Goal: Task Accomplishment & Management: Manage account settings

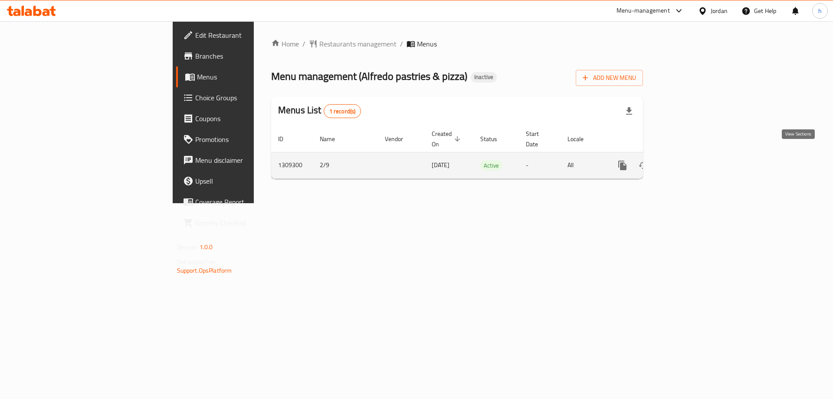
click at [690, 160] on icon "enhanced table" at bounding box center [685, 165] width 10 height 10
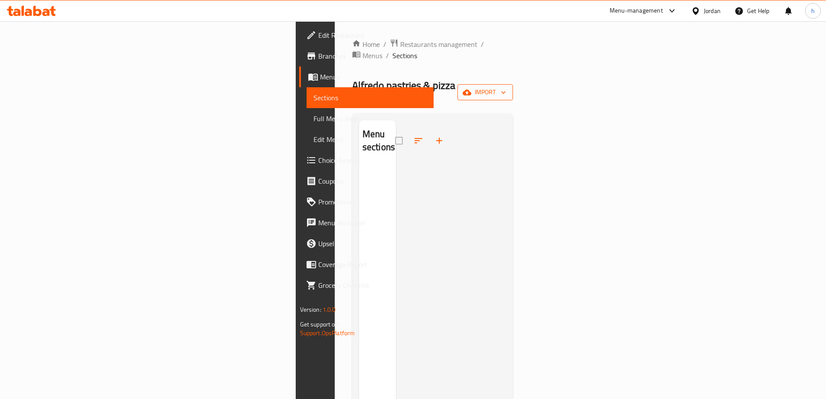
click at [506, 87] on span "import" at bounding box center [485, 92] width 42 height 11
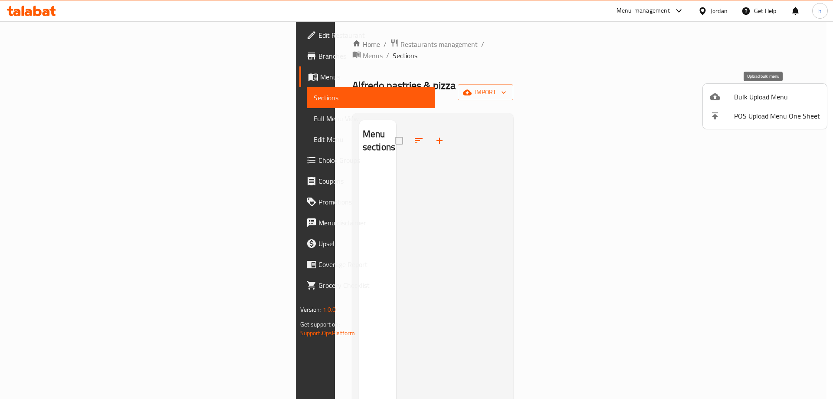
click at [768, 95] on span "Bulk Upload Menu" at bounding box center [777, 97] width 86 height 10
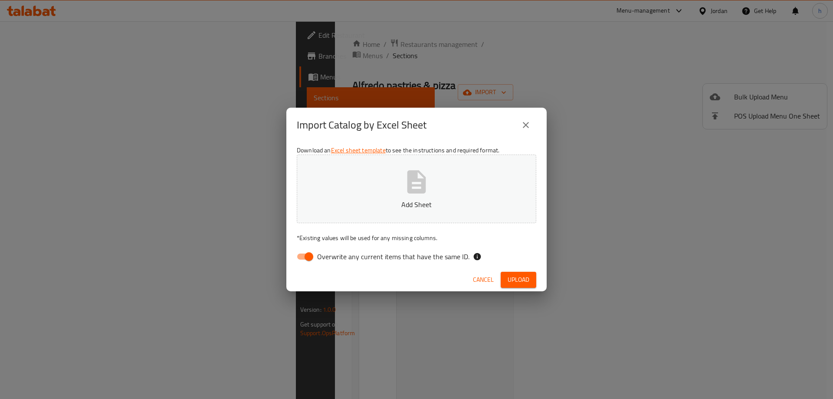
click at [314, 256] on input "Overwrite any current items that have the same ID." at bounding box center [308, 256] width 49 height 16
checkbox input "false"
click at [442, 214] on button "Add Sheet" at bounding box center [416, 188] width 239 height 69
click at [511, 284] on span "Upload" at bounding box center [518, 279] width 22 height 11
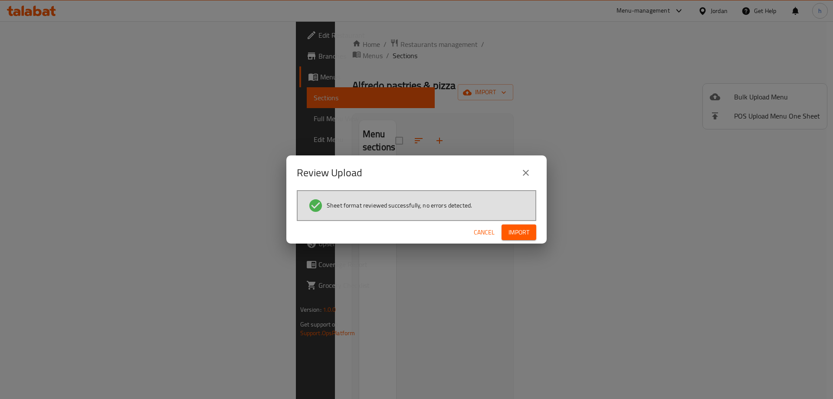
click at [517, 229] on span "Import" at bounding box center [518, 232] width 21 height 11
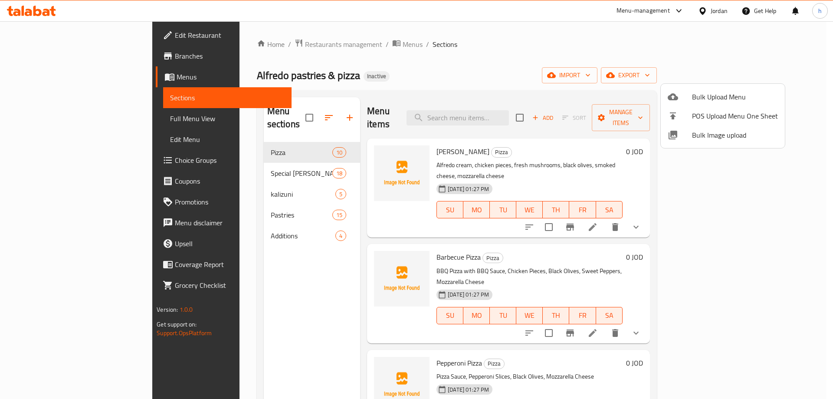
click at [95, 122] on div at bounding box center [416, 199] width 833 height 399
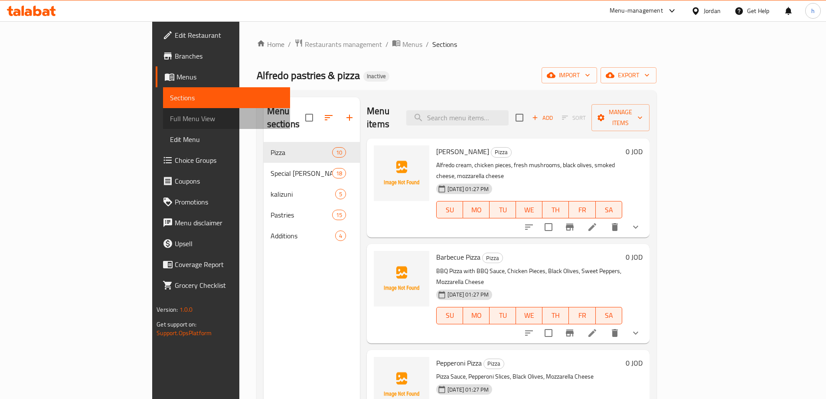
click at [170, 113] on span "Full Menu View" at bounding box center [226, 118] width 113 height 10
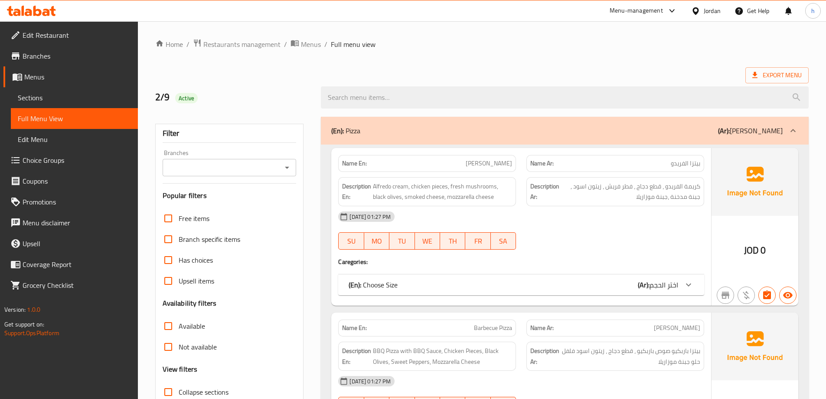
click at [400, 286] on div "(En): Choose Size (Ar): اختر الحجم" at bounding box center [514, 284] width 330 height 10
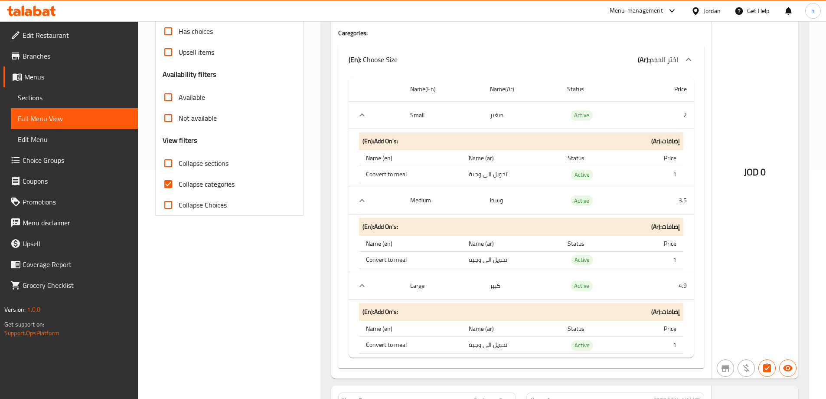
scroll to position [217, 0]
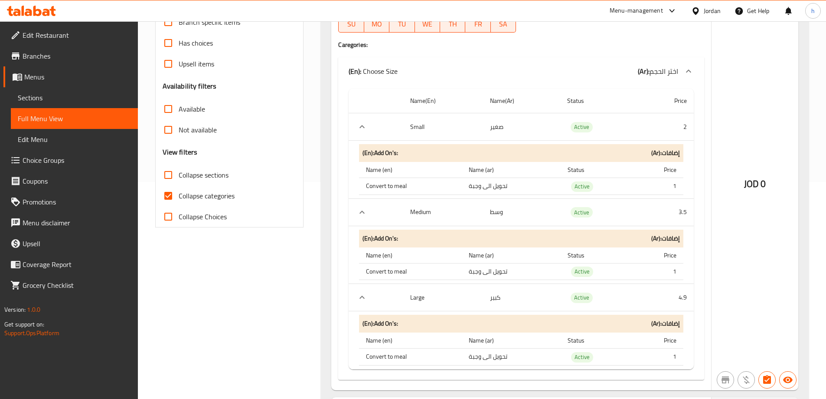
click at [176, 196] on input "Collapse categories" at bounding box center [168, 195] width 21 height 21
checkbox input "false"
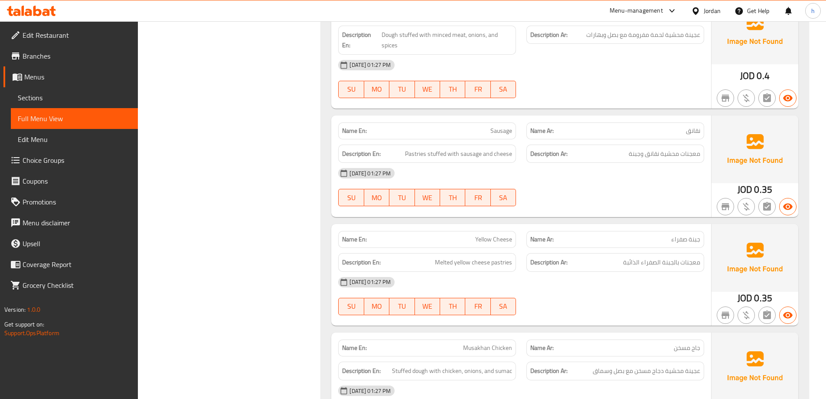
scroll to position [7579, 0]
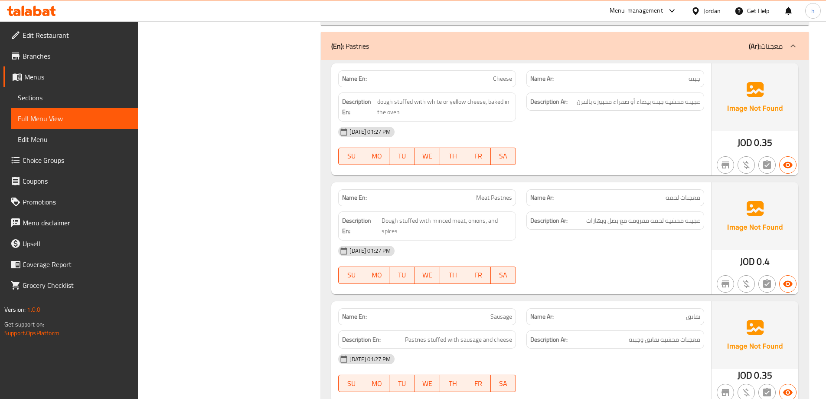
scroll to position [7405, 0]
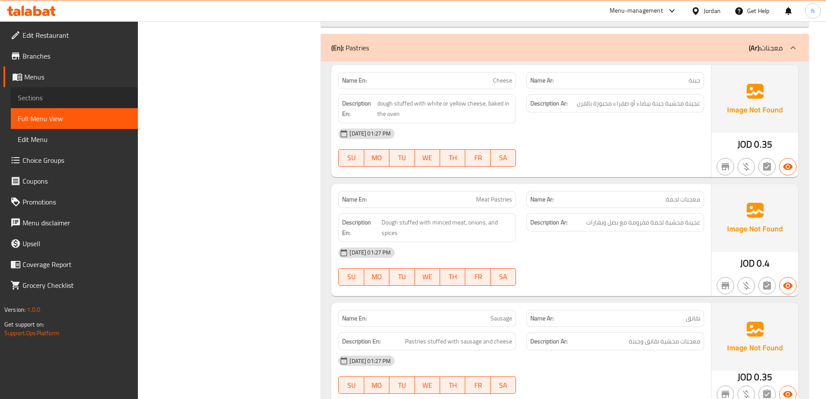
click at [69, 98] on span "Sections" at bounding box center [74, 97] width 113 height 10
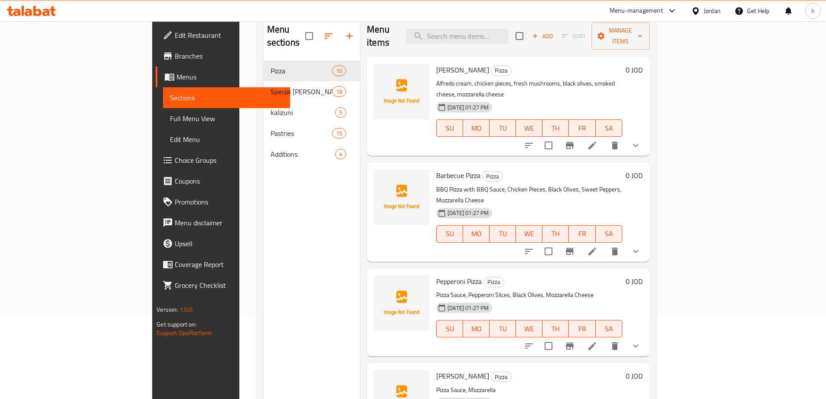
scroll to position [35, 0]
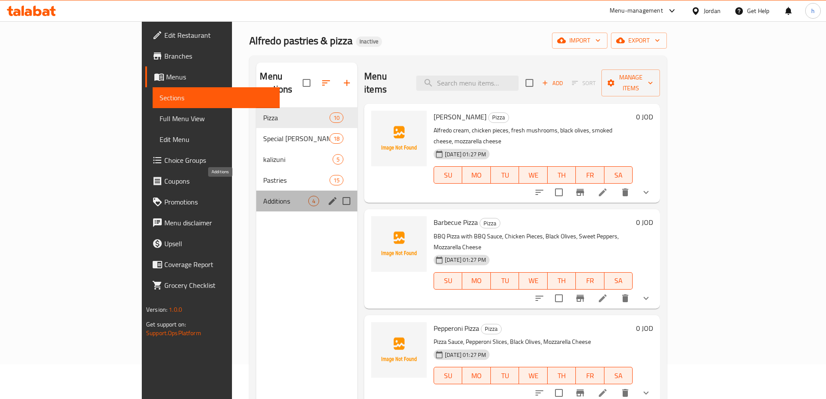
click at [263, 196] on span "Additions" at bounding box center [285, 201] width 45 height 10
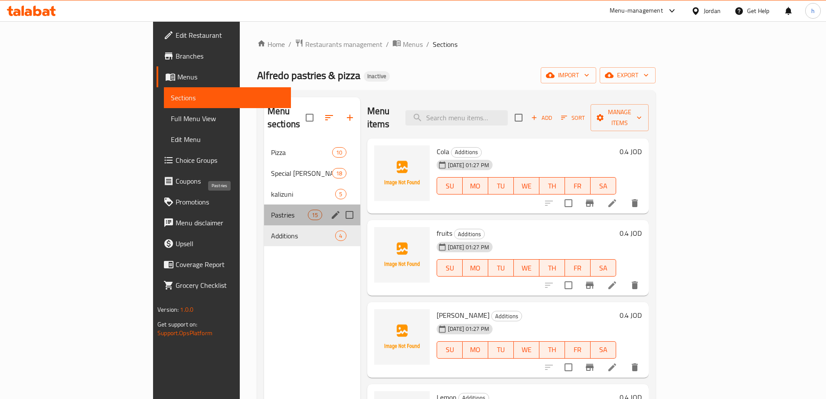
click at [271, 209] on span "Pastries" at bounding box center [289, 214] width 37 height 10
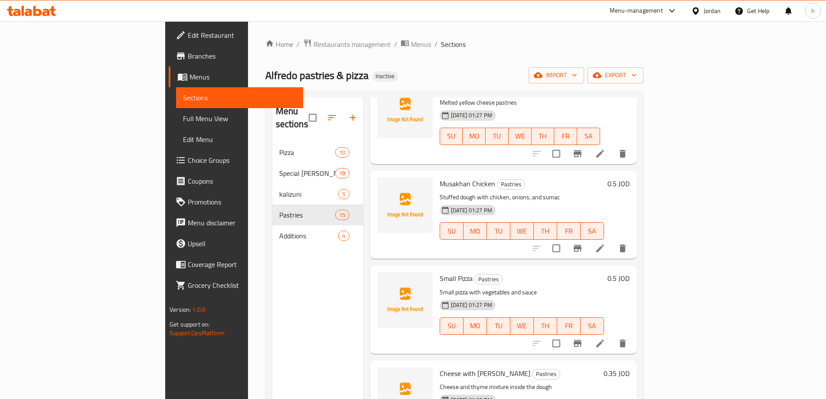
scroll to position [390, 0]
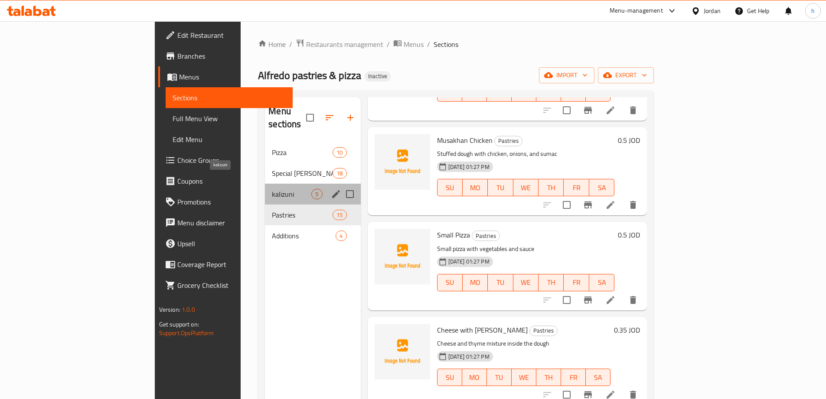
click at [272, 189] on span "kalizuni" at bounding box center [291, 194] width 39 height 10
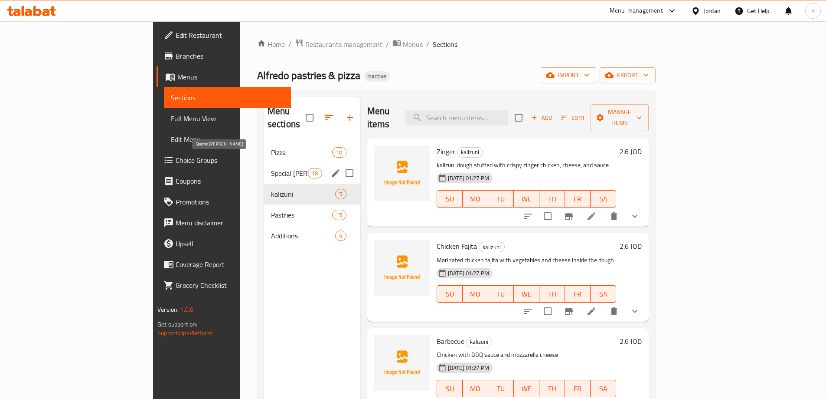
click at [271, 168] on span "Special [PERSON_NAME]" at bounding box center [289, 173] width 37 height 10
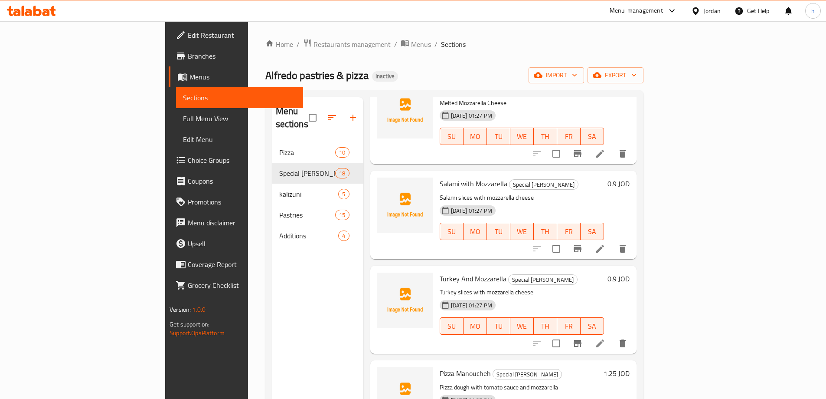
scroll to position [1328, 0]
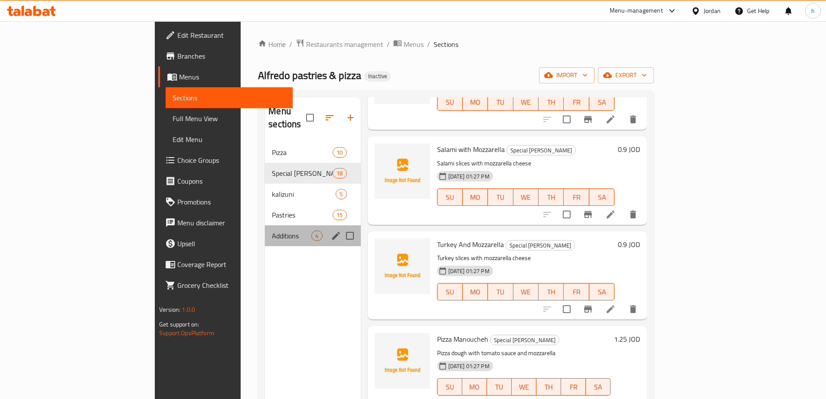
click at [272, 230] on span "Additions" at bounding box center [291, 235] width 39 height 10
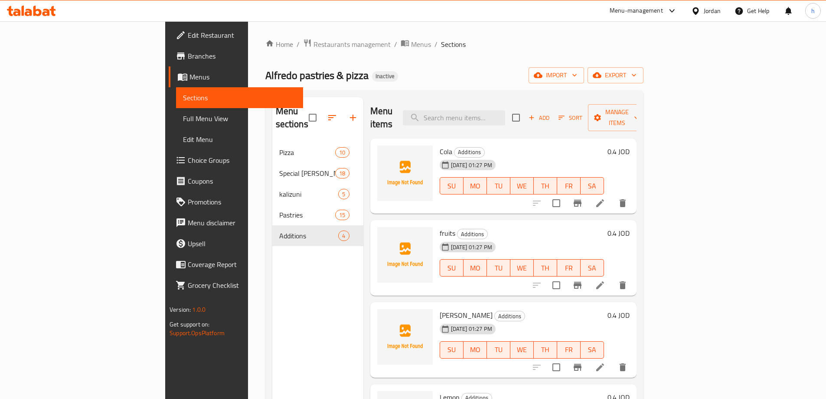
click at [551, 113] on span "Add" at bounding box center [538, 118] width 23 height 10
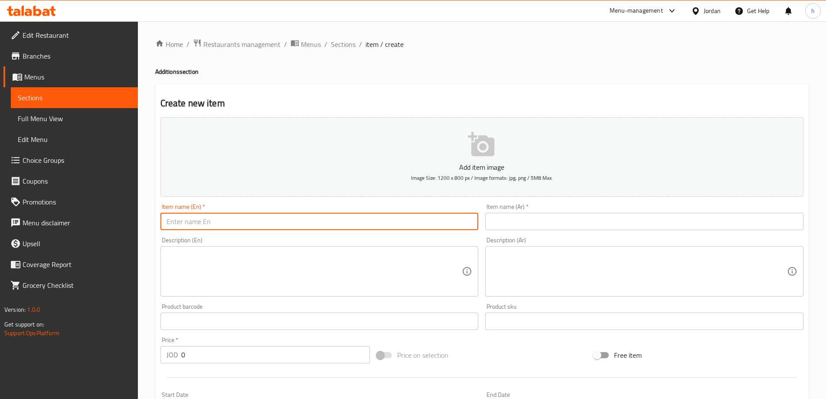
click at [352, 220] on input "text" at bounding box center [319, 220] width 318 height 17
paste input "ماتركس"
type input "ماتركس"
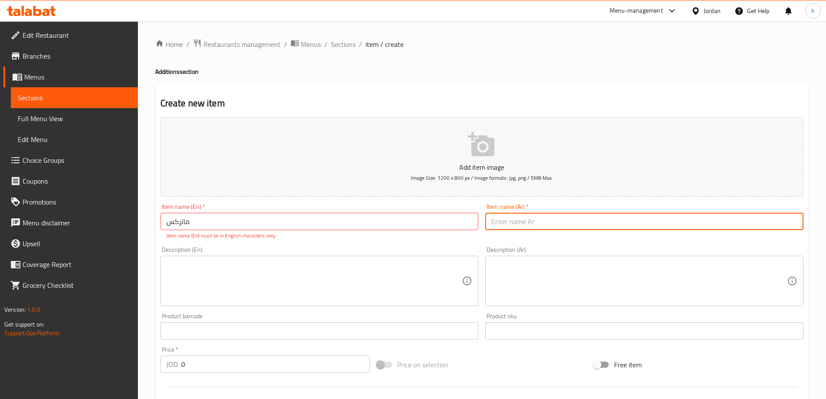
click at [598, 222] on input "text" at bounding box center [644, 220] width 318 height 17
paste input "Matrix"
type input "Matrix"
click at [454, 251] on div "Description (En) Description (En)" at bounding box center [319, 275] width 318 height 59
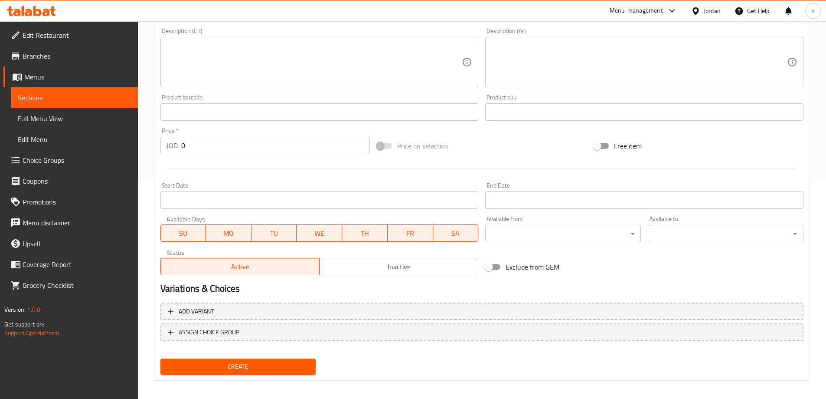
scroll to position [224, 0]
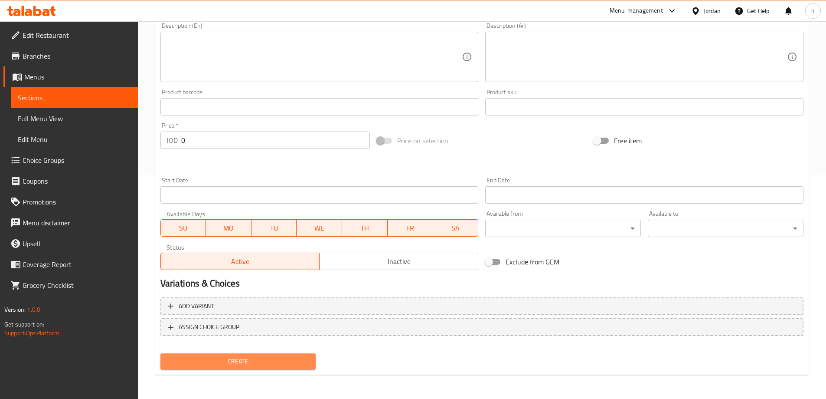
click at [286, 354] on button "Create" at bounding box center [238, 361] width 156 height 16
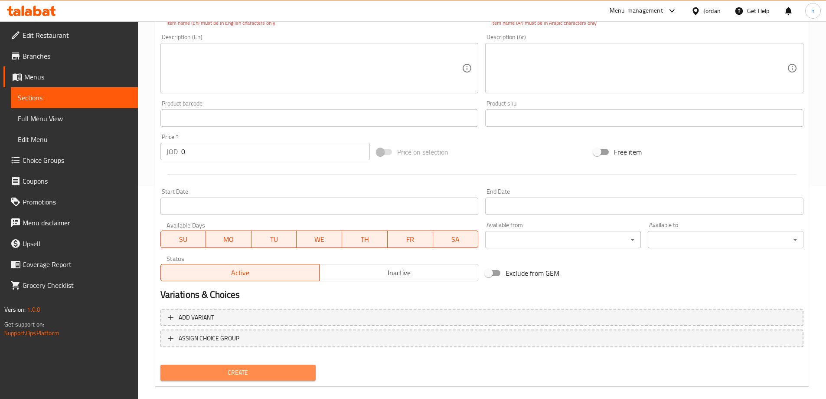
click at [287, 368] on span "Create" at bounding box center [238, 372] width 142 height 11
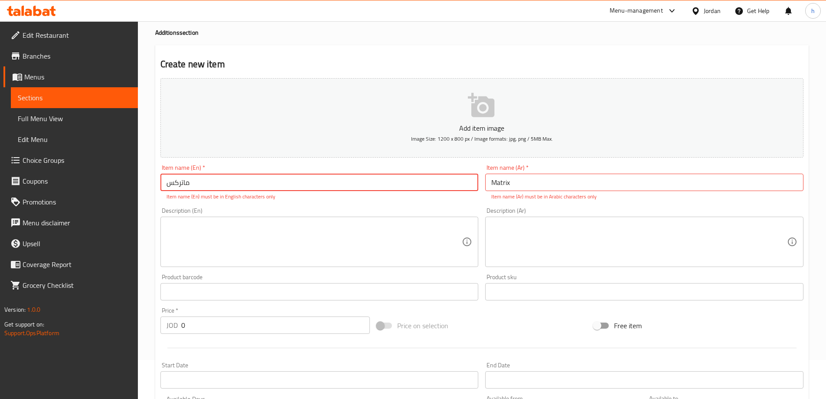
scroll to position [0, 0]
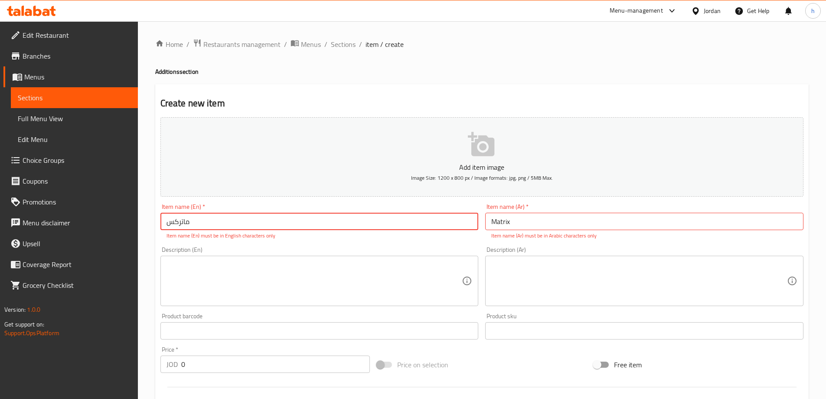
click at [346, 225] on input "ماتركس" at bounding box center [319, 220] width 318 height 17
click at [354, 282] on textarea at bounding box center [315, 280] width 296 height 41
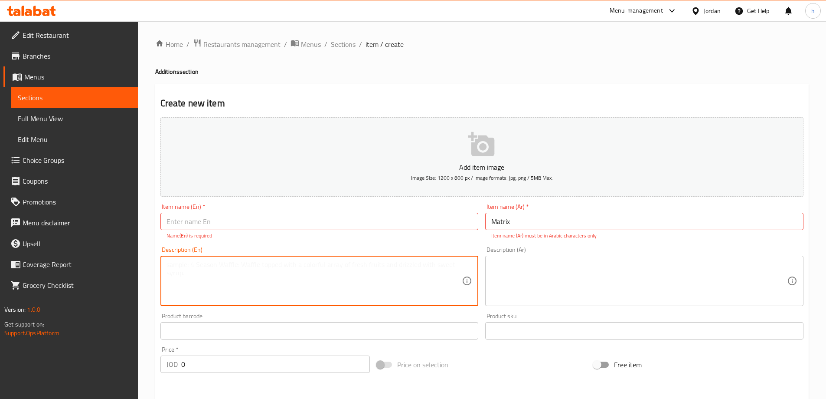
paste textarea "ماتركس"
type textarea "ماتركس"
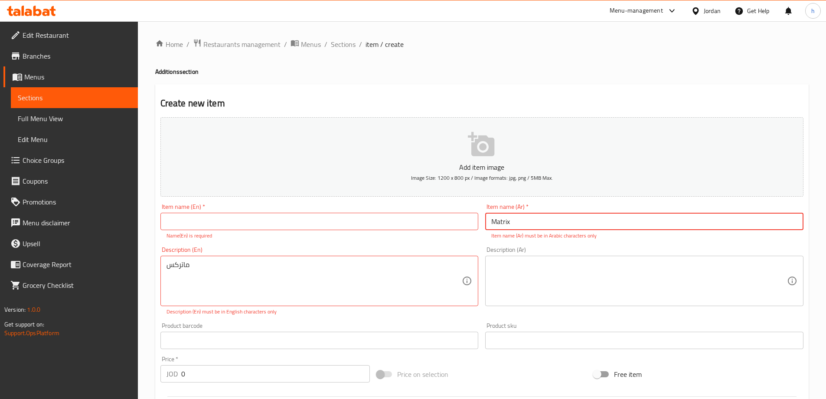
click at [500, 222] on input "Matrix" at bounding box center [644, 220] width 318 height 17
click at [280, 230] on input "text" at bounding box center [319, 220] width 318 height 17
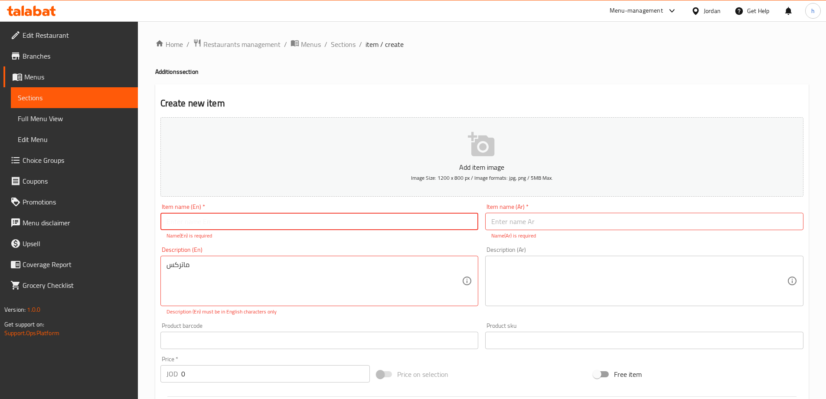
paste input "Matrix"
type input "Matrix"
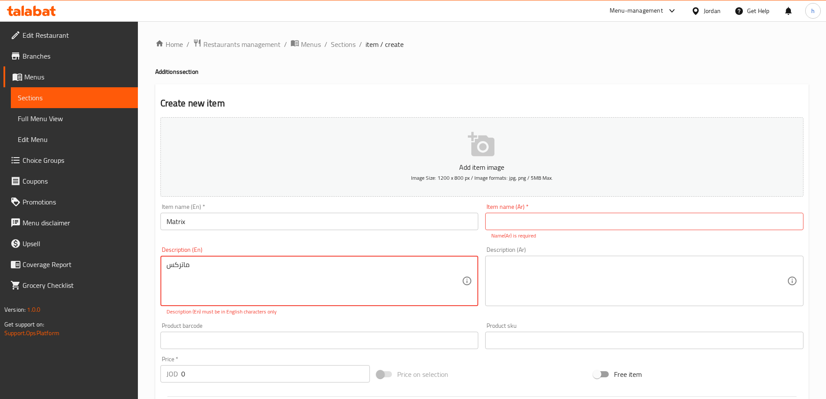
click at [297, 273] on textarea "ماتركس" at bounding box center [315, 280] width 296 height 41
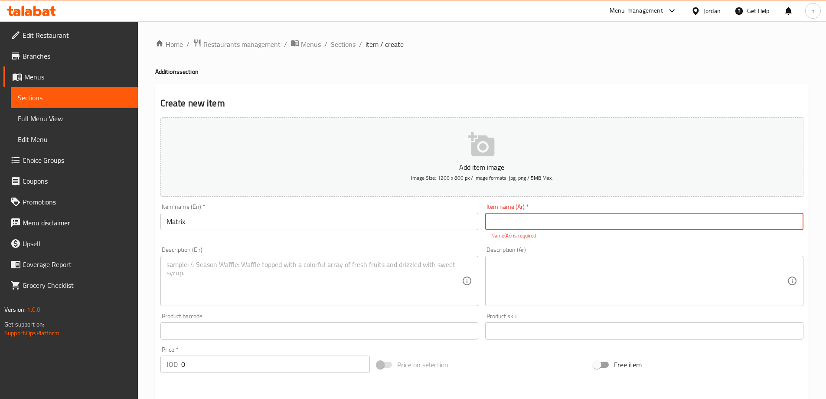
click at [546, 223] on input "text" at bounding box center [644, 220] width 318 height 17
paste input "ماتركس"
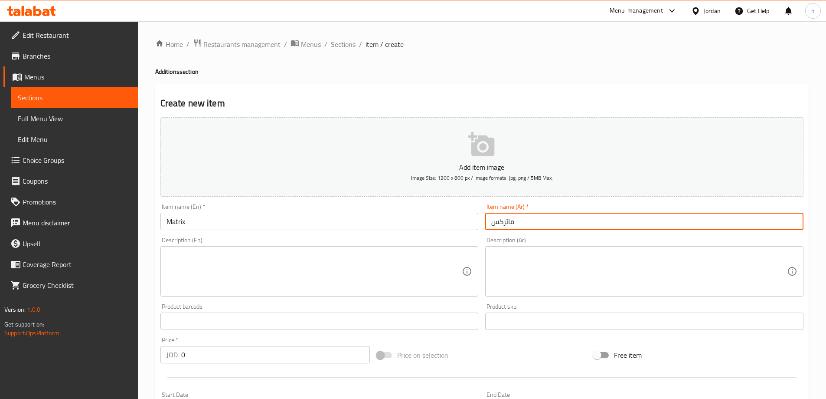
type input "ماتركس"
click at [447, 239] on div "Description (En) Description (En)" at bounding box center [319, 266] width 318 height 59
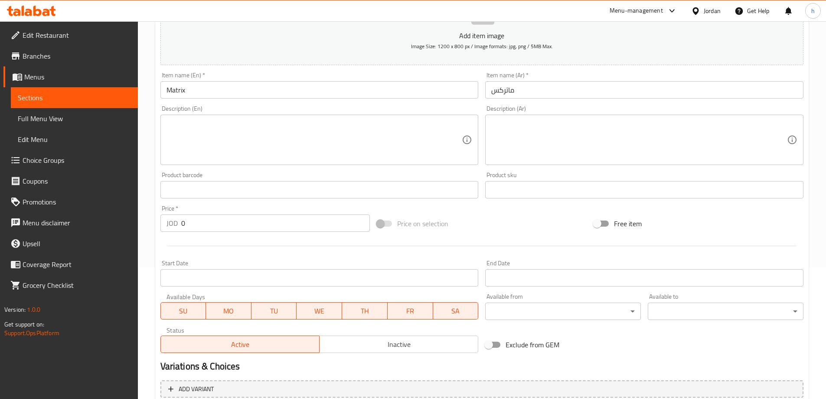
scroll to position [214, 0]
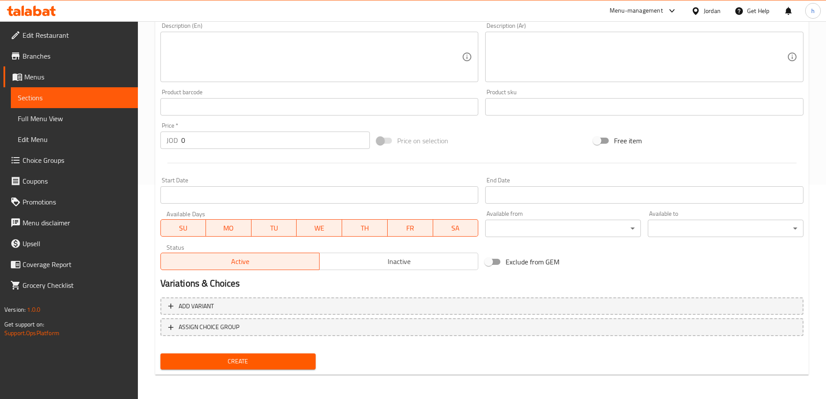
click at [301, 362] on span "Create" at bounding box center [238, 361] width 142 height 11
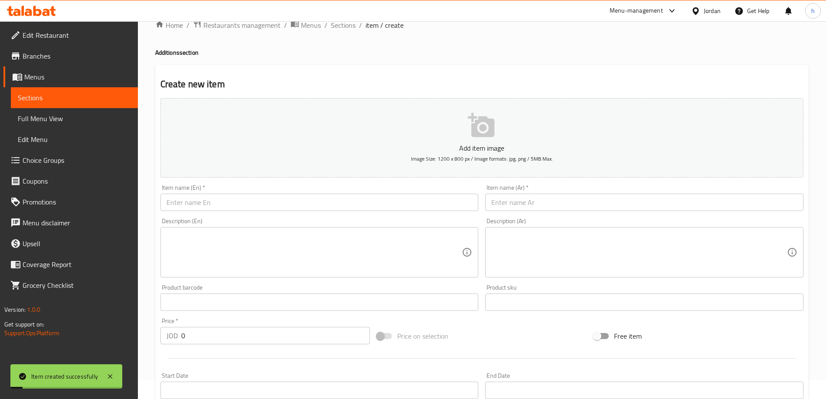
scroll to position [0, 0]
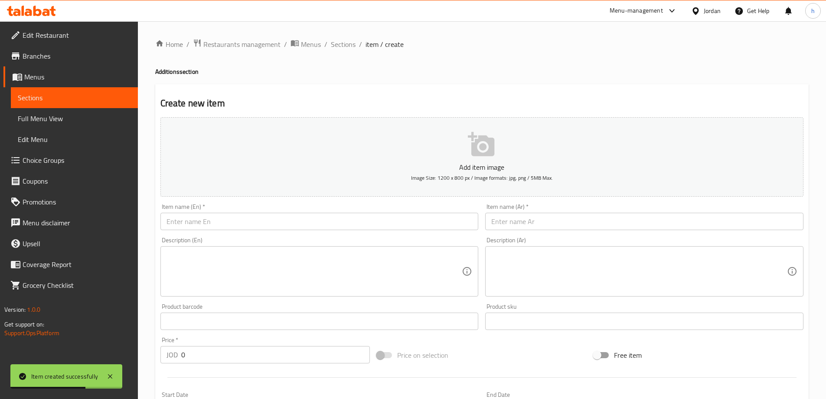
click at [73, 121] on span "Full Menu View" at bounding box center [74, 118] width 113 height 10
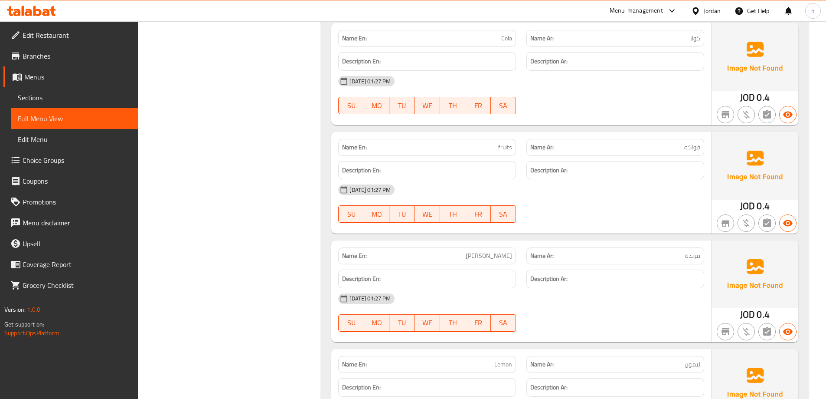
scroll to position [6421, 0]
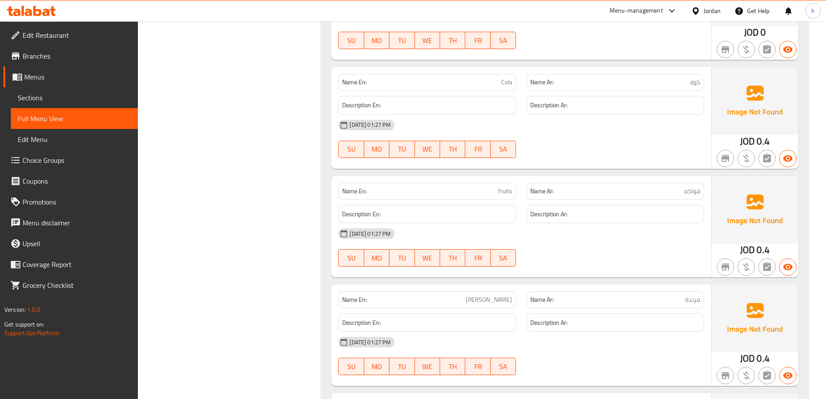
copy span "Cola"
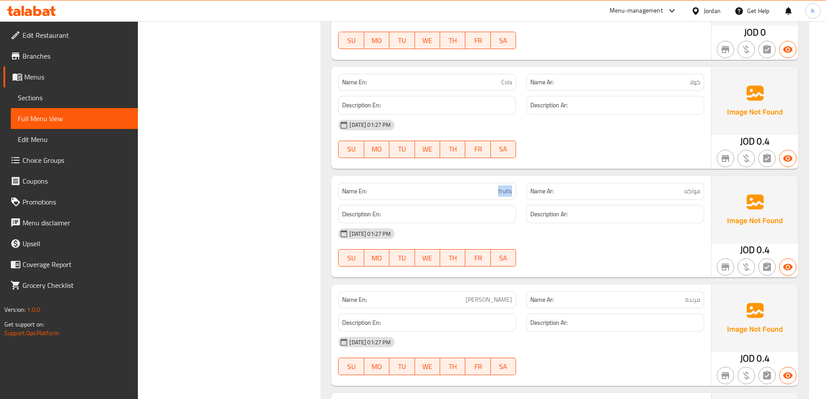
copy span "fruits"
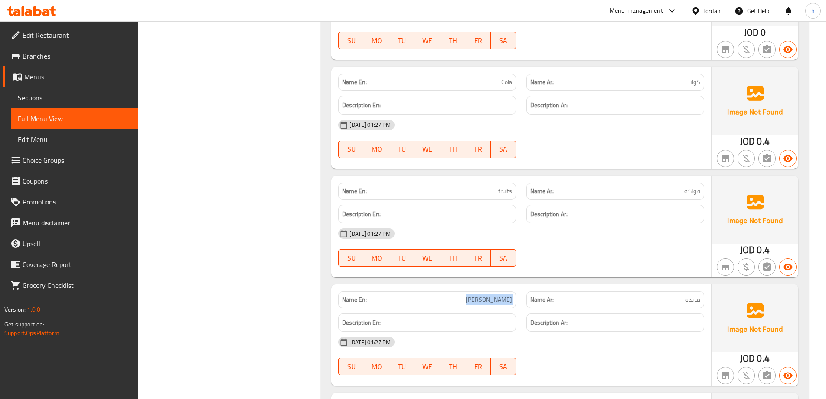
copy span "[PERSON_NAME]"
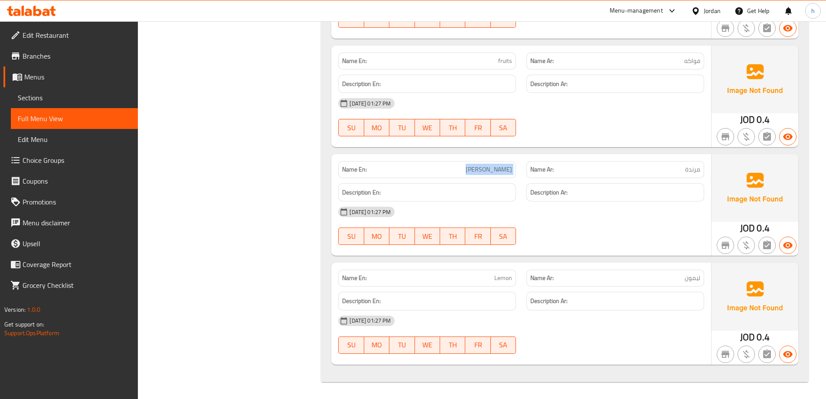
scroll to position [6552, 0]
copy span "Lemon"
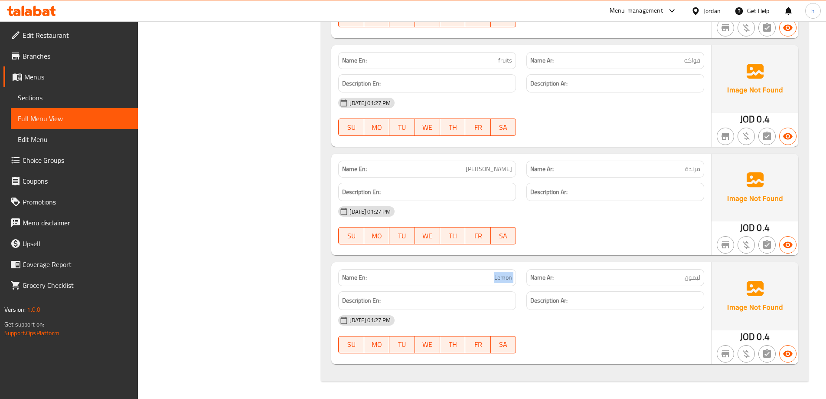
click at [58, 101] on span "Sections" at bounding box center [74, 97] width 113 height 10
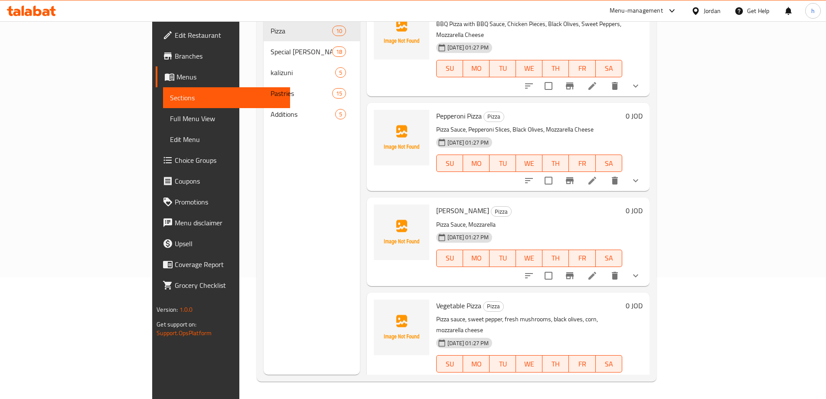
scroll to position [130, 0]
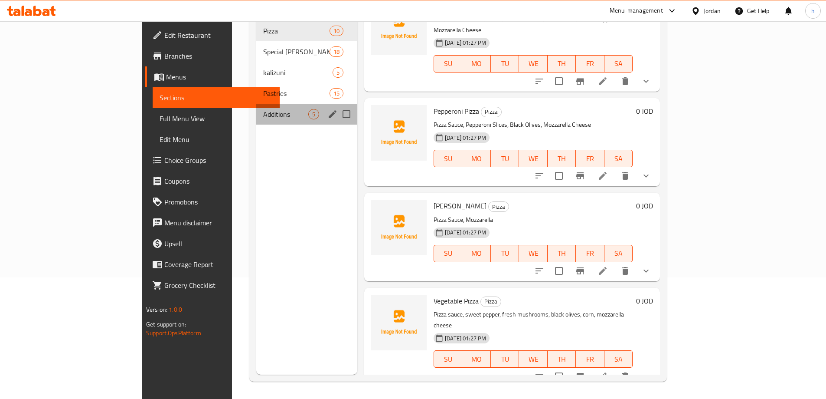
click at [256, 107] on div "Additions 5" at bounding box center [306, 114] width 101 height 21
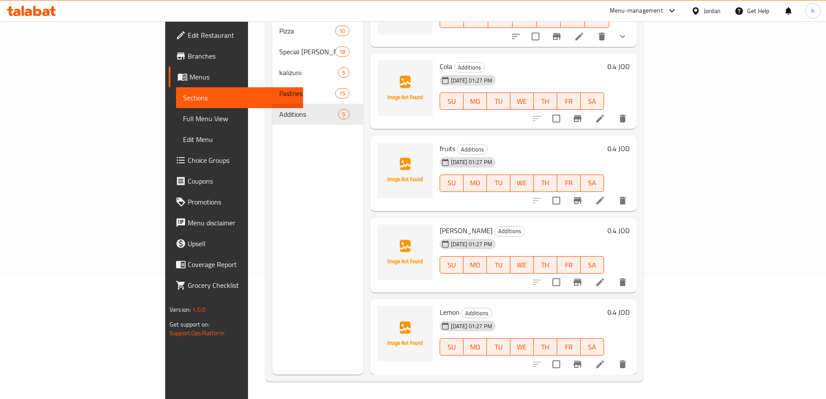
scroll to position [32, 0]
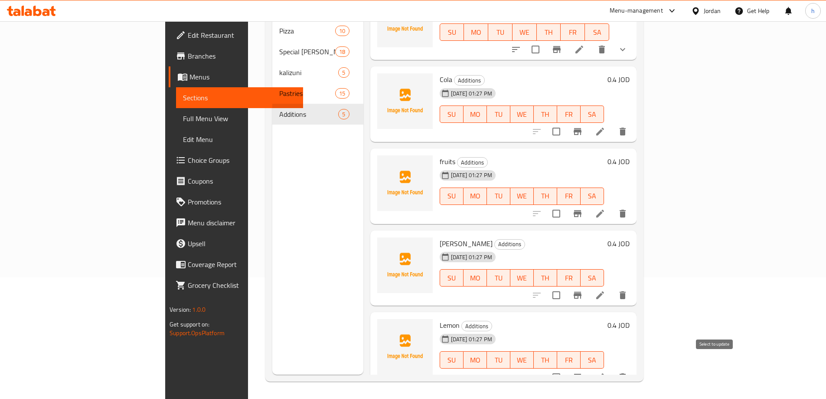
click at [565, 368] on input "checkbox" at bounding box center [556, 377] width 18 height 18
checkbox input "true"
click at [565, 286] on input "checkbox" at bounding box center [556, 295] width 18 height 18
checkbox input "true"
click at [565, 204] on input "checkbox" at bounding box center [556, 213] width 18 height 18
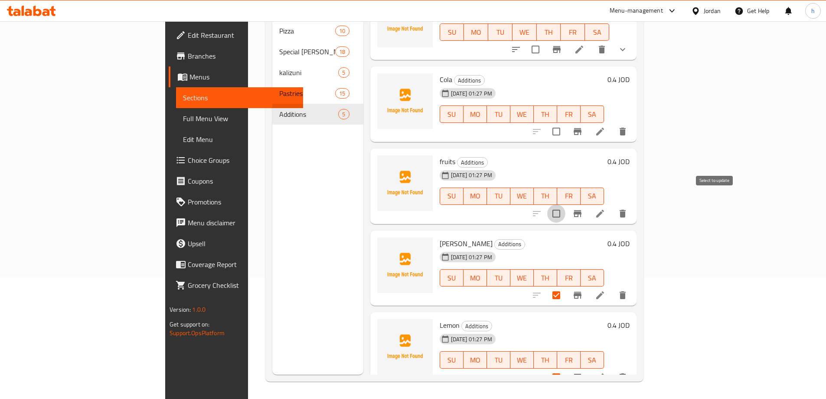
checkbox input "true"
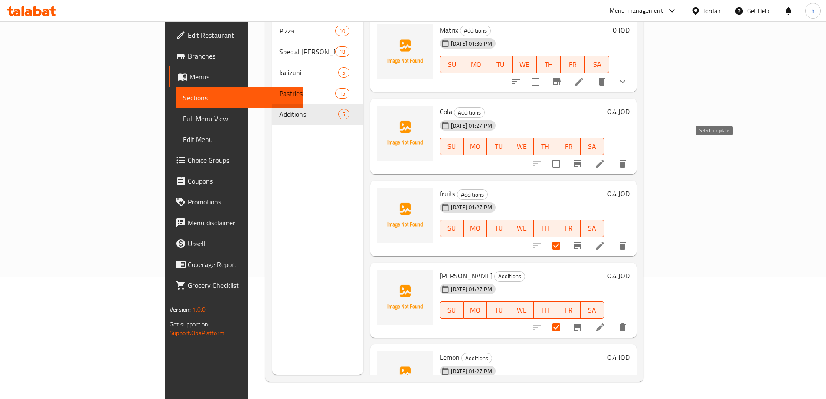
click at [565, 154] on input "checkbox" at bounding box center [556, 163] width 18 height 18
checkbox input "true"
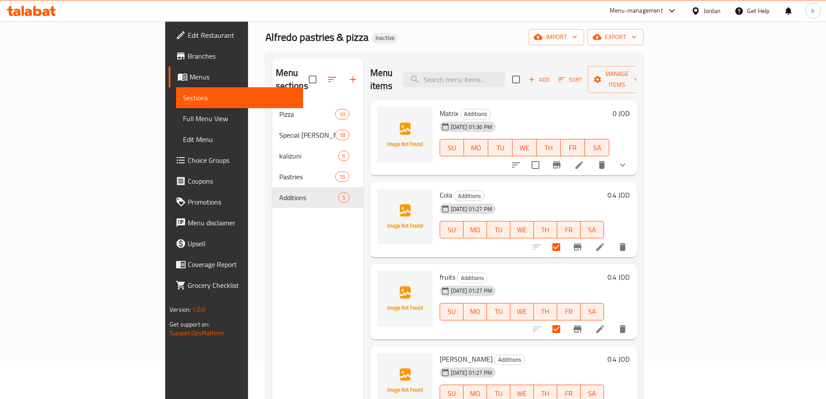
scroll to position [35, 0]
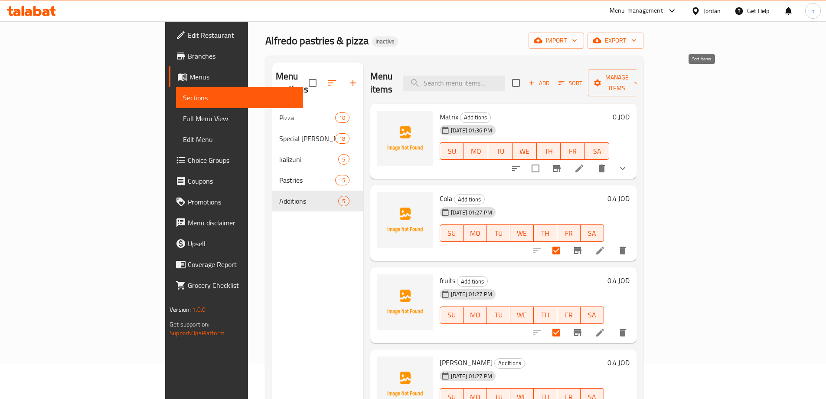
click at [582, 79] on span "Sort" at bounding box center [571, 83] width 24 height 10
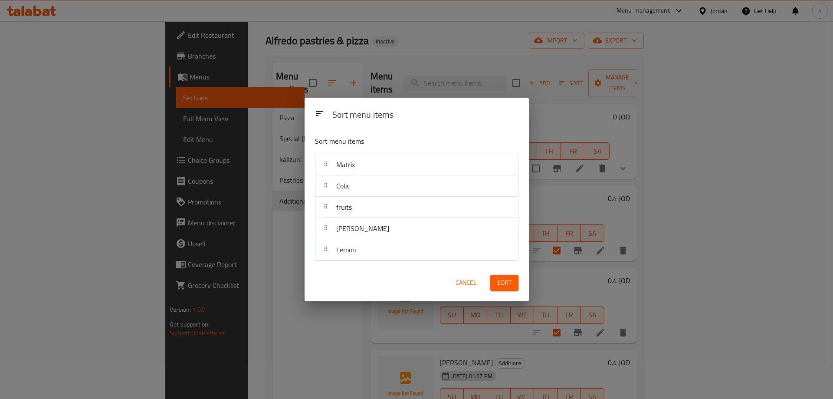
click at [464, 280] on span "Cancel" at bounding box center [465, 282] width 21 height 11
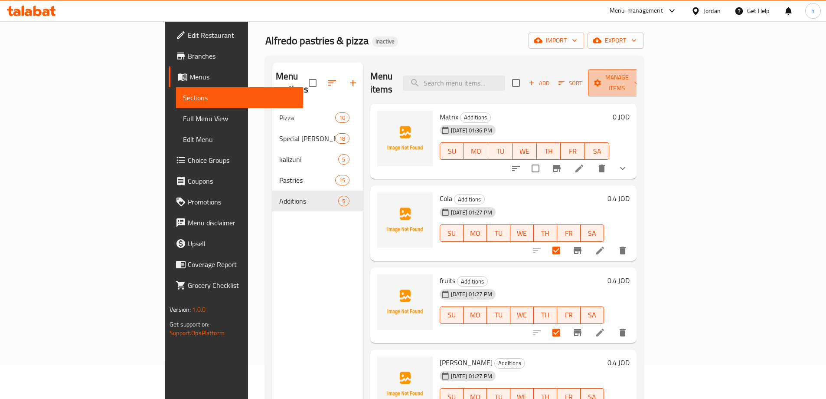
click at [646, 69] on button "Manage items" at bounding box center [617, 82] width 58 height 27
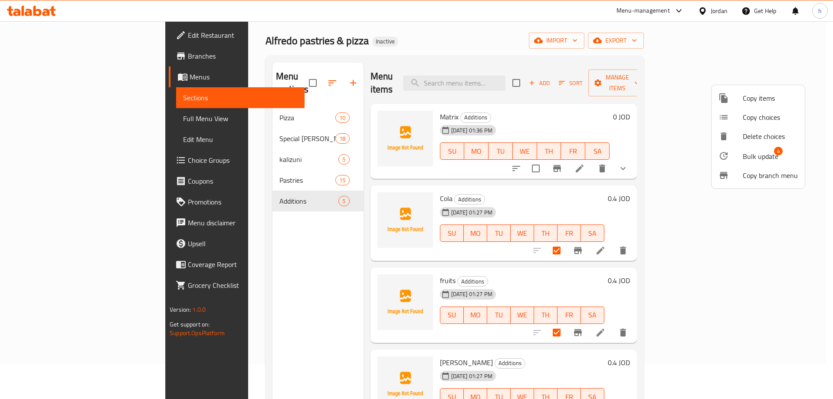
click at [780, 137] on span "Delete choices" at bounding box center [769, 136] width 55 height 10
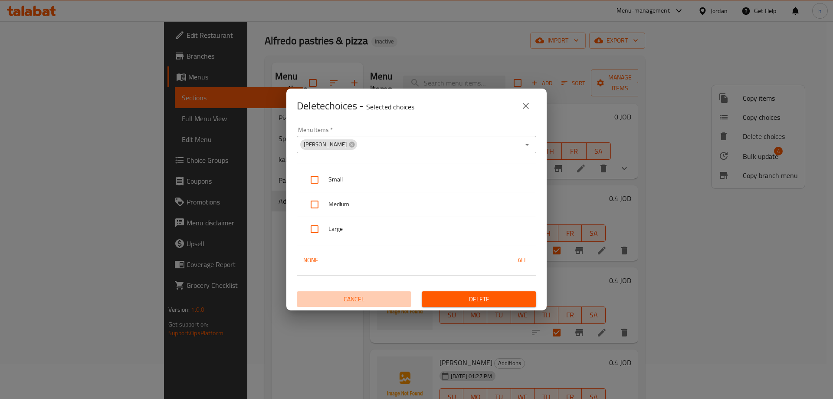
click at [354, 300] on span "Cancel" at bounding box center [354, 299] width 108 height 11
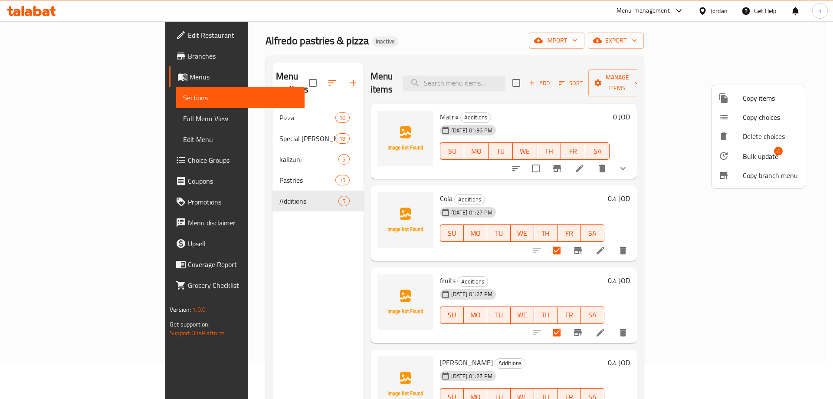
click at [293, 311] on div at bounding box center [416, 199] width 833 height 399
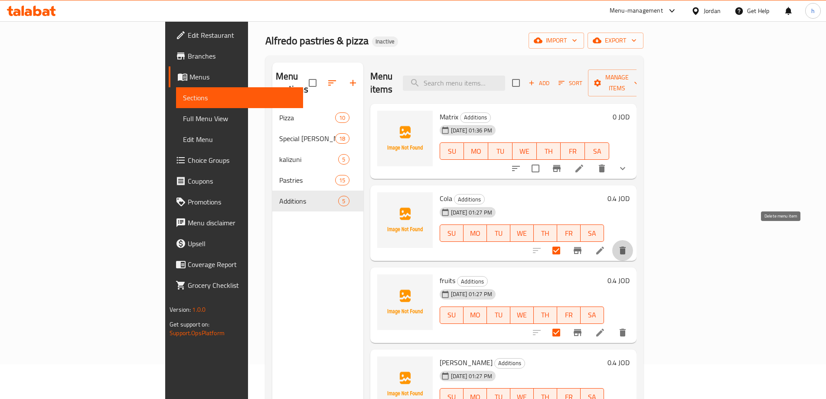
click at [633, 245] on button "delete" at bounding box center [622, 250] width 21 height 21
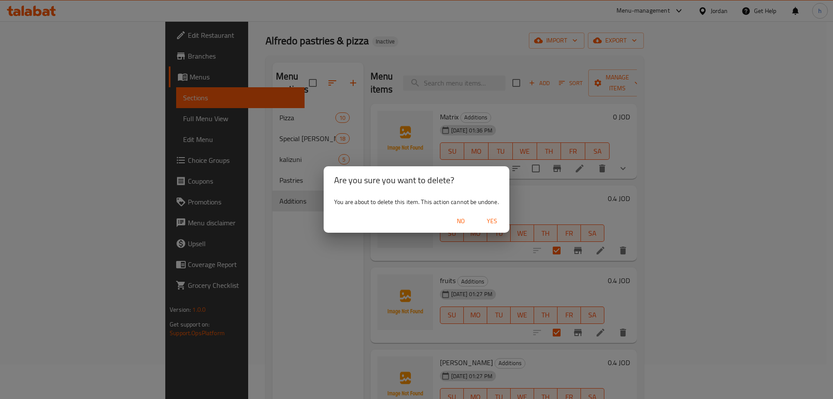
click at [501, 221] on span "Yes" at bounding box center [491, 221] width 21 height 11
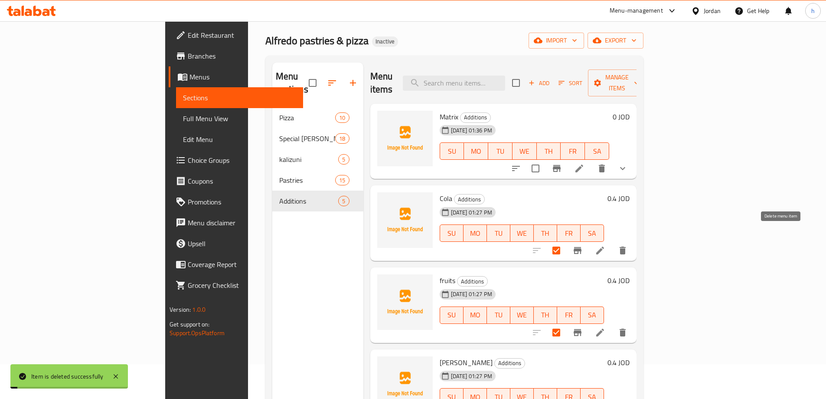
click at [626, 246] on icon "delete" at bounding box center [623, 250] width 6 height 8
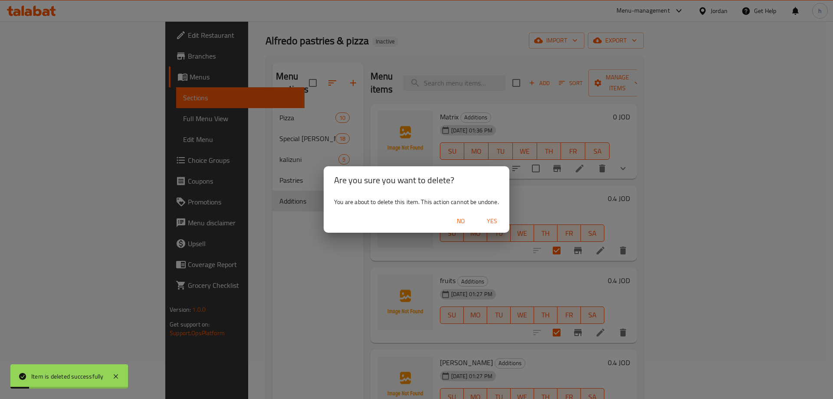
drag, startPoint x: 493, startPoint y: 222, endPoint x: 545, endPoint y: 222, distance: 52.5
click at [493, 222] on span "Yes" at bounding box center [491, 221] width 21 height 11
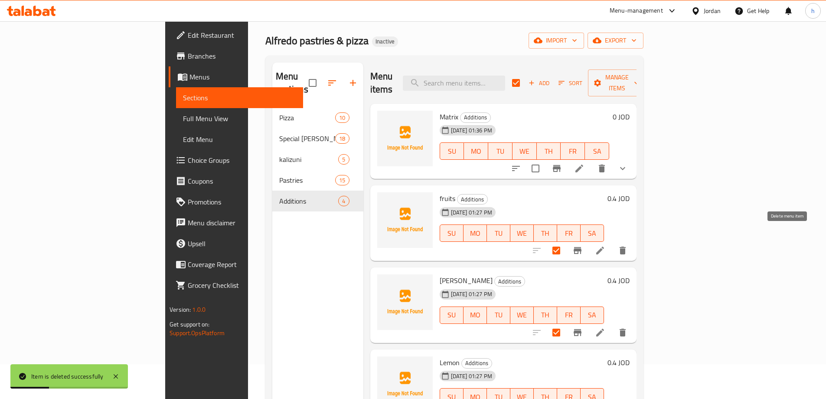
click at [626, 246] on icon "delete" at bounding box center [623, 250] width 6 height 8
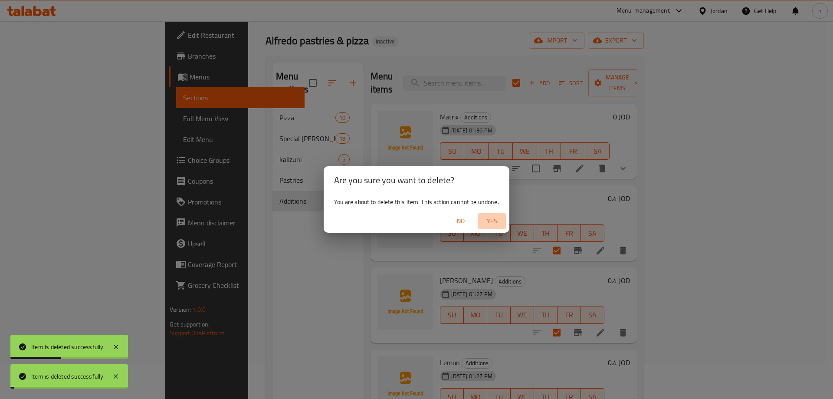
click at [490, 220] on span "Yes" at bounding box center [491, 221] width 21 height 11
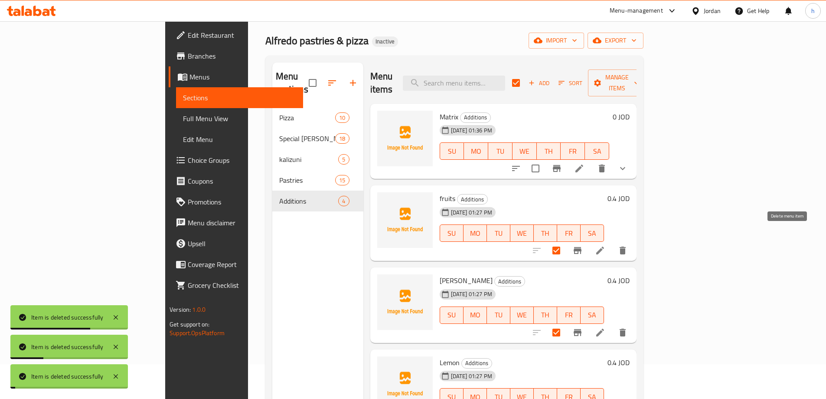
checkbox input "false"
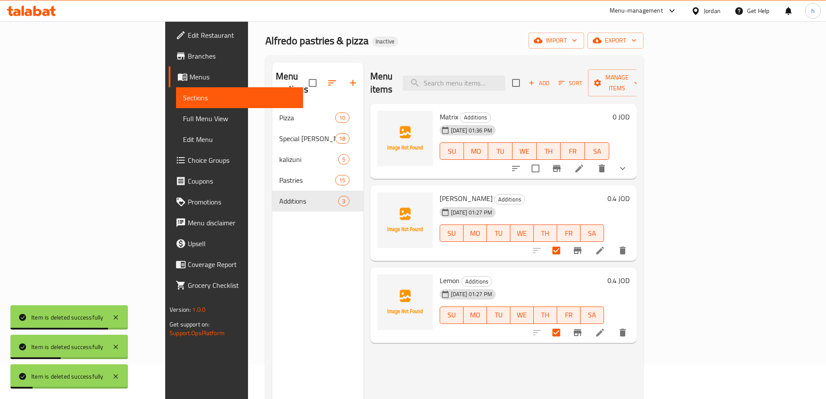
click at [628, 245] on icon "delete" at bounding box center [623, 250] width 10 height 10
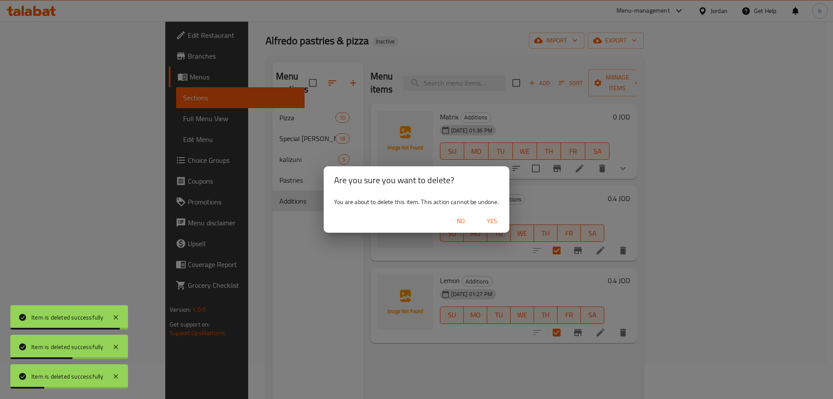
click at [495, 225] on span "Yes" at bounding box center [491, 221] width 21 height 11
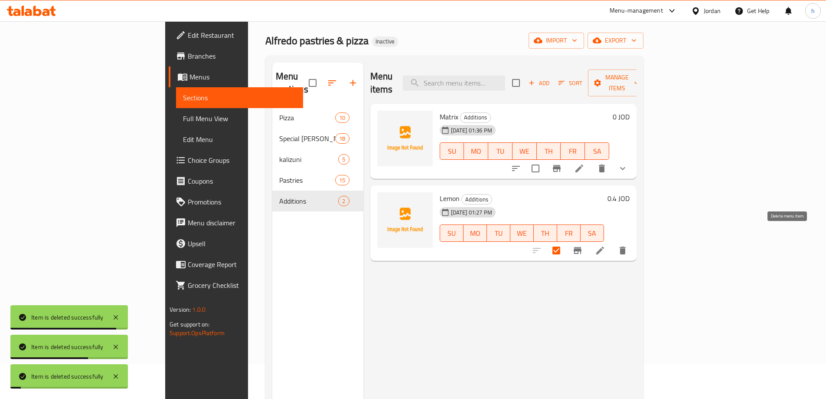
click at [626, 246] on icon "delete" at bounding box center [623, 250] width 6 height 8
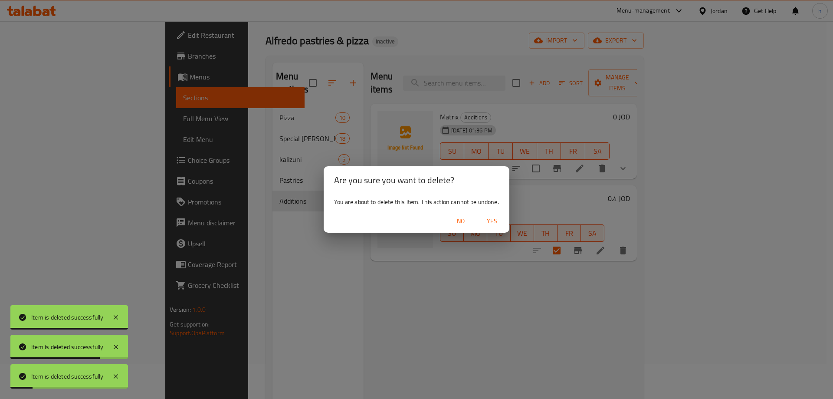
click at [505, 222] on button "Yes" at bounding box center [492, 221] width 28 height 16
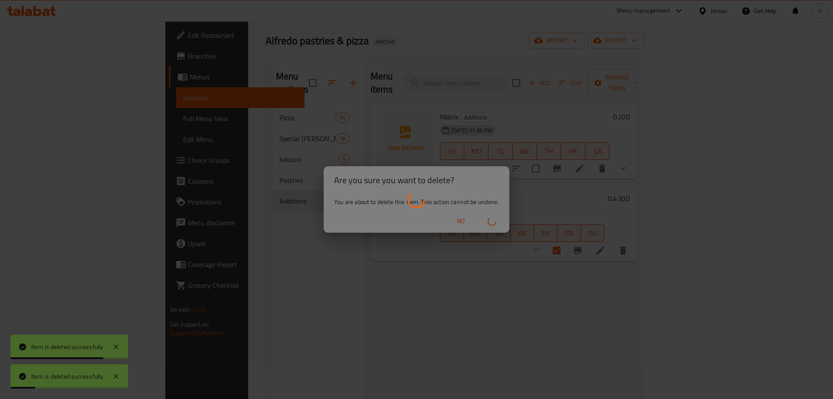
click at [494, 219] on div at bounding box center [416, 199] width 833 height 399
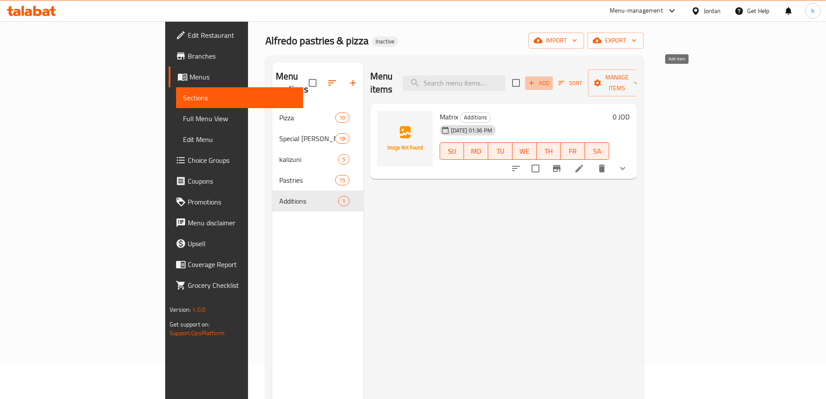
click at [551, 78] on span "Add" at bounding box center [538, 83] width 23 height 10
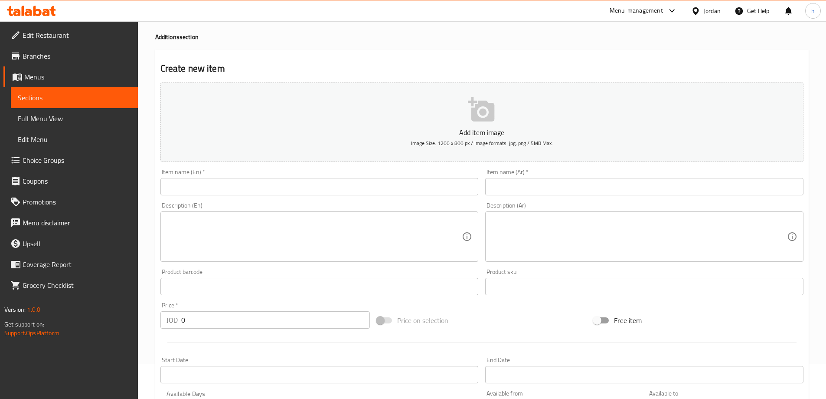
click at [276, 176] on div "Item name (En)   * Item name (En) *" at bounding box center [319, 182] width 318 height 26
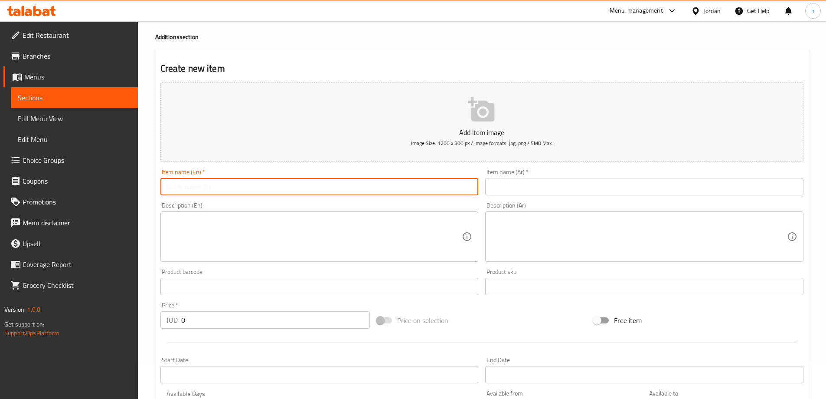
click at [279, 186] on input "text" at bounding box center [319, 186] width 318 height 17
paste input "[PERSON_NAME]"
type input "[PERSON_NAME]"
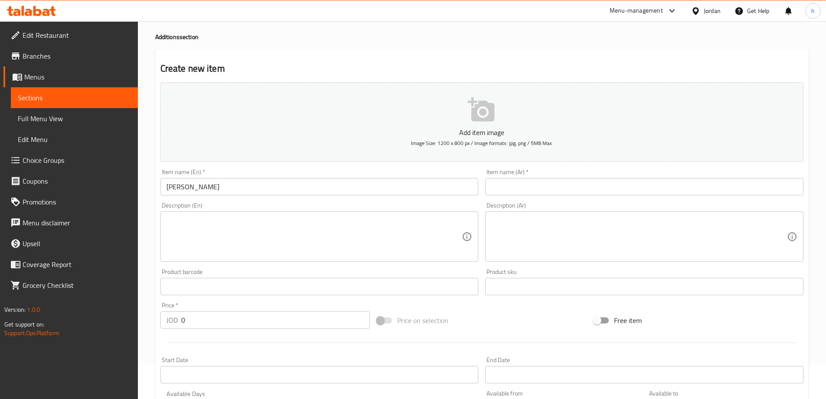
click at [627, 204] on div "Description (Ar) Description (Ar)" at bounding box center [644, 231] width 318 height 59
click at [608, 190] on input "text" at bounding box center [644, 186] width 318 height 17
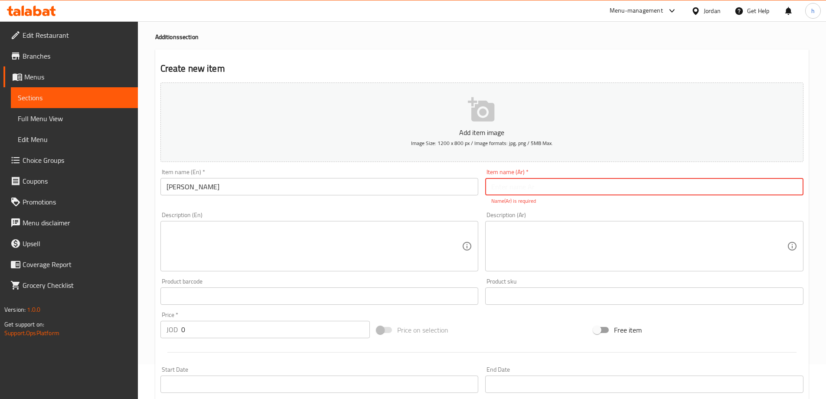
click at [506, 181] on input "text" at bounding box center [644, 186] width 318 height 17
paste input "لبن عيران"
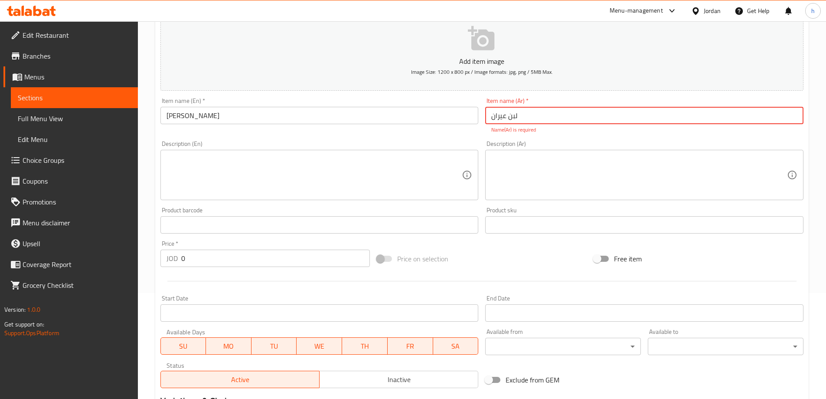
scroll to position [121, 0]
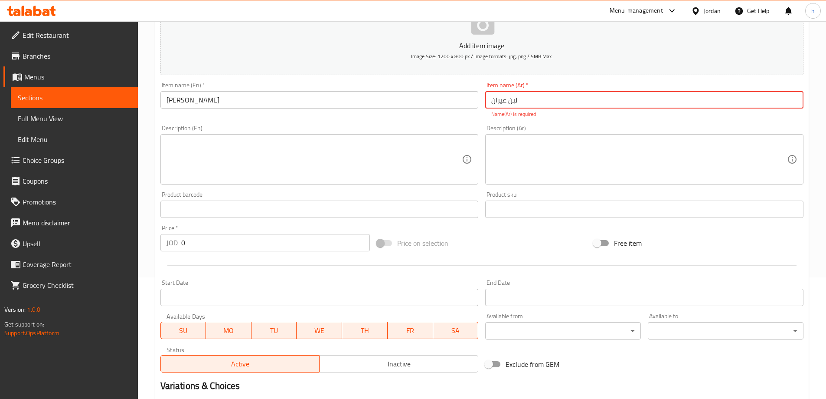
type input "لبن عيران"
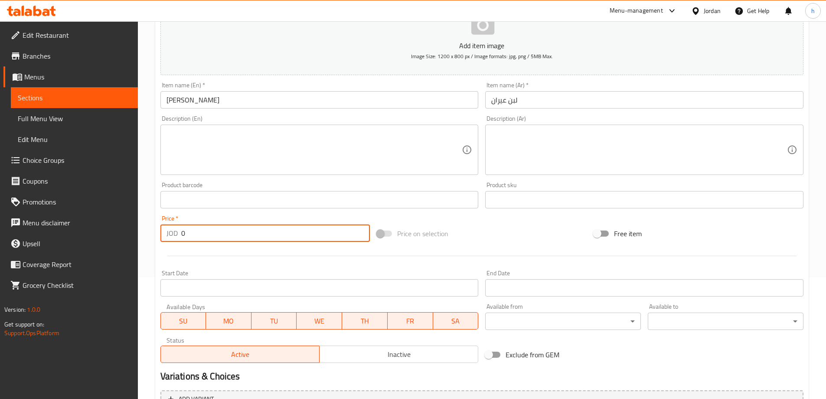
drag, startPoint x: 185, startPoint y: 242, endPoint x: 164, endPoint y: 240, distance: 20.5
click at [164, 240] on div "JOD 0 Price *" at bounding box center [265, 232] width 210 height 17
click at [337, 235] on input "0" at bounding box center [275, 232] width 189 height 17
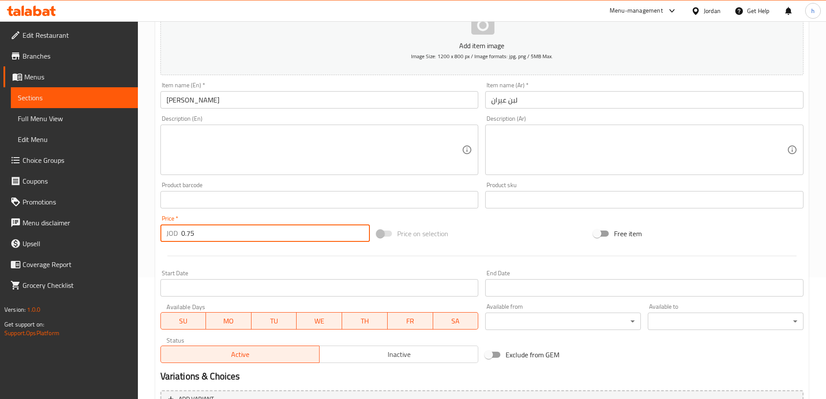
scroll to position [214, 0]
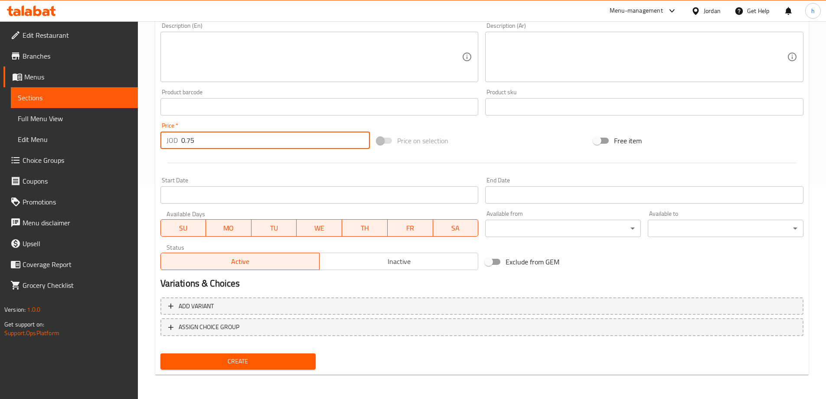
type input "0.75"
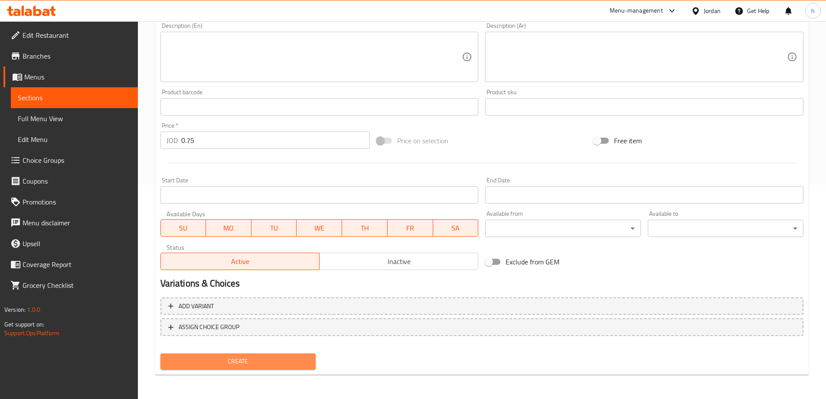
click at [303, 358] on span "Create" at bounding box center [238, 361] width 142 height 11
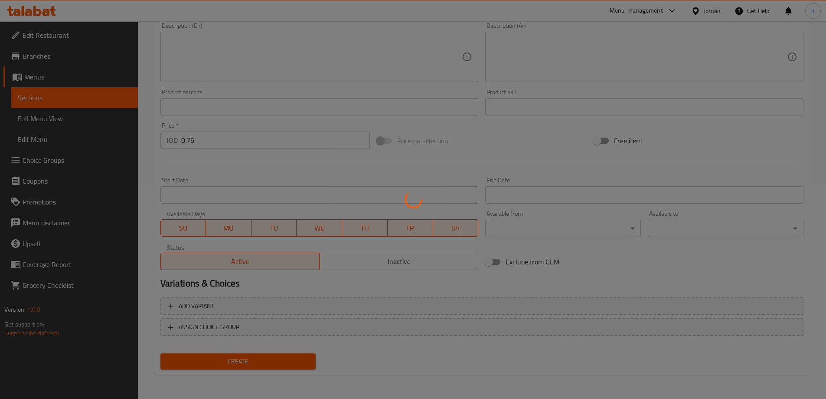
type input "0"
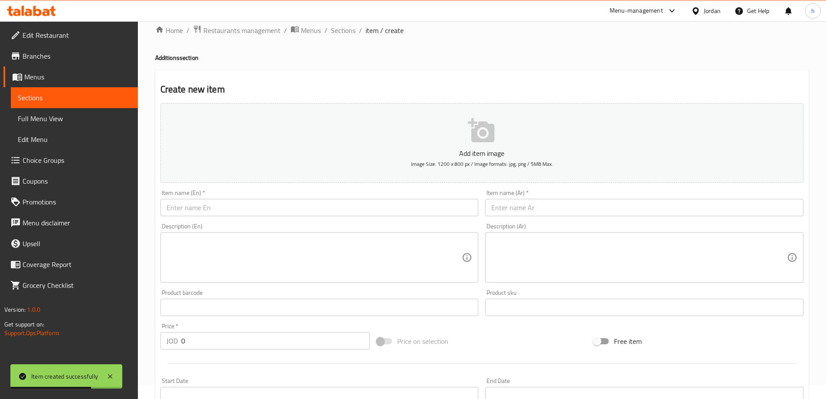
scroll to position [0, 0]
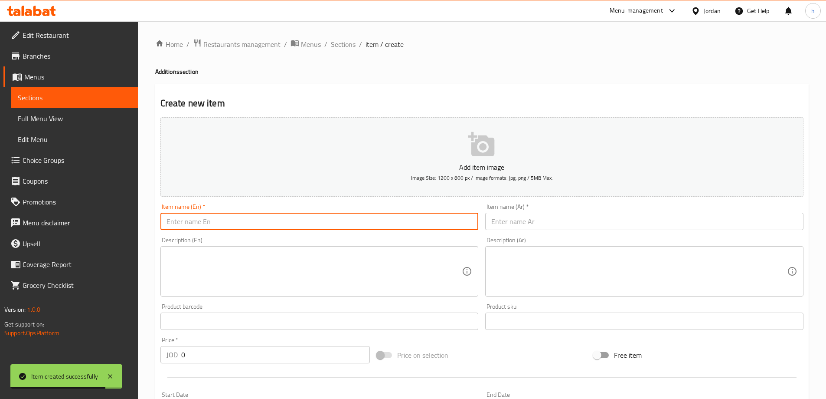
click at [329, 219] on input "text" at bounding box center [319, 220] width 318 height 17
paste input "Water"
type input "Water"
click at [575, 231] on div "Item name (Ar)   * Item name (Ar) *" at bounding box center [644, 216] width 325 height 33
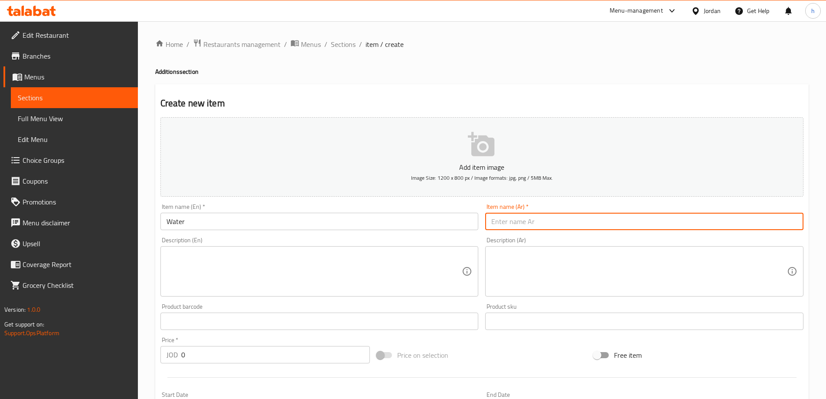
click at [579, 219] on input "text" at bounding box center [644, 220] width 318 height 17
type input "l"
click at [563, 229] on input "text" at bounding box center [644, 220] width 318 height 17
paste input "ماء"
type input "ماء"
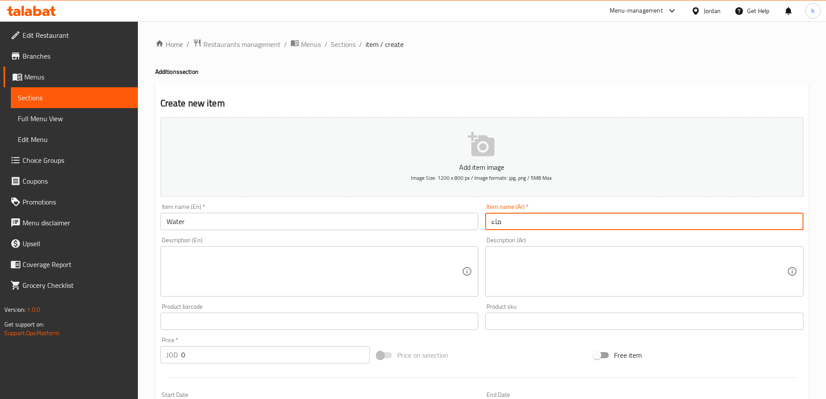
click at [500, 242] on div "Description (Ar) Description (Ar)" at bounding box center [644, 266] width 318 height 59
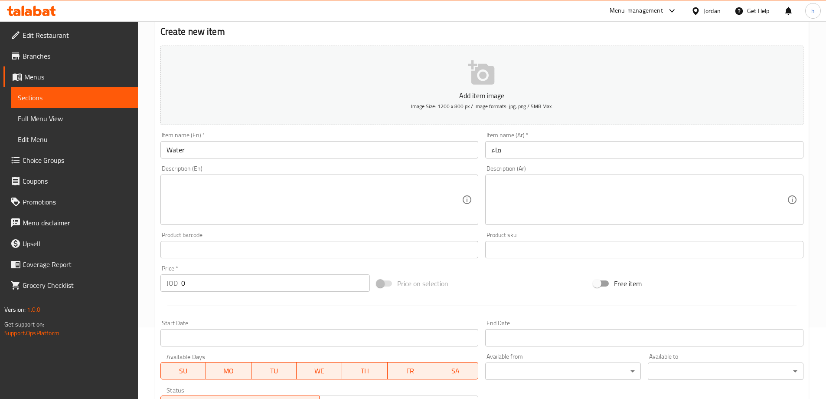
scroll to position [87, 0]
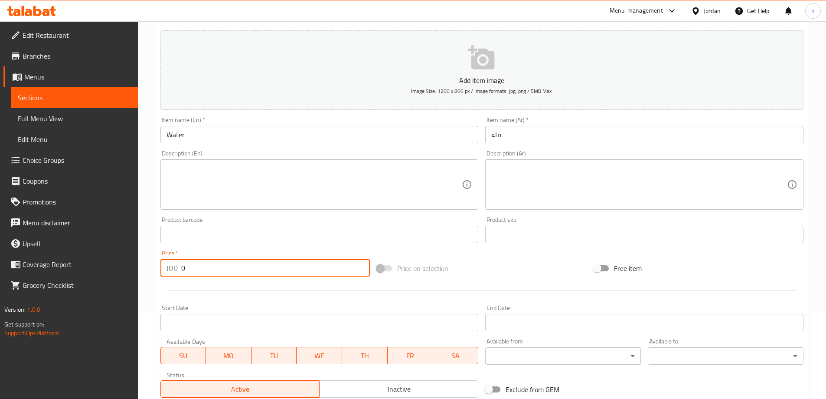
drag, startPoint x: 219, startPoint y: 271, endPoint x: 129, endPoint y: 260, distance: 90.5
click at [129, 260] on div "Edit Restaurant Branches Menus Sections Full Menu View Edit Menu Choice Groups …" at bounding box center [413, 231] width 826 height 592
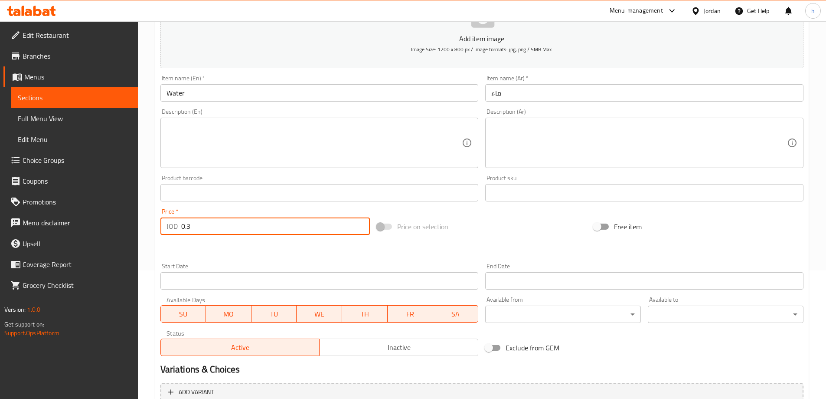
scroll to position [214, 0]
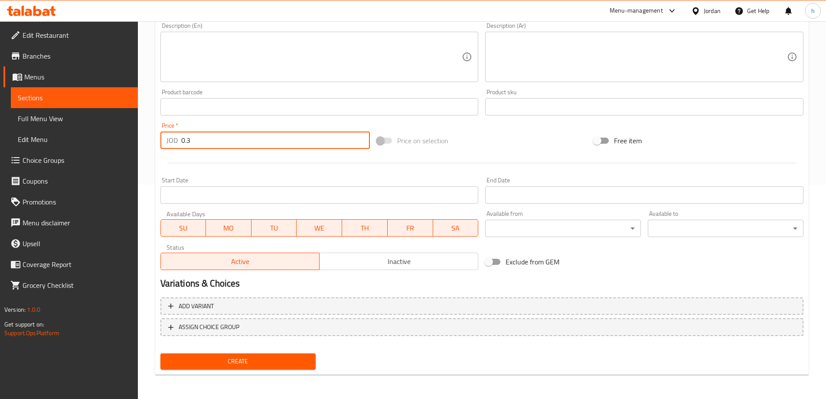
type input "0.3"
click at [277, 357] on span "Create" at bounding box center [238, 361] width 142 height 11
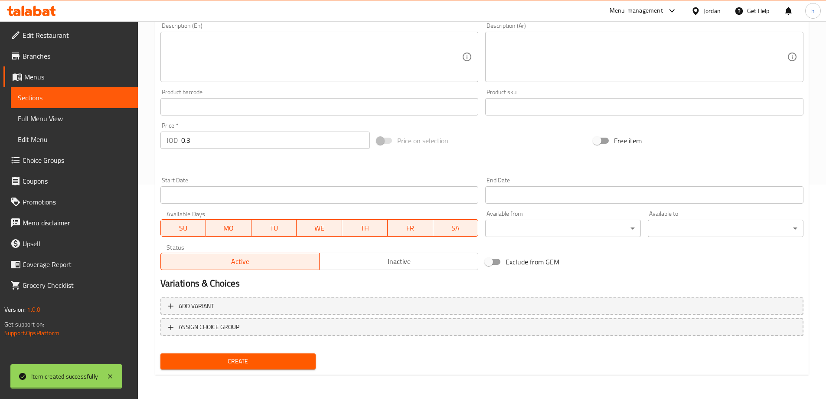
type input "0"
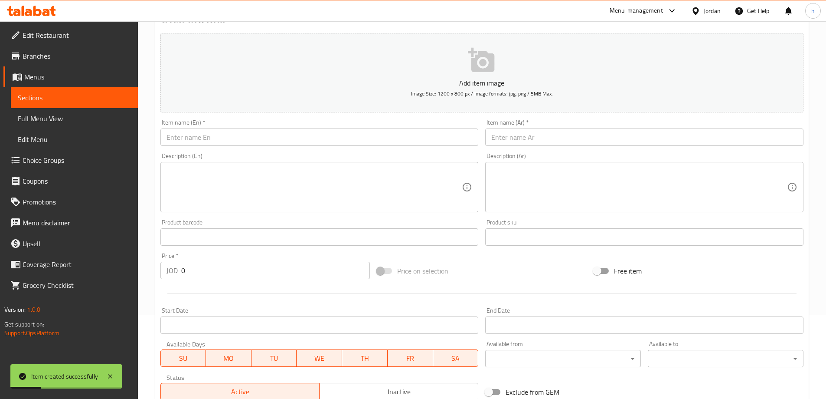
scroll to position [0, 0]
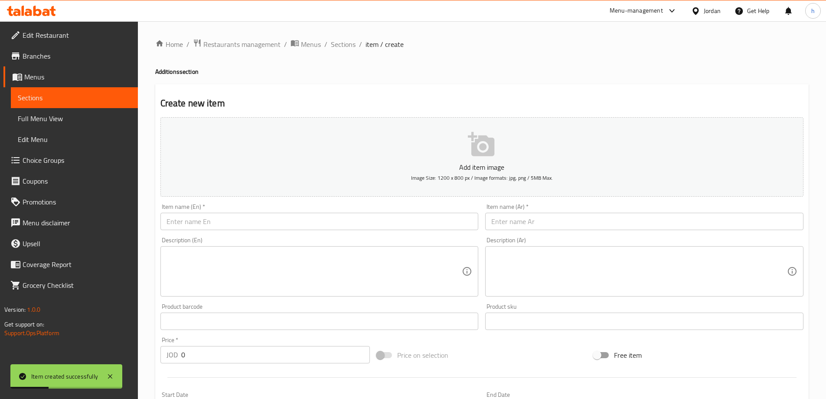
click at [366, 225] on input "text" at bounding box center [319, 220] width 318 height 17
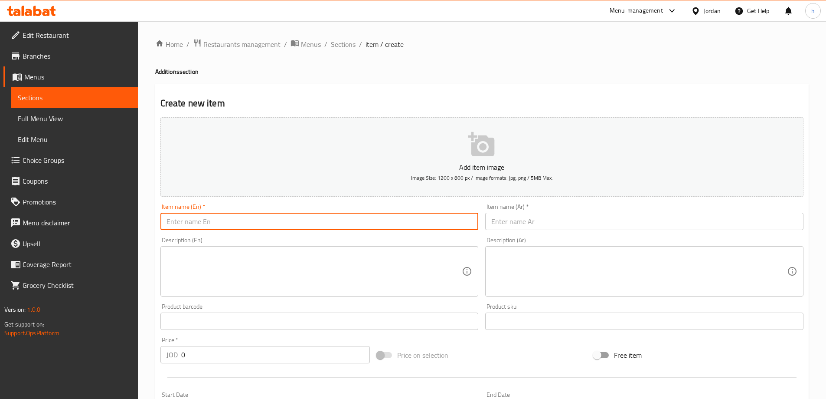
click at [354, 216] on input "text" at bounding box center [319, 220] width 318 height 17
paste input "Potato Cup with Sauce Can"
type input "Potato Cup with Sauce Can"
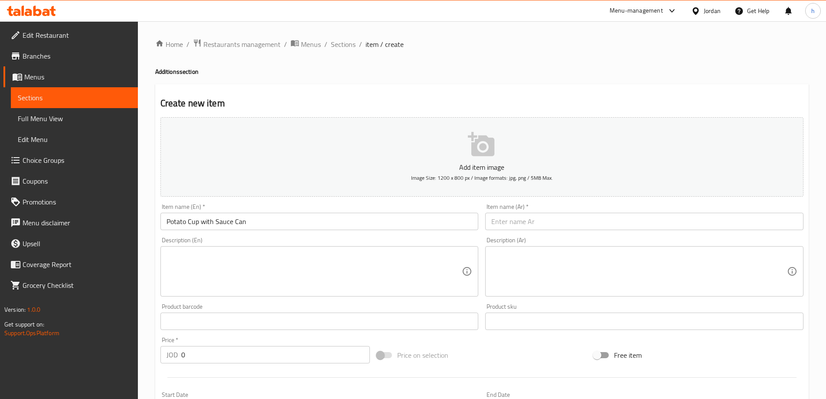
click at [512, 233] on div "Description (Ar) Description (Ar)" at bounding box center [644, 266] width 325 height 66
click at [519, 229] on input "text" at bounding box center [644, 220] width 318 height 17
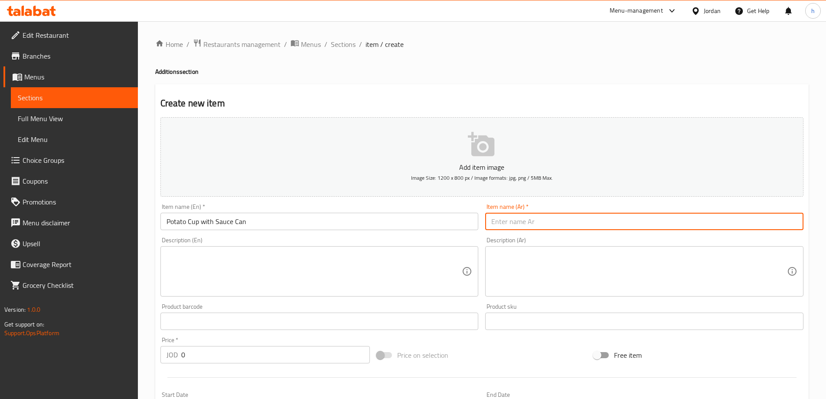
paste input "كاسة بطاطا مع علبة صوص"
type input "كاسة بطاطا مع علبة صوص"
click at [597, 235] on div "Description (Ar) Description (Ar)" at bounding box center [644, 266] width 325 height 66
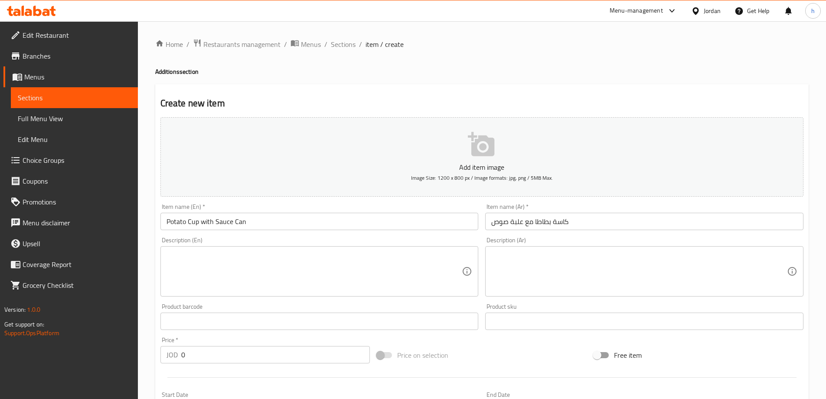
click at [367, 285] on textarea at bounding box center [315, 271] width 296 height 41
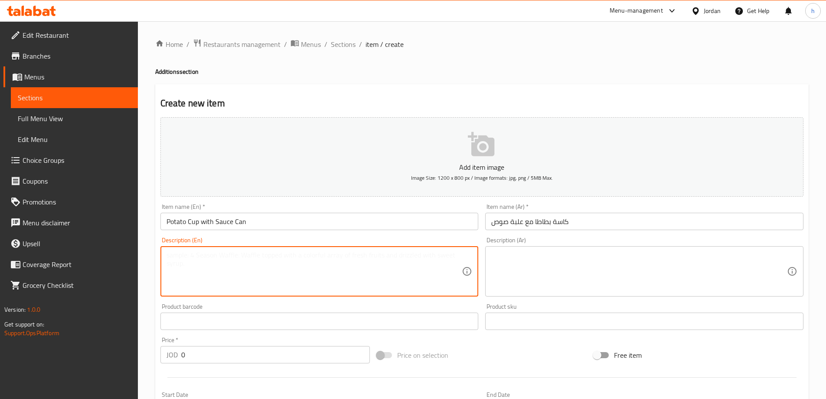
paste textarea "French fries served in a cup with a side sauce Can"
type textarea "French fries served in a cup with a side sauce Can"
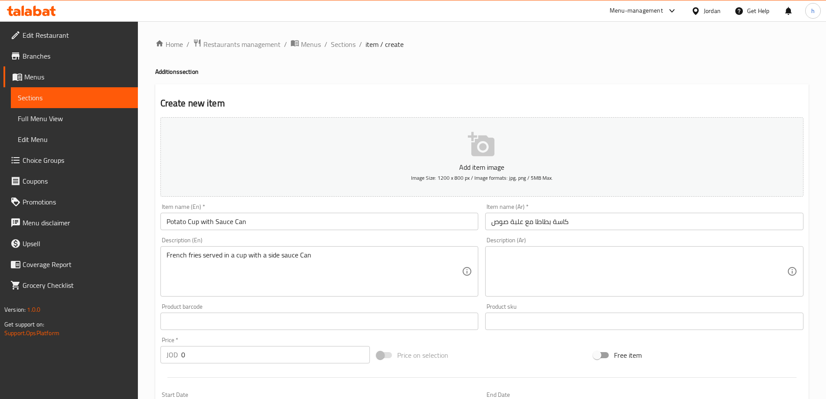
click at [630, 310] on div "Product sku Product sku" at bounding box center [644, 316] width 318 height 26
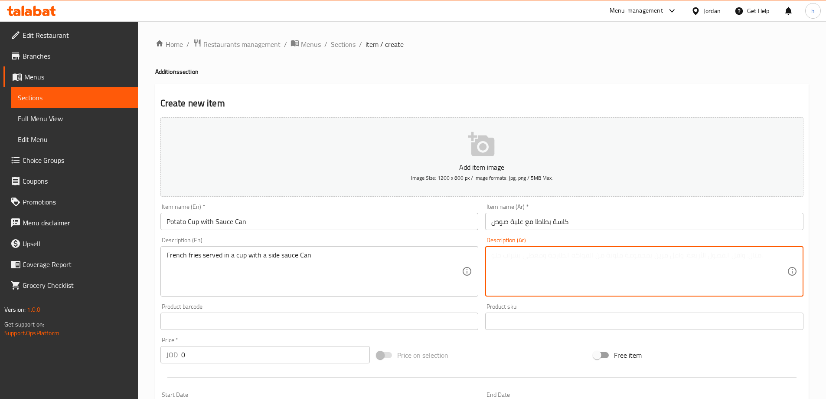
click at [634, 285] on textarea at bounding box center [639, 271] width 296 height 41
paste textarea "بطاطا مقلية مقدمة في كاسة مع علبة صوص جانبي"
type textarea "بطاطا مقلية مقدمة في كاسة مع علبة صوص جانبي"
click at [710, 299] on div "Description (Ar) بطاطا مقلية مقدمة في كاسة مع علبة صوص جانبي Description (Ar)" at bounding box center [644, 266] width 325 height 66
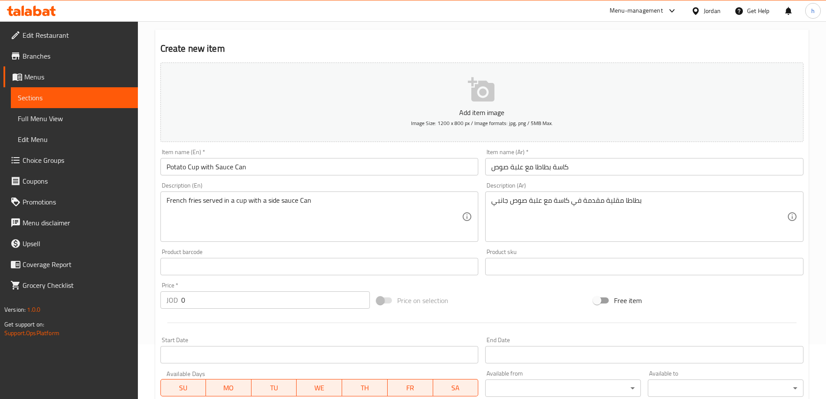
scroll to position [87, 0]
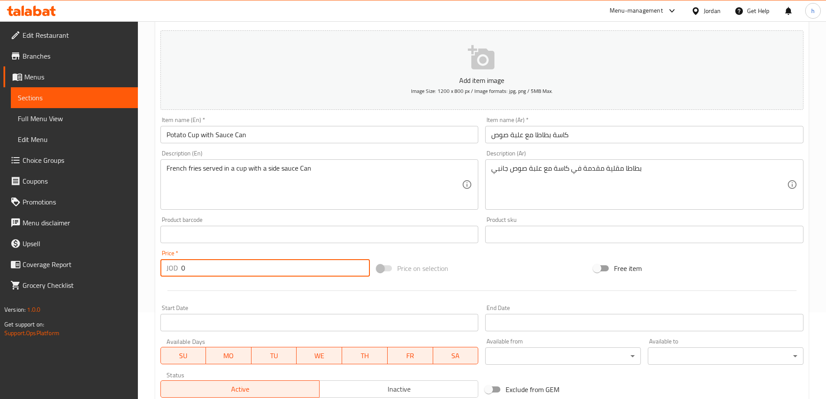
drag, startPoint x: 193, startPoint y: 270, endPoint x: 169, endPoint y: 270, distance: 24.3
click at [169, 270] on div "JOD 0 Price *" at bounding box center [265, 267] width 210 height 17
type input "1"
click at [498, 272] on div "Price on selection" at bounding box center [481, 267] width 217 height 23
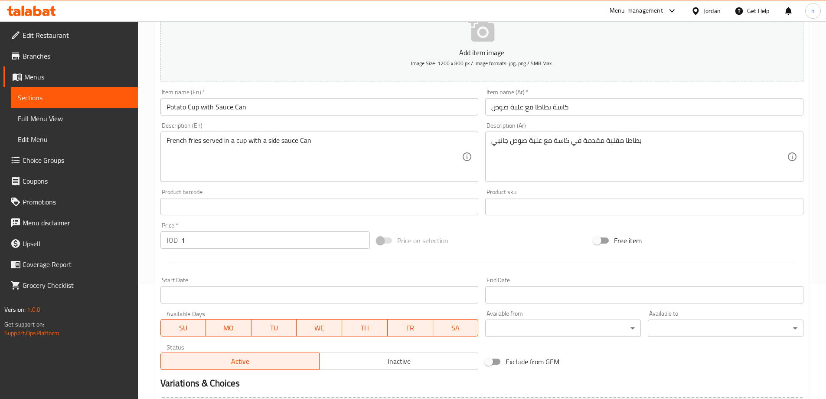
scroll to position [214, 0]
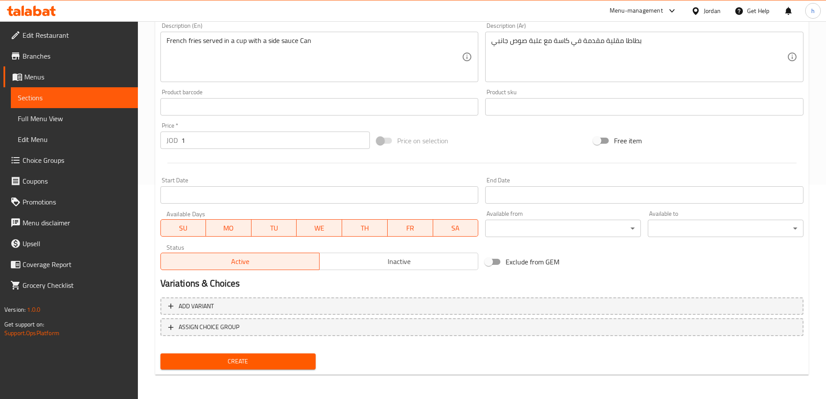
click at [306, 356] on span "Create" at bounding box center [238, 361] width 142 height 11
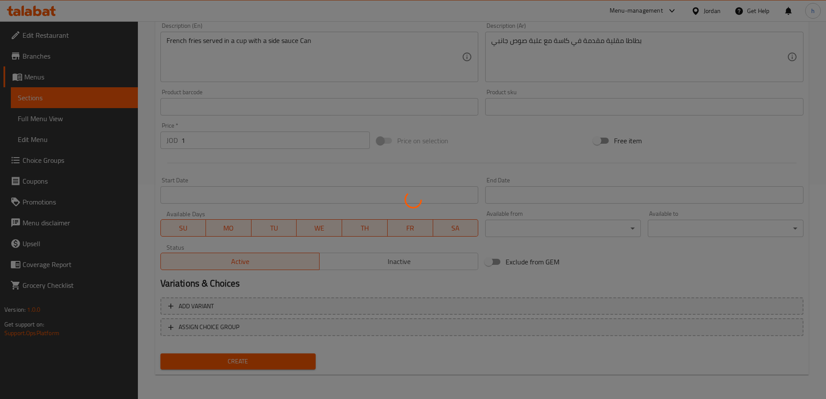
type input "0"
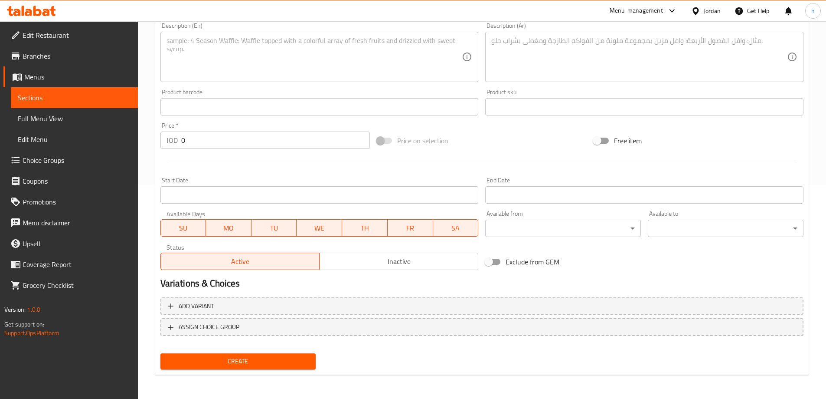
scroll to position [0, 0]
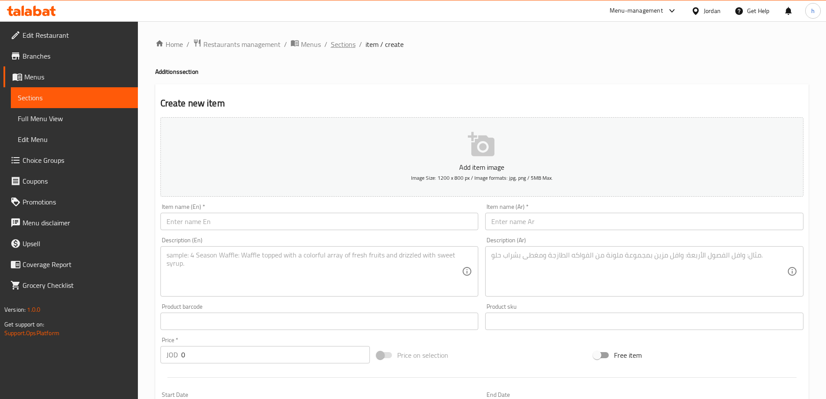
click at [340, 46] on span "Sections" at bounding box center [343, 44] width 25 height 10
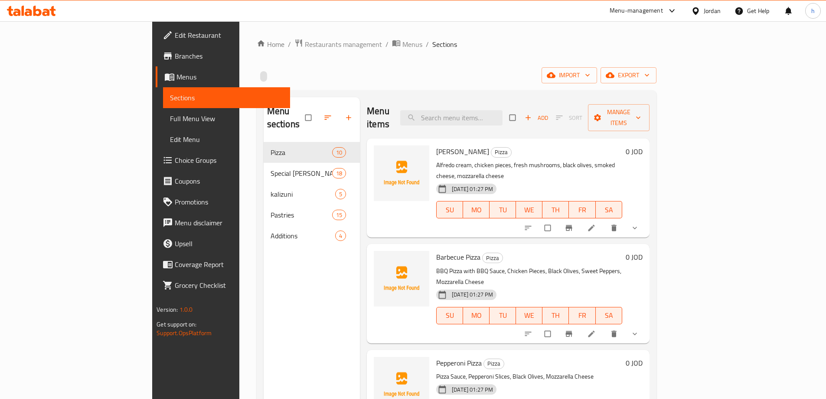
click at [156, 165] on link "Choice Groups" at bounding box center [223, 160] width 134 height 21
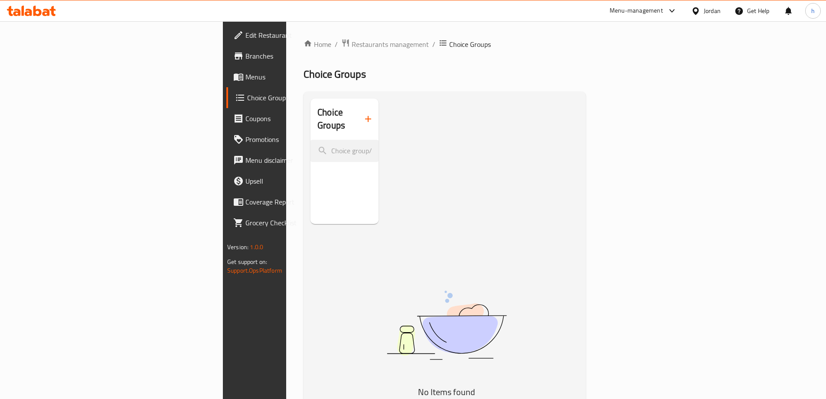
click at [358, 119] on button "button" at bounding box center [368, 118] width 21 height 21
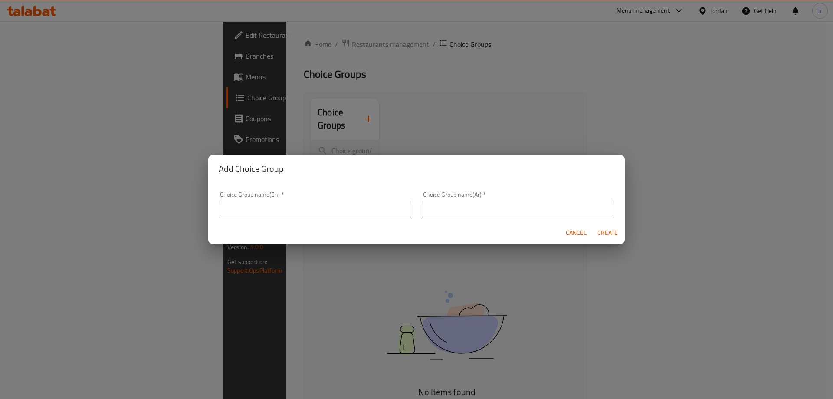
click at [289, 213] on input "text" at bounding box center [315, 208] width 193 height 17
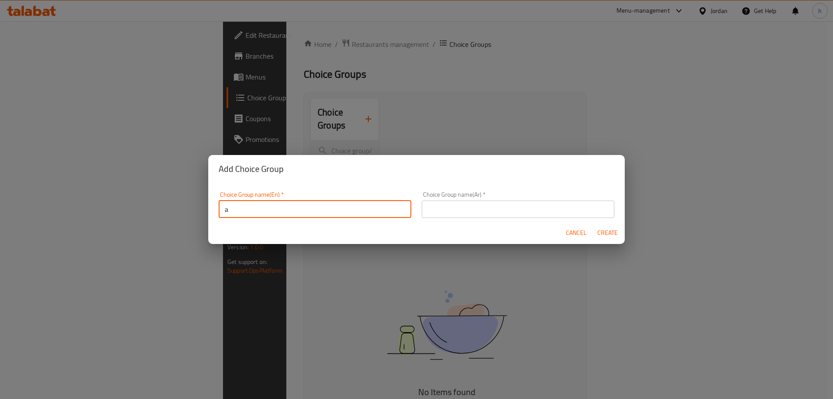
type input "Add On's:"
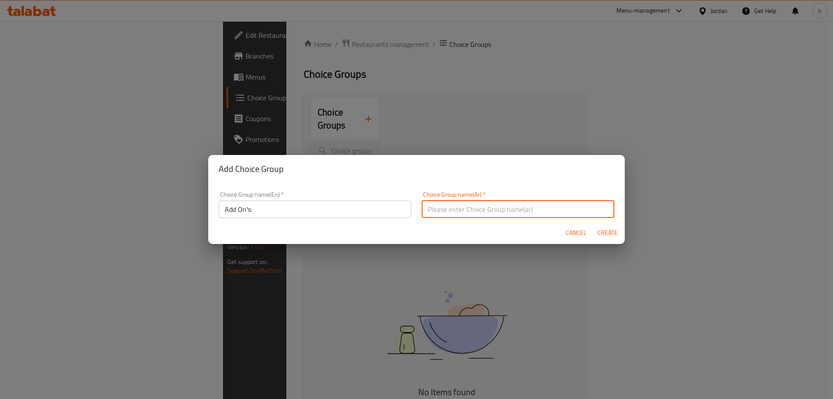
click at [498, 211] on input "text" at bounding box center [518, 208] width 193 height 17
type input "إضافات"
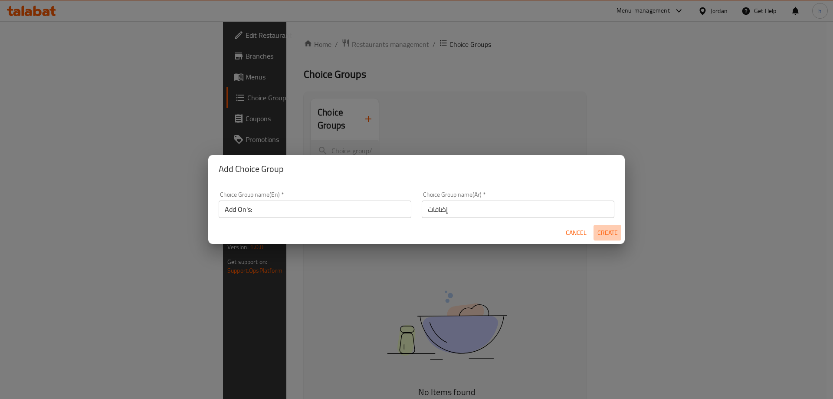
click at [612, 232] on span "Create" at bounding box center [607, 232] width 21 height 11
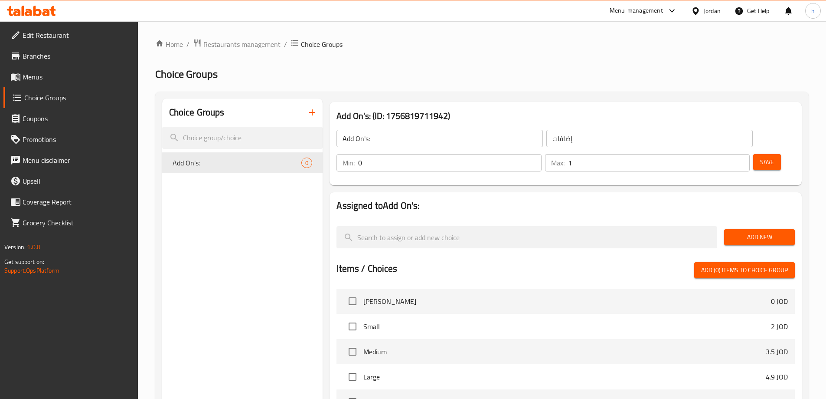
type input "1"
click at [726, 154] on input "1" at bounding box center [659, 162] width 182 height 17
click at [666, 199] on h2 "Assigned to Add On's:" at bounding box center [566, 205] width 458 height 13
click at [790, 229] on button "Add New" at bounding box center [759, 237] width 71 height 16
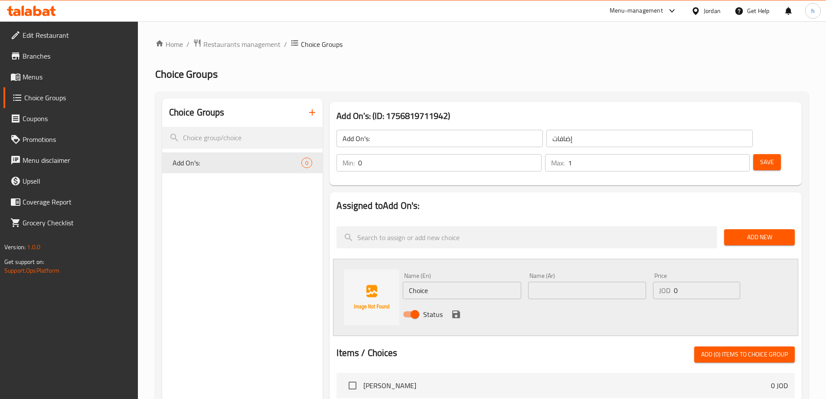
click at [471, 281] on input "Choice" at bounding box center [462, 289] width 118 height 17
paste input "تحويل الى وجبة"
click at [471, 281] on input "تحويل الى وجبة" at bounding box center [462, 289] width 118 height 17
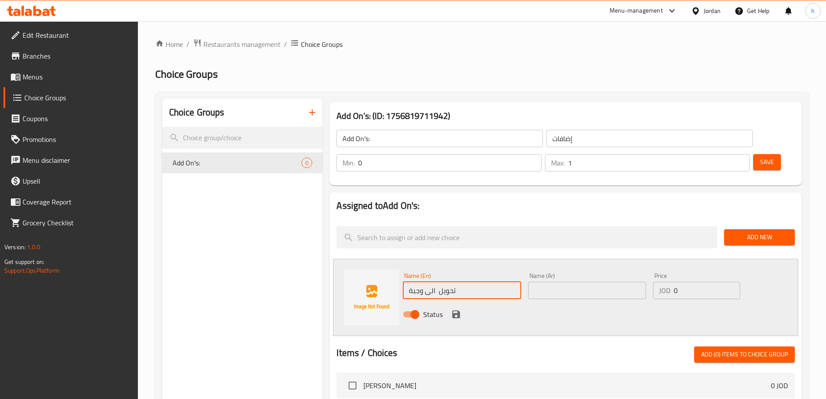
click at [471, 281] on input "تحويل الى وجبة" at bounding box center [462, 289] width 118 height 17
type input "Choice"
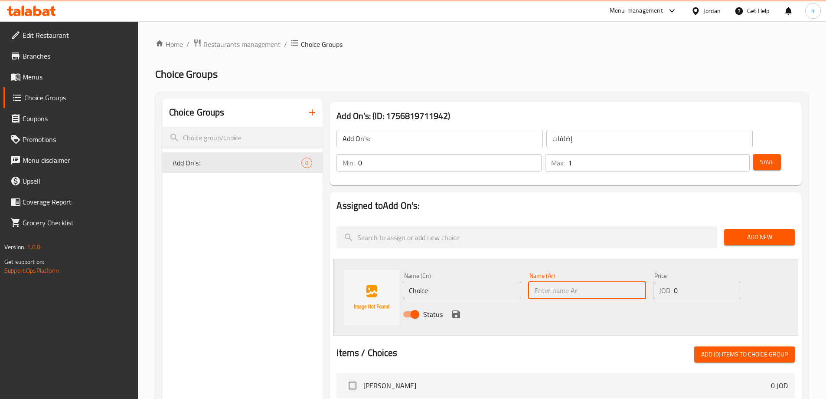
click at [561, 281] on input "text" at bounding box center [587, 289] width 118 height 17
paste input "تحويل الى وجبة"
type input "تحويل الى وجبة"
click at [458, 281] on input "Choice" at bounding box center [462, 289] width 118 height 17
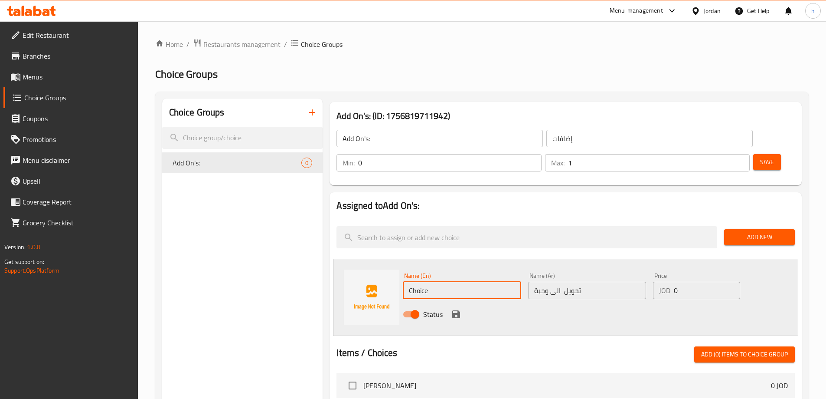
click at [458, 281] on input "Choice" at bounding box center [462, 289] width 118 height 17
paste input "onvert to meal"
type input "Convert to meal"
drag, startPoint x: 690, startPoint y: 267, endPoint x: 668, endPoint y: 268, distance: 22.2
click at [668, 281] on div "JOD 0 Price" at bounding box center [696, 289] width 87 height 17
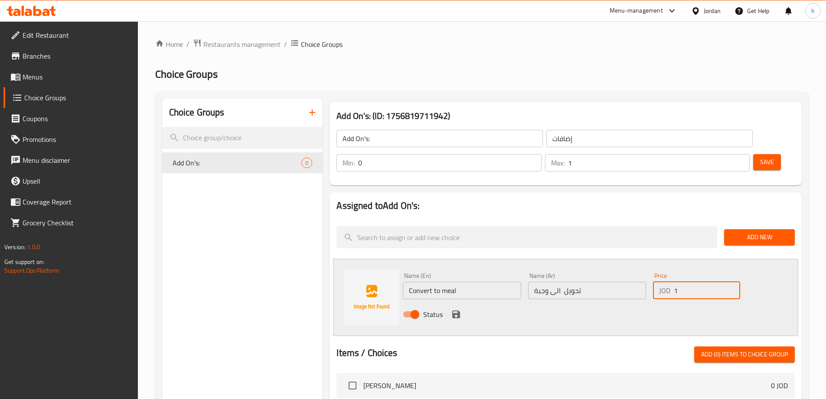
type input "1"
click at [457, 309] on icon "save" at bounding box center [456, 314] width 10 height 10
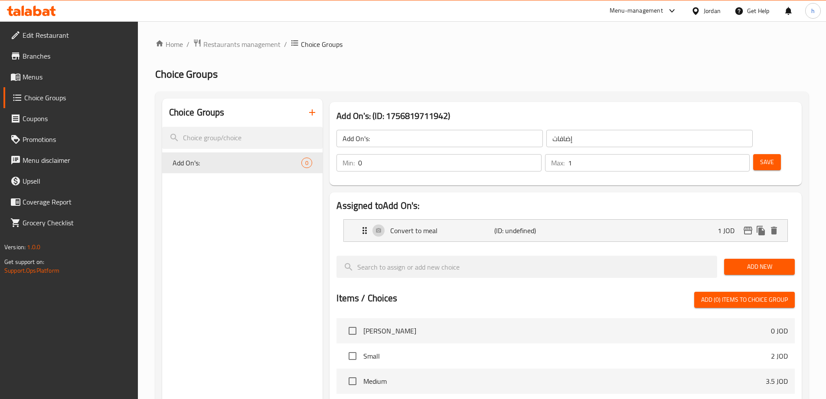
click at [760, 157] on span "Save" at bounding box center [767, 162] width 14 height 11
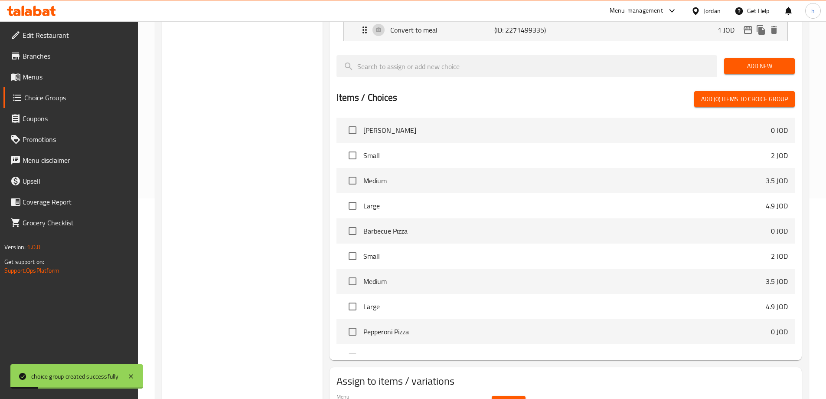
scroll to position [226, 0]
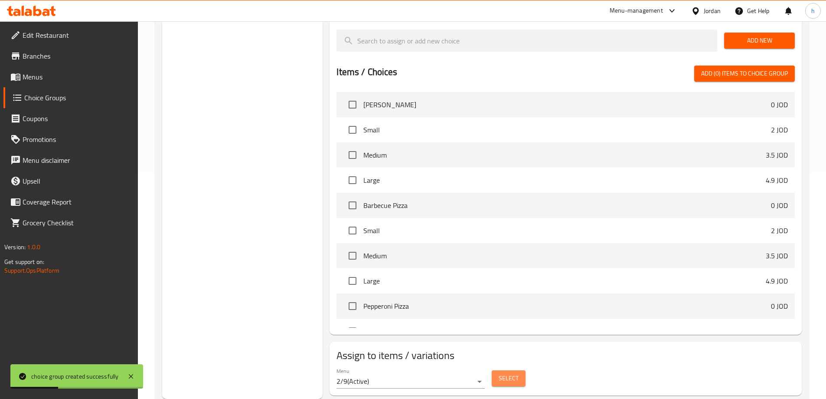
click at [510, 373] on span "Select" at bounding box center [509, 378] width 20 height 11
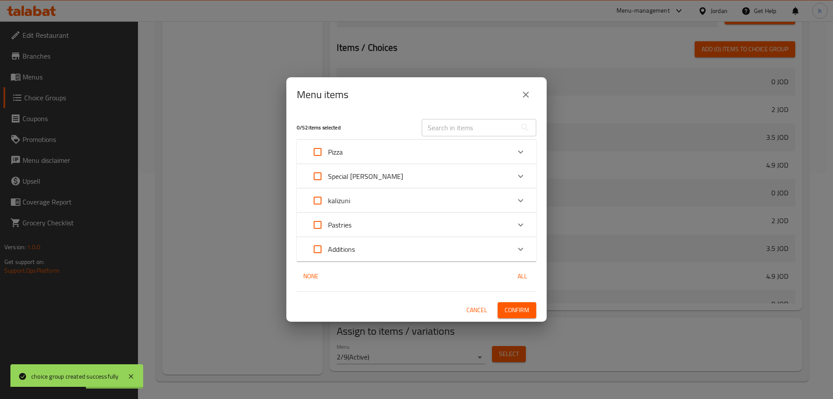
click at [317, 149] on input "Expand" at bounding box center [317, 151] width 21 height 21
checkbox input "true"
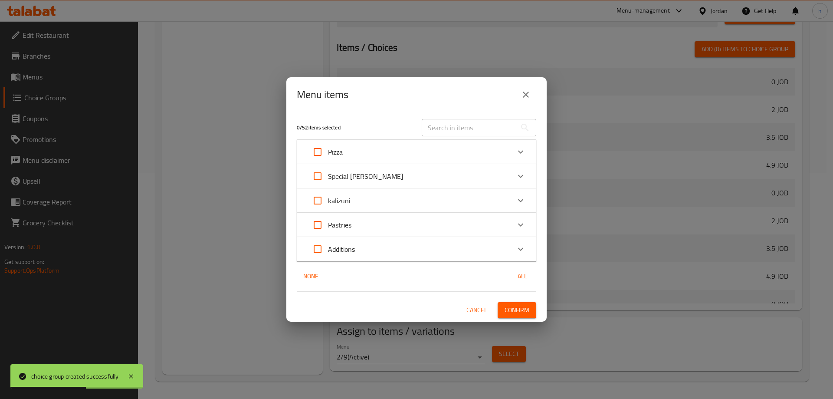
checkbox input "true"
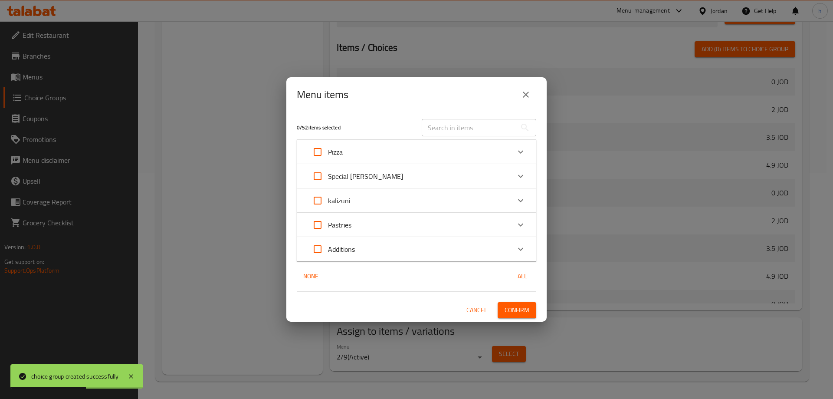
checkbox input "true"
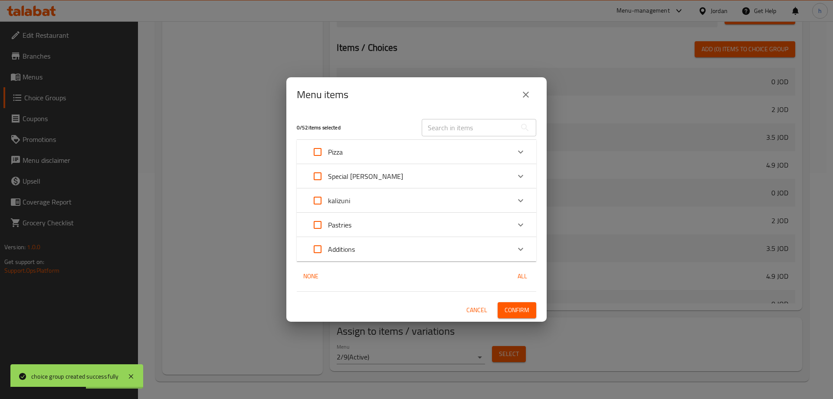
checkbox input "true"
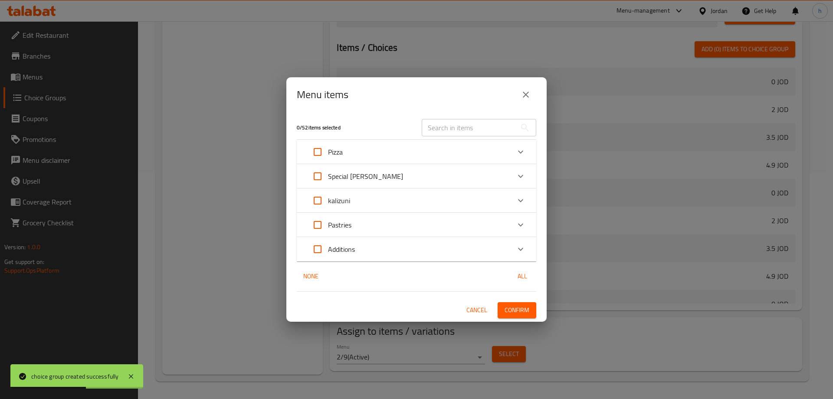
checkbox input "true"
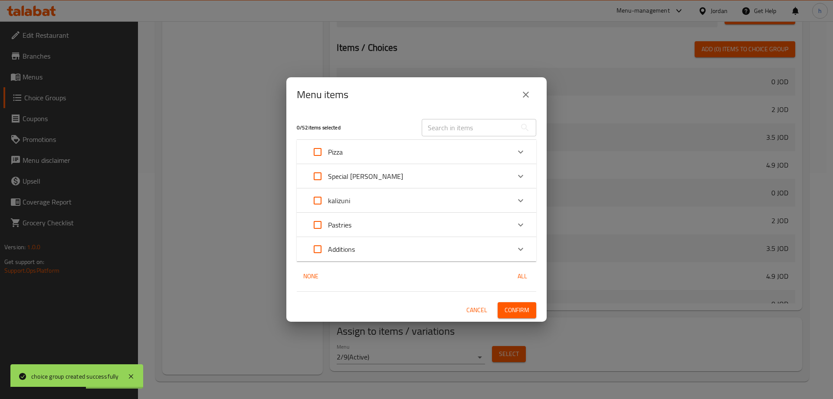
checkbox input "true"
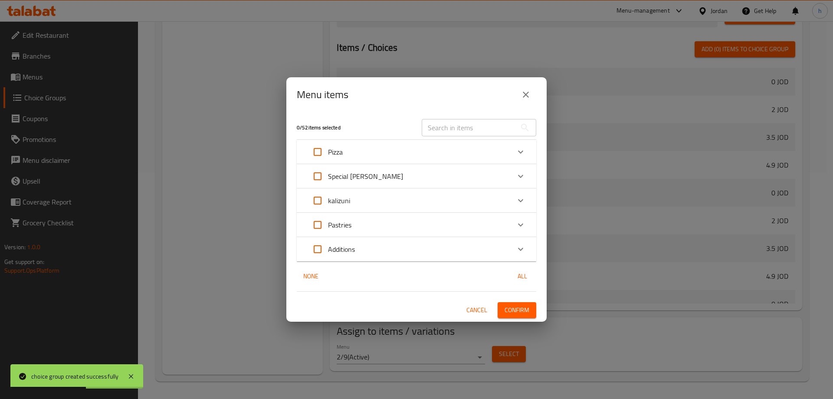
checkbox input "true"
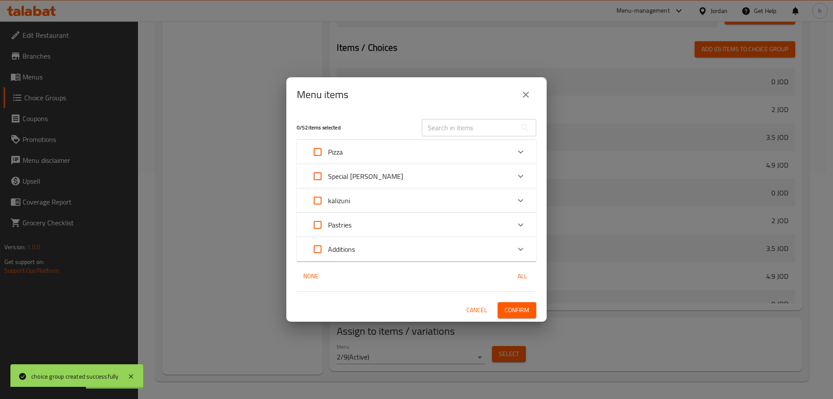
checkbox input "true"
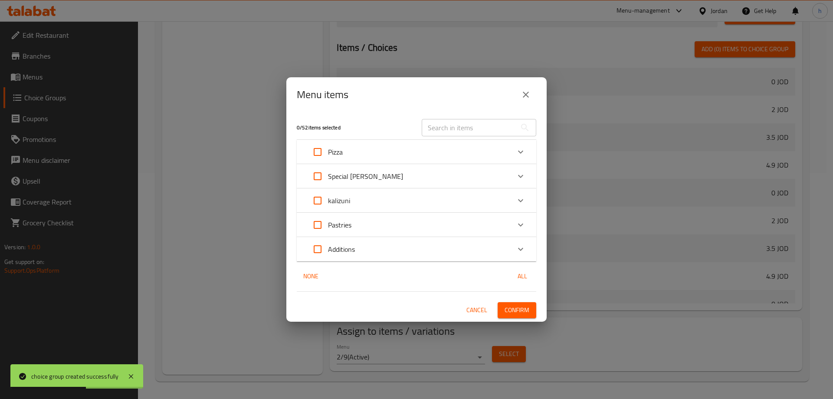
checkbox input "true"
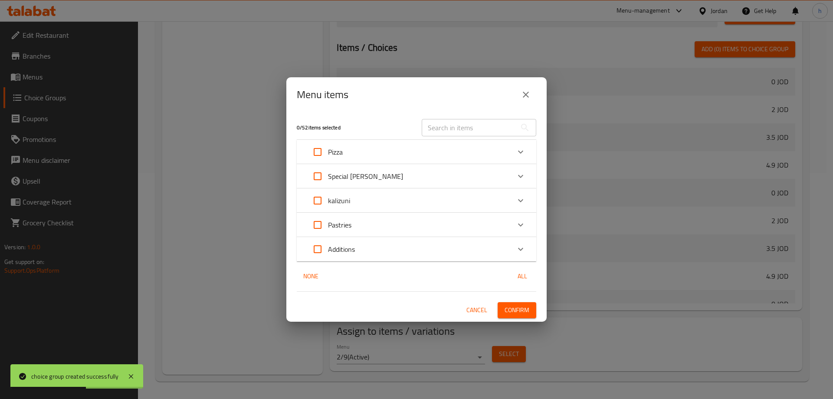
checkbox input "true"
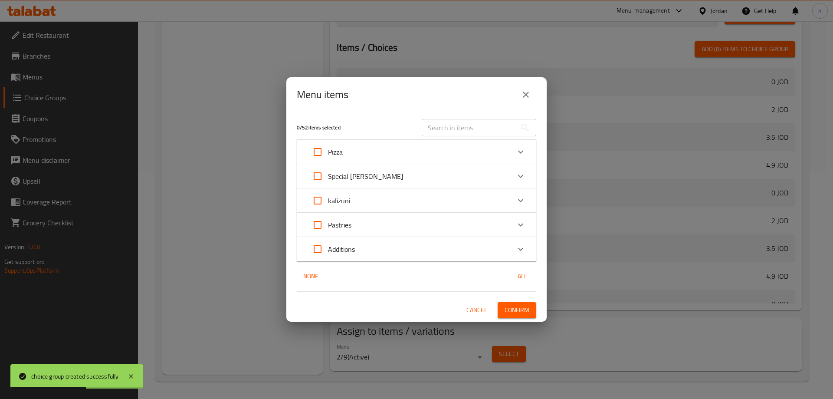
checkbox input "true"
click at [516, 304] on button "Confirm" at bounding box center [516, 310] width 39 height 16
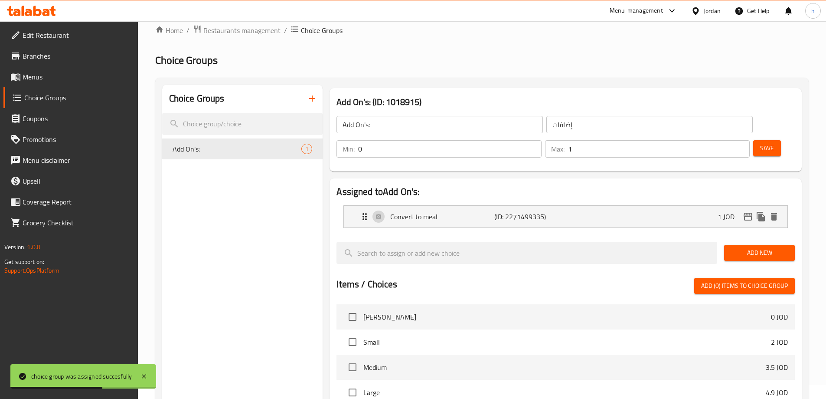
scroll to position [9, 0]
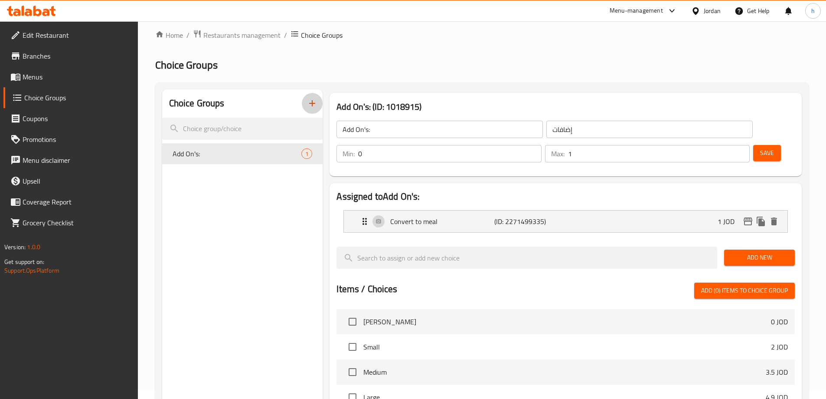
click at [310, 106] on icon "button" at bounding box center [312, 103] width 10 height 10
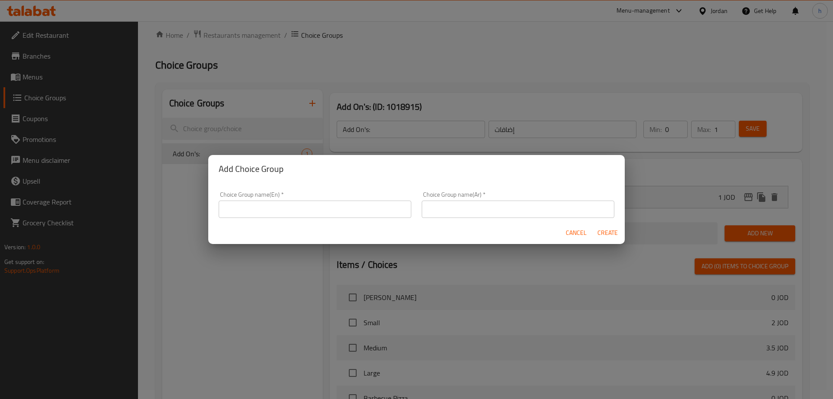
click at [321, 206] on input "text" at bounding box center [315, 208] width 193 height 17
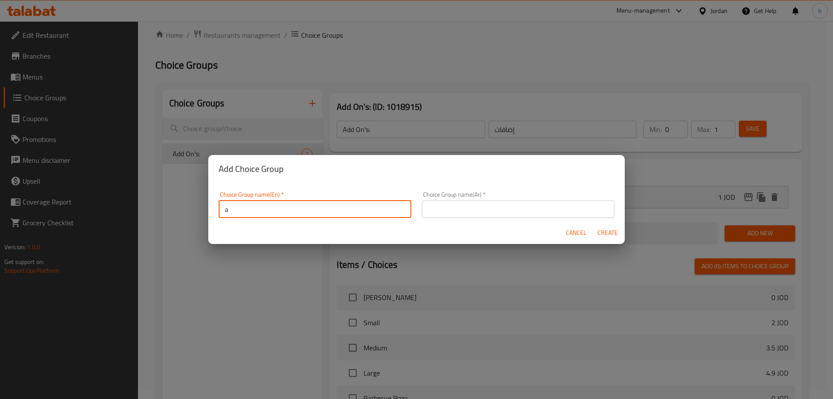
type input "Add Ons:"
click at [508, 204] on input "text" at bounding box center [518, 208] width 193 height 17
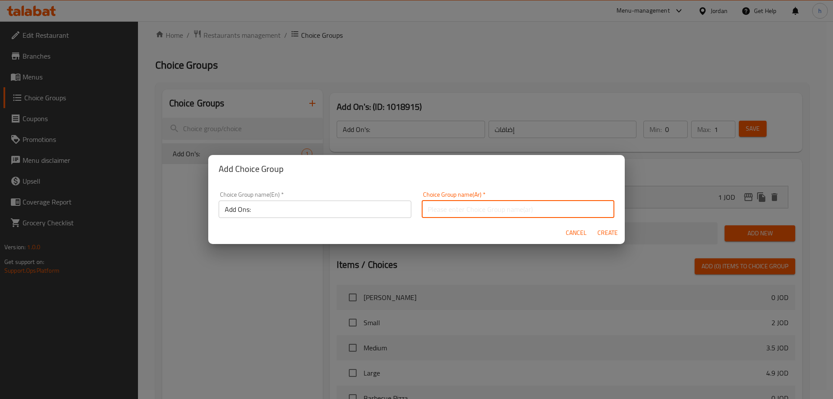
type input "إضافات"
click at [607, 227] on span "Create" at bounding box center [607, 232] width 21 height 11
type input "Add Ons:"
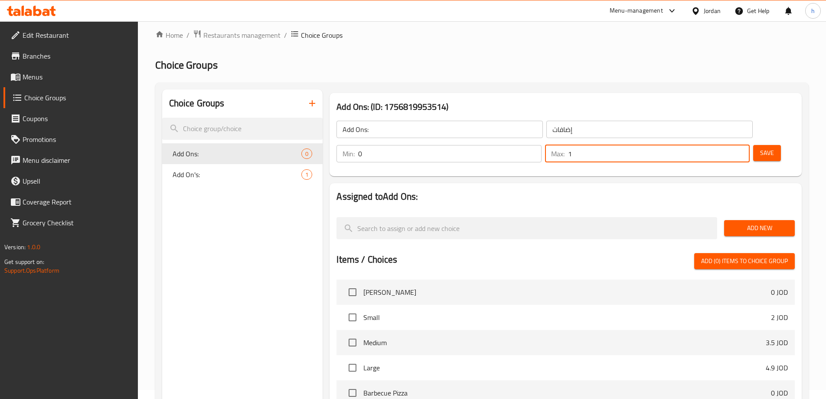
type input "1"
click at [727, 145] on input "1" at bounding box center [659, 153] width 182 height 17
click at [752, 222] on span "Add New" at bounding box center [759, 227] width 57 height 11
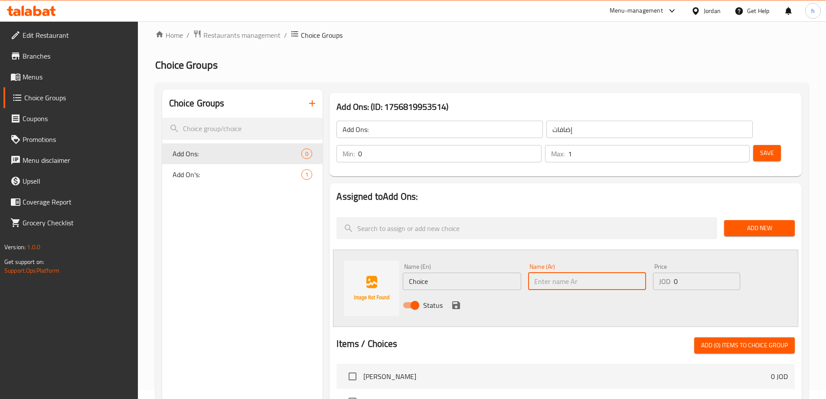
click at [598, 272] on input "text" at bounding box center [587, 280] width 118 height 17
paste input "تحويل اي صنف الى وجبة"
type input "تحويل اي صنف الى وجبة"
click at [425, 272] on input "Choice" at bounding box center [462, 280] width 118 height 17
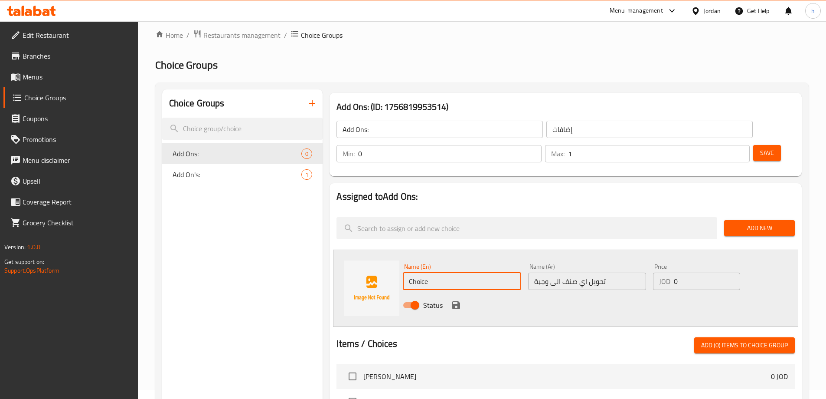
click at [425, 272] on input "Choice" at bounding box center [462, 280] width 118 height 17
paste input "onvert any item into a meal"
type input "Convert any item into a meal"
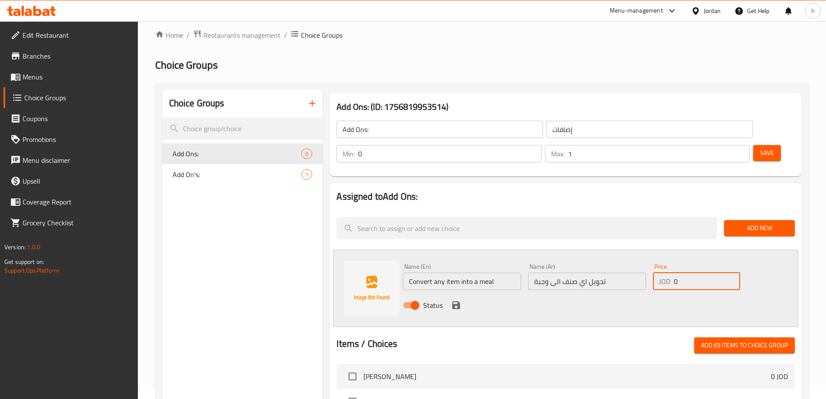
drag, startPoint x: 683, startPoint y: 258, endPoint x: 669, endPoint y: 258, distance: 14.8
click at [669, 272] on div "JOD 0 Price" at bounding box center [696, 280] width 87 height 17
type input "1"
click at [453, 301] on icon "save" at bounding box center [456, 305] width 8 height 8
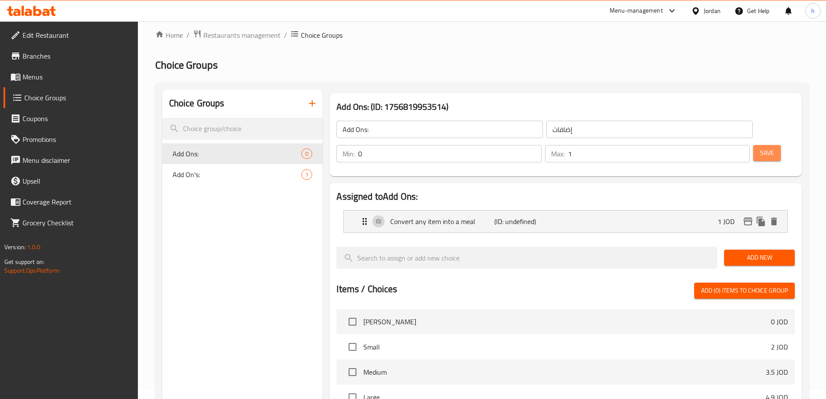
click at [760, 147] on span "Save" at bounding box center [767, 152] width 14 height 11
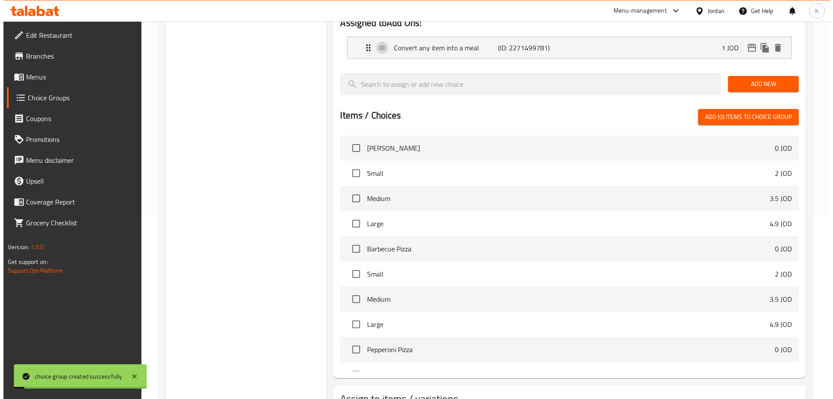
scroll to position [130, 0]
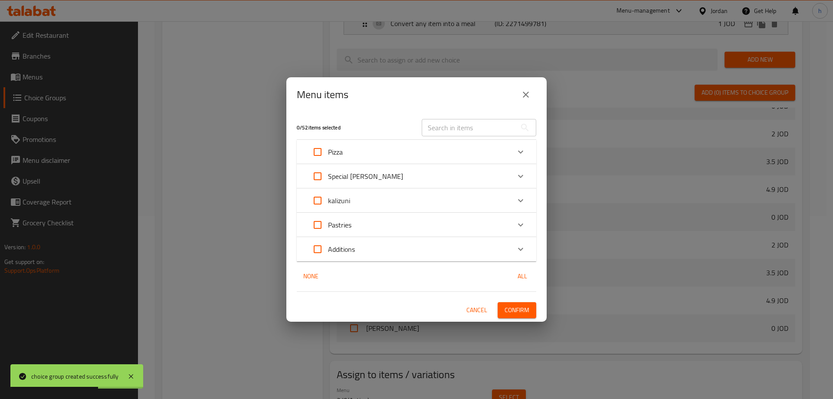
click at [316, 196] on input "Expand" at bounding box center [317, 200] width 21 height 21
checkbox input "true"
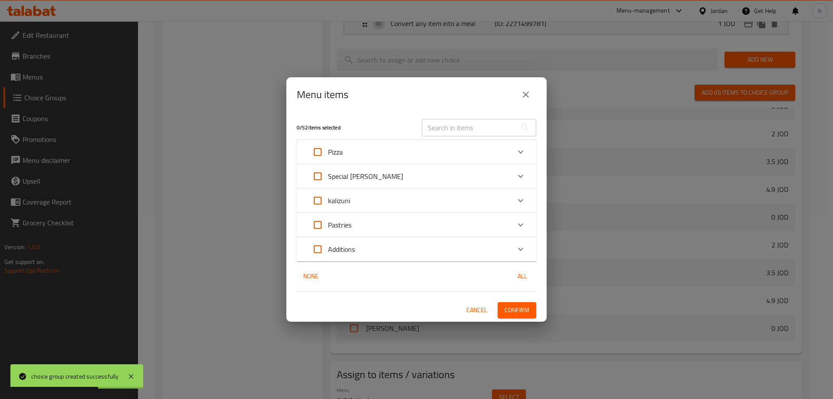
checkbox input "true"
click at [531, 311] on button "Confirm" at bounding box center [516, 310] width 39 height 16
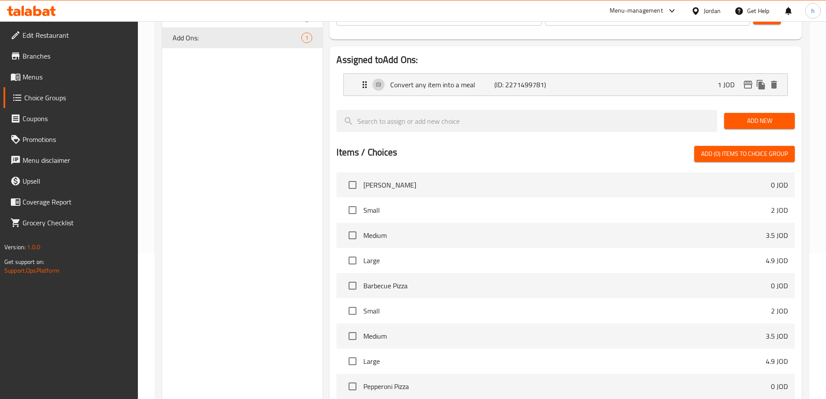
scroll to position [0, 0]
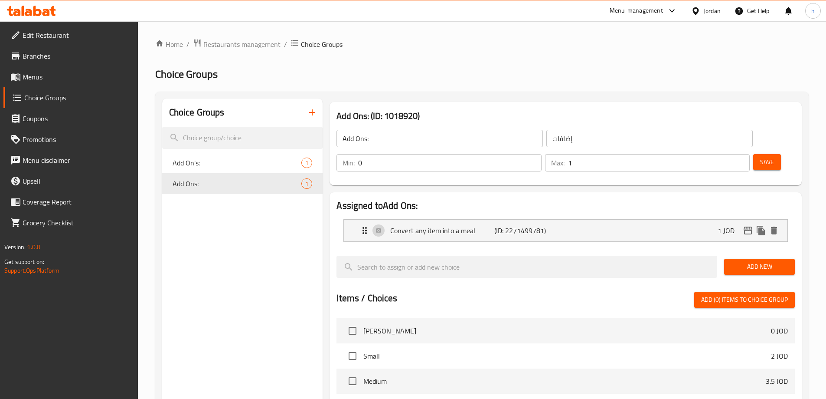
click at [308, 116] on icon "button" at bounding box center [312, 112] width 10 height 10
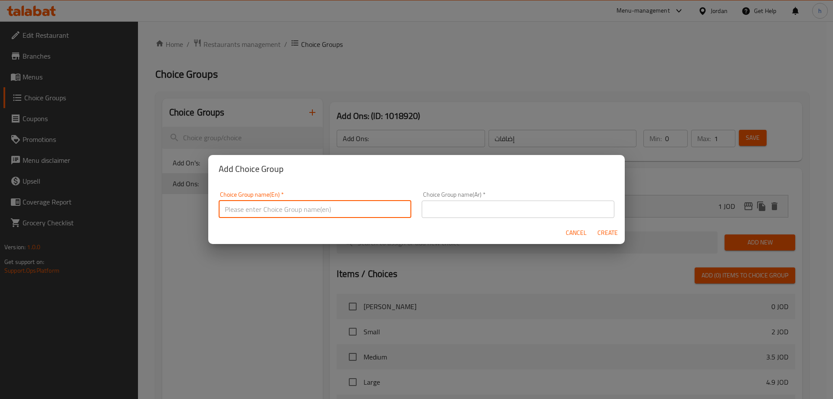
click at [267, 201] on input "text" at bounding box center [315, 208] width 193 height 17
type input "Your Choice of"
click at [491, 211] on input "text" at bounding box center [518, 208] width 193 height 17
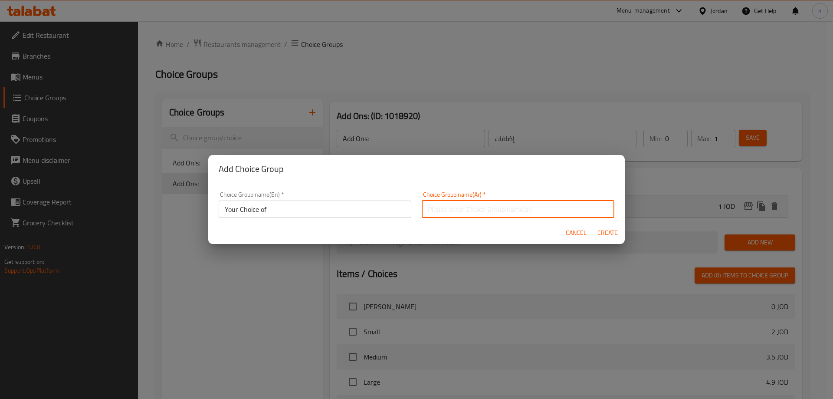
type input "اختيارك من"
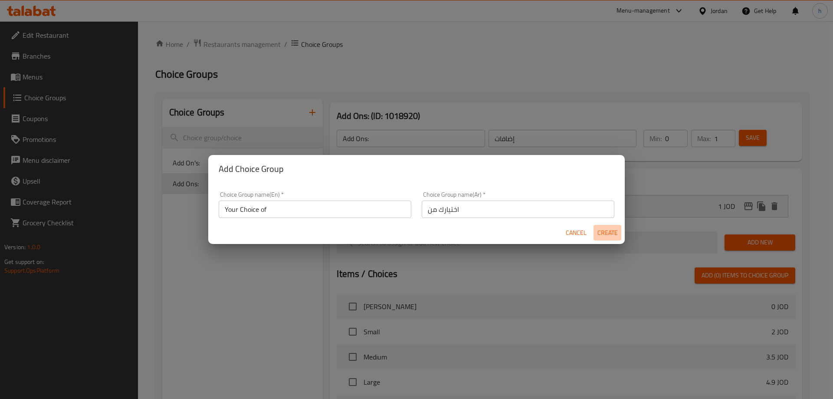
click at [615, 232] on span "Create" at bounding box center [607, 232] width 21 height 11
type input "Your Choice of"
type input "اختيارك من"
type input "0"
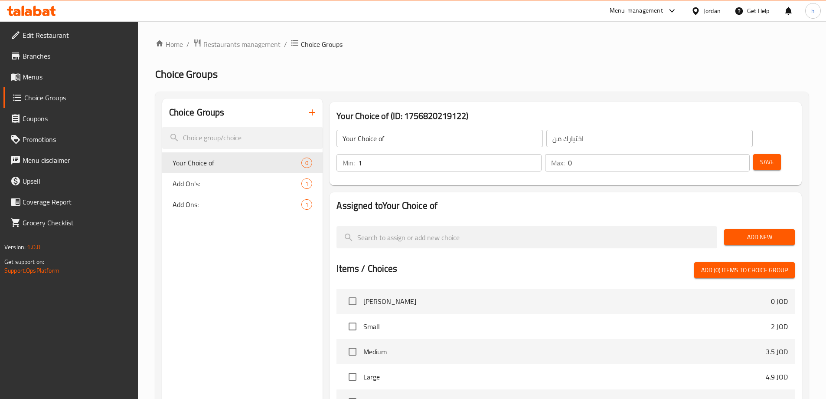
type input "1"
click at [541, 154] on input "1" at bounding box center [449, 162] width 183 height 17
type input "1"
click at [726, 154] on input "1" at bounding box center [659, 162] width 182 height 17
click at [737, 232] on span "Add New" at bounding box center [759, 237] width 57 height 11
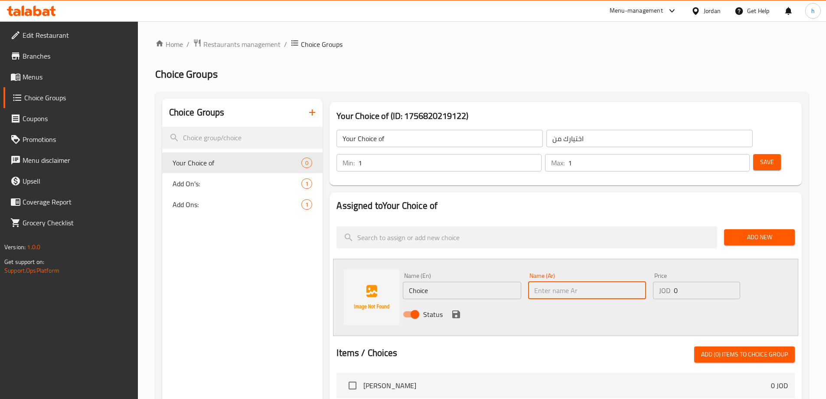
click at [614, 281] on input "text" at bounding box center [587, 289] width 118 height 17
paste input "كولا"
type input "كولا"
drag, startPoint x: 712, startPoint y: 263, endPoint x: 659, endPoint y: 265, distance: 52.5
click at [659, 281] on div "JOD 0 Price" at bounding box center [696, 289] width 87 height 17
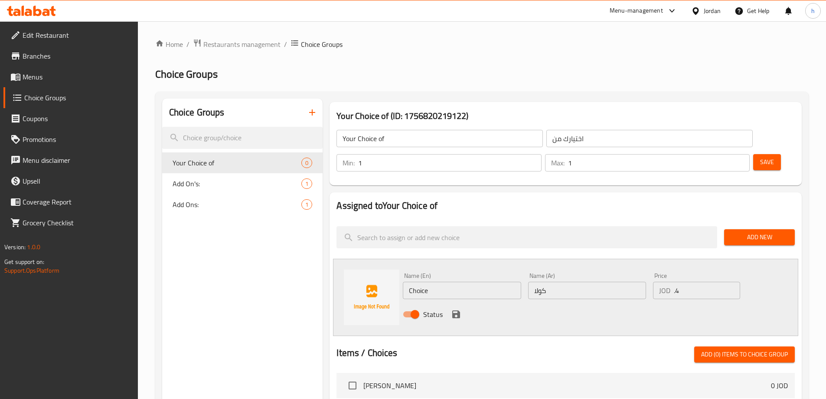
click at [595, 302] on div "Status" at bounding box center [587, 313] width 376 height 23
drag, startPoint x: 678, startPoint y: 266, endPoint x: 664, endPoint y: 267, distance: 13.5
click at [664, 281] on div "JOD .4 Price" at bounding box center [696, 289] width 87 height 17
type input "0.4"
click at [444, 281] on input "Choice" at bounding box center [462, 289] width 118 height 17
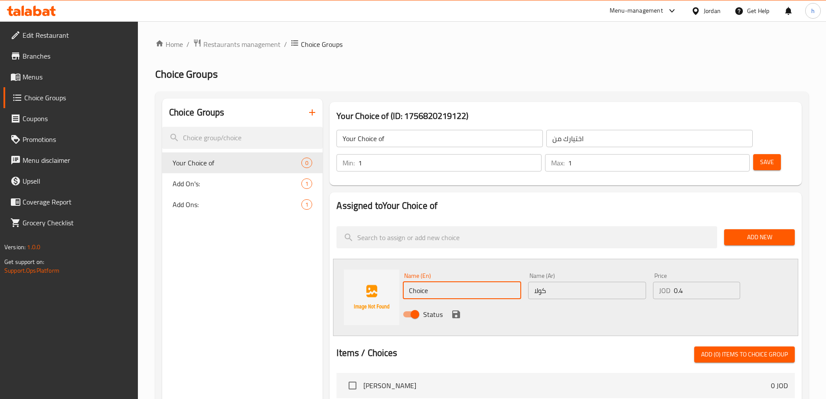
click at [444, 281] on input "Choice" at bounding box center [462, 289] width 118 height 17
paste input "ola"
type input "Cola"
click at [458, 310] on icon "save" at bounding box center [456, 314] width 8 height 8
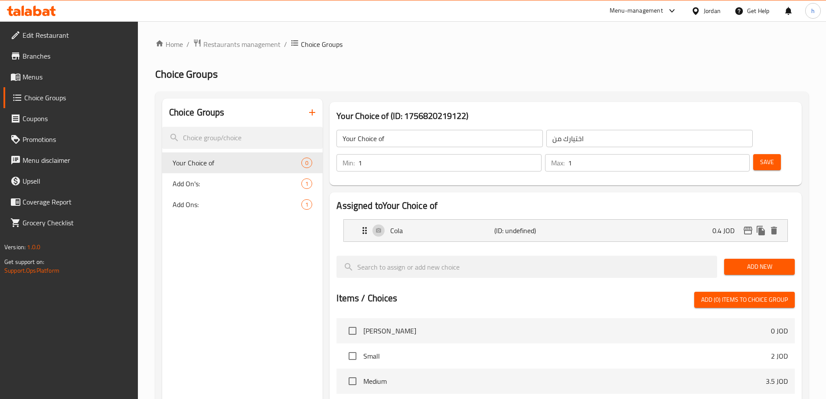
click at [748, 261] on span "Add New" at bounding box center [759, 266] width 57 height 11
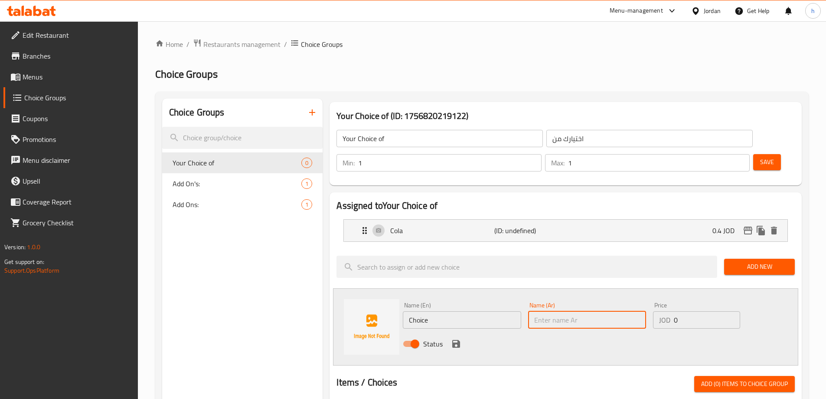
click at [584, 311] on input "text" at bounding box center [587, 319] width 118 height 17
paste input "فواكه"
type input "فواكه"
click at [482, 311] on input "Choice" at bounding box center [462, 319] width 118 height 17
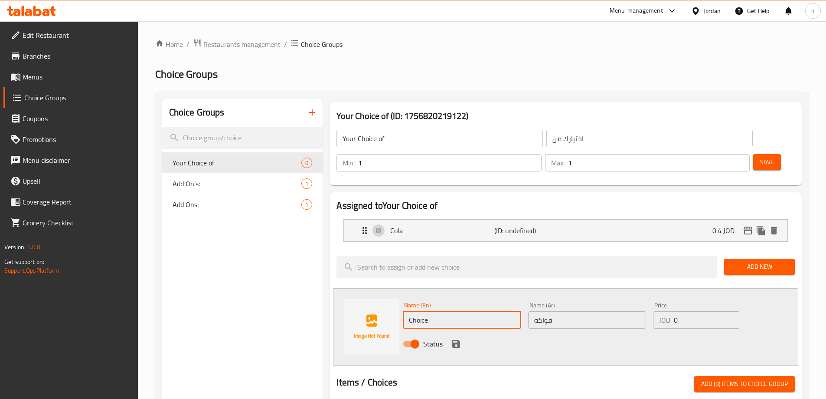
click at [482, 311] on input "Choice" at bounding box center [462, 319] width 118 height 17
paste input "fruits"
type input "fruits"
drag, startPoint x: 702, startPoint y: 300, endPoint x: 654, endPoint y: 300, distance: 47.7
click at [654, 311] on div "JOD 0 Price" at bounding box center [696, 319] width 87 height 17
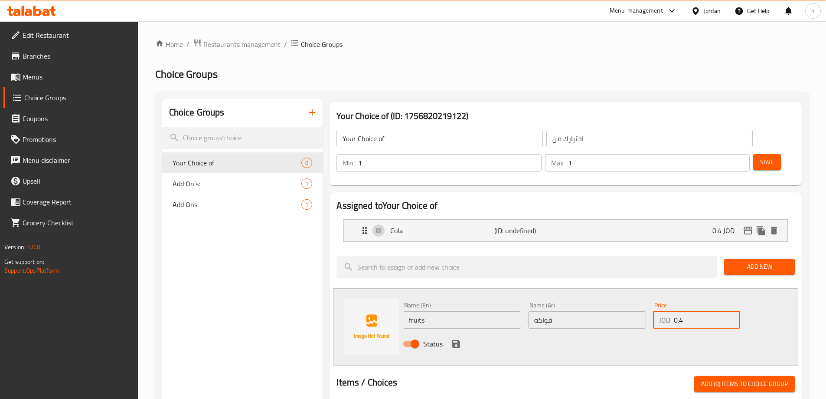
type input "0.4"
click at [457, 338] on icon "save" at bounding box center [456, 343] width 10 height 10
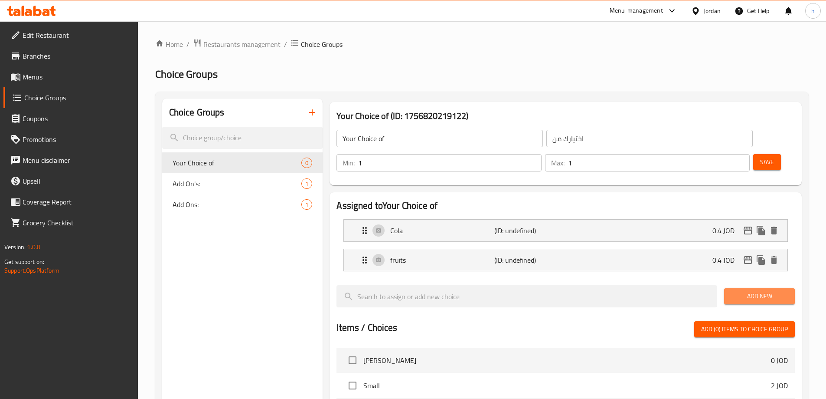
click at [736, 291] on span "Add New" at bounding box center [759, 296] width 57 height 11
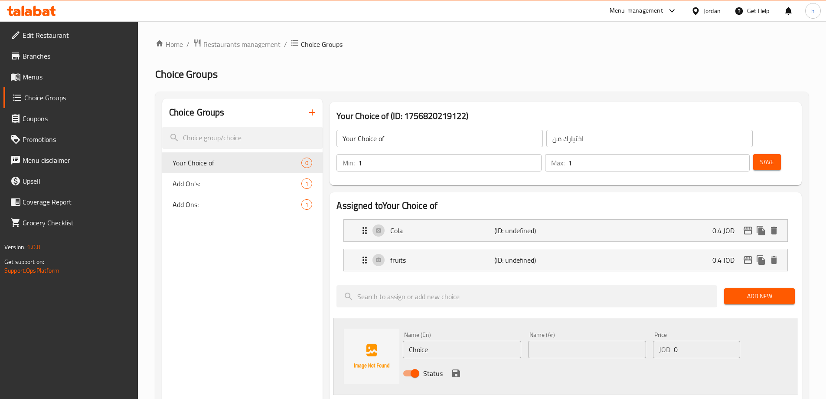
click at [572, 340] on input "text" at bounding box center [587, 348] width 118 height 17
paste input "مرندة"
type input "مرندة"
click at [475, 340] on input "Choice" at bounding box center [462, 348] width 118 height 17
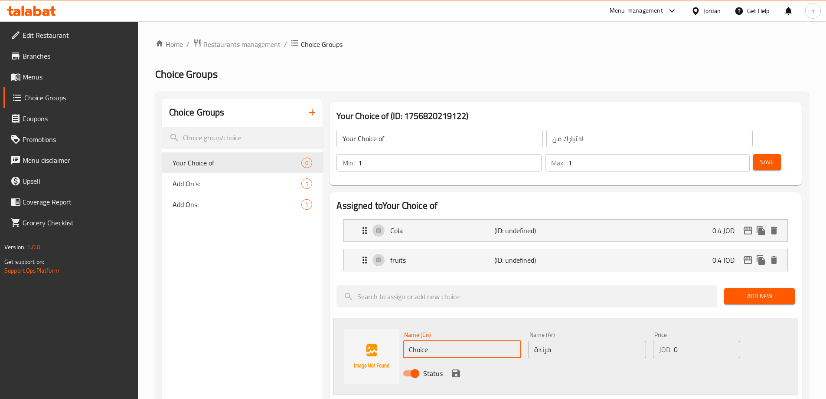
paste input "[PERSON_NAME]"
type input "[PERSON_NAME]"
click at [428, 368] on span "Status" at bounding box center [433, 373] width 20 height 10
click at [428, 365] on input "Status" at bounding box center [414, 373] width 49 height 16
click at [426, 368] on span "Status" at bounding box center [433, 373] width 20 height 10
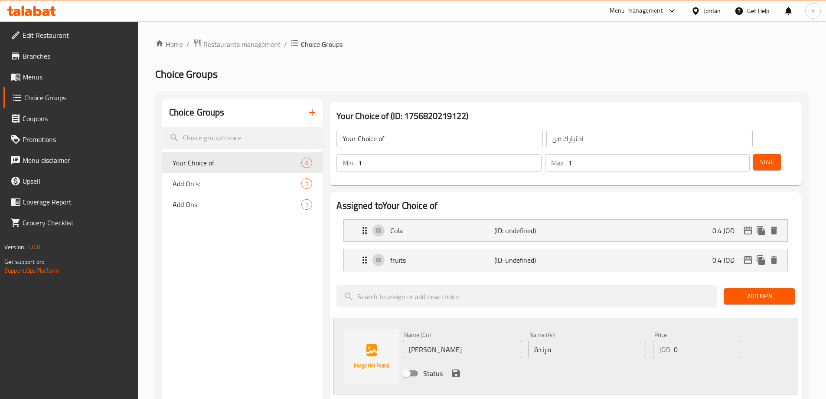
click at [426, 365] on input "Status" at bounding box center [406, 373] width 49 height 16
checkbox input "true"
click at [453, 369] on icon "save" at bounding box center [456, 373] width 8 height 8
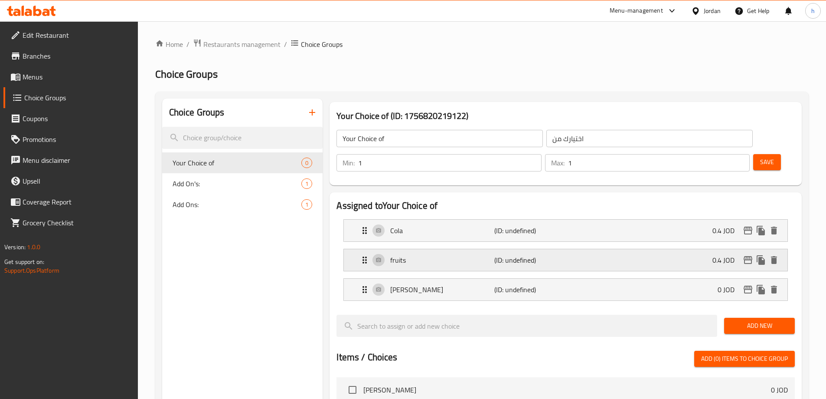
click at [427, 249] on div "fruits (ID: undefined) 0.4 JOD" at bounding box center [569, 260] width 418 height 22
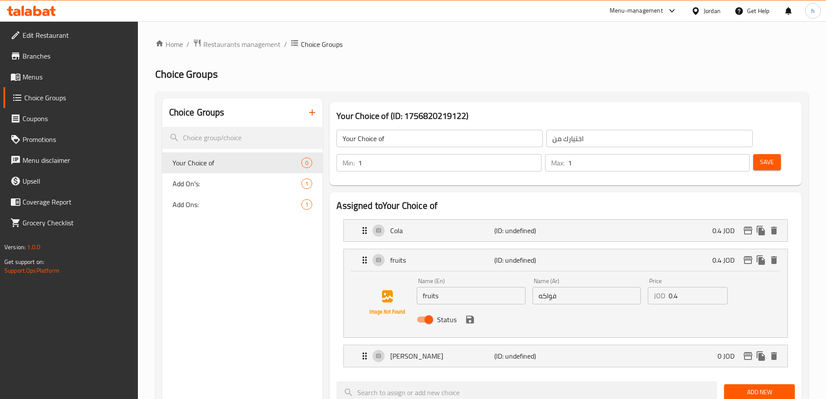
click at [430, 343] on li "Miranda (ID: undefined) 0 JOD Name (En) Miranda Name (En) Name (Ar) مرندة Name …" at bounding box center [566, 355] width 458 height 29
click at [444, 350] on p "[PERSON_NAME]" at bounding box center [442, 355] width 104 height 10
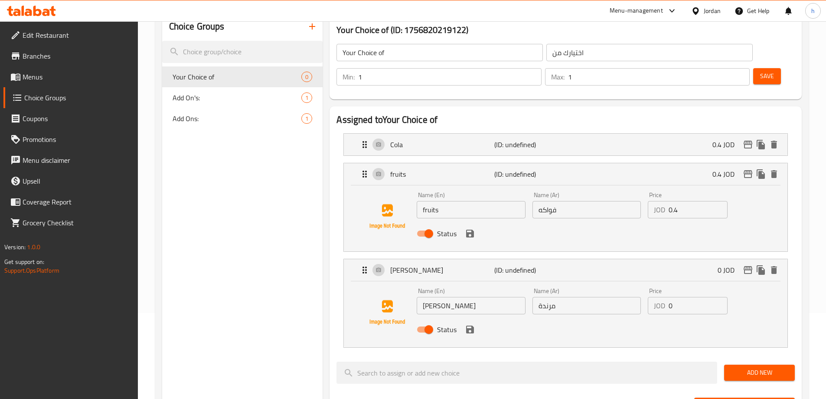
scroll to position [87, 0]
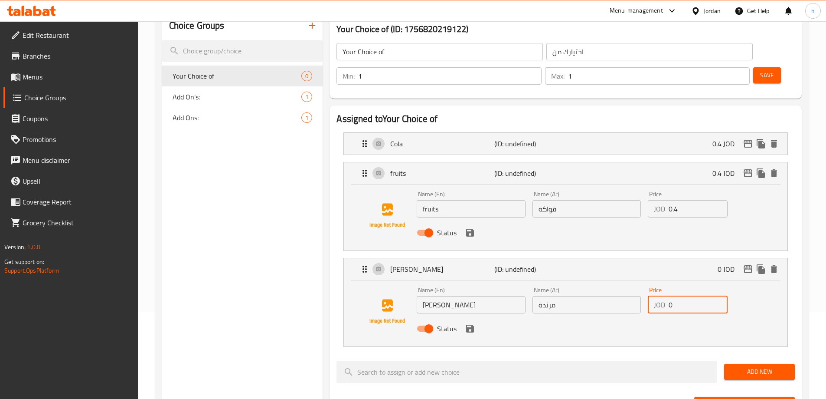
drag, startPoint x: 691, startPoint y: 277, endPoint x: 664, endPoint y: 281, distance: 28.2
click at [664, 296] on div "JOD 0 Price" at bounding box center [688, 304] width 80 height 17
click at [468, 323] on icon "save" at bounding box center [470, 328] width 10 height 10
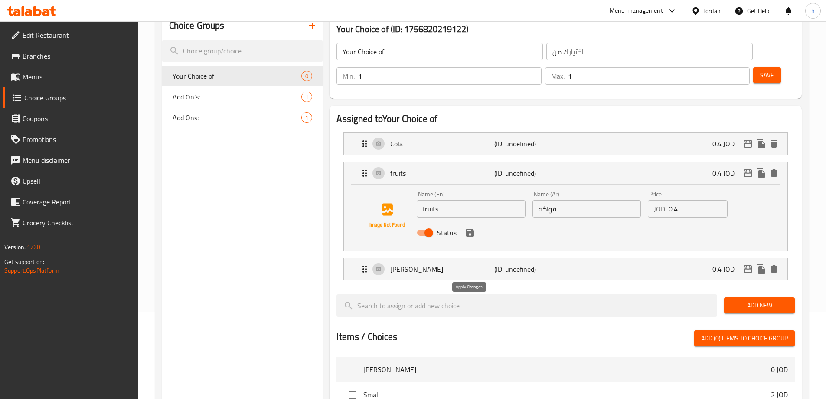
type input "0.4"
click at [475, 221] on div "Status" at bounding box center [586, 232] width 346 height 23
click at [471, 227] on icon "save" at bounding box center [470, 232] width 10 height 10
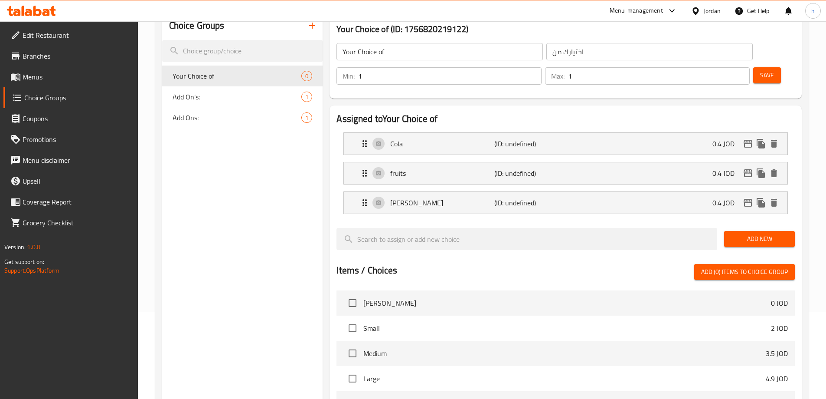
click at [766, 231] on button "Add New" at bounding box center [759, 239] width 71 height 16
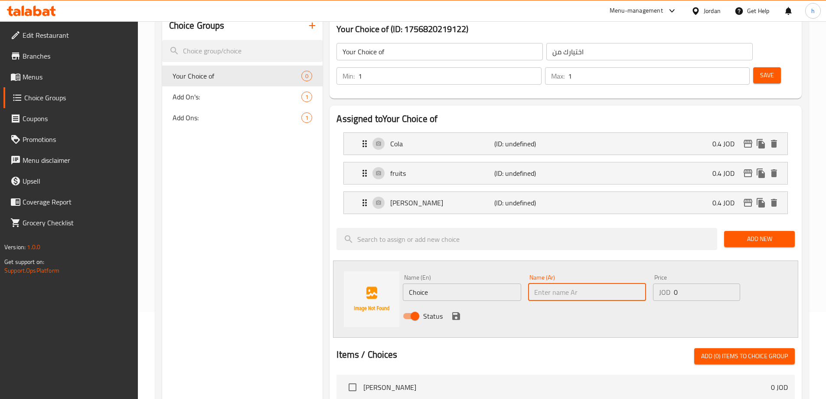
click at [596, 283] on input "text" at bounding box center [587, 291] width 118 height 17
paste input "ليمون"
type input "ليمون"
drag, startPoint x: 682, startPoint y: 267, endPoint x: 644, endPoint y: 264, distance: 38.8
click at [644, 271] on div "Name (En) Choice Name (En) Name (Ar) ليمون Name (Ar) Price JOD 0 Price Status" at bounding box center [587, 299] width 376 height 57
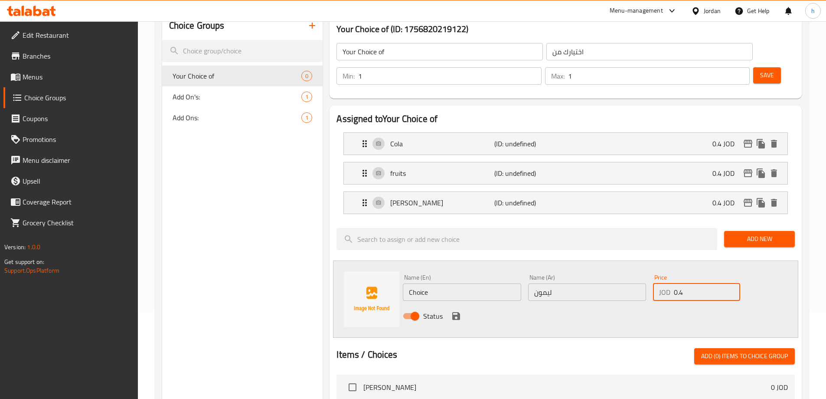
type input "0.4"
click at [441, 283] on input "Choice" at bounding box center [462, 291] width 118 height 17
paste input "Lemon"
type input "Lemon"
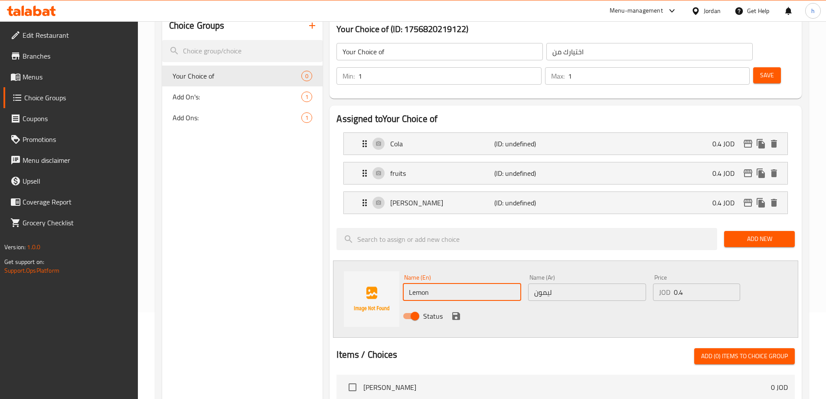
click at [559, 304] on div "Status" at bounding box center [587, 315] width 376 height 23
click at [459, 312] on icon "save" at bounding box center [456, 316] width 8 height 8
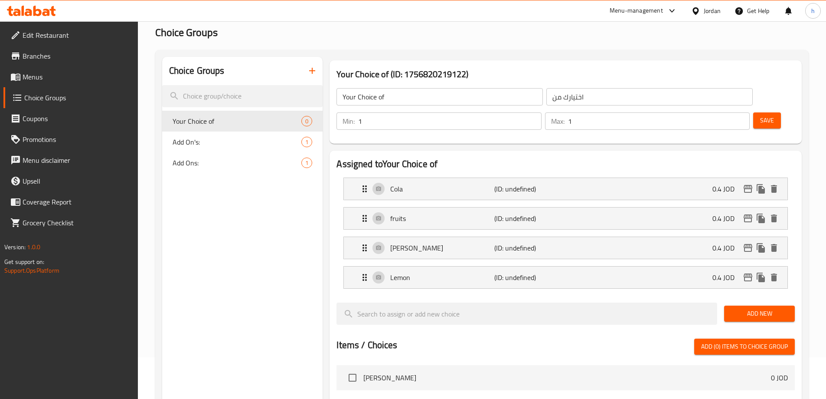
scroll to position [0, 0]
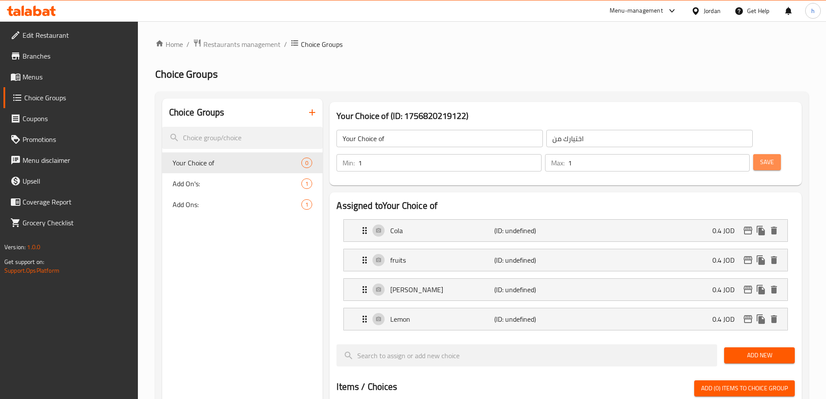
click at [753, 154] on button "Save" at bounding box center [767, 162] width 28 height 16
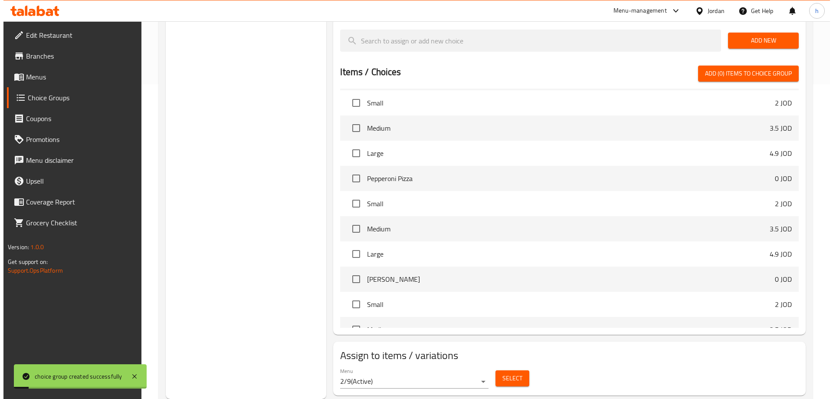
scroll to position [217, 0]
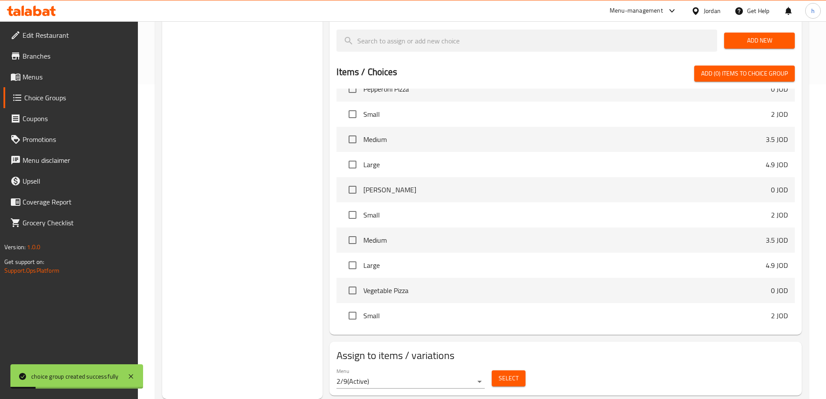
click at [499, 373] on span "Select" at bounding box center [509, 378] width 20 height 11
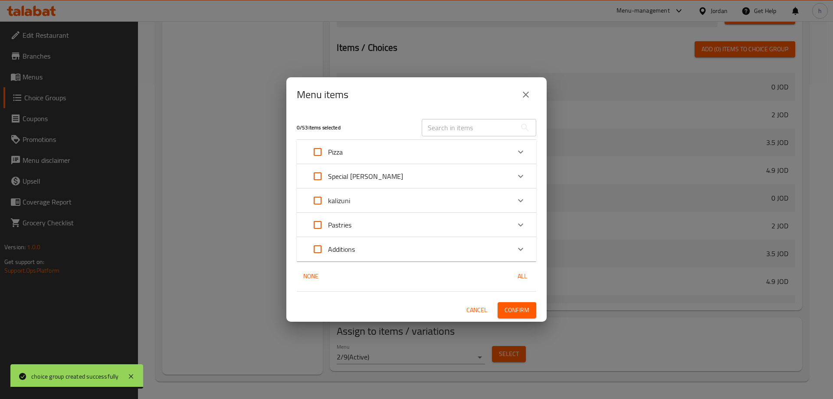
click at [379, 246] on div "Additions" at bounding box center [408, 249] width 203 height 21
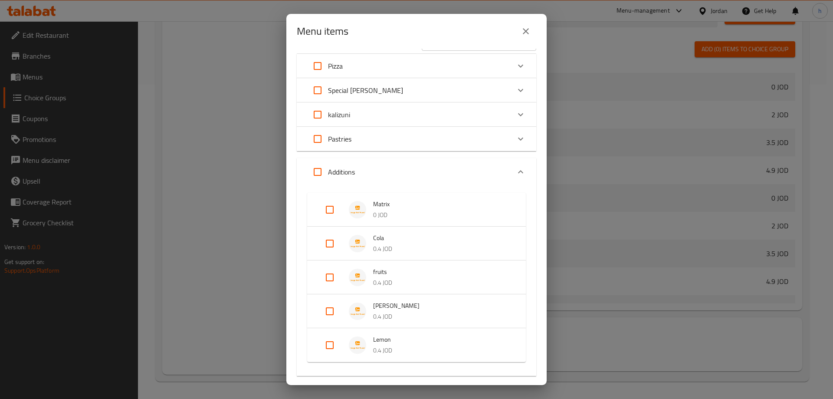
scroll to position [43, 0]
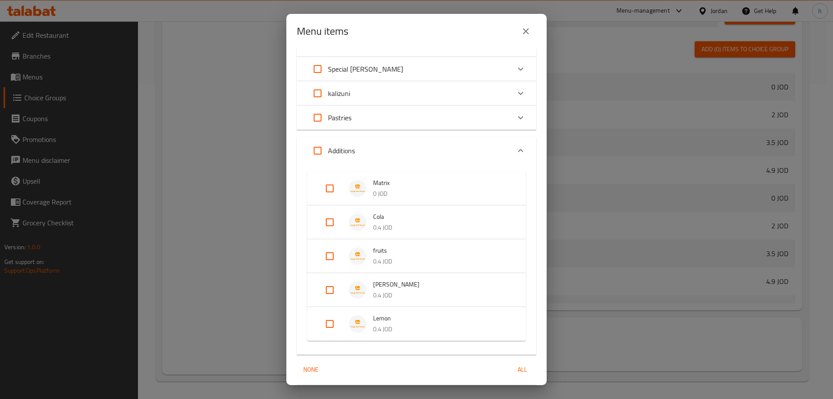
click at [329, 183] on input "Expand" at bounding box center [329, 188] width 21 height 21
checkbox input "true"
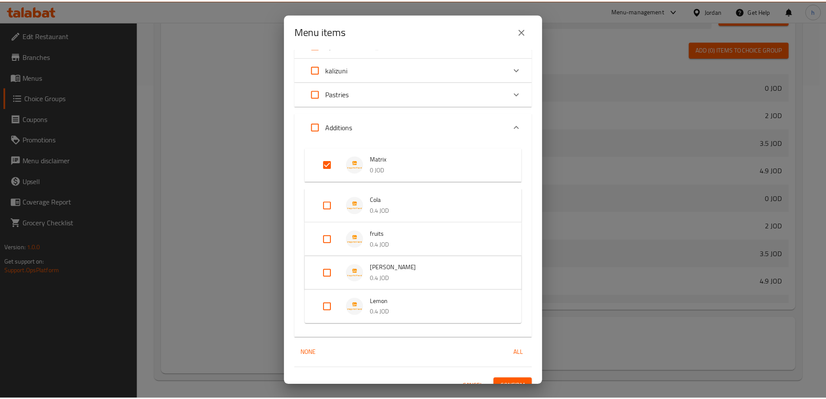
scroll to position [80, 0]
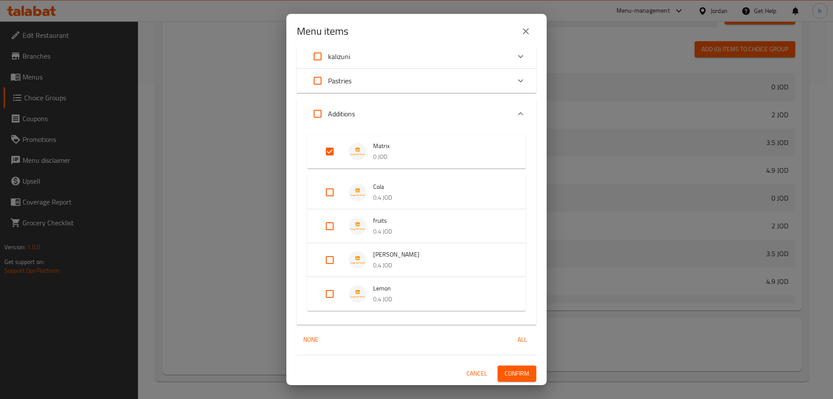
click at [509, 374] on span "Confirm" at bounding box center [516, 373] width 25 height 11
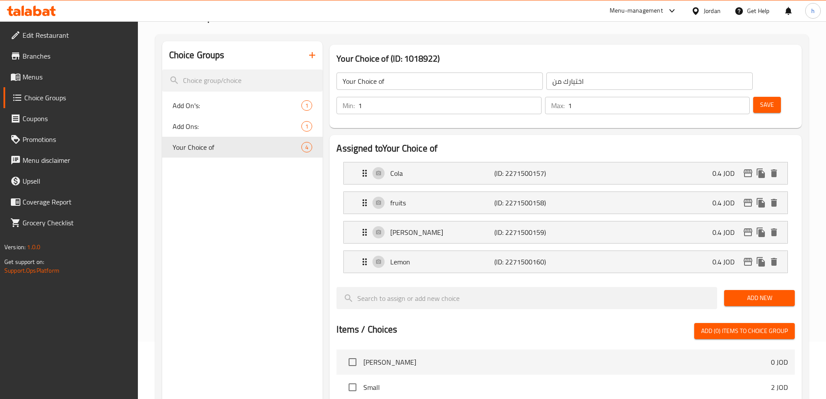
scroll to position [11, 0]
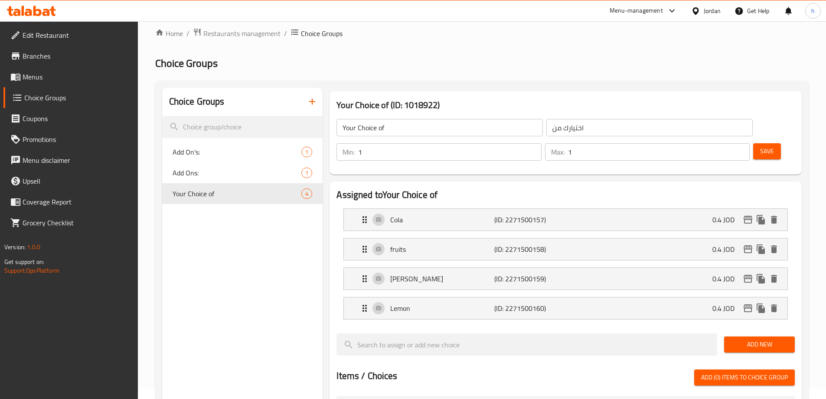
click at [309, 101] on icon "button" at bounding box center [312, 101] width 10 height 10
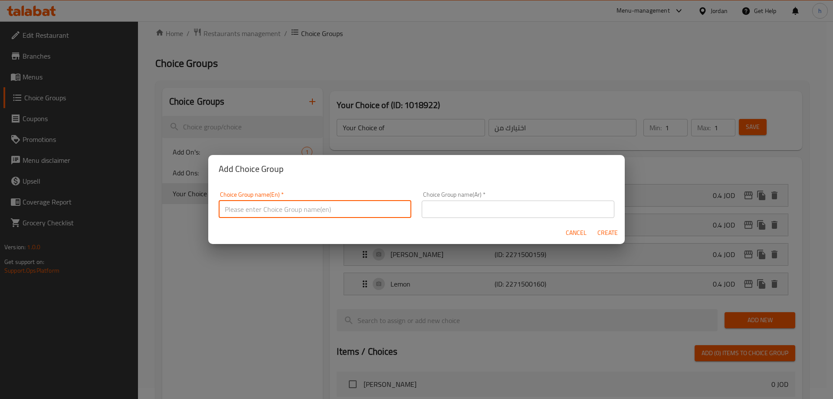
click at [328, 212] on input "text" at bounding box center [315, 208] width 193 height 17
type input "Your Choice OF :-"
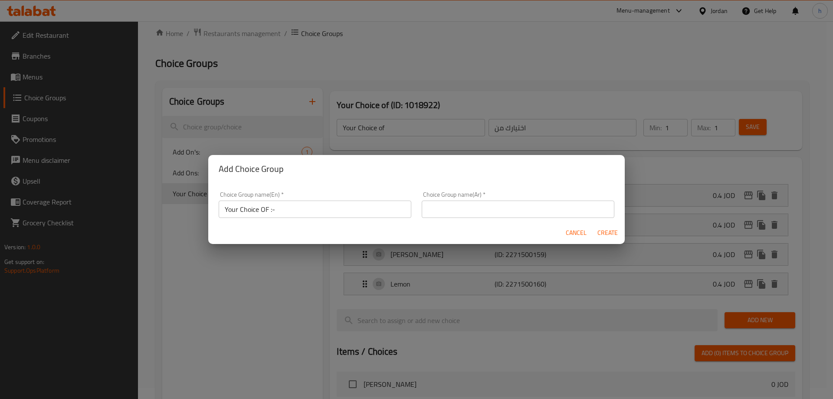
click at [526, 196] on div "Choice Group name(Ar)   * Choice Group name(Ar) *" at bounding box center [518, 204] width 193 height 26
click at [523, 208] on input "text" at bounding box center [518, 208] width 193 height 17
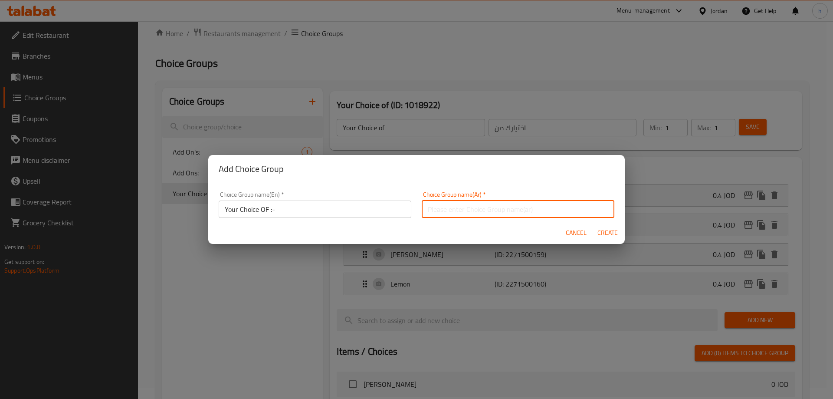
type input "اختيارك من"
click at [596, 231] on button "Create" at bounding box center [607, 233] width 28 height 16
type input "Your Choice OF :-"
type input "0"
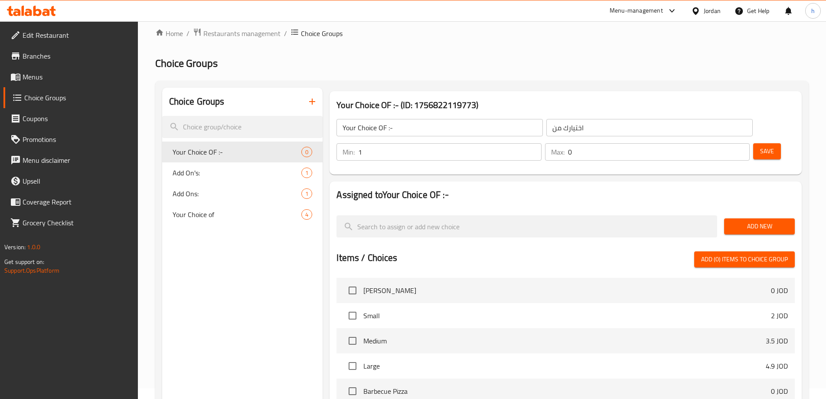
type input "1"
click at [541, 143] on input "1" at bounding box center [449, 151] width 183 height 17
type input "1"
click at [725, 143] on input "1" at bounding box center [659, 151] width 182 height 17
click at [752, 221] on span "Add New" at bounding box center [759, 226] width 57 height 11
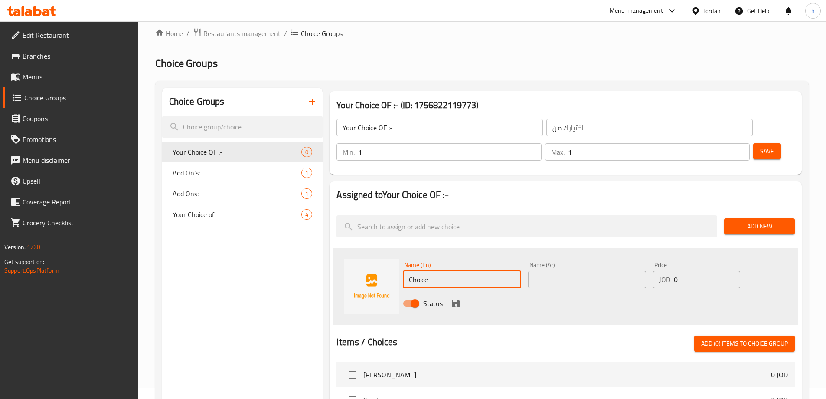
click at [474, 271] on input "Choice" at bounding box center [462, 279] width 118 height 17
paste input "white or yellow chees"
drag, startPoint x: 425, startPoint y: 258, endPoint x: 456, endPoint y: 259, distance: 30.8
click at [456, 271] on input "white or yellow cheese" at bounding box center [462, 279] width 118 height 17
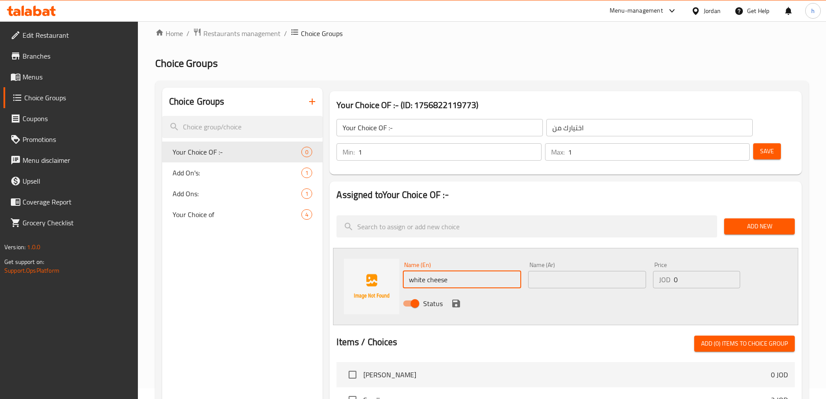
type input "white cheese"
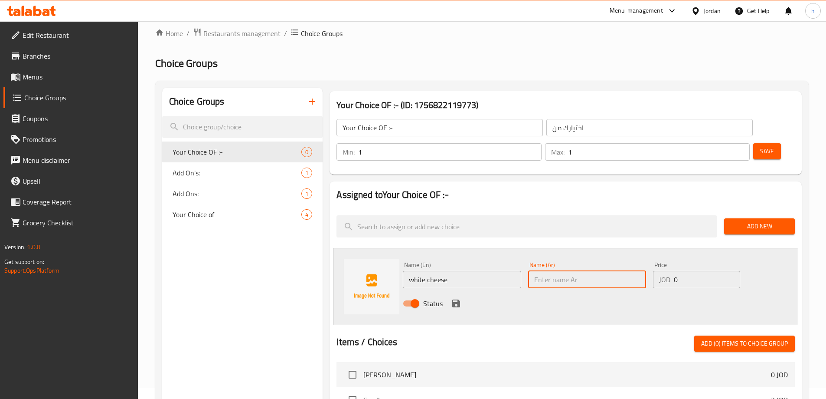
click at [565, 271] on input "text" at bounding box center [587, 279] width 118 height 17
paste input "جبنة بيضاء"
type input "جبنة بيضاء"
click at [457, 298] on icon "save" at bounding box center [456, 303] width 10 height 10
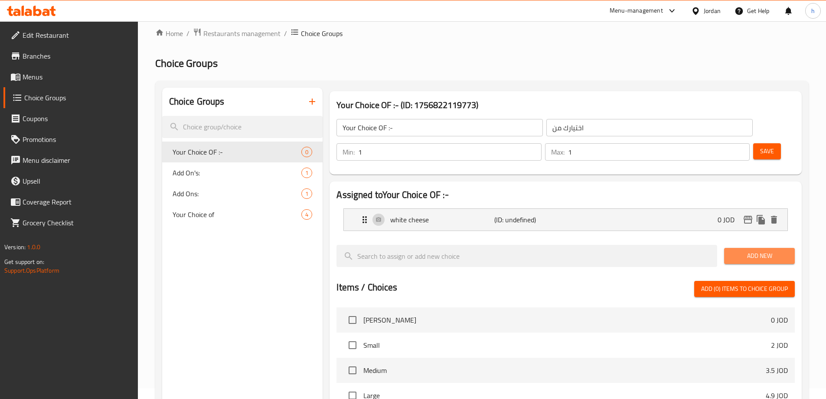
click at [747, 250] on span "Add New" at bounding box center [759, 255] width 57 height 11
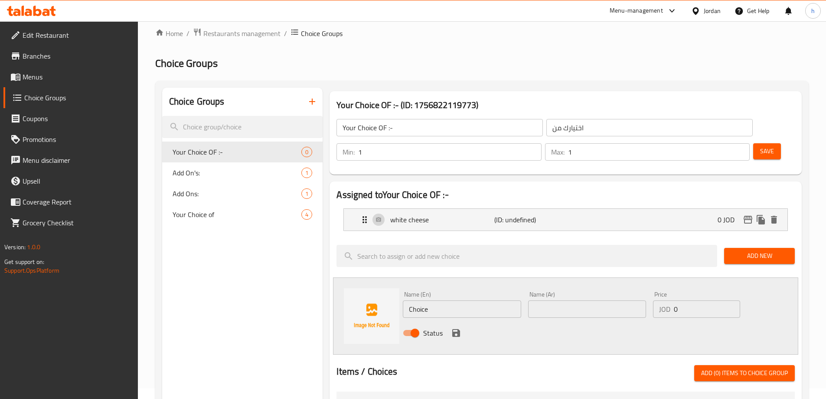
click at [483, 300] on input "Choice" at bounding box center [462, 308] width 118 height 17
paste input "yellow chees"
type input "yellow cheese"
click at [616, 300] on input "text" at bounding box center [587, 308] width 118 height 17
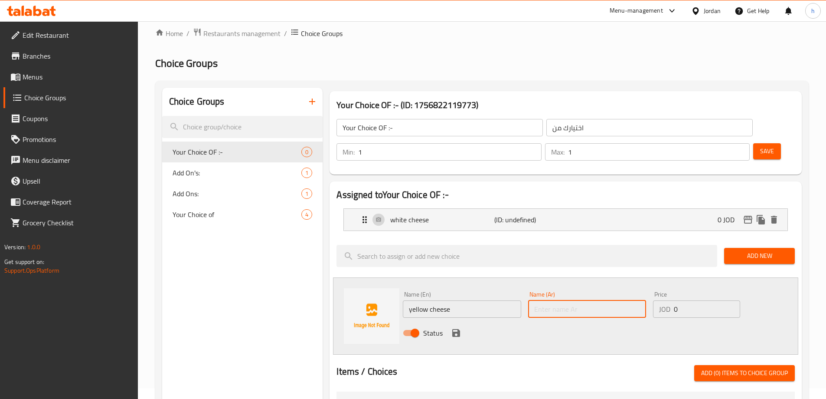
paste input "جبنة بيضاء أو صفراء"
drag, startPoint x: 577, startPoint y: 287, endPoint x: 553, endPoint y: 287, distance: 24.3
click at [553, 300] on input "جبنة بيضاء أو صفراء" at bounding box center [587, 308] width 118 height 17
type input "جبنة صفراء"
click at [567, 321] on div "Status" at bounding box center [587, 332] width 376 height 23
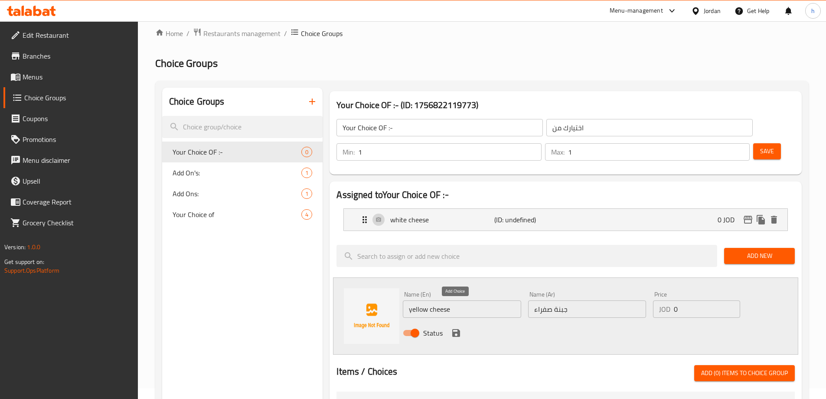
click at [457, 329] on icon "save" at bounding box center [456, 333] width 8 height 8
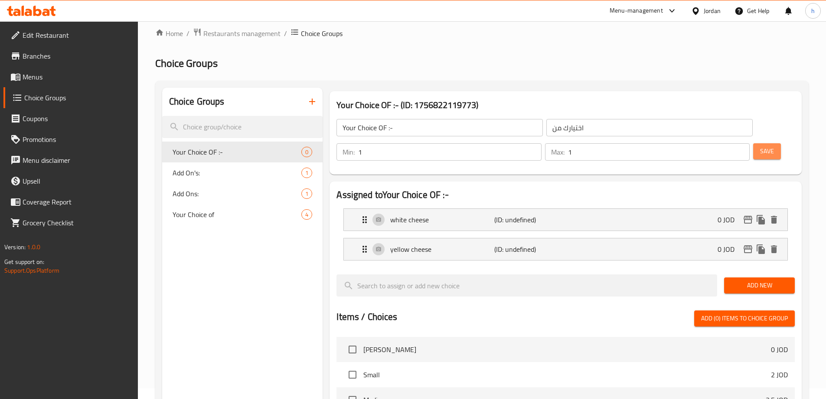
click at [760, 146] on span "Save" at bounding box center [767, 151] width 14 height 11
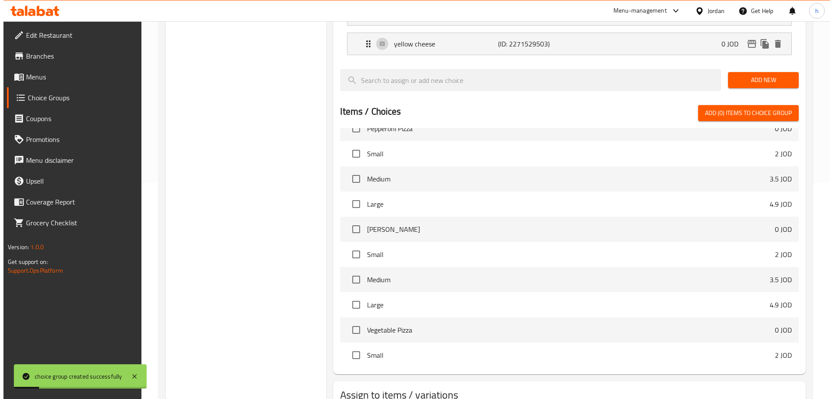
scroll to position [255, 0]
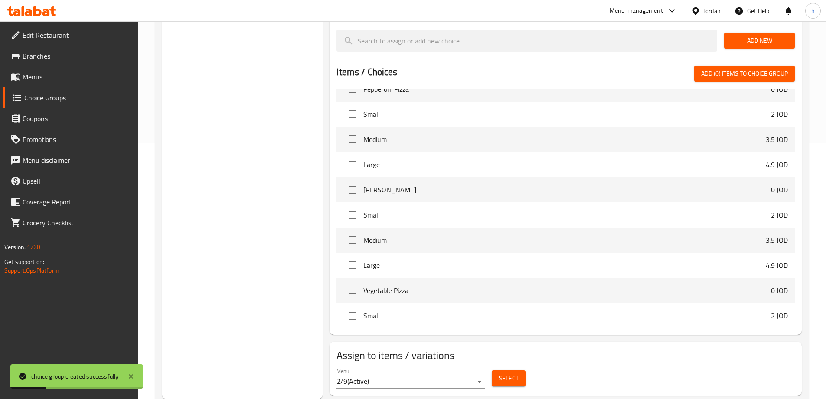
click at [508, 373] on span "Select" at bounding box center [509, 378] width 20 height 11
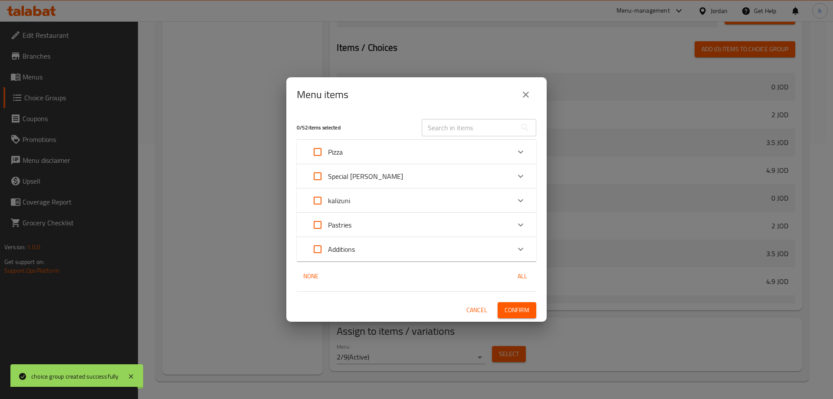
click at [478, 225] on div "Pastries" at bounding box center [408, 224] width 203 height 21
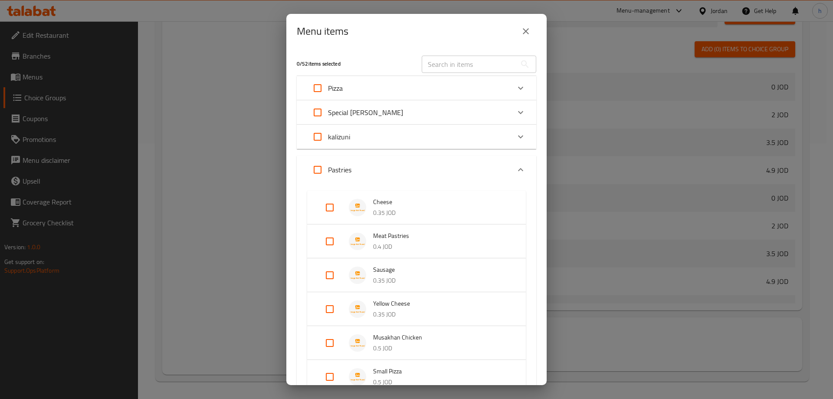
click at [327, 204] on input "Expand" at bounding box center [329, 207] width 21 height 21
checkbox input "true"
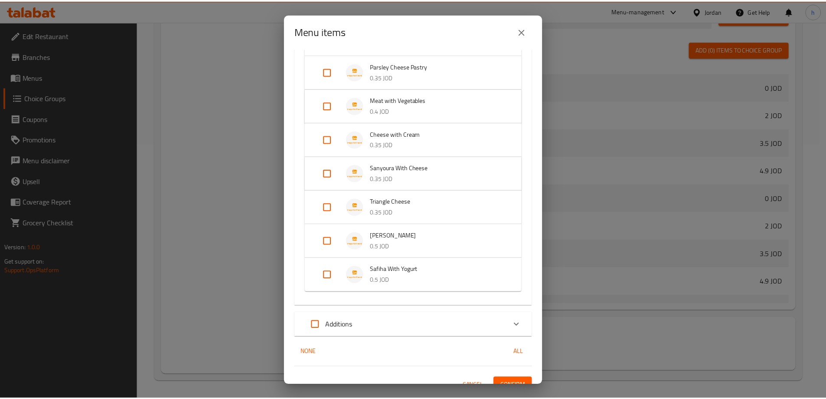
scroll to position [425, 0]
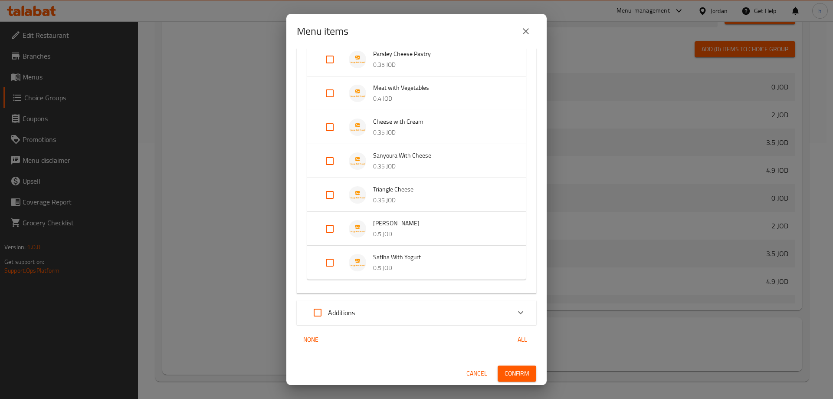
click at [518, 372] on span "Confirm" at bounding box center [516, 373] width 25 height 11
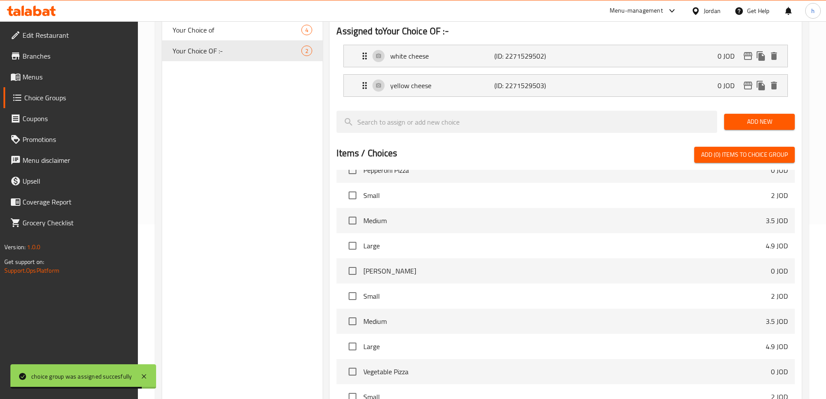
scroll to position [82, 0]
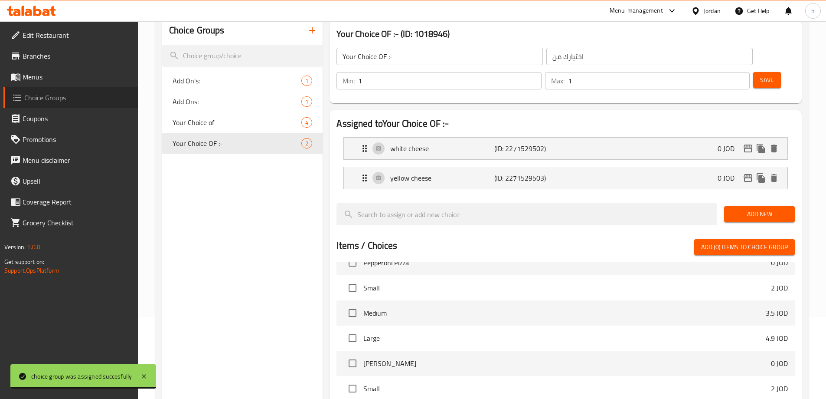
click at [78, 92] on link "Choice Groups" at bounding box center [70, 97] width 134 height 21
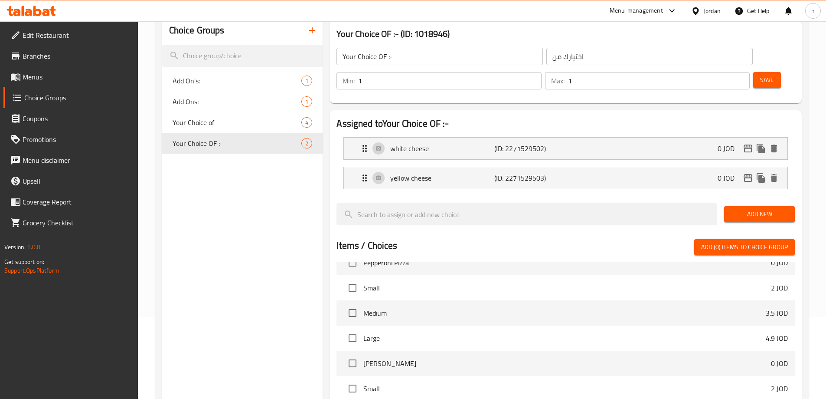
click at [74, 80] on span "Menus" at bounding box center [77, 77] width 108 height 10
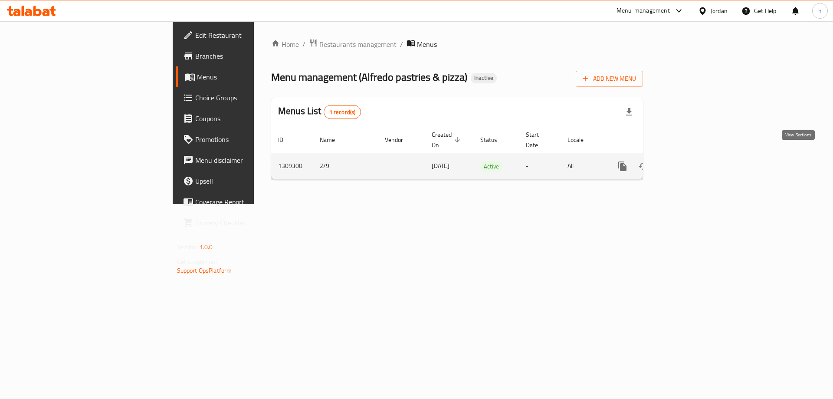
click at [695, 156] on link "enhanced table" at bounding box center [684, 166] width 21 height 21
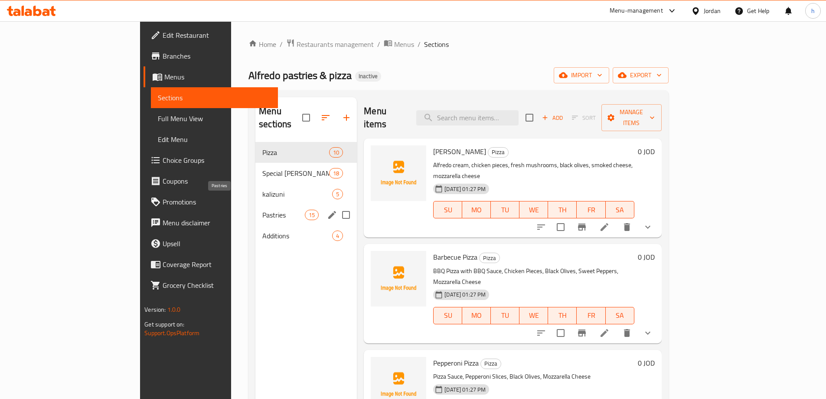
click at [262, 209] on span "Pastries" at bounding box center [283, 214] width 42 height 10
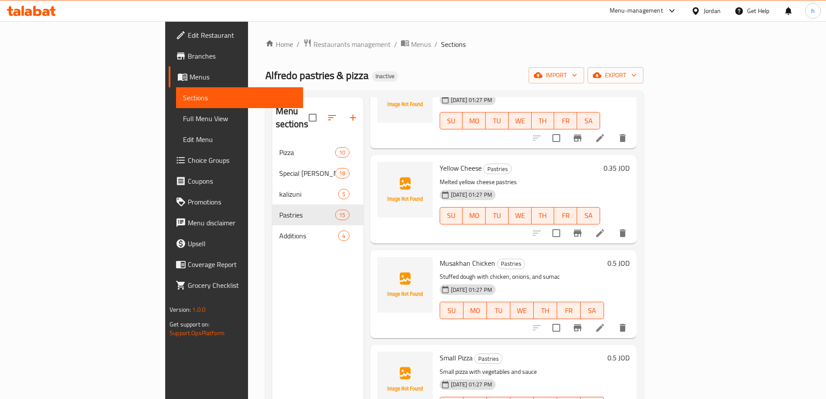
scroll to position [304, 0]
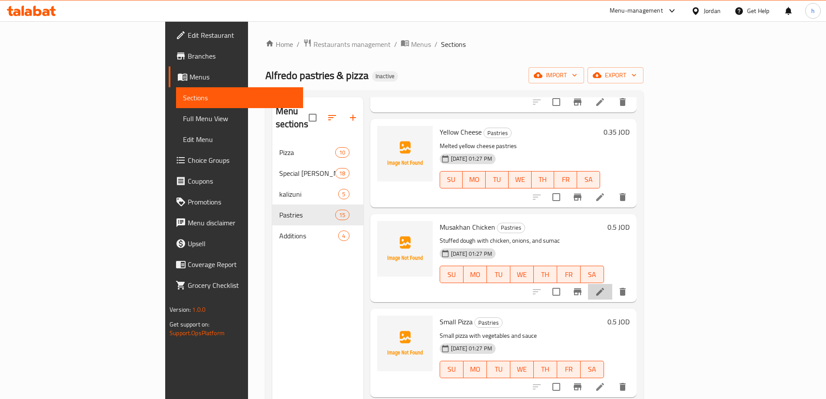
click at [612, 284] on li at bounding box center [600, 292] width 24 height 16
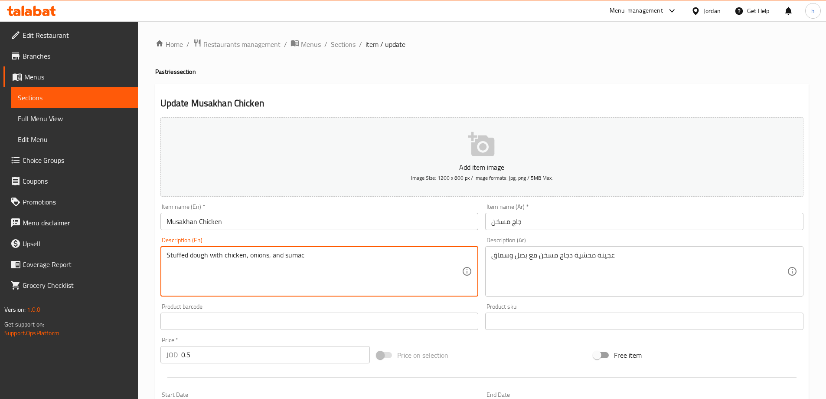
drag, startPoint x: 223, startPoint y: 255, endPoint x: 245, endPoint y: 258, distance: 22.0
paste textarea "Musakhan C"
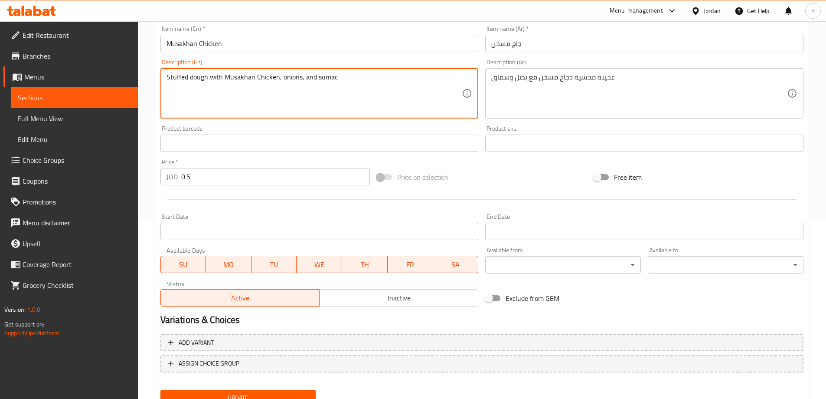
scroll to position [214, 0]
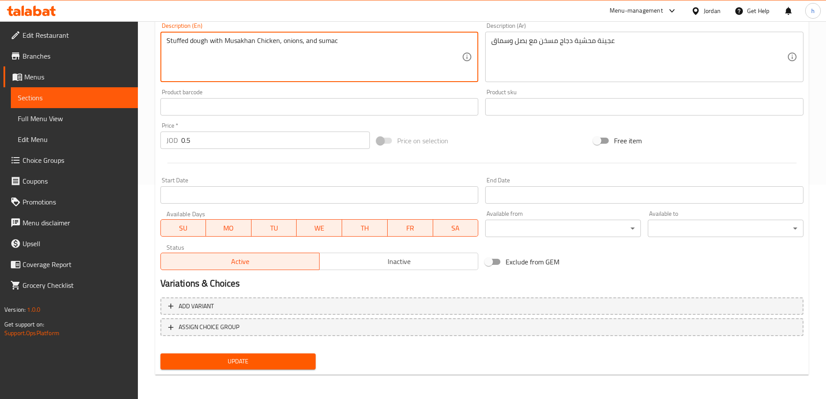
type textarea "Stuffed dough with Musakhan Chicken, onions, and sumac"
click at [285, 353] on button "Update" at bounding box center [238, 361] width 156 height 16
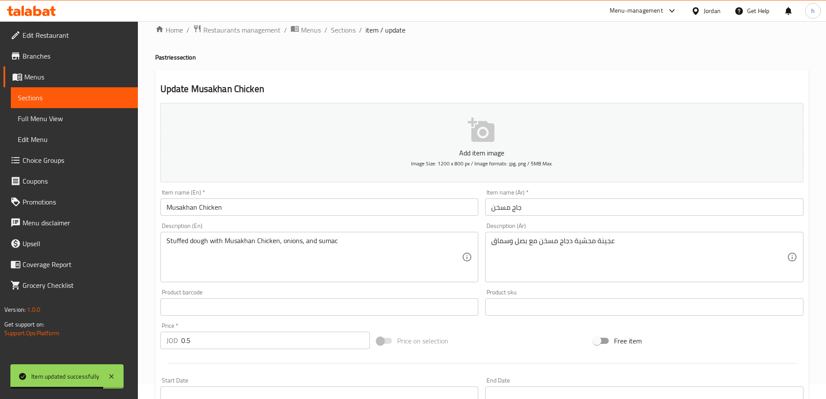
scroll to position [0, 0]
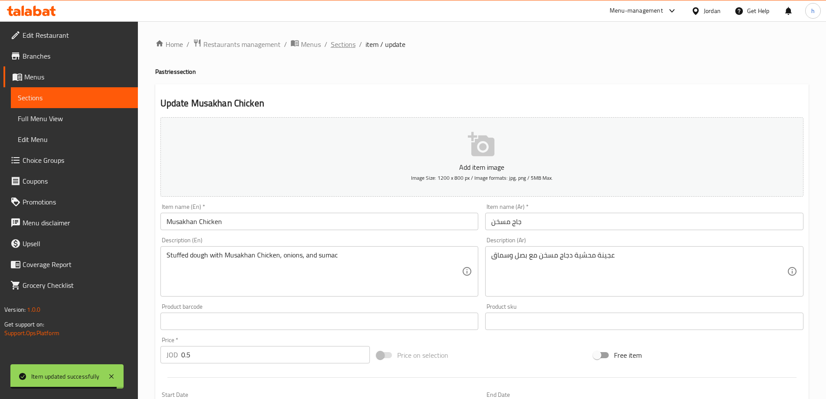
click at [348, 42] on span "Sections" at bounding box center [343, 44] width 25 height 10
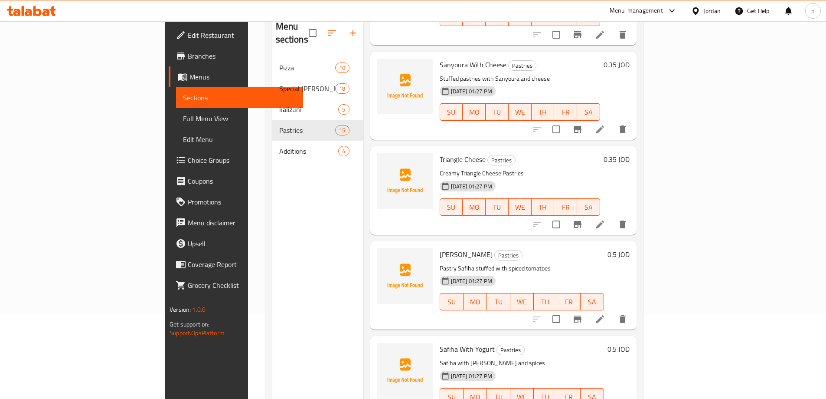
scroll to position [121, 0]
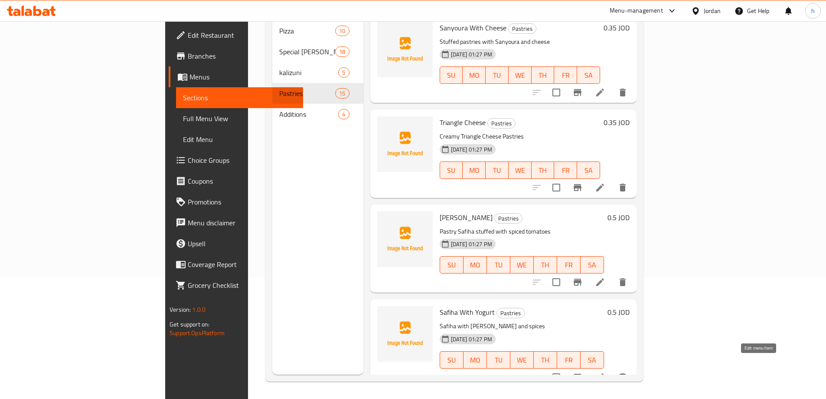
click at [604, 373] on icon at bounding box center [600, 377] width 8 height 8
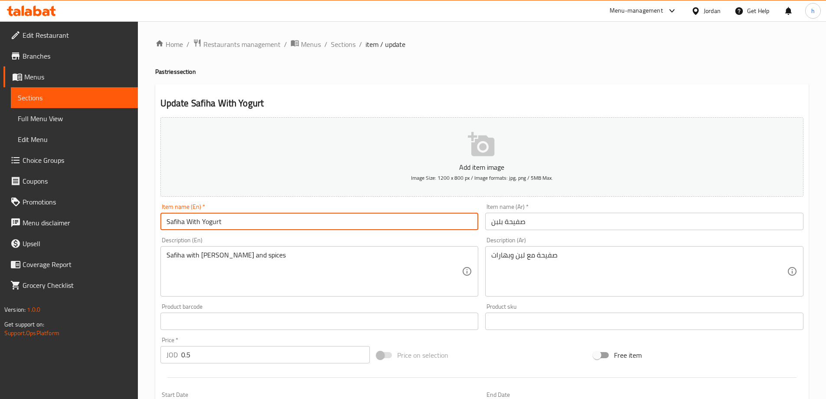
click at [222, 223] on input "Safiha With Yogurt" at bounding box center [319, 220] width 318 height 17
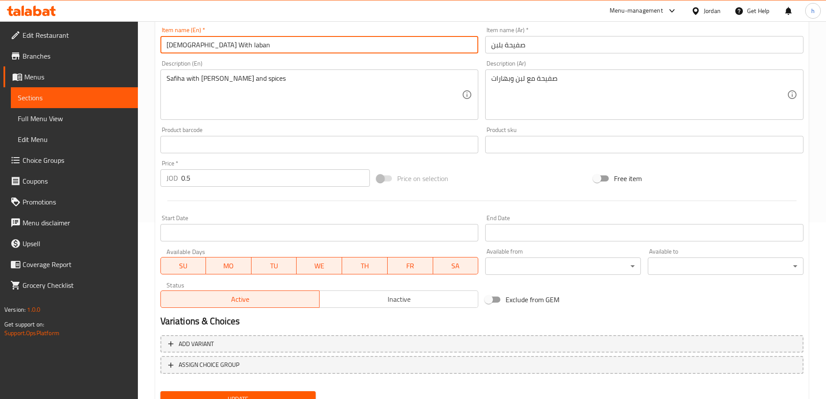
scroll to position [214, 0]
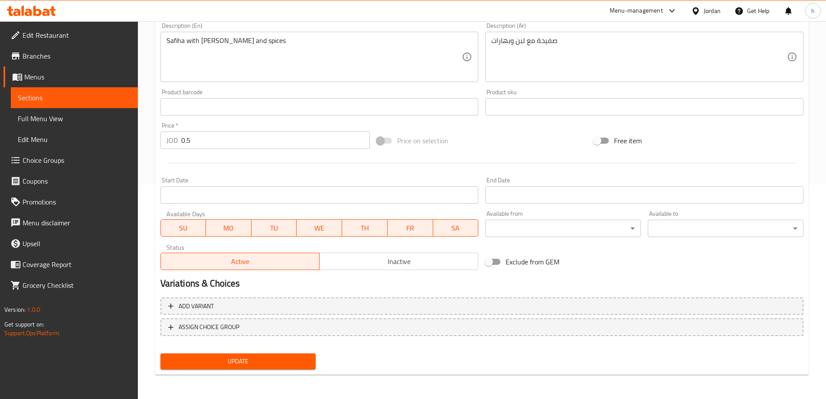
type input "Safiha With laban"
click at [299, 360] on span "Update" at bounding box center [238, 361] width 142 height 11
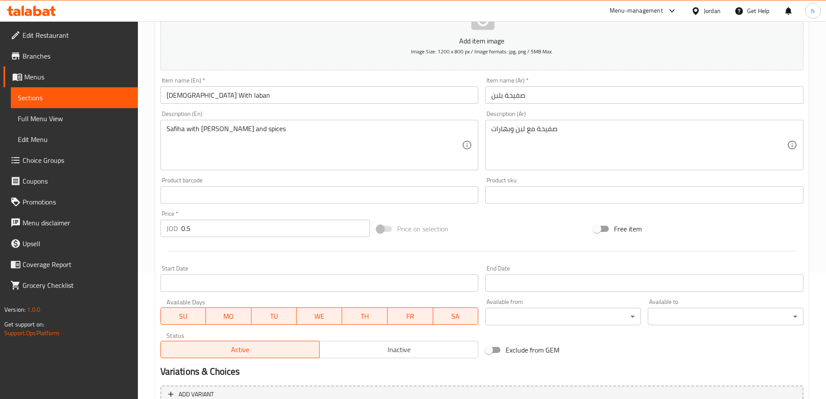
scroll to position [0, 0]
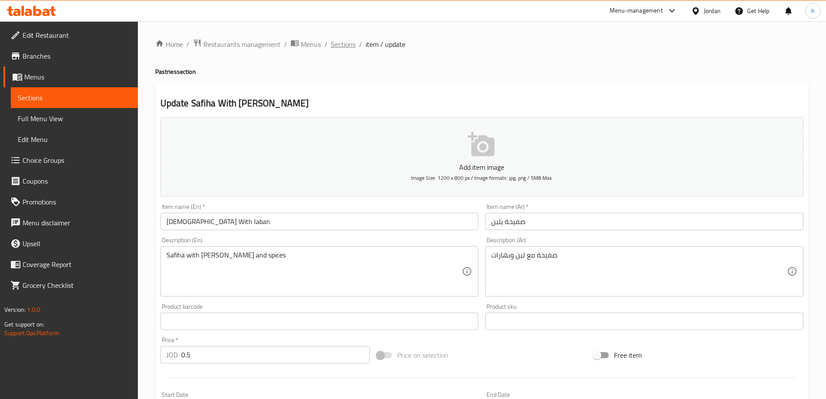
click at [346, 43] on span "Sections" at bounding box center [343, 44] width 25 height 10
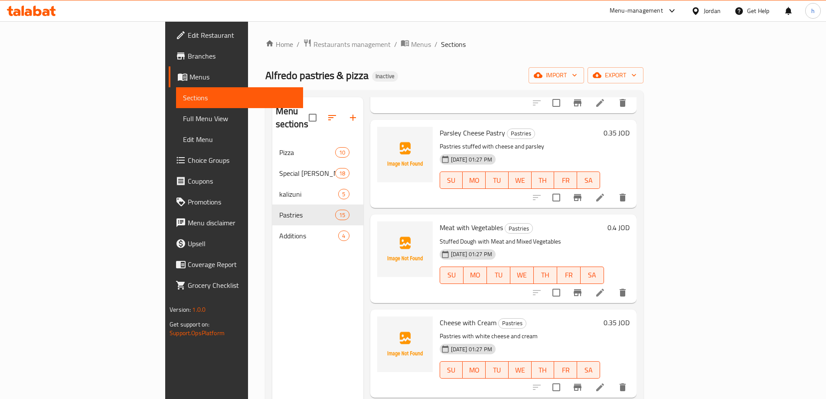
scroll to position [781, 0]
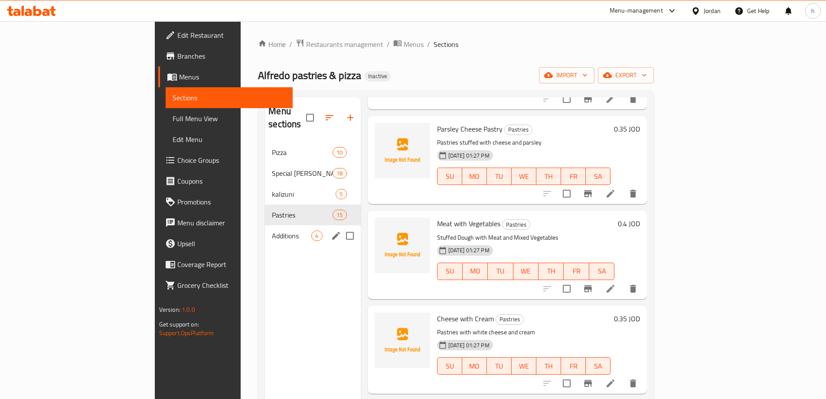
click at [279, 225] on div "Additions 4" at bounding box center [312, 235] width 95 height 21
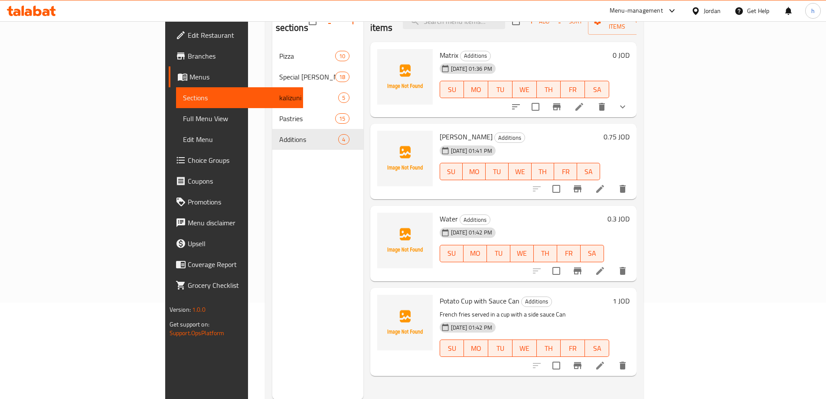
scroll to position [121, 0]
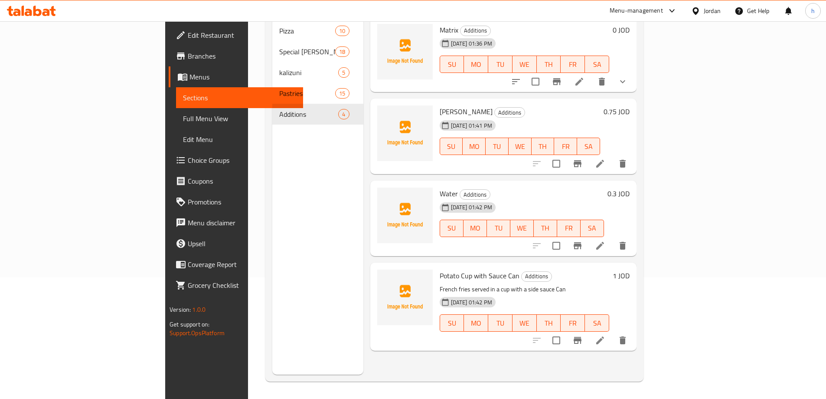
click at [605, 335] on icon at bounding box center [600, 340] width 10 height 10
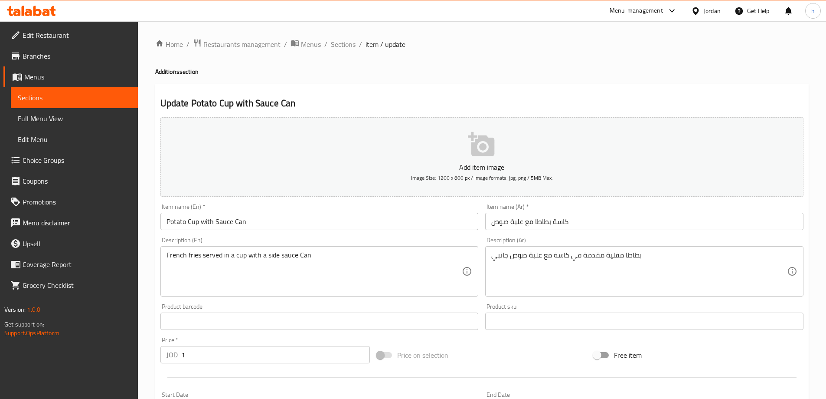
click at [193, 222] on input "Potato Cup with Sauce Can" at bounding box center [319, 220] width 318 height 17
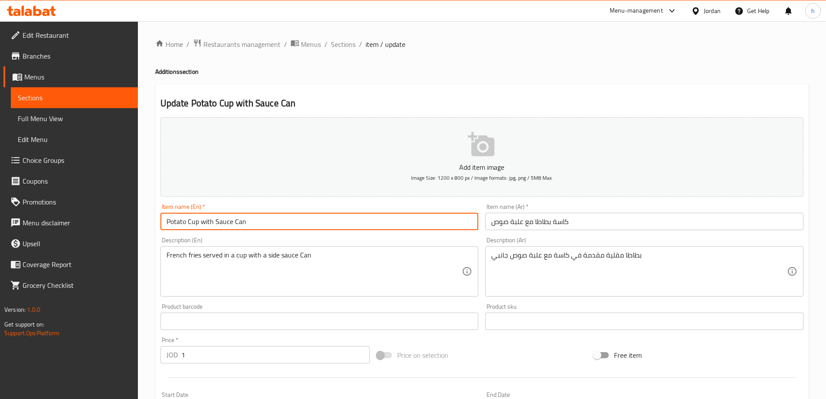
click at [193, 222] on input "Potato Cup with Sauce Can" at bounding box center [319, 220] width 318 height 17
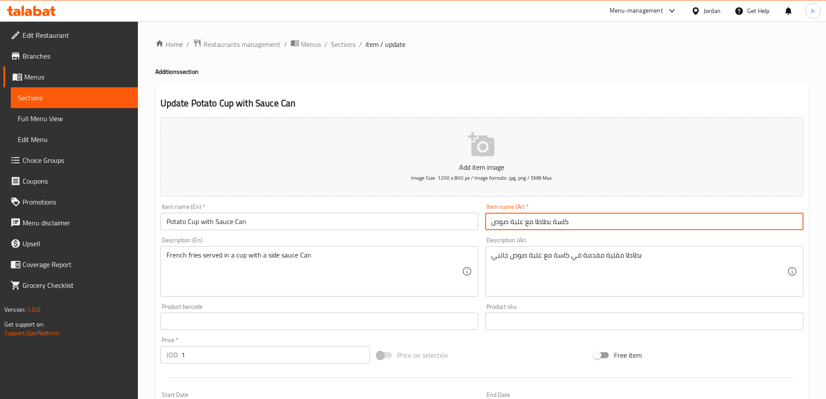
click at [561, 222] on input "كاسة بطاطا مع علبة صوص" at bounding box center [644, 220] width 318 height 17
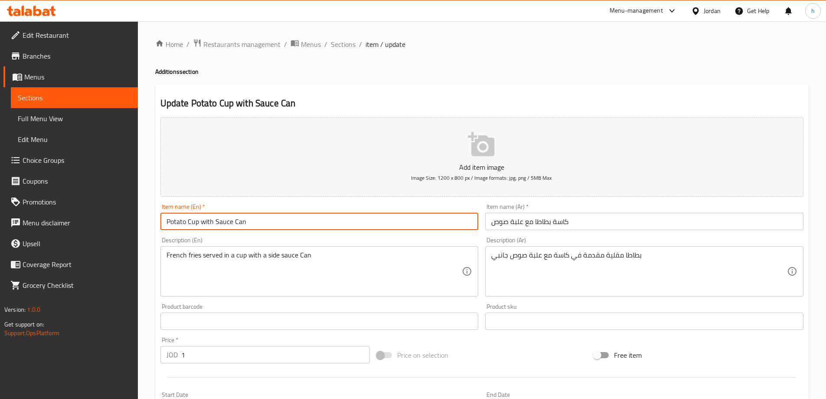
click at [193, 222] on input "Potato Cup with Sauce Can" at bounding box center [319, 220] width 318 height 17
paste input "kasa"
type input "Potato kasa with Sauce Can"
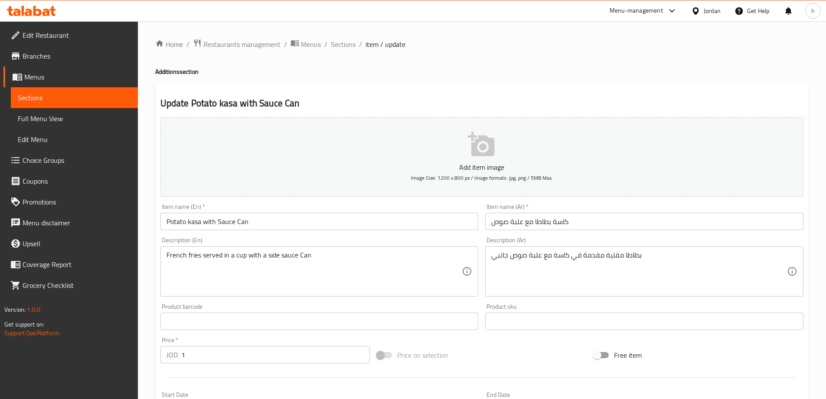
click at [249, 239] on div "Description (En) French fries served in a cup with a side sauce Can Description…" at bounding box center [319, 266] width 318 height 59
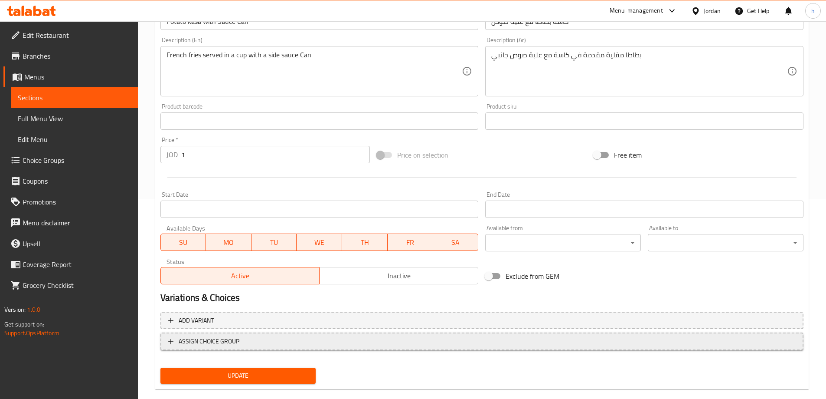
scroll to position [214, 0]
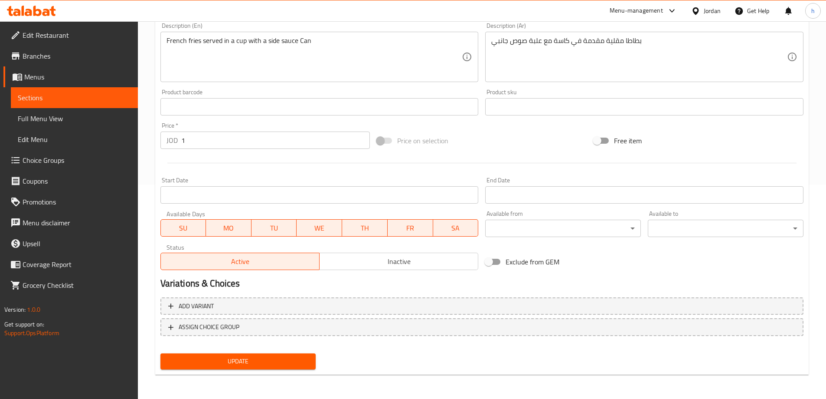
click at [268, 374] on div "Update Potato kasa with Sauce Can Add item image Image Size: 1200 x 800 px / Im…" at bounding box center [482, 122] width 654 height 505
click at [278, 364] on span "Update" at bounding box center [238, 361] width 142 height 11
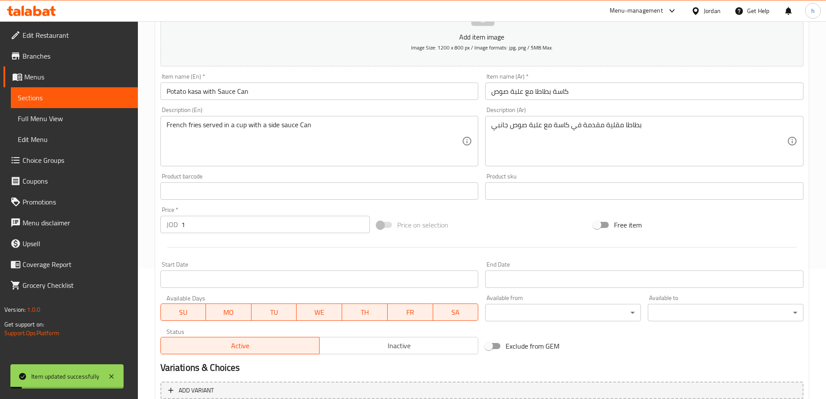
scroll to position [0, 0]
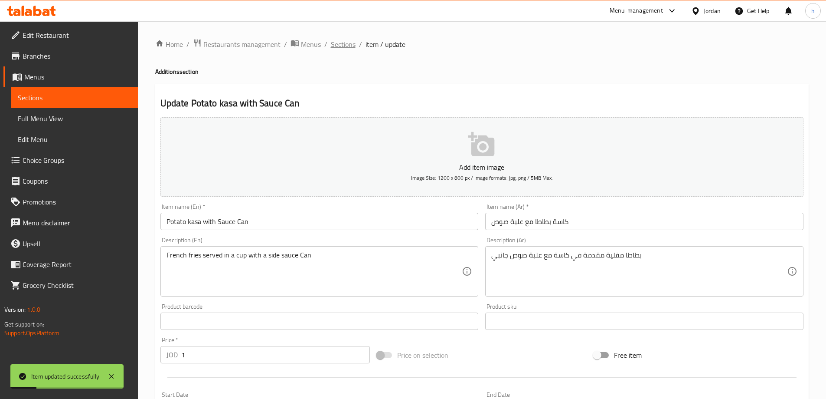
click at [340, 47] on span "Sections" at bounding box center [343, 44] width 25 height 10
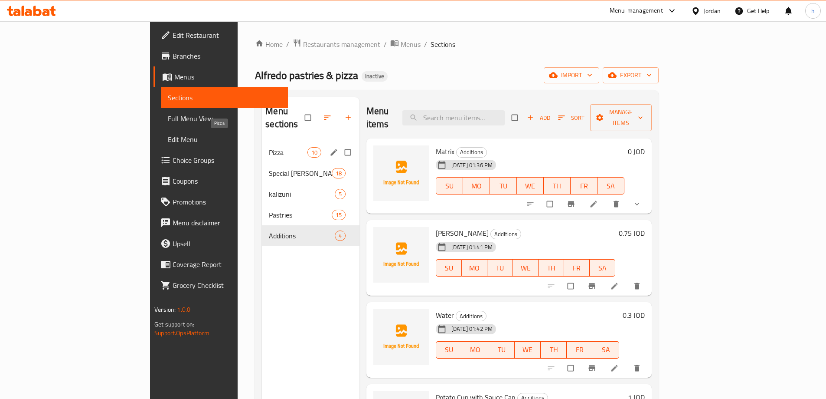
click at [269, 147] on span "Pizza" at bounding box center [288, 152] width 38 height 10
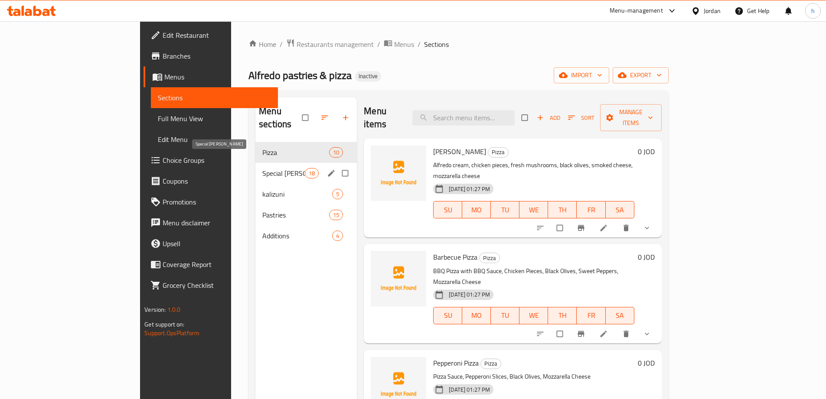
click at [262, 168] on span "Special [PERSON_NAME]" at bounding box center [283, 173] width 42 height 10
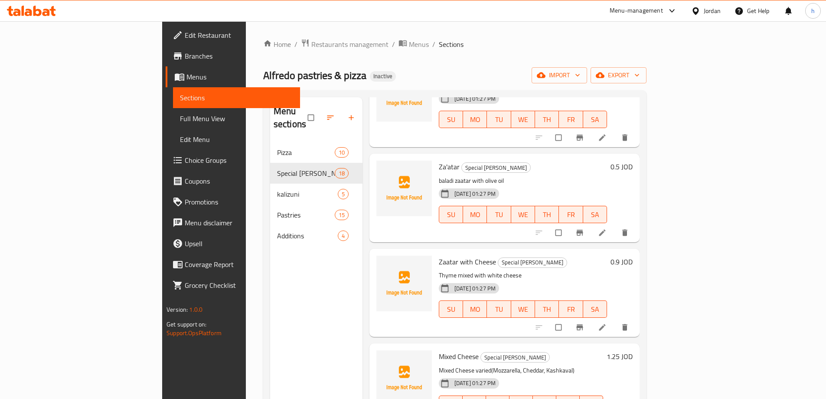
scroll to position [87, 0]
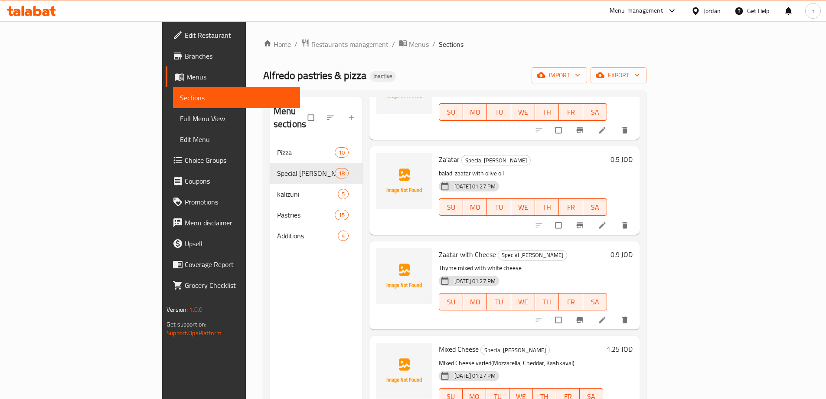
click at [615, 313] on li at bounding box center [603, 320] width 24 height 14
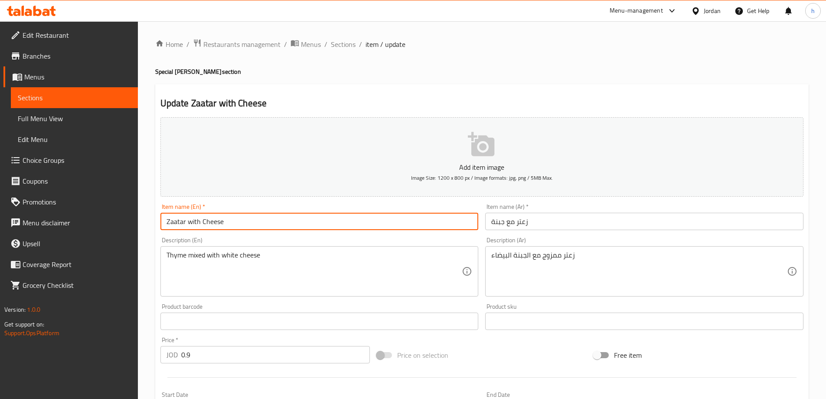
click at [301, 225] on input "Zaatar with Cheese" at bounding box center [319, 220] width 318 height 17
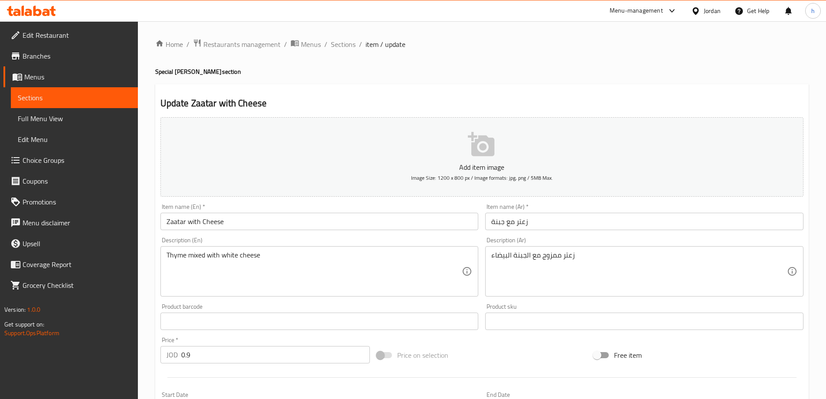
drag, startPoint x: 196, startPoint y: 72, endPoint x: 219, endPoint y: 74, distance: 23.5
click at [219, 74] on h4 "Special Alfredo Manakish section" at bounding box center [482, 71] width 654 height 9
copy h4 "Manakish"
click at [278, 227] on input "Zaatar with Cheese" at bounding box center [319, 220] width 318 height 17
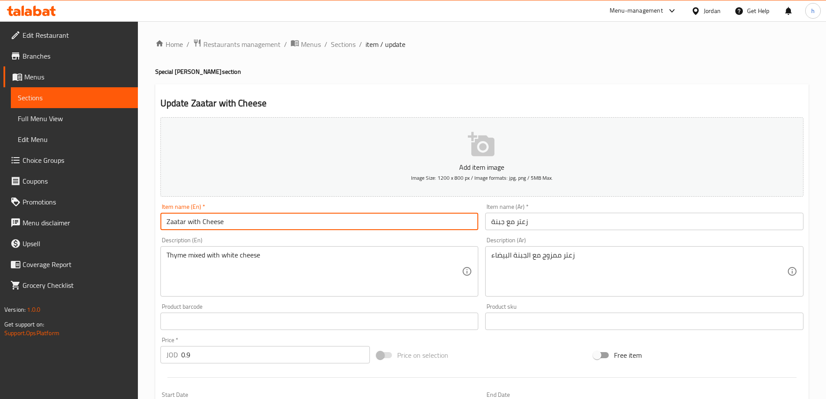
paste input "Manakish"
type input "Zaatar with [PERSON_NAME]"
click at [366, 239] on div "Description (En) Thyme mixed with white cheese Description (En)" at bounding box center [319, 266] width 318 height 59
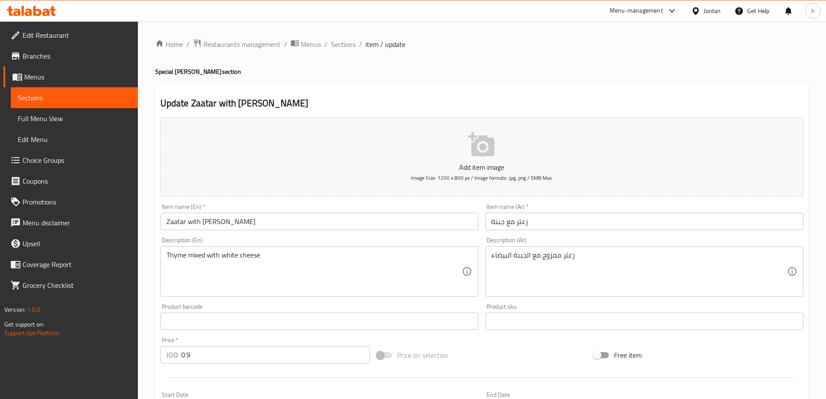
click at [654, 231] on div "Item name (Ar)   * زعتر مع جبنة Item name (Ar) *" at bounding box center [644, 216] width 325 height 33
click at [653, 224] on input "زعتر مع جبنة" at bounding box center [644, 220] width 318 height 17
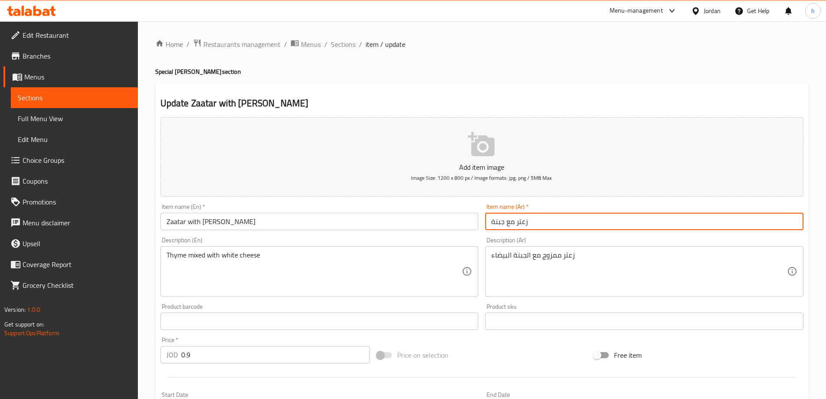
paste input "مناقيش"
type input "زعتر مع جبنة مناقيش"
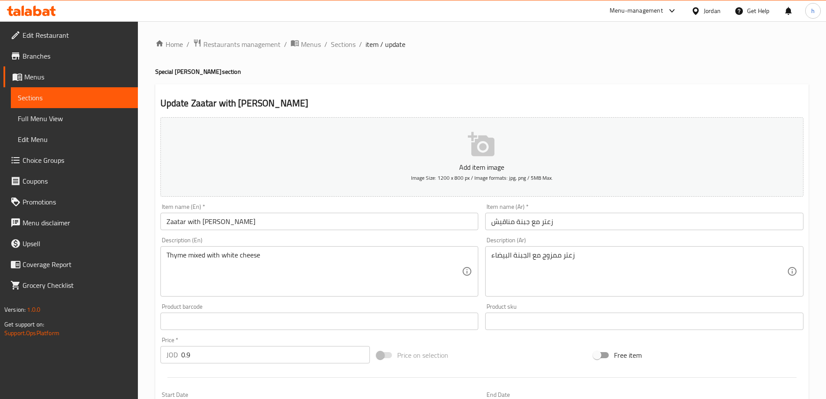
click at [657, 239] on div "Description (Ar) زعتر ممزوج مع الجبنة البيضاء Description (Ar)" at bounding box center [644, 266] width 318 height 59
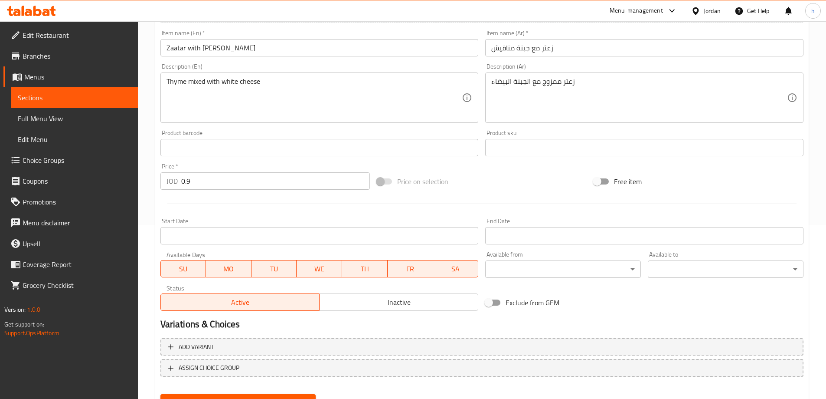
scroll to position [214, 0]
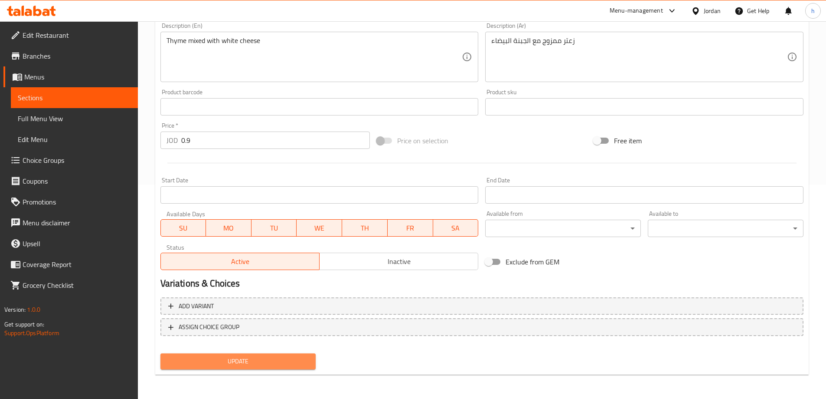
click at [277, 366] on span "Update" at bounding box center [238, 361] width 142 height 11
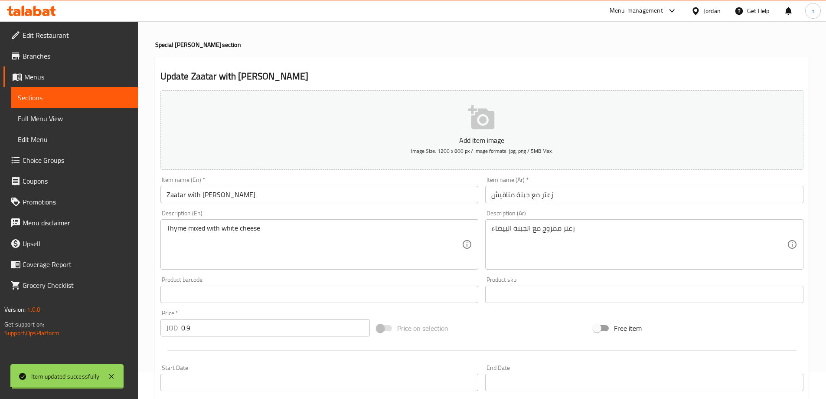
scroll to position [0, 0]
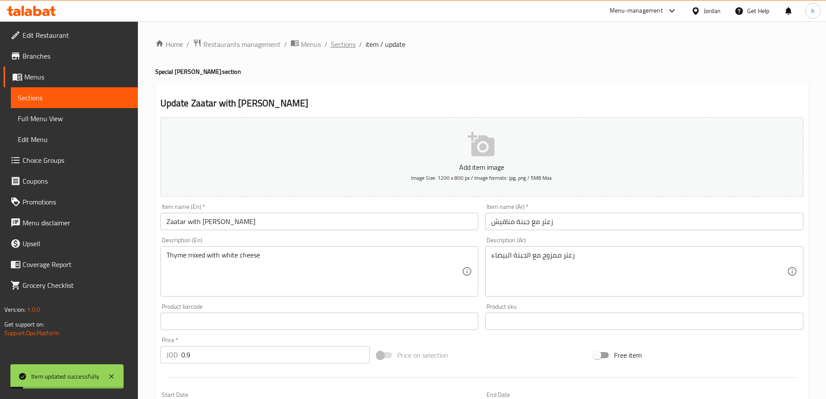
click at [341, 41] on span "Sections" at bounding box center [343, 44] width 25 height 10
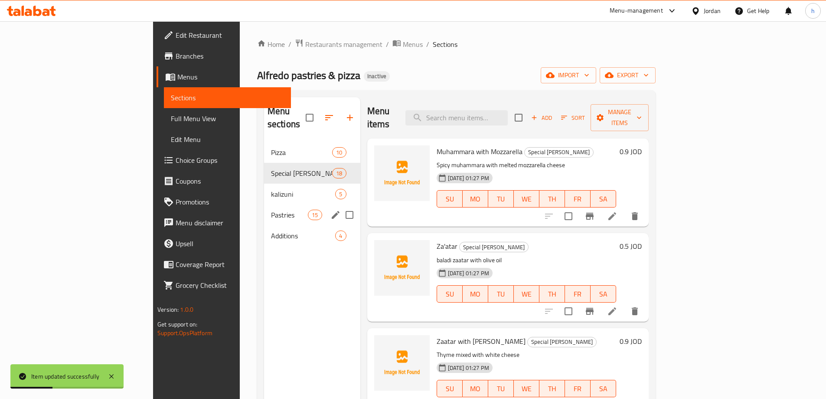
drag, startPoint x: 206, startPoint y: 209, endPoint x: 218, endPoint y: 211, distance: 12.0
click at [264, 209] on div "Pastries 15" at bounding box center [312, 214] width 96 height 21
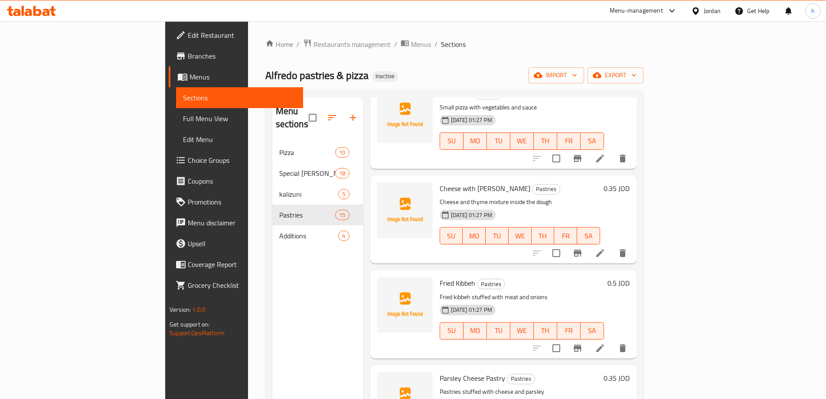
scroll to position [524, 0]
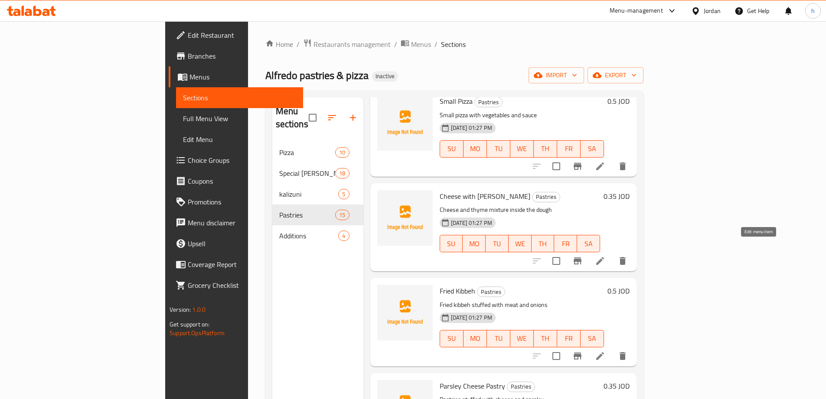
click at [605, 255] on icon at bounding box center [600, 260] width 10 height 10
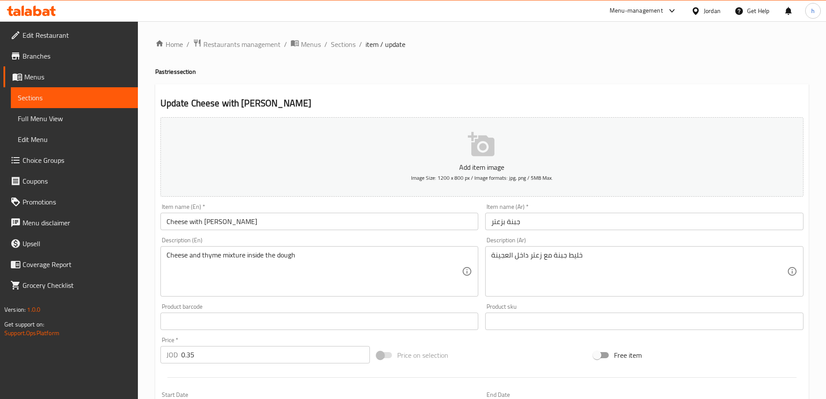
click at [347, 217] on input "Cheese with [PERSON_NAME]" at bounding box center [319, 220] width 318 height 17
click at [168, 73] on h4 "Pastries section" at bounding box center [482, 71] width 654 height 9
copy h4 "Pastries"
click at [229, 212] on input "Cheese with [PERSON_NAME]" at bounding box center [319, 220] width 318 height 17
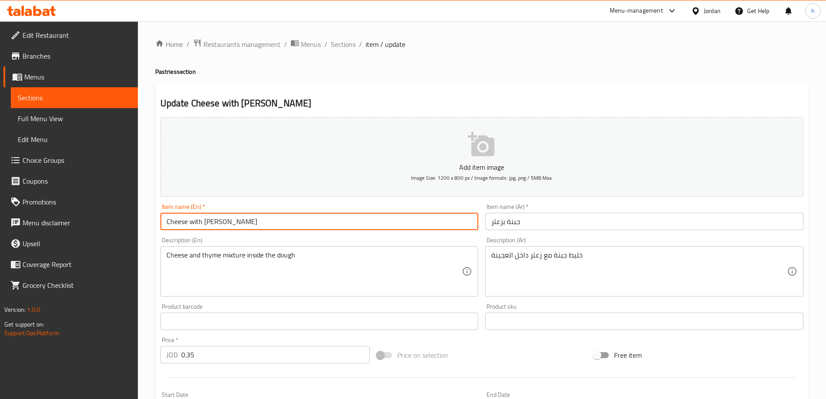
paste input "Pastries"
type input "Cheese with Zaatar Pastries"
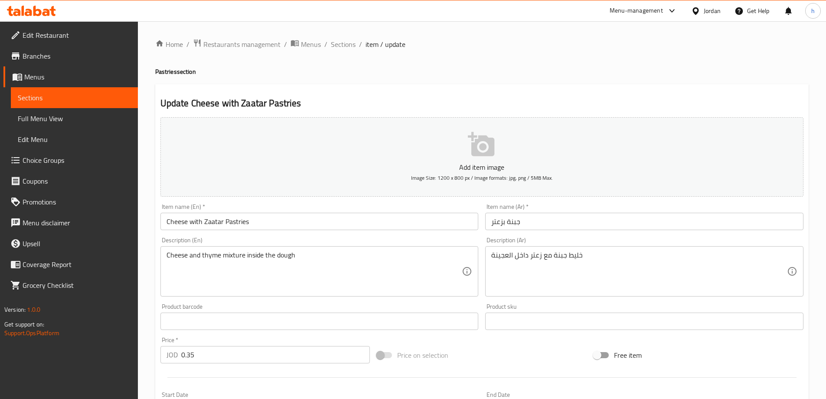
click at [563, 219] on input "جبنة بزعتر" at bounding box center [644, 220] width 318 height 17
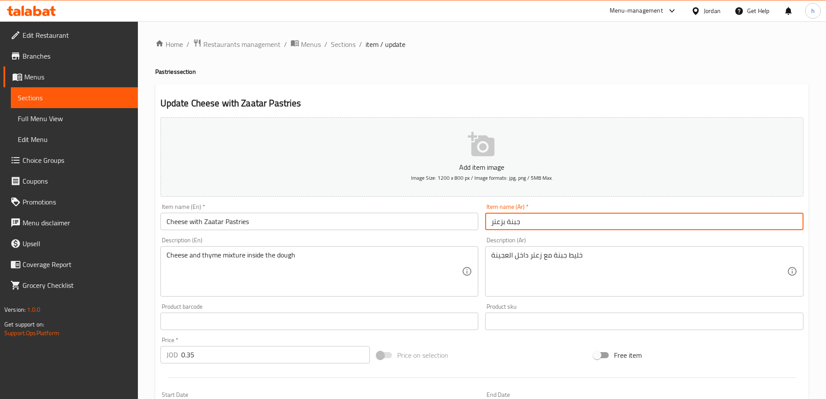
paste input "معجنات"
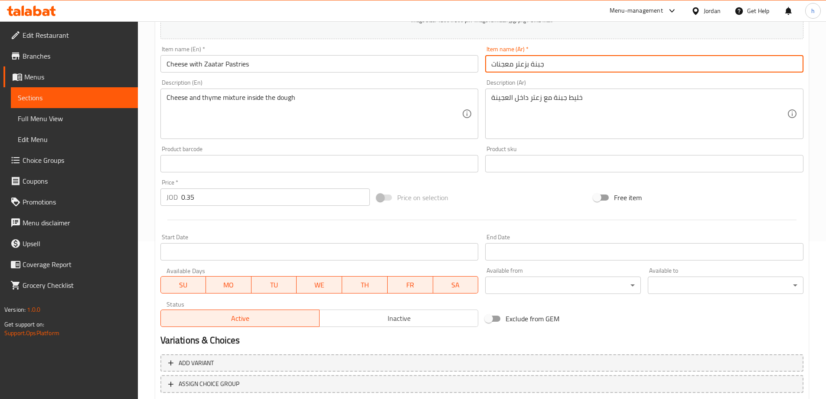
scroll to position [214, 0]
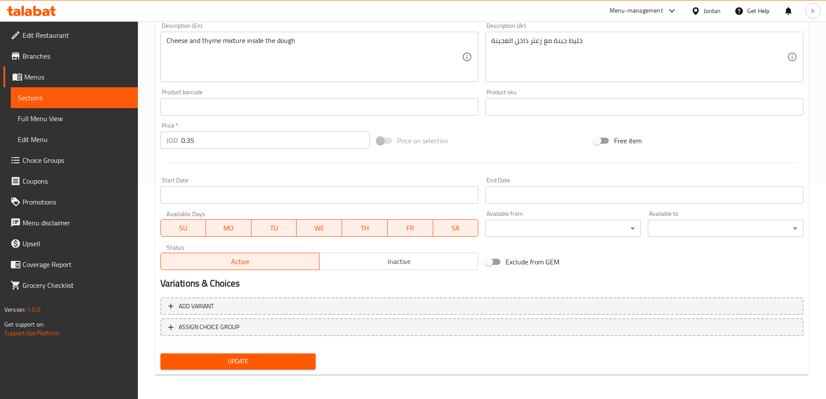
type input "جبنة بزعتر معجنات"
click at [252, 363] on span "Update" at bounding box center [238, 361] width 142 height 11
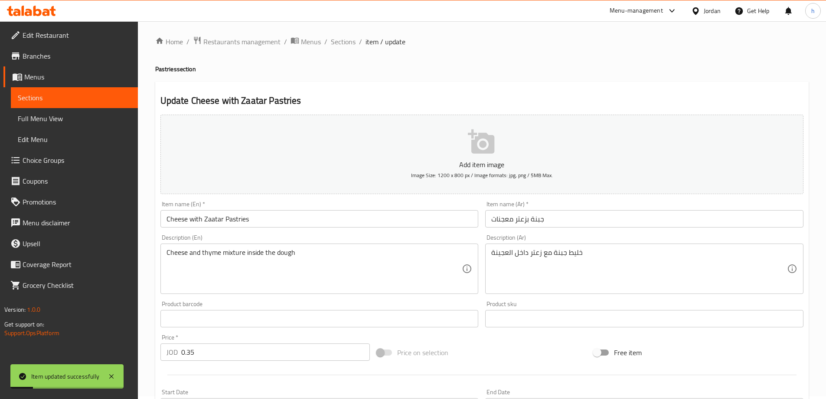
scroll to position [0, 0]
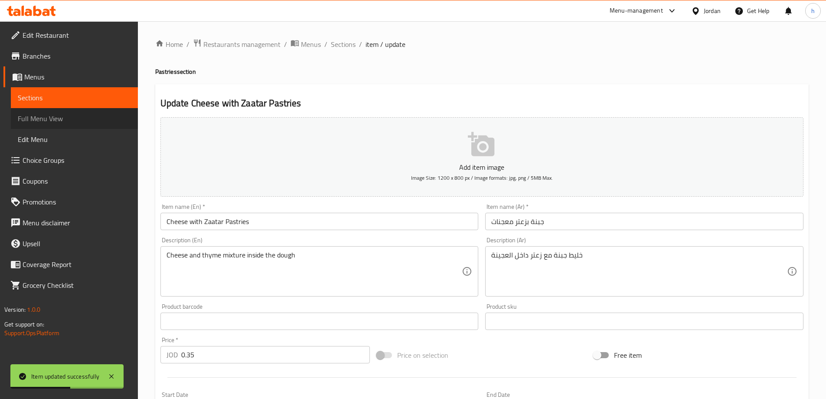
click at [74, 121] on span "Full Menu View" at bounding box center [74, 118] width 113 height 10
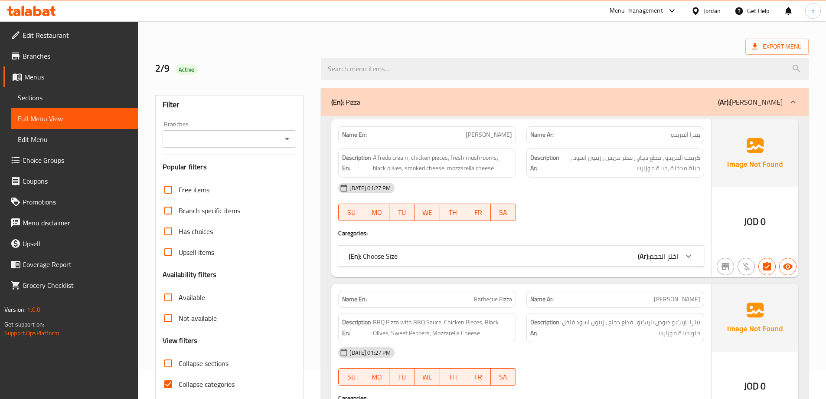
scroll to position [87, 0]
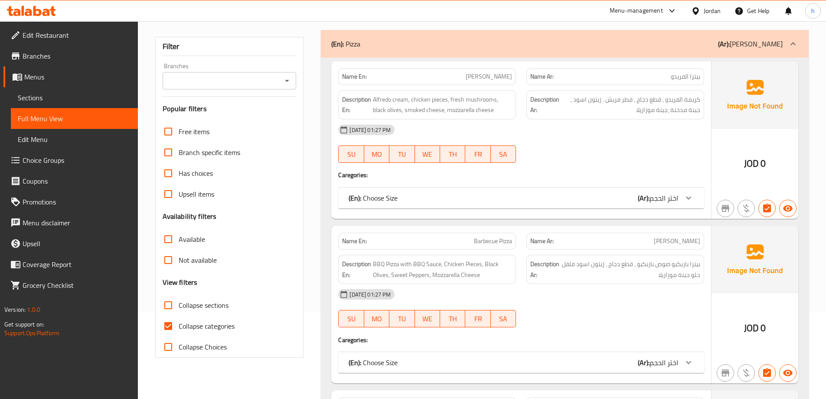
drag, startPoint x: 168, startPoint y: 325, endPoint x: 290, endPoint y: 319, distance: 121.6
click at [168, 325] on input "Collapse categories" at bounding box center [168, 325] width 21 height 21
checkbox input "false"
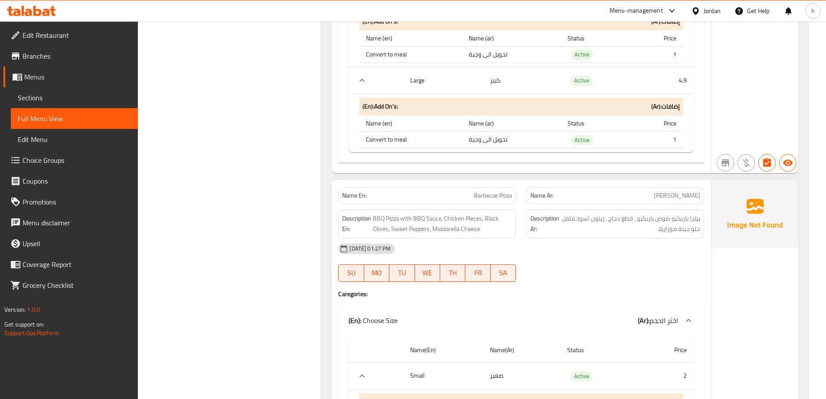
scroll to position [520, 0]
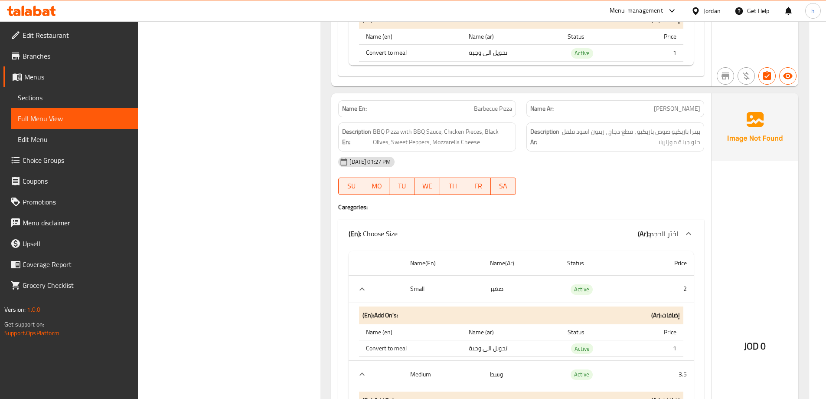
click at [678, 102] on div "Name Ar: بيتزا باربكيو" at bounding box center [615, 108] width 178 height 17
click at [680, 107] on span "بيتزا باربكيو" at bounding box center [677, 108] width 46 height 9
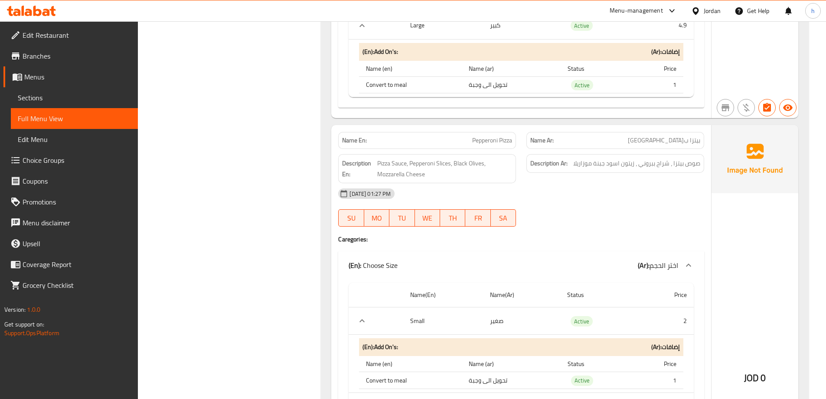
scroll to position [997, 0]
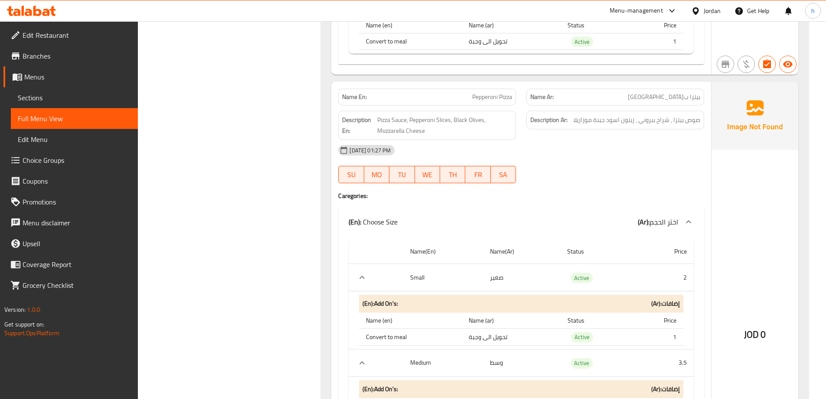
click at [680, 106] on div "Description Ar: صوص بيتزا ، شراح ببروني ، زيتون اسود جبنة موزاريلا" at bounding box center [615, 124] width 188 height 39
click at [680, 98] on span "بيتزا ببروني" at bounding box center [664, 96] width 72 height 9
click at [680, 98] on span "بيتزا ب[GEOGRAPHIC_DATA]" at bounding box center [664, 96] width 72 height 9
copy span "ببروني"
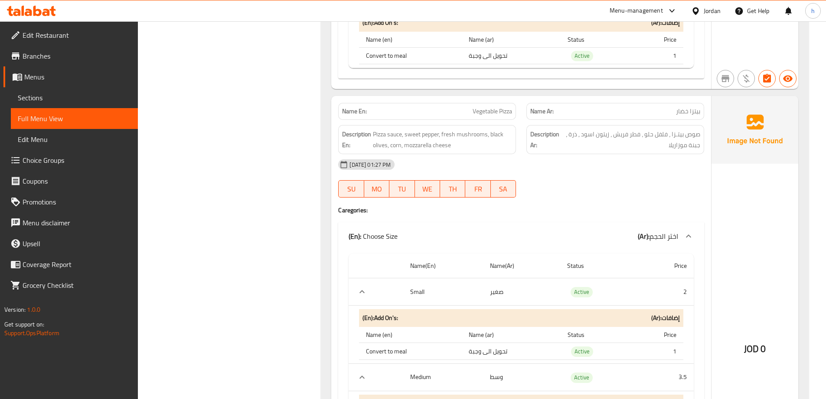
scroll to position [1951, 0]
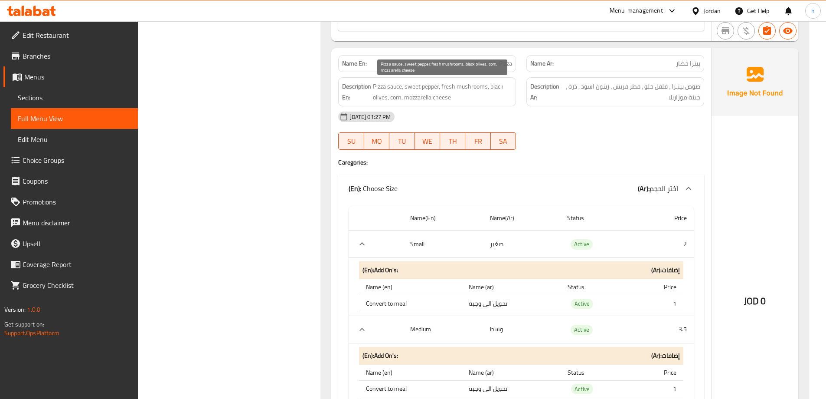
click at [418, 82] on span "Pizza sauce, sweet pepper, fresh mushrooms, black olives, corn, mozzarella chee…" at bounding box center [442, 91] width 139 height 21
click at [441, 83] on span "Pizza sauce, sweet pepper, fresh mushrooms, black olives, corn, mozzarella chee…" at bounding box center [442, 91] width 139 height 21
click at [514, 83] on div "Description En: Pizza sauce, sweet pepper, fresh mushrooms, black olives, corn,…" at bounding box center [427, 91] width 178 height 29
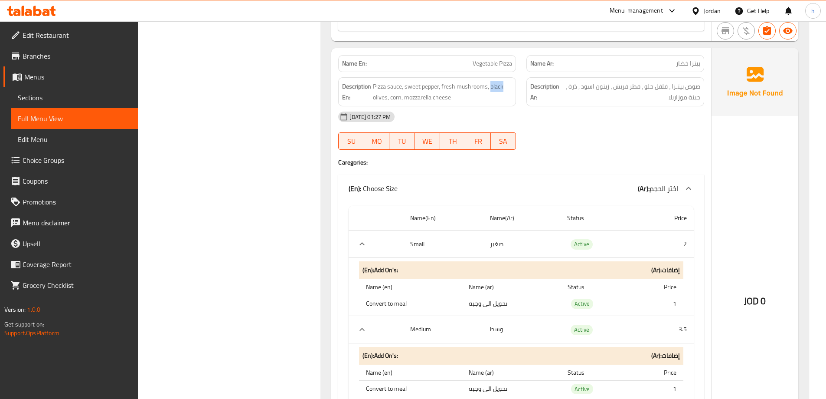
click at [514, 83] on div "Description En: Pizza sauce, sweet pepper, fresh mushrooms, black olives, corn,…" at bounding box center [427, 91] width 178 height 29
click at [396, 98] on span "Pizza sauce, sweet pepper, fresh mushrooms, black olives, corn, mozzarella chee…" at bounding box center [442, 91] width 139 height 21
click at [421, 98] on span "Pizza sauce, sweet pepper, fresh mushrooms, black olives, corn, mozzarella chee…" at bounding box center [442, 91] width 139 height 21
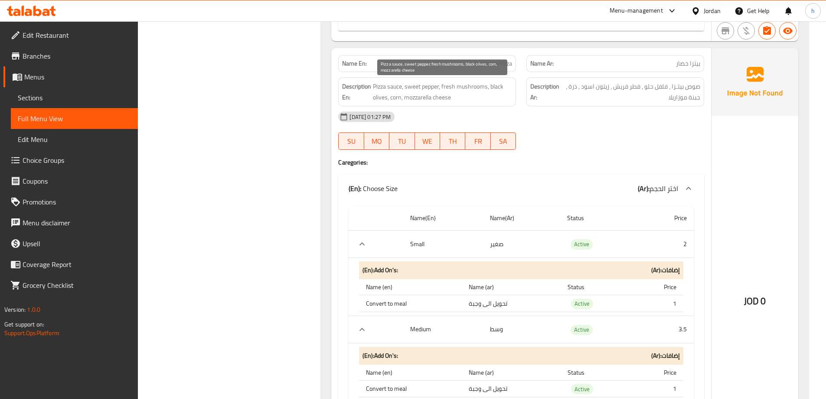
click at [447, 96] on span "Pizza sauce, sweet pepper, fresh mushrooms, black olives, corn, mozzarella chee…" at bounding box center [442, 91] width 139 height 21
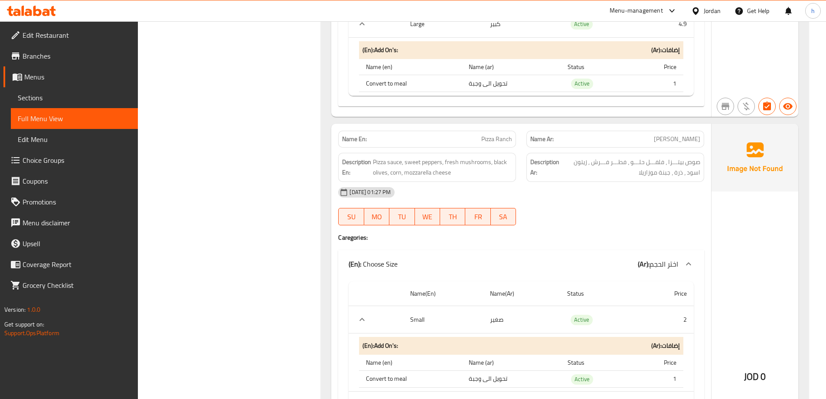
scroll to position [2385, 0]
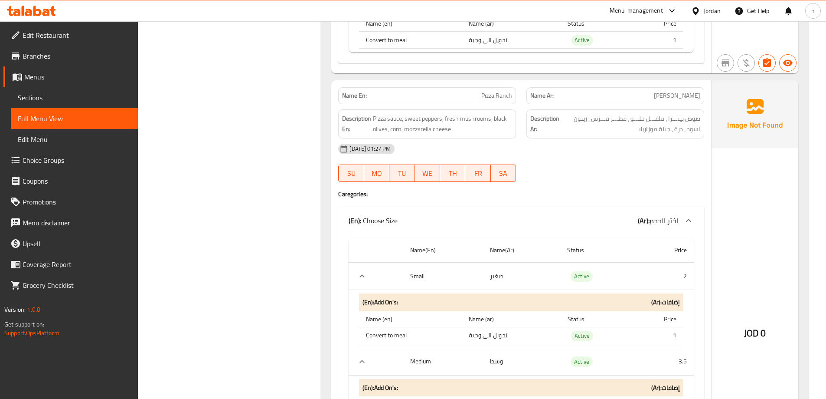
click at [489, 95] on span "Pizza Ranch" at bounding box center [496, 95] width 31 height 9
click at [499, 96] on span "Pizza Ranch" at bounding box center [496, 95] width 31 height 9
click at [405, 119] on span "Pizza sauce, sweet peppers, fresh mushrooms, black olives, corn, mozzarella che…" at bounding box center [442, 123] width 139 height 21
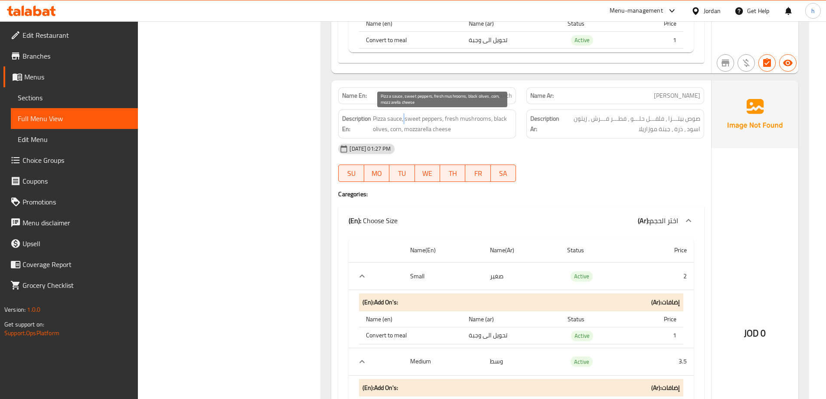
click at [405, 119] on span "Pizza sauce, sweet peppers, fresh mushrooms, black olives, corn, mozzarella che…" at bounding box center [442, 123] width 139 height 21
click at [418, 123] on span "Pizza sauce, sweet peppers, fresh mushrooms, black olives, corn, mozzarella che…" at bounding box center [442, 123] width 139 height 21
click at [457, 118] on span "Pizza sauce, sweet peppers, fresh mushrooms, black olives, corn, mozzarella che…" at bounding box center [442, 123] width 139 height 21
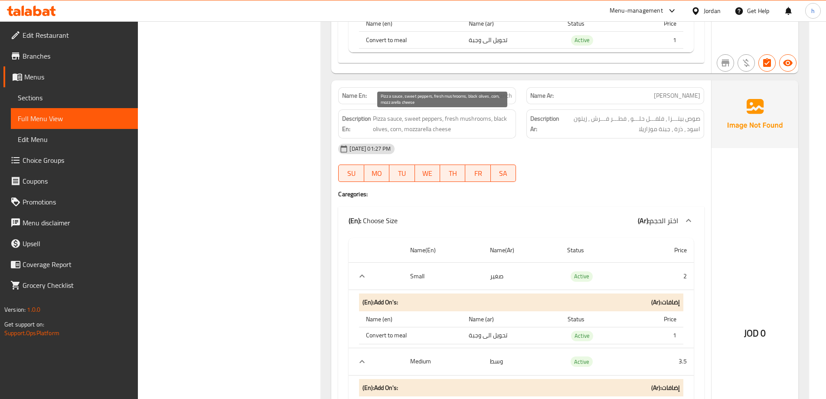
click at [479, 118] on span "Pizza sauce, sweet peppers, fresh mushrooms, black olives, corn, mozzarella che…" at bounding box center [442, 123] width 139 height 21
click at [404, 128] on span "Pizza sauce, sweet peppers, fresh mushrooms, black olives, corn, mozzarella che…" at bounding box center [442, 123] width 139 height 21
click at [438, 128] on span "Pizza sauce, sweet peppers, fresh mushrooms, black olives, corn, mozzarella che…" at bounding box center [442, 123] width 139 height 21
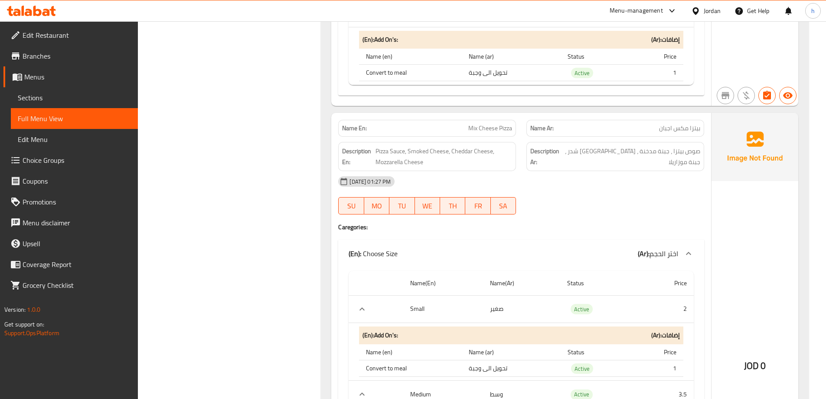
scroll to position [2819, 0]
click at [471, 129] on span "Mix Cheese Pizza" at bounding box center [490, 127] width 44 height 9
click at [390, 153] on span "Pizza Sauce, Smoked Cheese, Cheddar Cheese, Mozzarella Cheese" at bounding box center [444, 155] width 137 height 21
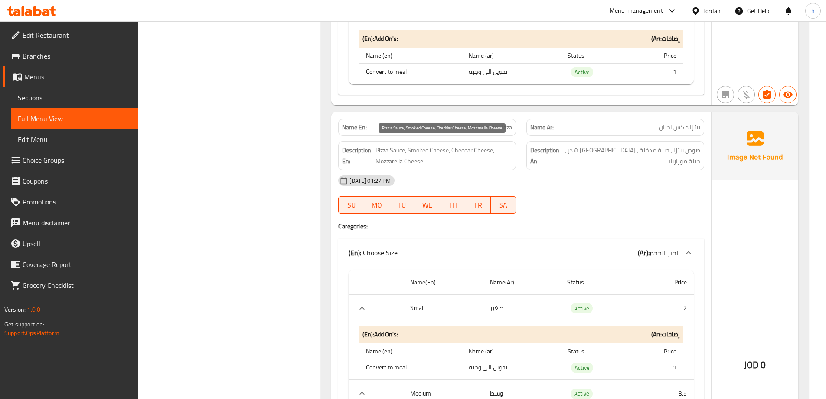
click at [421, 158] on span "Pizza Sauce, Smoked Cheese, Cheddar Cheese, Mozzarella Cheese" at bounding box center [444, 155] width 137 height 21
drag, startPoint x: 413, startPoint y: 150, endPoint x: 443, endPoint y: 151, distance: 29.5
click at [443, 151] on span "Pizza Sauce, Smoked Cheese, Cheddar Cheese, Mozzarella Cheese" at bounding box center [444, 155] width 137 height 21
drag, startPoint x: 451, startPoint y: 151, endPoint x: 481, endPoint y: 155, distance: 30.6
click at [481, 155] on span "Pizza Sauce, Smoked Cheese, Cheddar Cheese, Mozzarella Cheese" at bounding box center [444, 155] width 137 height 21
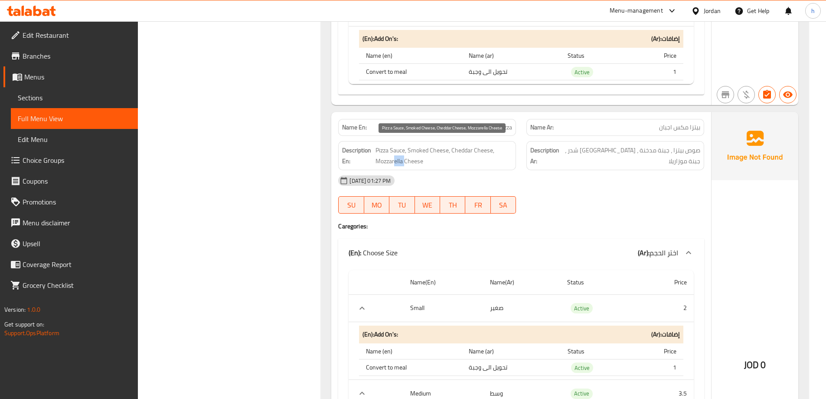
drag, startPoint x: 395, startPoint y: 161, endPoint x: 405, endPoint y: 160, distance: 10.4
click at [405, 160] on span "Pizza Sauce, Smoked Cheese, Cheddar Cheese, Mozzarella Cheese" at bounding box center [444, 155] width 137 height 21
click at [474, 161] on span "Pizza Sauce, Smoked Cheese, Cheddar Cheese, Mozzarella Cheese" at bounding box center [444, 155] width 137 height 21
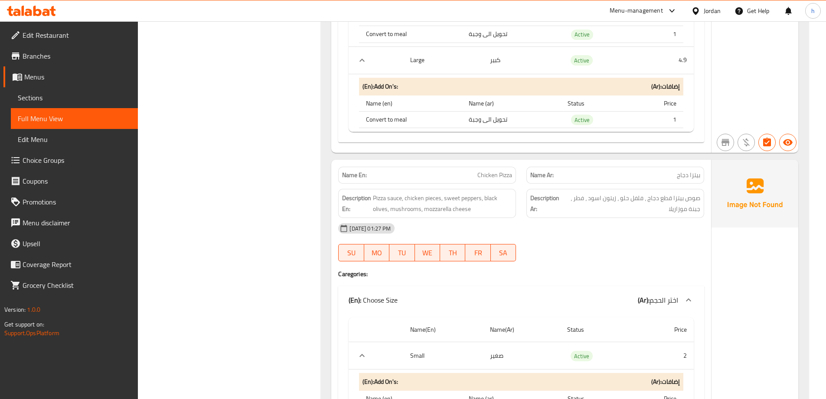
scroll to position [3252, 0]
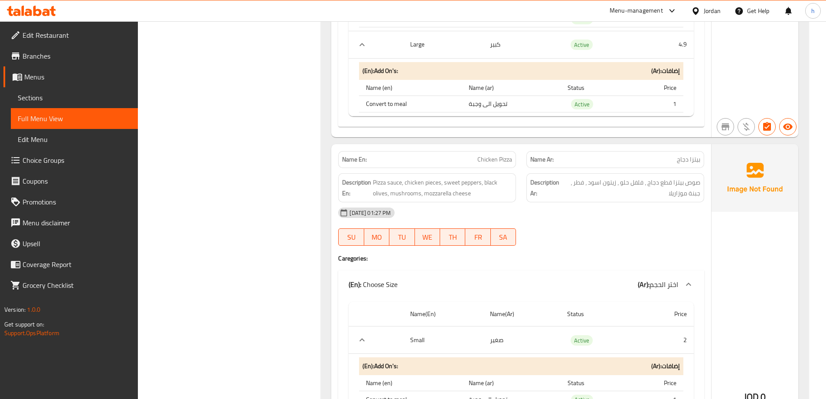
click at [499, 161] on span "Chicken Pizza" at bounding box center [494, 159] width 35 height 9
drag, startPoint x: 456, startPoint y: 182, endPoint x: 467, endPoint y: 182, distance: 11.3
click at [467, 182] on span "Pizza sauce, chicken pieces, sweet peppers, black olives, mushrooms, mozzarella…" at bounding box center [442, 187] width 139 height 21
click at [497, 184] on span "Pizza sauce, chicken pieces, sweet peppers, black olives, mushrooms, mozzarella…" at bounding box center [442, 187] width 139 height 21
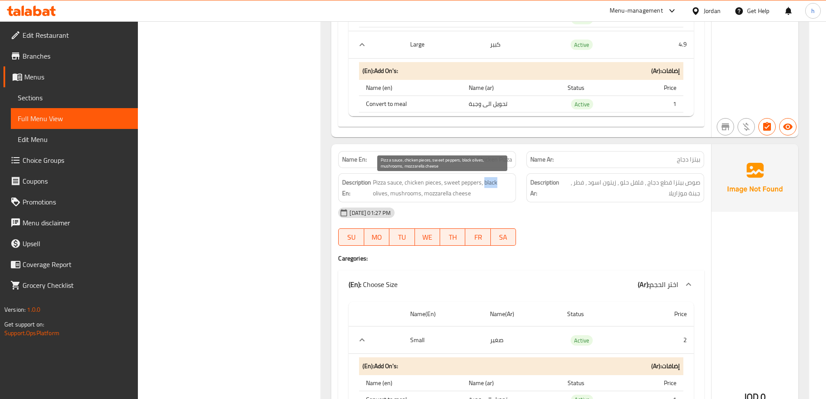
click at [497, 184] on span "Pizza sauce, chicken pieces, sweet peppers, black olives, mushrooms, mozzarella…" at bounding box center [442, 187] width 139 height 21
click at [407, 193] on span "Pizza sauce, chicken pieces, sweet peppers, black olives, mushrooms, mozzarella…" at bounding box center [442, 187] width 139 height 21
click at [438, 194] on span "Pizza sauce, chicken pieces, sweet peppers, black olives, mushrooms, mozzarella…" at bounding box center [442, 187] width 139 height 21
click at [439, 194] on span "Pizza sauce, chicken pieces, sweet peppers, black olives, mushrooms, mozzarella…" at bounding box center [442, 187] width 139 height 21
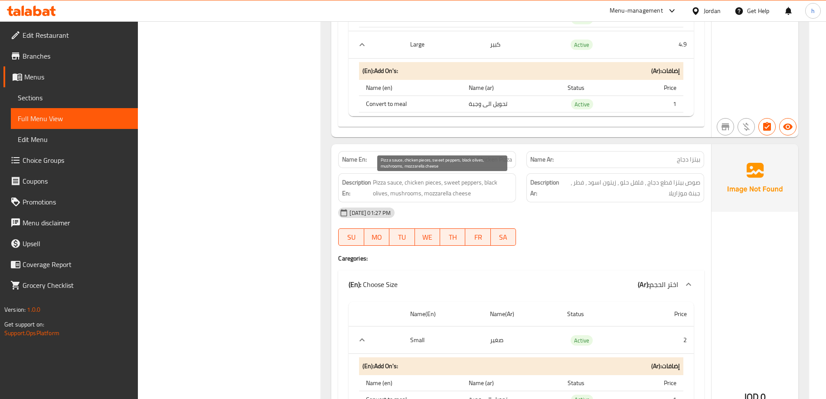
click at [463, 196] on span "Pizza sauce, chicken pieces, sweet peppers, black olives, mushrooms, mozzarella…" at bounding box center [442, 187] width 139 height 21
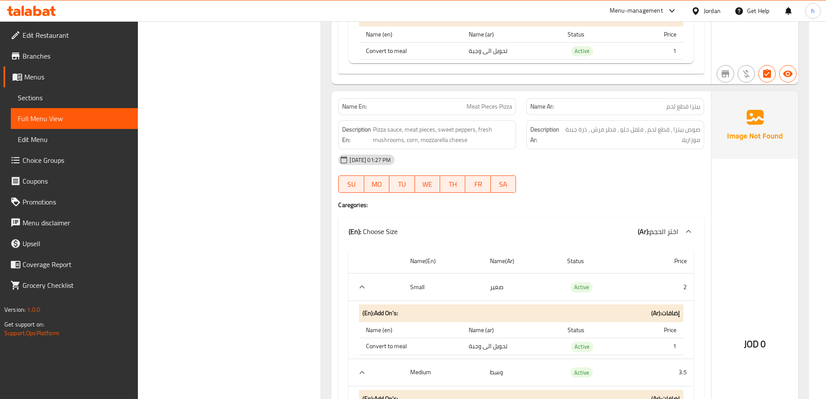
scroll to position [3773, 0]
click at [478, 111] on div "Name En: Meat Pieces Pizza" at bounding box center [427, 104] width 178 height 17
click at [481, 101] on span "Meat Pieces Pizza" at bounding box center [490, 104] width 46 height 9
click at [504, 105] on span "Meat Pieces Pizza" at bounding box center [490, 104] width 46 height 9
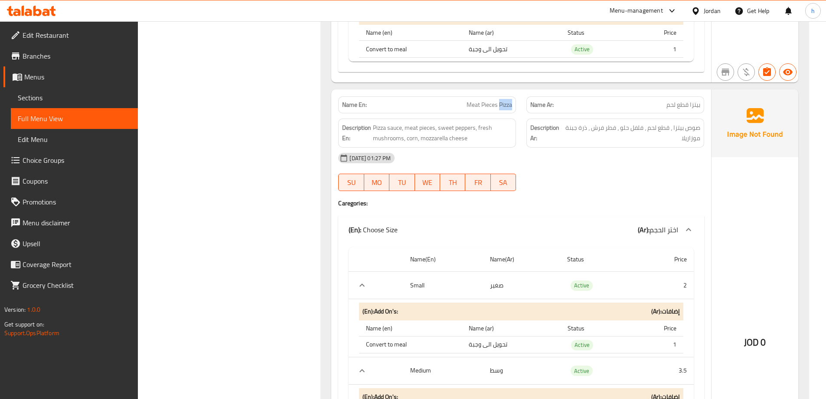
click at [504, 104] on span "Meat Pieces Pizza" at bounding box center [490, 104] width 46 height 9
click at [484, 101] on span "Meat Pieces Pizza" at bounding box center [490, 104] width 46 height 9
drag, startPoint x: 398, startPoint y: 127, endPoint x: 369, endPoint y: 127, distance: 29.5
click at [369, 127] on h6 "Description En: Pizza sauce, meat pieces, sweet peppers, fresh mushrooms, corn,…" at bounding box center [427, 132] width 170 height 21
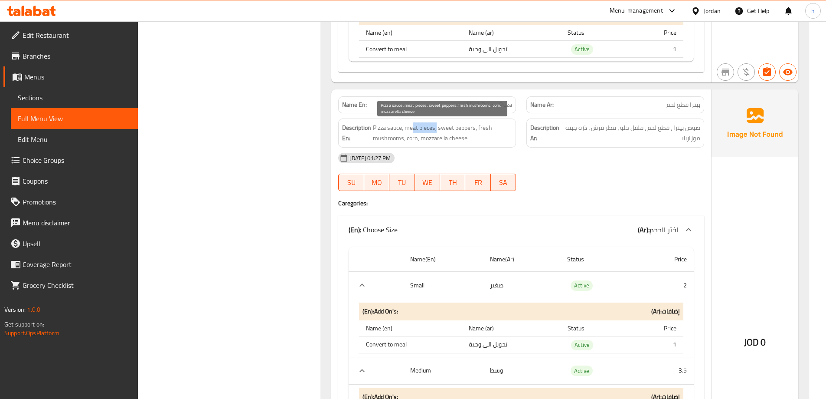
drag, startPoint x: 412, startPoint y: 124, endPoint x: 437, endPoint y: 124, distance: 24.7
click at [437, 124] on span "Pizza sauce, meat pieces, sweet peppers, fresh mushrooms, corn, mozzarella chee…" at bounding box center [442, 132] width 139 height 21
drag, startPoint x: 447, startPoint y: 129, endPoint x: 463, endPoint y: 132, distance: 16.8
click at [463, 132] on span "Pizza sauce, meat pieces, sweet peppers, fresh mushrooms, corn, mozzarella chee…" at bounding box center [442, 132] width 139 height 21
click at [489, 129] on span "Pizza sauce, meat pieces, sweet peppers, fresh mushrooms, corn, mozzarella chee…" at bounding box center [442, 132] width 139 height 21
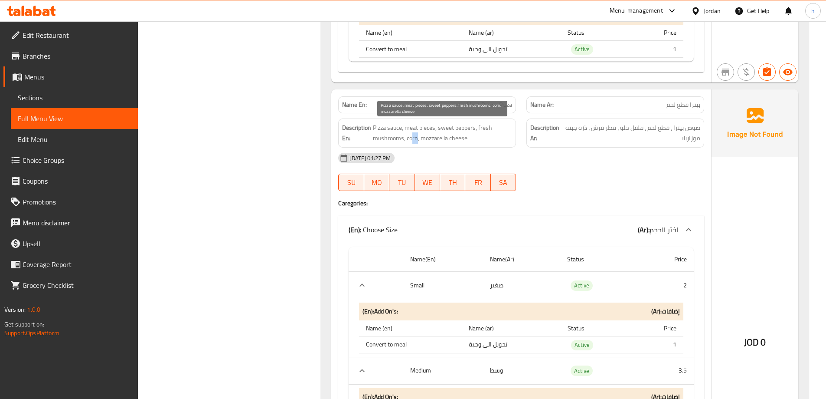
click at [413, 138] on span "Pizza sauce, meat pieces, sweet peppers, fresh mushrooms, corn, mozzarella chee…" at bounding box center [442, 132] width 139 height 21
drag, startPoint x: 429, startPoint y: 141, endPoint x: 470, endPoint y: 142, distance: 40.4
click at [470, 142] on span "Pizza sauce, meat pieces, sweet peppers, fresh mushrooms, corn, mozzarella chee…" at bounding box center [442, 132] width 139 height 21
click at [484, 142] on span "Pizza sauce, meat pieces, sweet peppers, fresh mushrooms, corn, mozzarella chee…" at bounding box center [442, 132] width 139 height 21
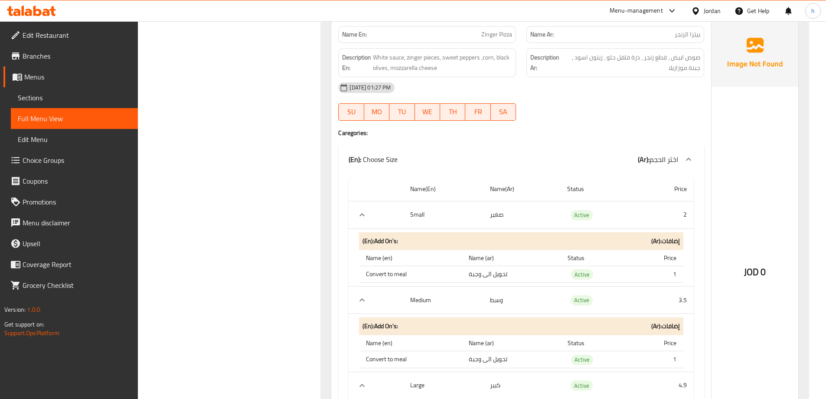
scroll to position [4293, 0]
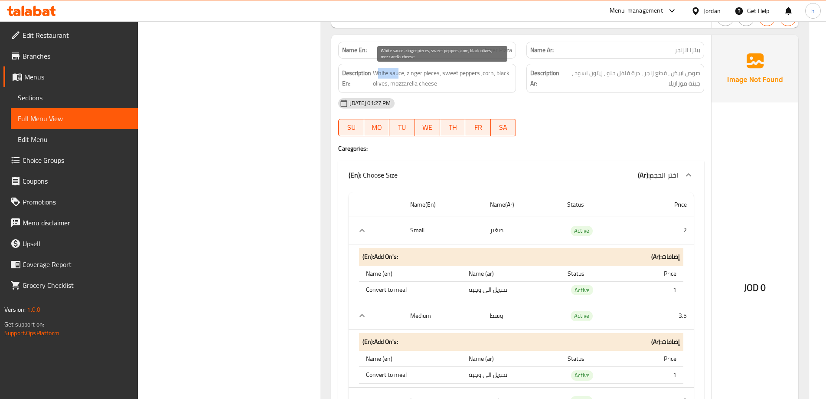
drag, startPoint x: 377, startPoint y: 75, endPoint x: 398, endPoint y: 76, distance: 20.8
click at [398, 76] on span "White sauce, zinger pieces, sweet peppers ,corn, black olives, mozzarella cheese" at bounding box center [442, 78] width 139 height 21
drag, startPoint x: 418, startPoint y: 72, endPoint x: 429, endPoint y: 73, distance: 11.8
click at [429, 73] on span "White sauce, zinger pieces, sweet peppers ,corn, black olives, mozzarella cheese" at bounding box center [442, 78] width 139 height 21
drag, startPoint x: 448, startPoint y: 74, endPoint x: 466, endPoint y: 74, distance: 18.6
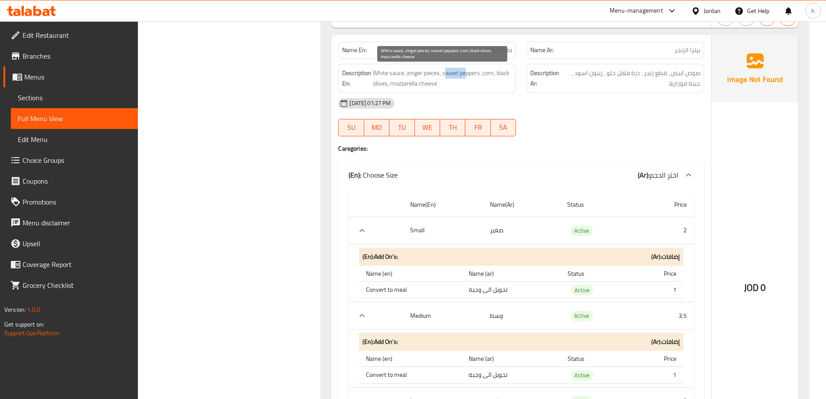
click at [466, 74] on span "White sauce, zinger pieces, sweet peppers ,corn, black olives, mozzarella cheese" at bounding box center [442, 78] width 139 height 21
click at [487, 77] on span "White sauce, zinger pieces, sweet peppers ,corn, black olives, mozzarella cheese" at bounding box center [442, 78] width 139 height 21
click at [509, 79] on span "White sauce, zinger pieces, sweet peppers ,corn, black olives, mozzarella cheese" at bounding box center [442, 78] width 139 height 21
click at [510, 79] on span "White sauce, zinger pieces, sweet peppers ,corn, black olives, mozzarella cheese" at bounding box center [442, 78] width 139 height 21
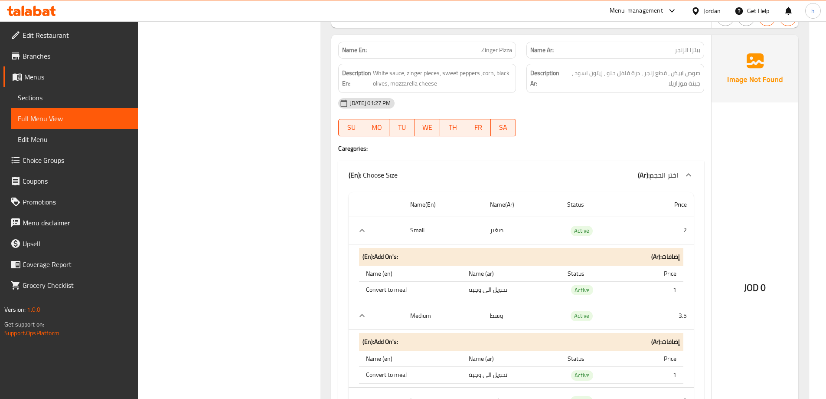
drag, startPoint x: 402, startPoint y: 82, endPoint x: 434, endPoint y: 92, distance: 33.6
click at [434, 92] on div "Name En: Zinger Pizza Name Ar: بيتزا الزنجر Description En: White sauce, zinger…" at bounding box center [521, 264] width 380 height 459
click at [448, 85] on span "White sauce, zinger pieces, sweet peppers ,corn, black olives, mozzarella cheese" at bounding box center [442, 78] width 139 height 21
click at [438, 86] on span "White sauce, zinger pieces, sweet peppers ,corn, black olives, mozzarella cheese" at bounding box center [442, 78] width 139 height 21
click at [460, 89] on div "Description En: White sauce, zinger pieces, sweet peppers ,corn, black olives, …" at bounding box center [427, 78] width 178 height 29
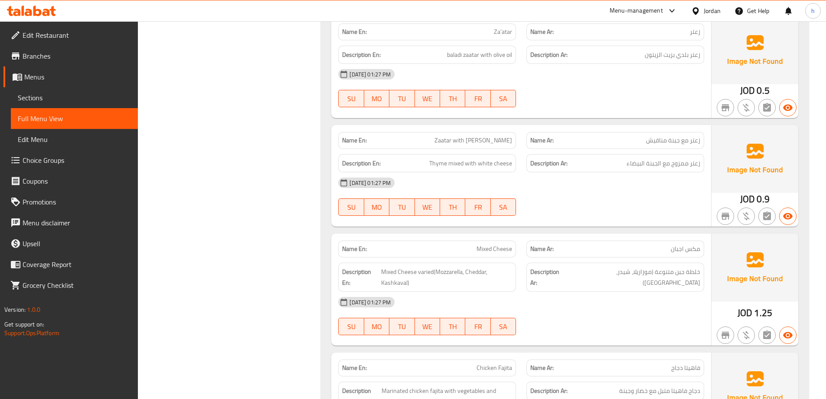
scroll to position [4987, 0]
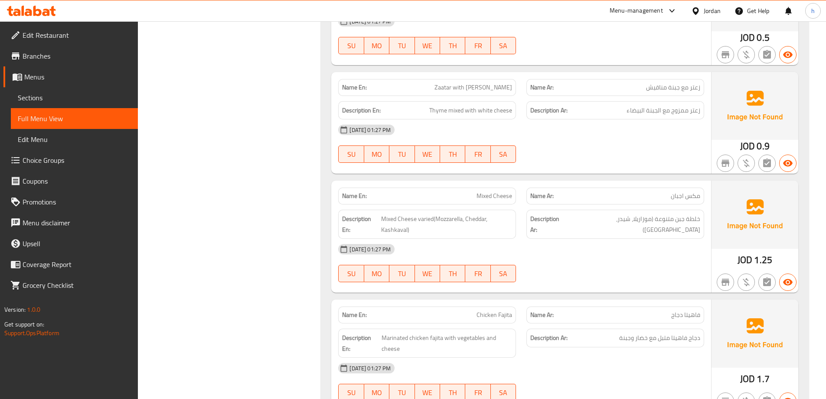
click at [401, 220] on span "Mixed Cheese varied(Mozzarella, Cheddar, Kashkaval)" at bounding box center [446, 223] width 131 height 21
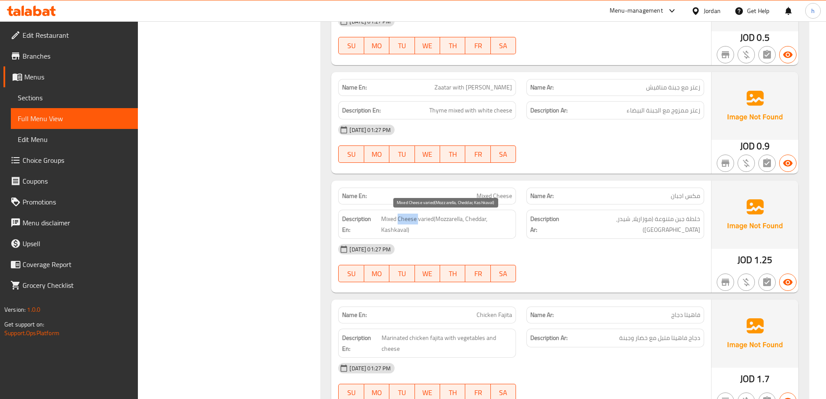
click at [416, 222] on span "Mixed Cheese varied(Mozzarella, Cheddar, Kashkaval)" at bounding box center [446, 223] width 131 height 21
click at [422, 222] on span "Mixed Cheese varied(Mozzarella, Cheddar, Kashkaval)" at bounding box center [446, 223] width 131 height 21
click at [448, 222] on span "Mixed Cheese varied(Mozzarella, Cheddar, Kashkaval)" at bounding box center [446, 223] width 131 height 21
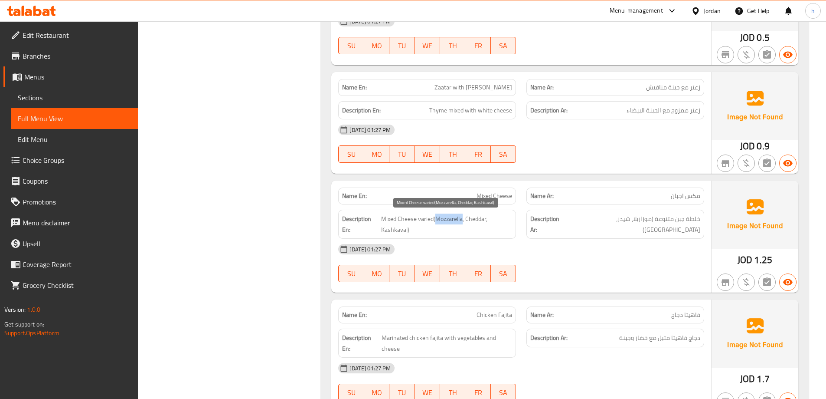
click at [448, 222] on span "Mixed Cheese varied(Mozzarella, Cheddar, Kashkaval)" at bounding box center [446, 223] width 131 height 21
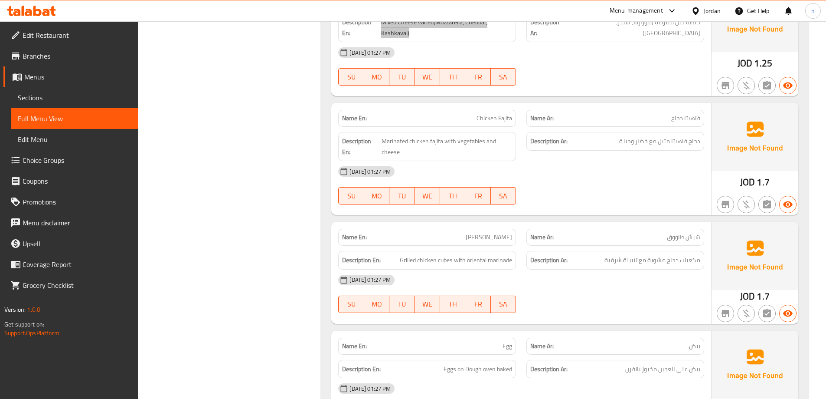
scroll to position [5204, 0]
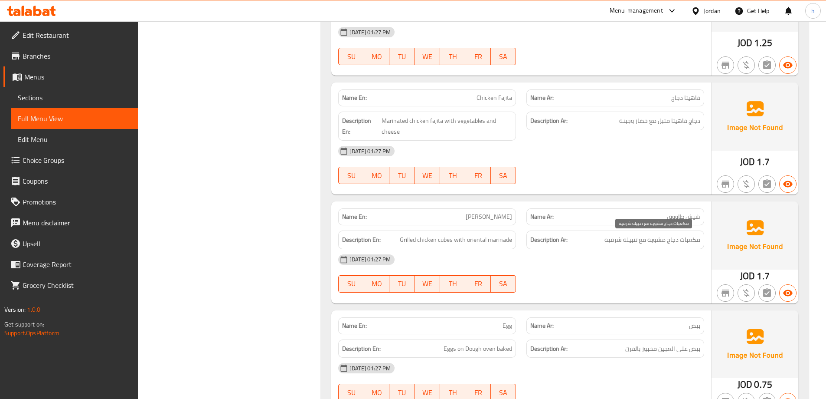
click at [675, 238] on span "مكعبات دجاج مشوية مع تتبيلة شرقية" at bounding box center [653, 239] width 96 height 11
drag, startPoint x: 474, startPoint y: 239, endPoint x: 502, endPoint y: 240, distance: 28.2
click at [502, 240] on span "Grilled chicken cubes with oriental marinade" at bounding box center [456, 239] width 112 height 11
drag, startPoint x: 637, startPoint y: 243, endPoint x: 615, endPoint y: 245, distance: 23.0
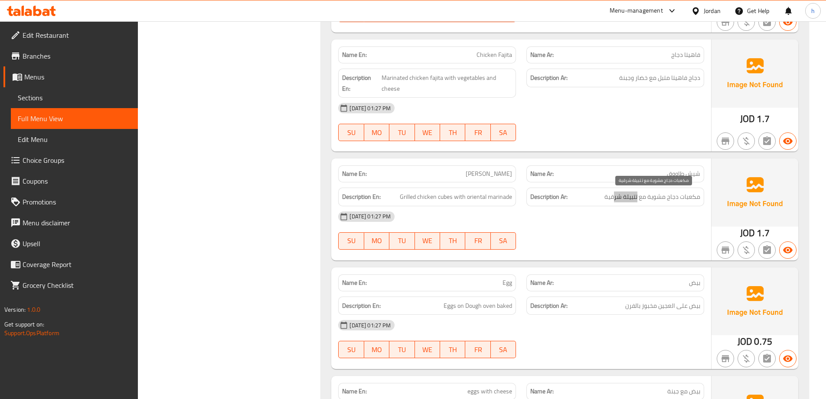
scroll to position [5334, 0]
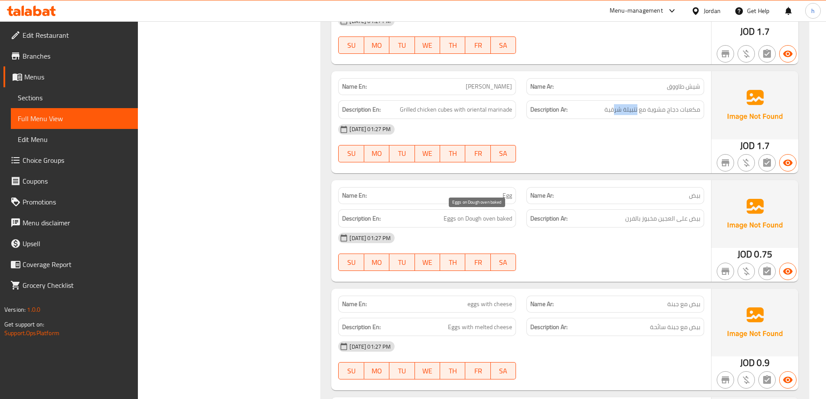
click at [483, 221] on span "Eggs on Dough oven baked" at bounding box center [478, 218] width 69 height 11
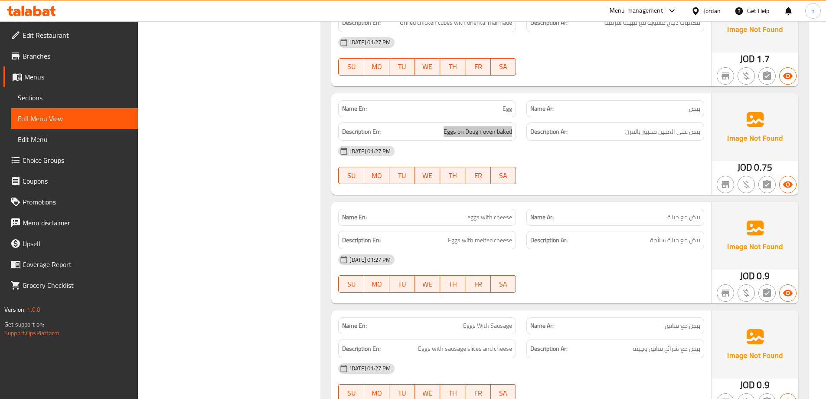
scroll to position [5508, 0]
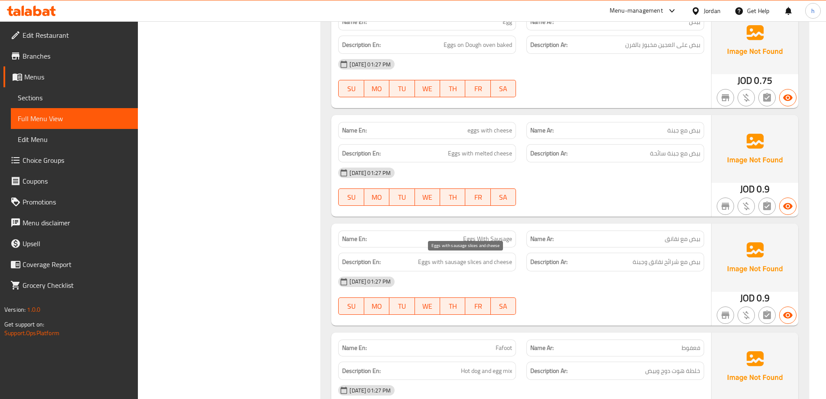
click at [431, 261] on span "Eggs with sausage slices and cheese" at bounding box center [465, 261] width 94 height 11
click at [454, 261] on span "Eggs with sausage slices and cheese" at bounding box center [465, 261] width 94 height 11
click at [474, 261] on span "Eggs with sausage slices and cheese" at bounding box center [465, 261] width 94 height 11
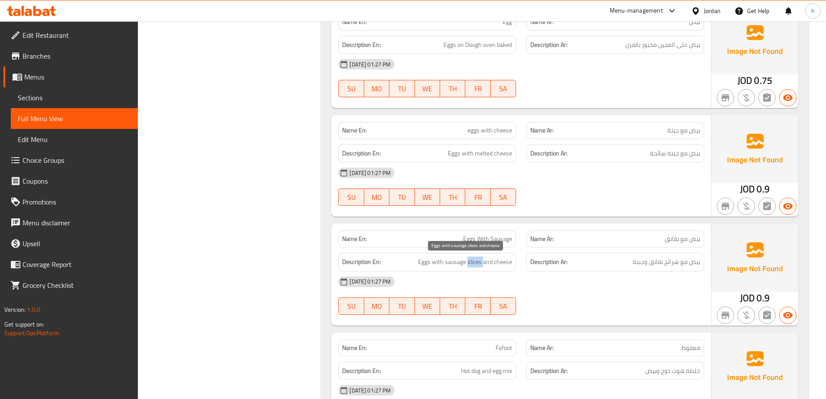
click at [474, 261] on span "Eggs with sausage slices and cheese" at bounding box center [465, 261] width 94 height 11
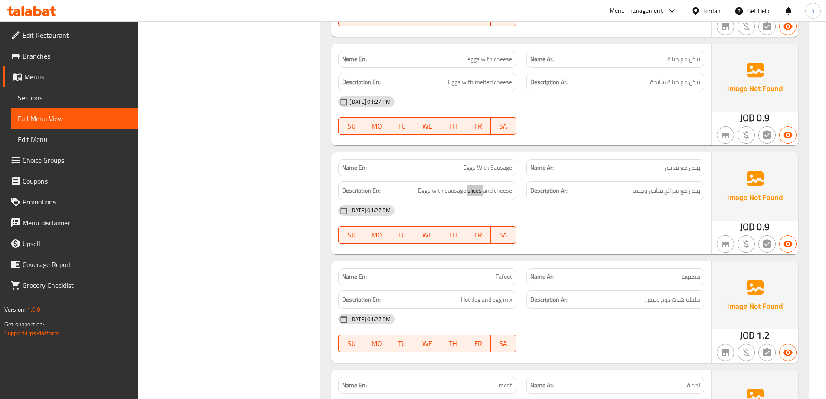
scroll to position [5594, 0]
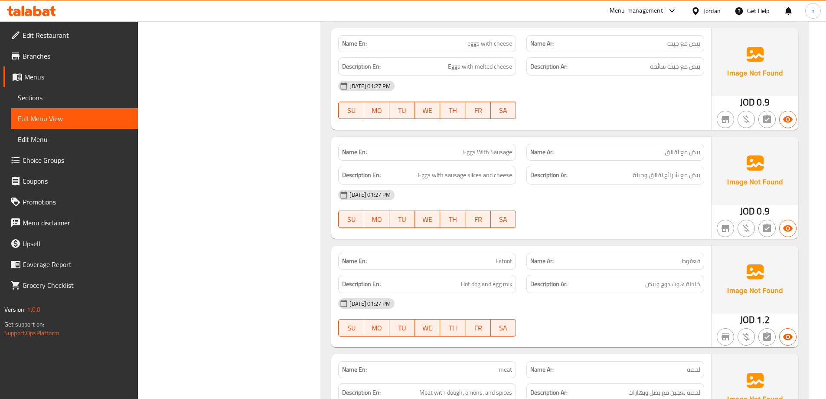
drag, startPoint x: 519, startPoint y: 265, endPoint x: 531, endPoint y: 265, distance: 12.6
copy span "فعفوط"
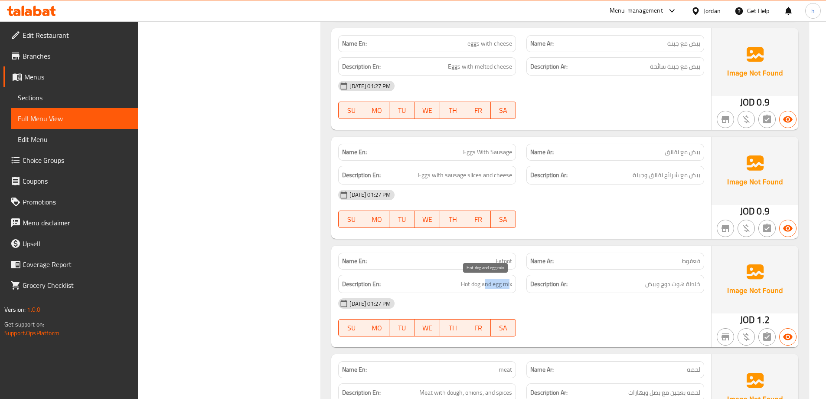
drag, startPoint x: 510, startPoint y: 284, endPoint x: 484, endPoint y: 287, distance: 26.6
click at [484, 287] on span "Hot dog and egg mix" at bounding box center [486, 283] width 51 height 11
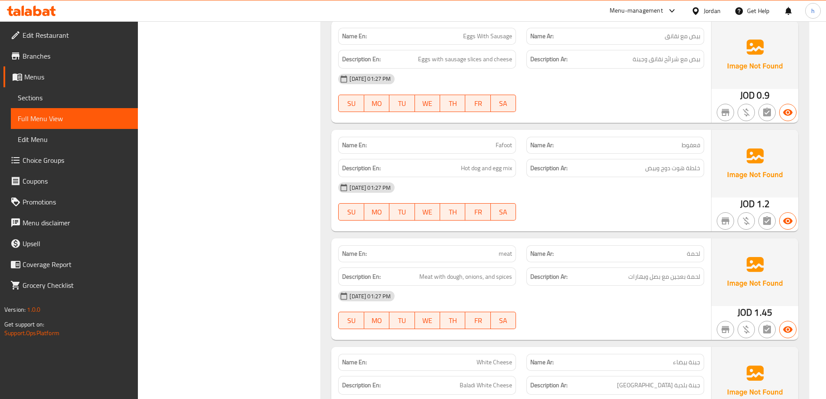
scroll to position [5724, 0]
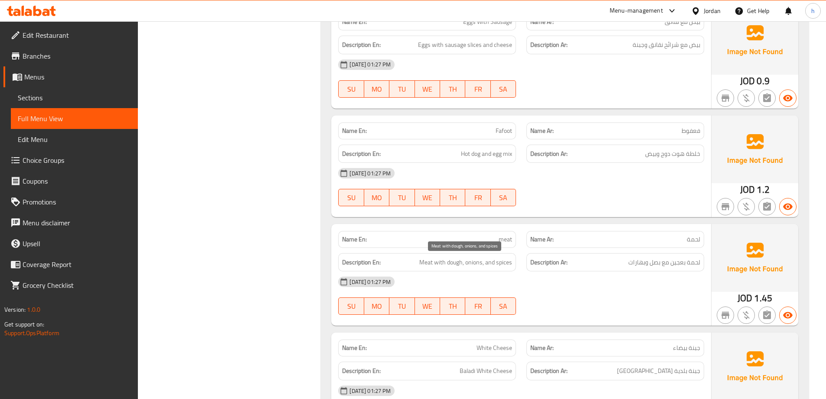
click at [425, 261] on span "Meat with dough, onions, and spices" at bounding box center [465, 262] width 93 height 11
click at [484, 265] on span "Meat with dough, onions, and spices" at bounding box center [465, 262] width 93 height 11
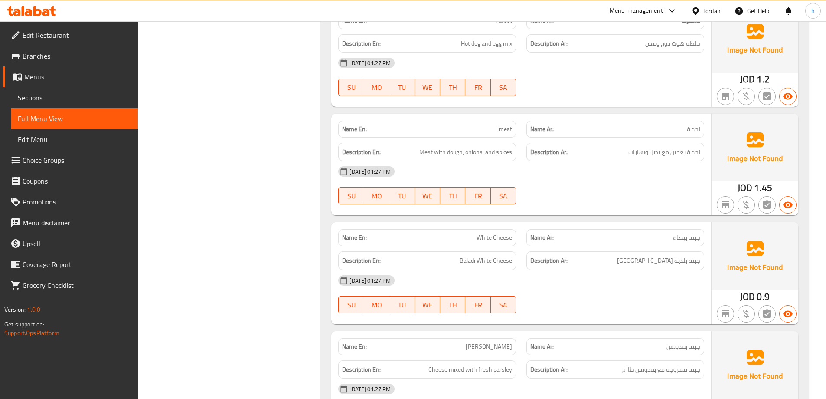
scroll to position [5854, 0]
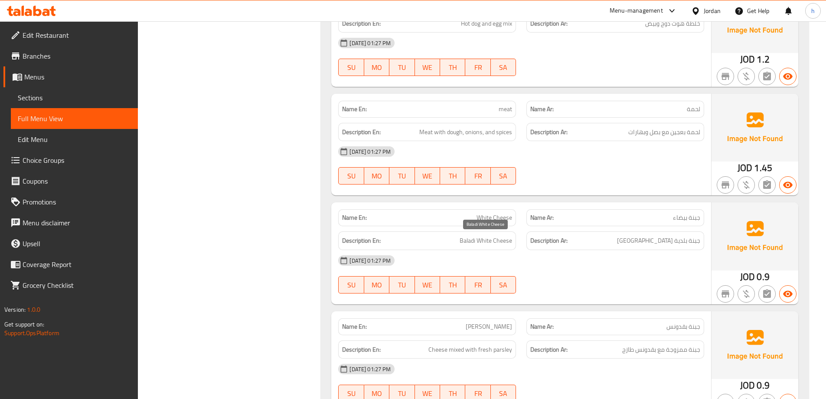
click at [473, 244] on span "Baladi White Cheese" at bounding box center [486, 240] width 52 height 11
click at [497, 247] on div "Description En: Baladi White Cheese" at bounding box center [427, 240] width 178 height 19
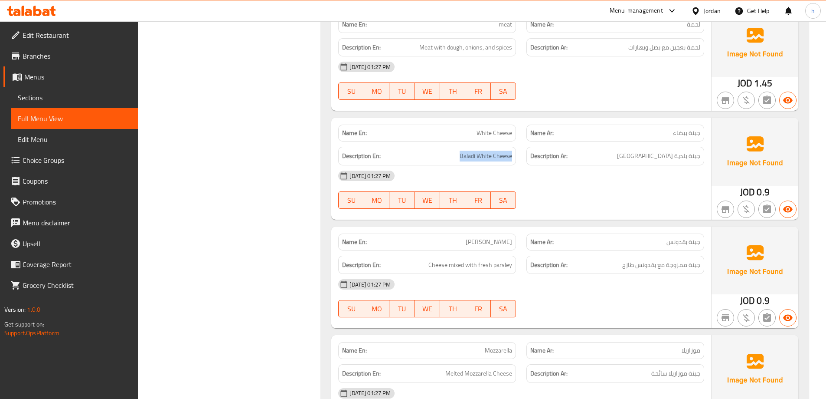
scroll to position [5941, 0]
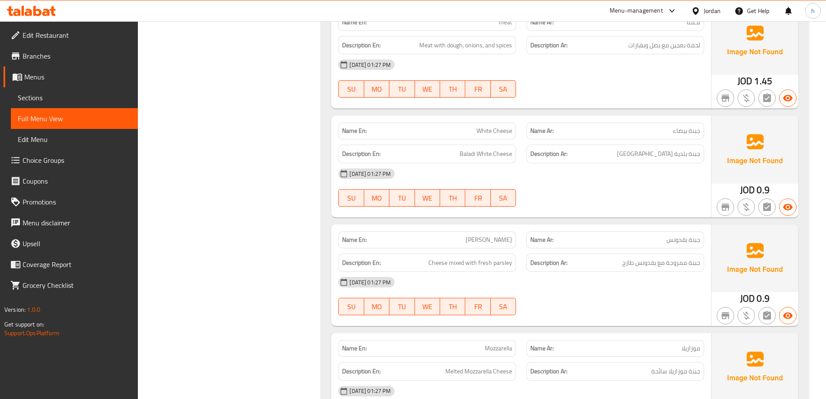
click at [638, 271] on div "Description Ar: جبنة ممزوجة مع بقدونس طازج" at bounding box center [615, 262] width 178 height 19
click at [455, 264] on span "Cheese mixed with fresh parsley" at bounding box center [470, 262] width 84 height 11
click at [470, 265] on span "Cheese mixed with fresh parsley" at bounding box center [470, 262] width 84 height 11
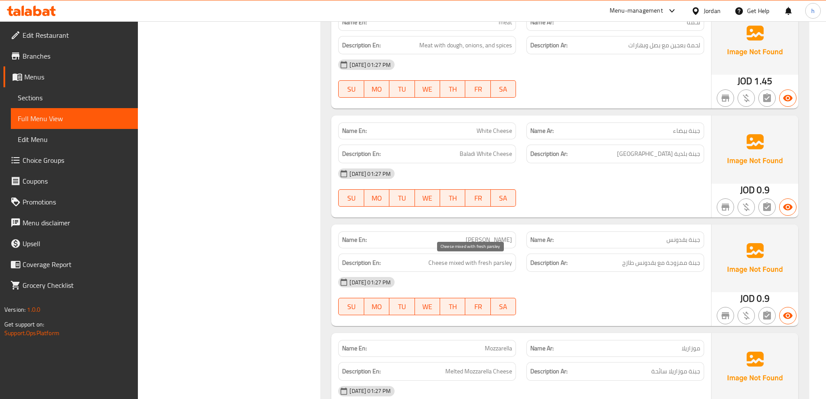
click at [486, 262] on span "Cheese mixed with fresh parsley" at bounding box center [470, 262] width 84 height 11
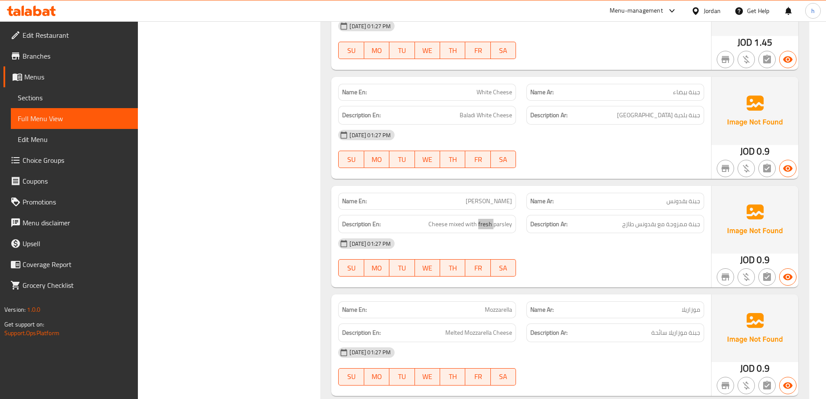
scroll to position [6028, 0]
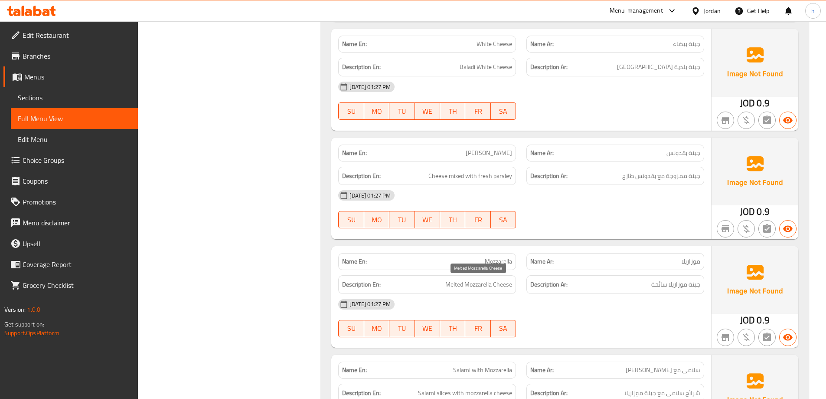
click at [483, 289] on span "Melted Mozzarella Cheese" at bounding box center [478, 284] width 67 height 11
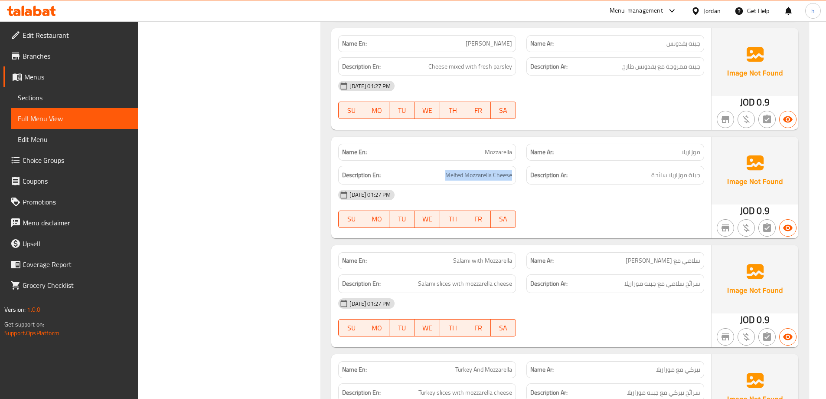
scroll to position [6158, 0]
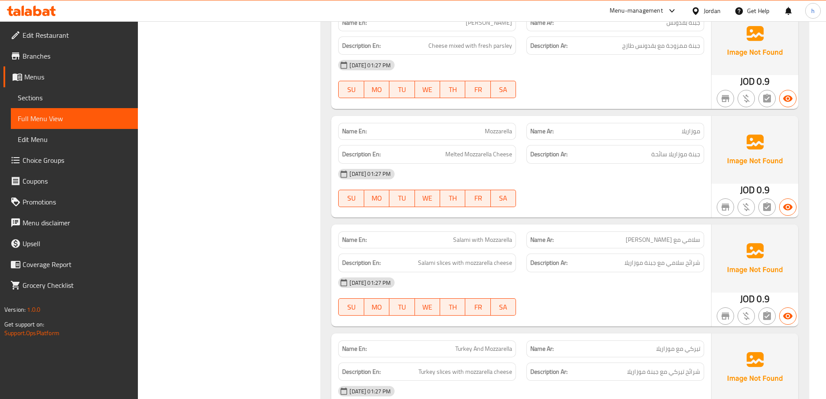
click at [681, 243] on span "سلامي مع موزاريلا" at bounding box center [663, 239] width 75 height 9
click at [474, 239] on span "Salami with Mozzarella" at bounding box center [482, 239] width 59 height 9
click at [486, 241] on span "Salami with Mozzarella" at bounding box center [482, 239] width 59 height 9
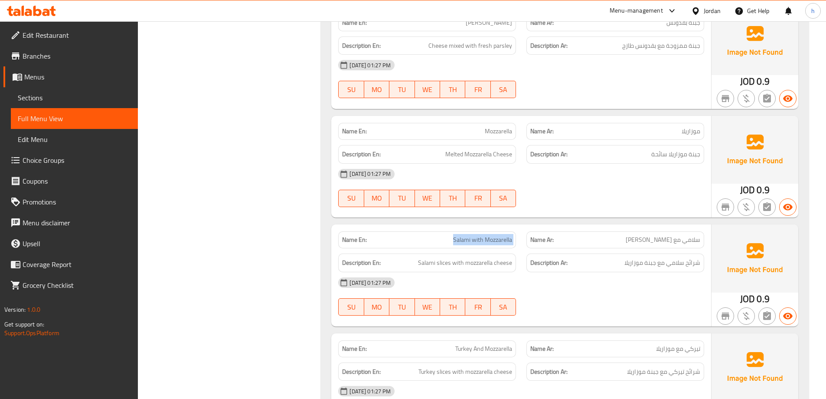
click at [486, 241] on span "Salami with Mozzarella" at bounding box center [482, 239] width 59 height 9
click at [488, 252] on div "Description En: Salami slices with mozzarella cheese" at bounding box center [427, 262] width 188 height 29
drag, startPoint x: 422, startPoint y: 264, endPoint x: 453, endPoint y: 268, distance: 31.5
click at [451, 268] on div "Description En: Salami slices with mozzarella cheese" at bounding box center [427, 262] width 178 height 19
drag, startPoint x: 479, startPoint y: 265, endPoint x: 515, endPoint y: 265, distance: 36.0
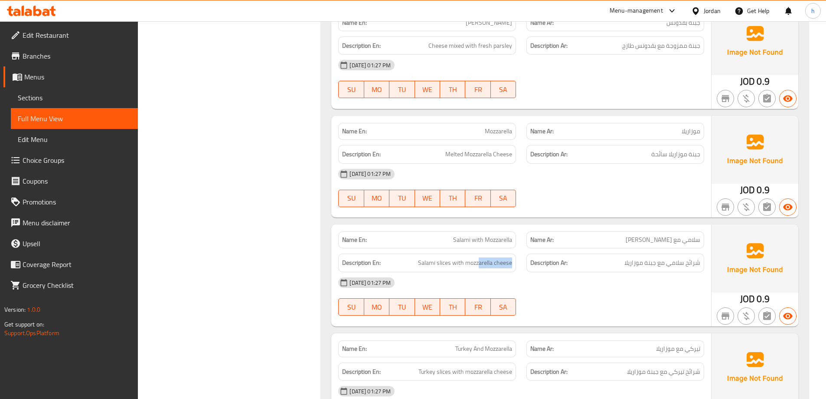
click at [515, 265] on div "Description En: Salami slices with mozzarella cheese" at bounding box center [427, 262] width 178 height 19
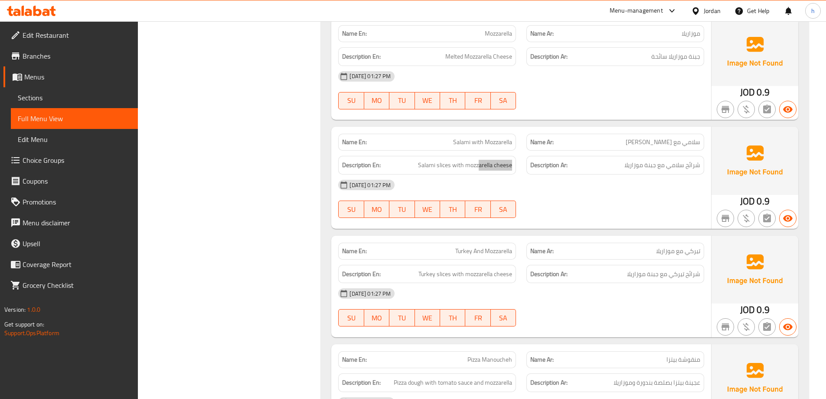
scroll to position [6332, 0]
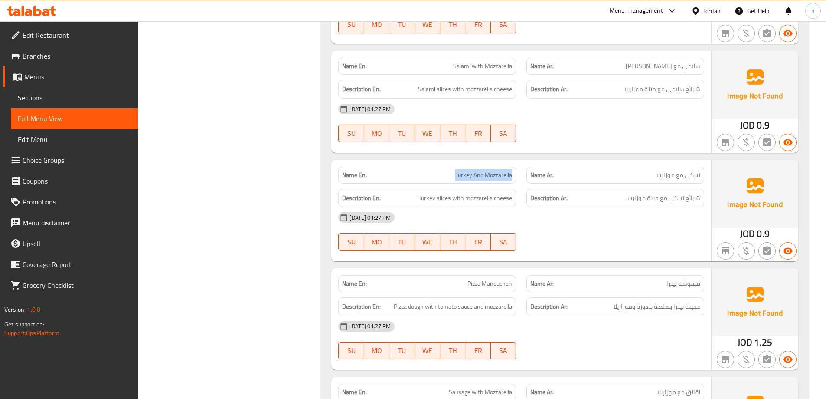
drag, startPoint x: 451, startPoint y: 172, endPoint x: 518, endPoint y: 175, distance: 67.7
click at [518, 175] on div "Name En: Turkey And Mozzarella" at bounding box center [427, 174] width 188 height 27
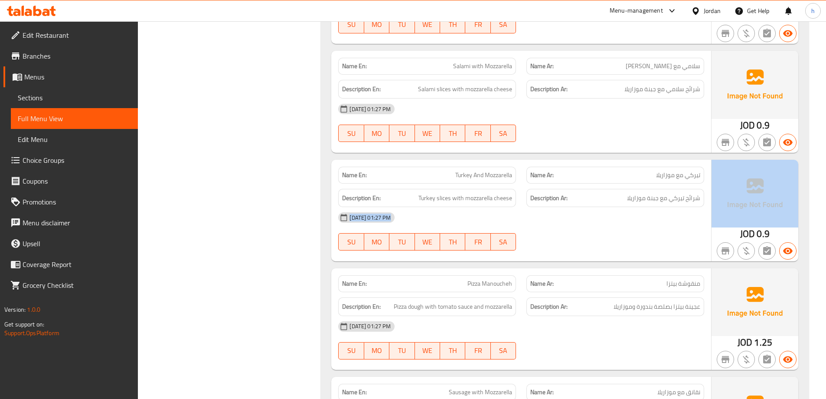
drag, startPoint x: 618, startPoint y: 206, endPoint x: 732, endPoint y: 206, distance: 114.5
click at [732, 206] on div "Name En: Turkey And Mozzarella Name Ar: تيركي مع موزاريلا Description En: Turke…" at bounding box center [564, 210] width 467 height 101
drag, startPoint x: 415, startPoint y: 196, endPoint x: 562, endPoint y: 210, distance: 146.8
click at [562, 210] on div "Name En: Turkey And Mozzarella Name Ar: تيركي مع موزاريلا Description En: Turke…" at bounding box center [521, 210] width 380 height 101
click at [603, 205] on div "Description Ar: شرائح تيركي مع جبنة موزاريلا" at bounding box center [615, 198] width 178 height 19
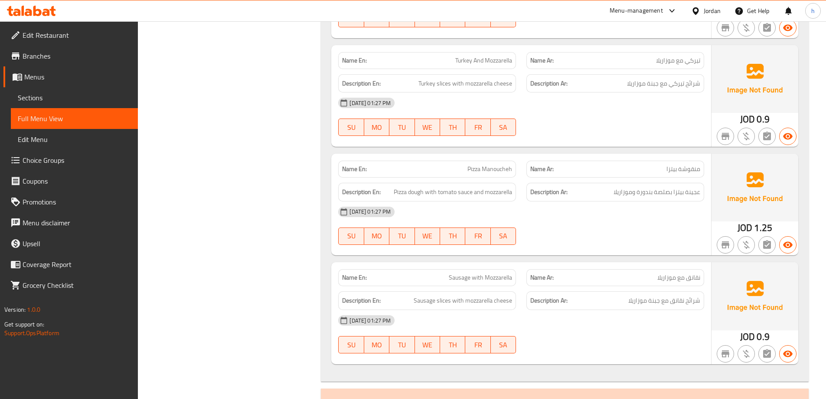
scroll to position [6462, 0]
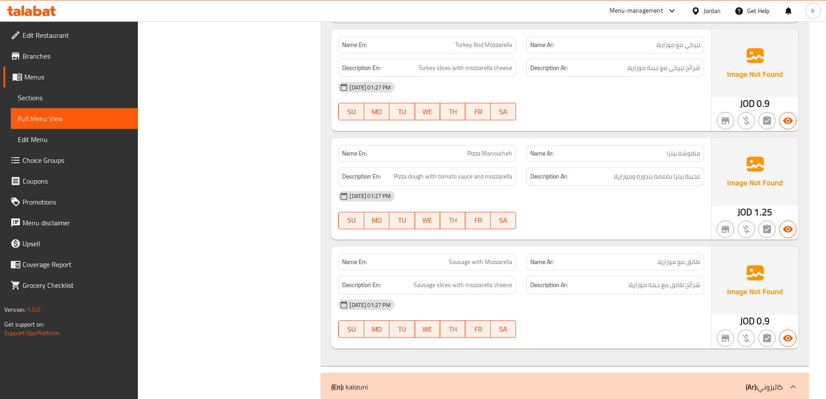
click at [456, 172] on span "Pizza dough with tomato sauce and mozzarella" at bounding box center [453, 176] width 118 height 11
click at [434, 172] on span "Pizza dough with tomato sauce and mozzarella" at bounding box center [453, 176] width 118 height 11
drag, startPoint x: 400, startPoint y: 177, endPoint x: 419, endPoint y: 177, distance: 19.1
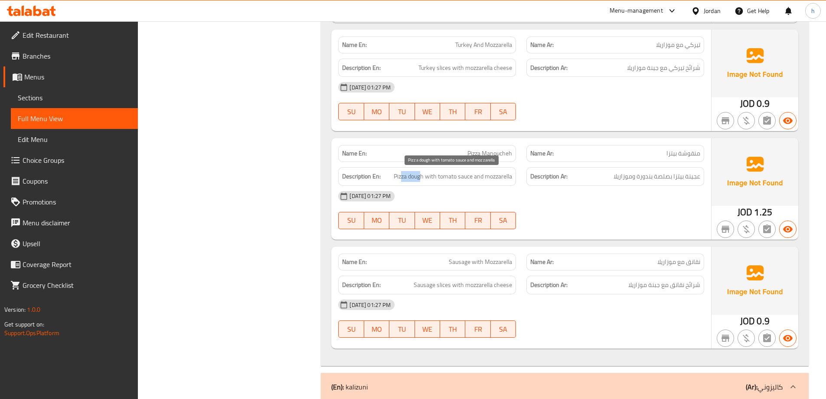
click at [419, 177] on span "Pizza dough with tomato sauce and mozzarella" at bounding box center [453, 176] width 118 height 11
drag, startPoint x: 435, startPoint y: 172, endPoint x: 474, endPoint y: 183, distance: 40.5
click at [474, 183] on div "Description En: Pizza dough with tomato sauce and mozzarella" at bounding box center [427, 176] width 178 height 19
click at [518, 179] on div "Description En: Pizza dough with tomato sauce and mozzarella" at bounding box center [427, 176] width 188 height 29
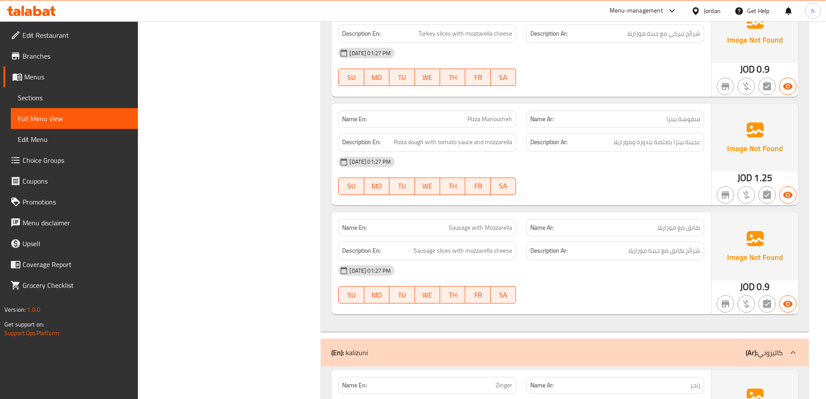
scroll to position [6548, 0]
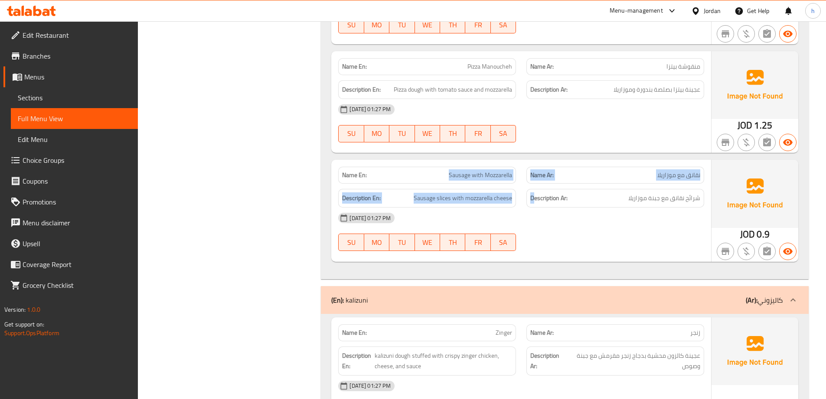
drag, startPoint x: 435, startPoint y: 182, endPoint x: 533, endPoint y: 185, distance: 98.1
click at [533, 185] on div "Name En: Sausage with Mozzarella Name Ar: نقانق مع موزاريلا Description En: Sau…" at bounding box center [521, 210] width 380 height 101
click at [495, 186] on div "Description En: Sausage slices with mozzarella cheese" at bounding box center [427, 197] width 188 height 29
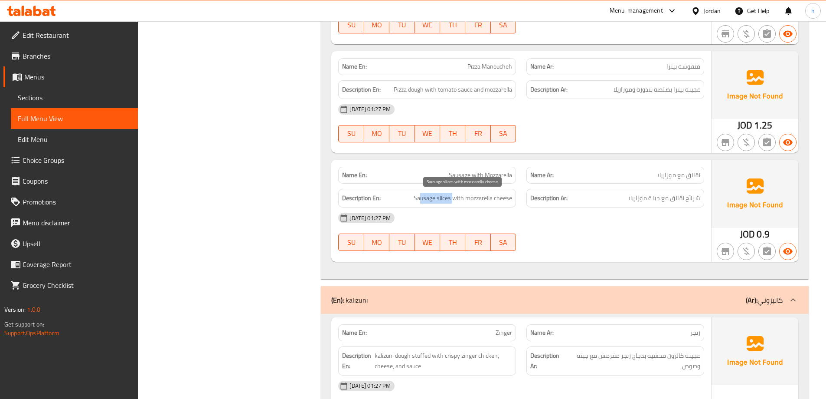
drag, startPoint x: 421, startPoint y: 198, endPoint x: 454, endPoint y: 200, distance: 33.0
click at [454, 200] on span "Sausage slices with mozzarella cheese" at bounding box center [463, 198] width 98 height 11
click at [495, 200] on span "Sausage slices with mozzarella cheese" at bounding box center [463, 198] width 98 height 11
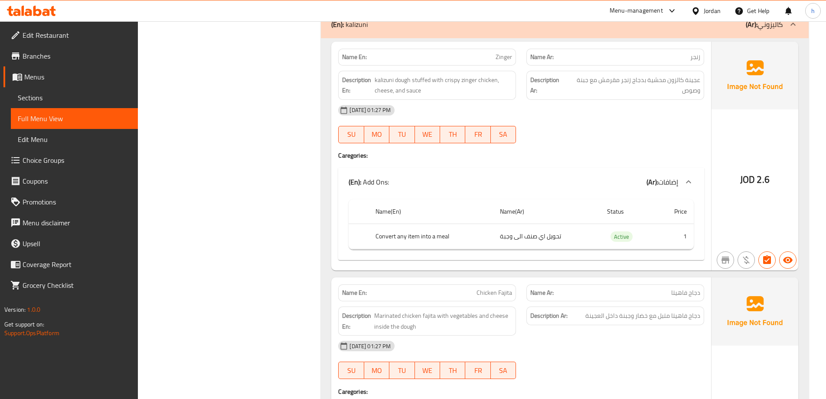
scroll to position [6809, 0]
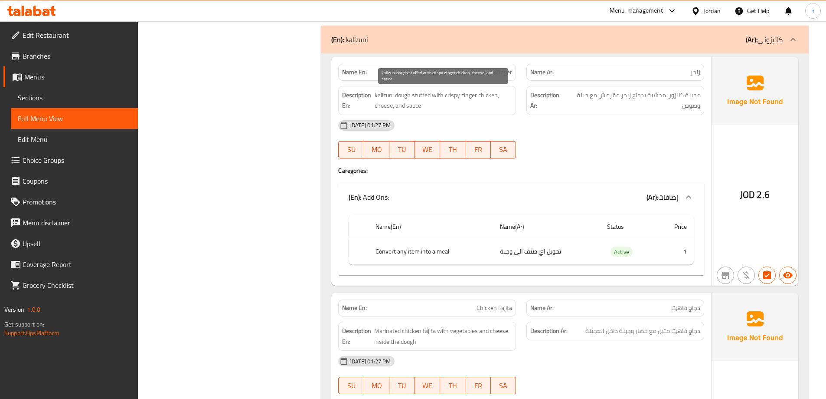
click at [387, 98] on span "kalizuni dough stuffed with crispy zinger chicken, cheese, and sauce" at bounding box center [443, 100] width 137 height 21
drag, startPoint x: 415, startPoint y: 95, endPoint x: 397, endPoint y: 96, distance: 18.2
drag, startPoint x: 420, startPoint y: 94, endPoint x: 436, endPoint y: 96, distance: 15.8
click at [436, 96] on span "kalizuni dough stuffed with crispy zinger chicken, cheese, and sauce" at bounding box center [443, 100] width 137 height 21
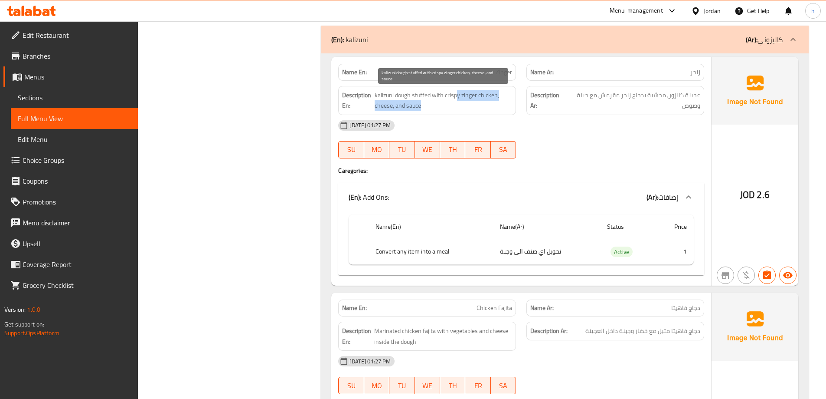
drag, startPoint x: 456, startPoint y: 97, endPoint x: 481, endPoint y: 107, distance: 27.1
click at [481, 107] on span "kalizuni dough stuffed with crispy zinger chicken, cheese, and sauce" at bounding box center [443, 100] width 137 height 21
click at [480, 101] on span "kalizuni dough stuffed with crispy zinger chicken, cheese, and sauce" at bounding box center [443, 100] width 137 height 21
drag, startPoint x: 451, startPoint y: 96, endPoint x: 494, endPoint y: 95, distance: 42.9
click at [494, 95] on span "kalizuni dough stuffed with crispy zinger chicken, cheese, and sauce" at bounding box center [443, 100] width 137 height 21
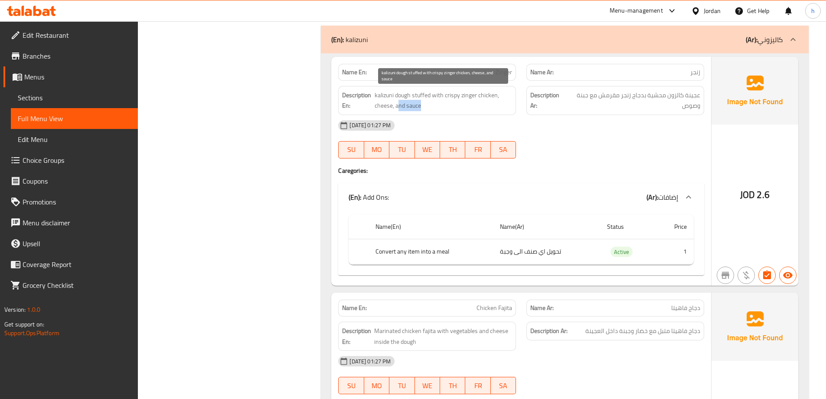
drag, startPoint x: 399, startPoint y: 106, endPoint x: 426, endPoint y: 110, distance: 26.7
click at [426, 110] on span "kalizuni dough stuffed with crispy zinger chicken, cheese, and sauce" at bounding box center [443, 100] width 137 height 21
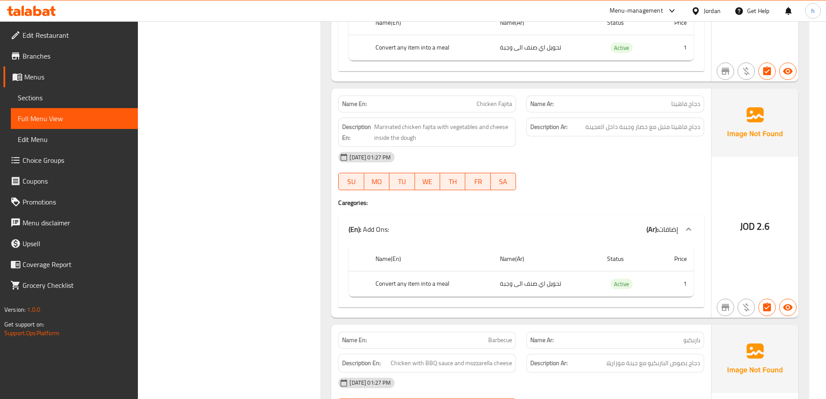
scroll to position [7025, 0]
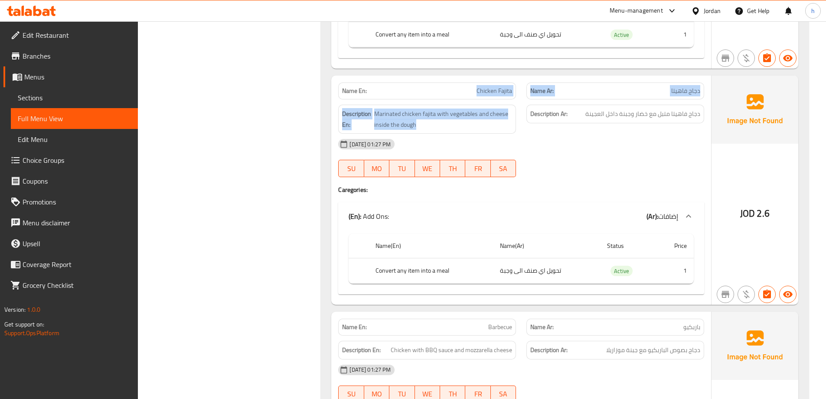
drag, startPoint x: 447, startPoint y: 97, endPoint x: 523, endPoint y: 108, distance: 76.2
click at [489, 109] on span "Marinated chicken fajita with vegetables and cheese inside the dough" at bounding box center [443, 118] width 138 height 21
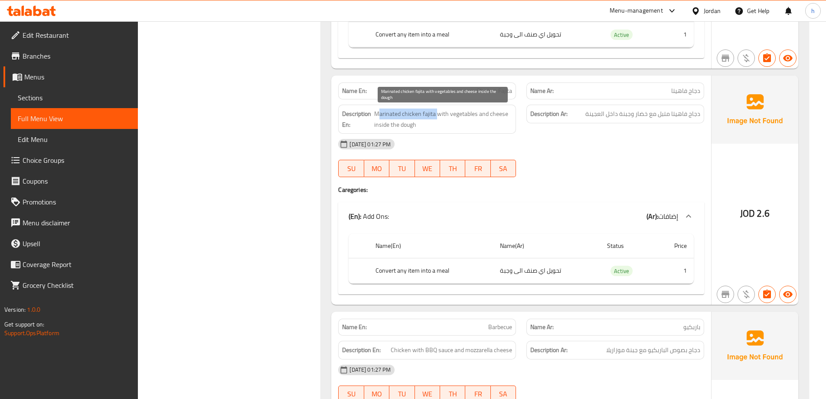
drag, startPoint x: 377, startPoint y: 111, endPoint x: 437, endPoint y: 112, distance: 59.9
click at [437, 112] on span "Marinated chicken fajita with vegetables and cheese inside the dough" at bounding box center [443, 118] width 138 height 21
drag, startPoint x: 447, startPoint y: 112, endPoint x: 505, endPoint y: 115, distance: 58.2
click at [505, 115] on span "Marinated chicken fajita with vegetables and cheese inside the dough" at bounding box center [443, 118] width 138 height 21
drag, startPoint x: 392, startPoint y: 125, endPoint x: 445, endPoint y: 124, distance: 52.9
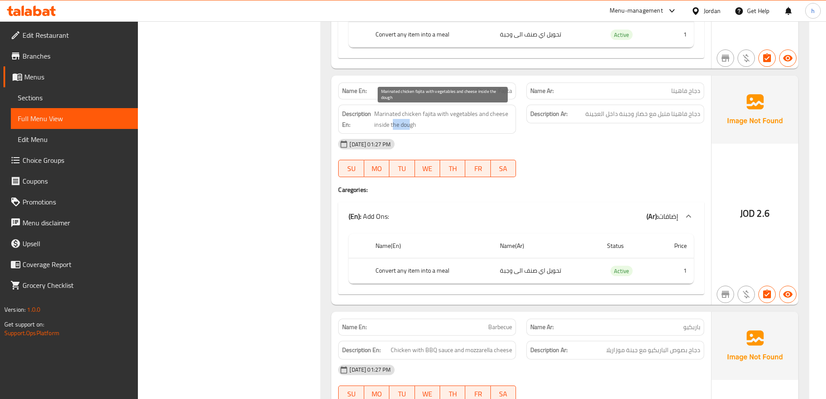
click at [418, 124] on span "Marinated chicken fajita with vegetables and cheese inside the dough" at bounding box center [443, 118] width 138 height 21
click at [460, 123] on span "Marinated chicken fajita with vegetables and cheese inside the dough" at bounding box center [443, 118] width 138 height 21
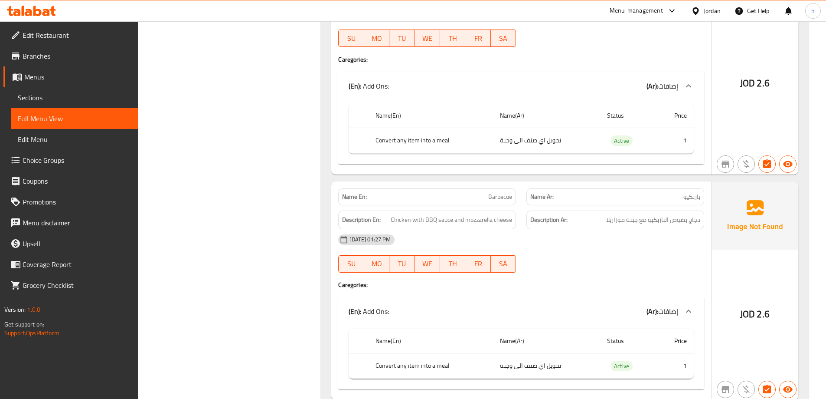
scroll to position [7242, 0]
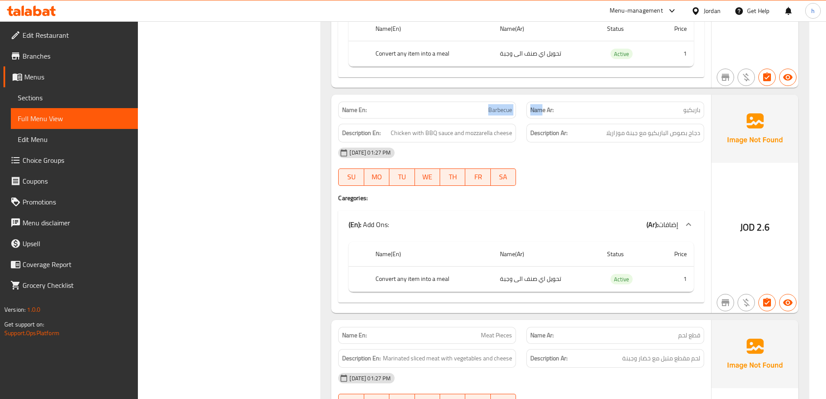
drag, startPoint x: 465, startPoint y: 113, endPoint x: 543, endPoint y: 114, distance: 77.6
drag, startPoint x: 403, startPoint y: 133, endPoint x: 443, endPoint y: 135, distance: 40.0
click at [443, 135] on span "Chicken with BBQ sauce and mozzarella cheese" at bounding box center [451, 132] width 121 height 11
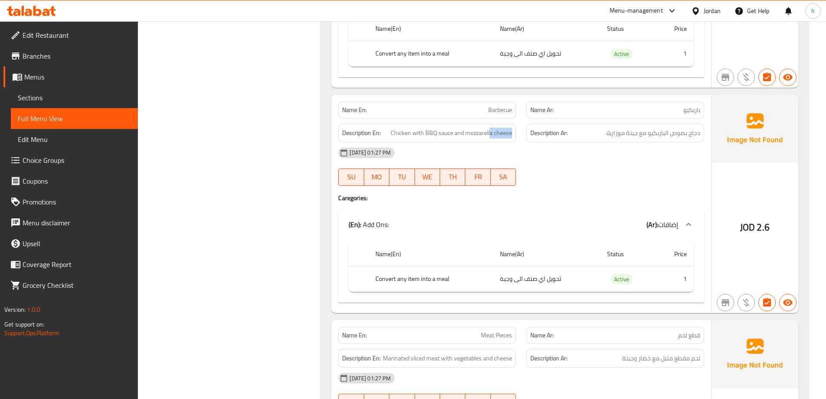
drag, startPoint x: 491, startPoint y: 141, endPoint x: 524, endPoint y: 141, distance: 33.0
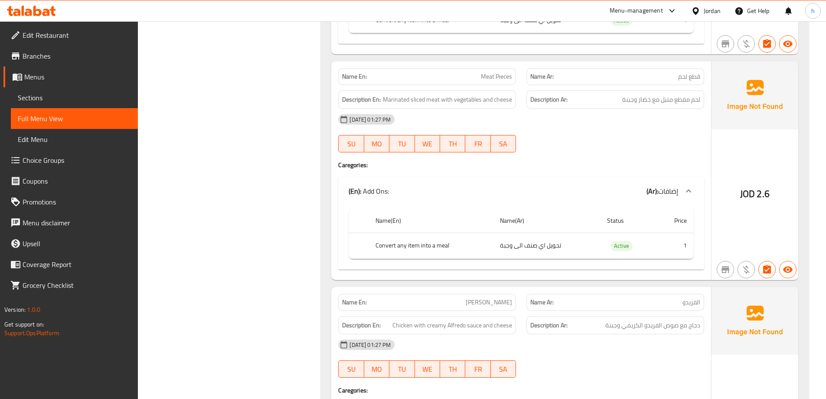
scroll to position [7502, 0]
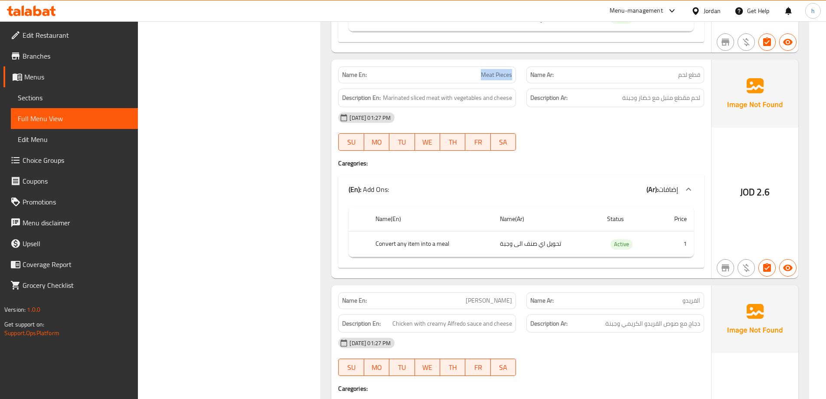
drag, startPoint x: 470, startPoint y: 81, endPoint x: 513, endPoint y: 82, distance: 42.9
drag, startPoint x: 387, startPoint y: 100, endPoint x: 446, endPoint y: 106, distance: 58.9
drag, startPoint x: 461, startPoint y: 97, endPoint x: 539, endPoint y: 105, distance: 78.1
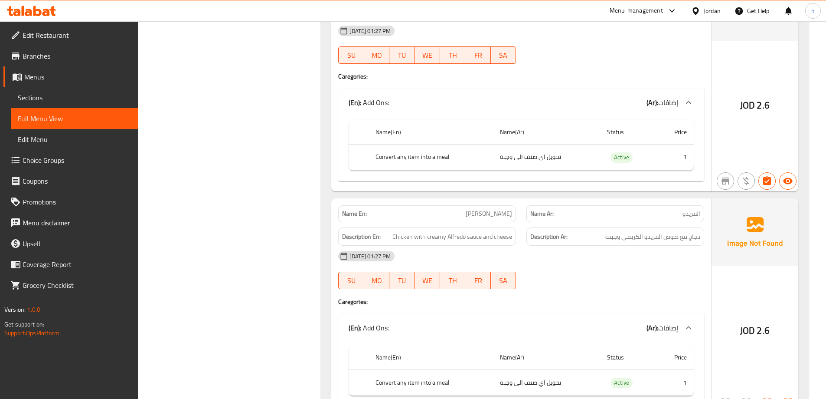
scroll to position [7676, 0]
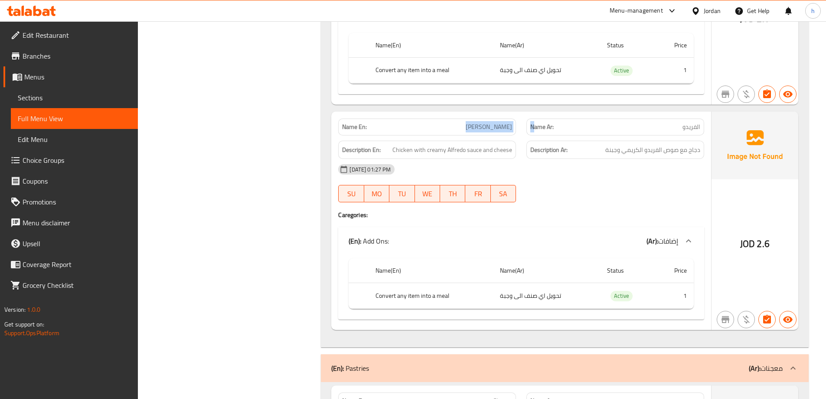
drag, startPoint x: 464, startPoint y: 130, endPoint x: 533, endPoint y: 131, distance: 68.5
drag, startPoint x: 405, startPoint y: 150, endPoint x: 448, endPoint y: 154, distance: 43.0
click at [448, 154] on span "Chicken with creamy Alfredo sauce and cheese" at bounding box center [452, 149] width 120 height 11
drag, startPoint x: 475, startPoint y: 147, endPoint x: 485, endPoint y: 147, distance: 10.0
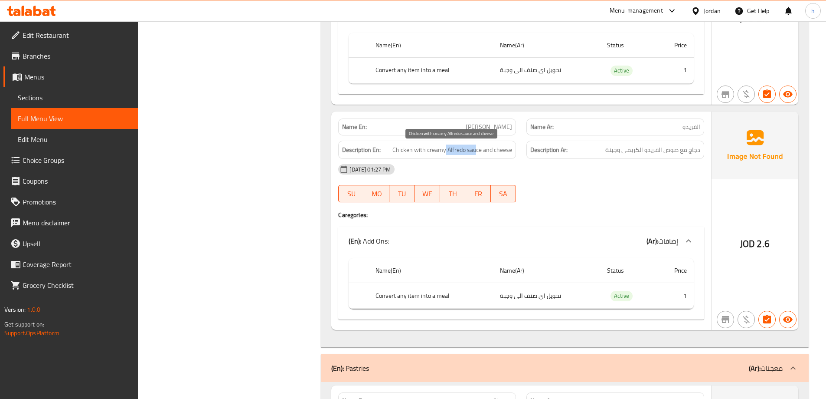
click at [447, 147] on span "Chicken with creamy Alfredo sauce and cheese" at bounding box center [452, 149] width 120 height 11
drag, startPoint x: 503, startPoint y: 147, endPoint x: 523, endPoint y: 151, distance: 20.8
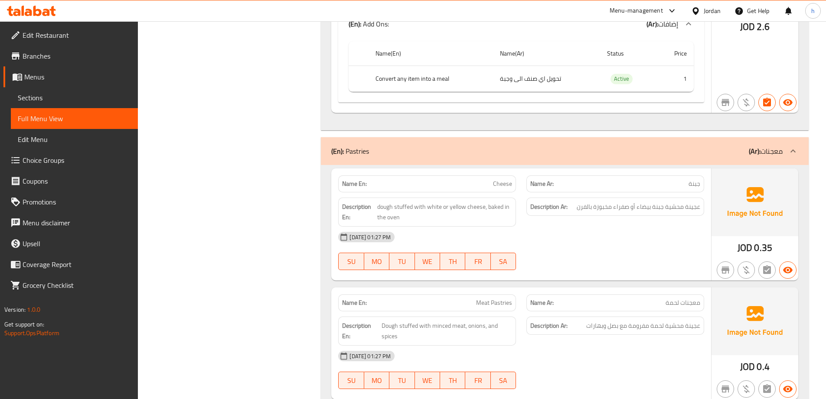
scroll to position [7936, 0]
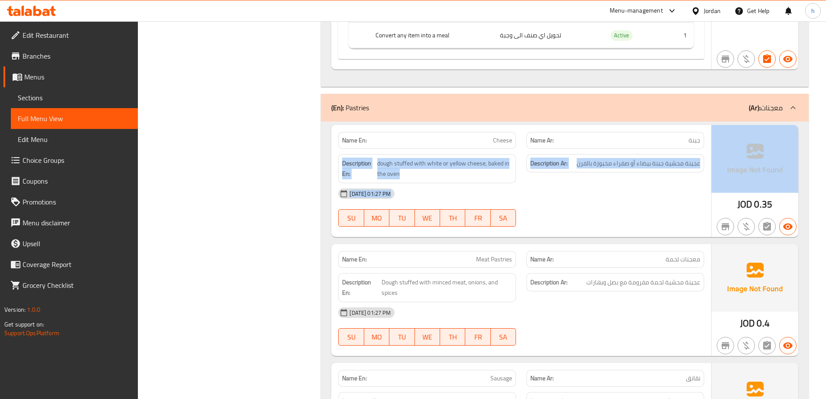
drag, startPoint x: 673, startPoint y: 141, endPoint x: 718, endPoint y: 135, distance: 44.6
click at [437, 168] on span "dough stuffed with white or yellow cheese, baked in the oven" at bounding box center [444, 168] width 135 height 21
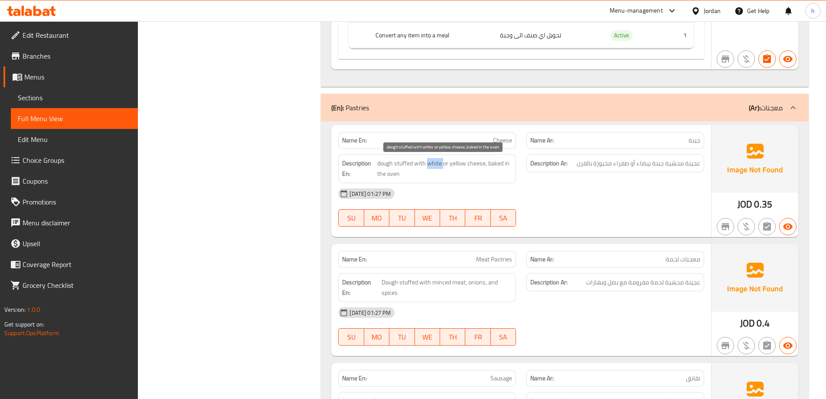
click at [437, 168] on span "dough stuffed with white or yellow cheese, baked in the oven" at bounding box center [444, 168] width 135 height 21
click at [442, 165] on span "dough stuffed with white or yellow cheese, baked in the oven" at bounding box center [444, 168] width 135 height 21
drag, startPoint x: 427, startPoint y: 162, endPoint x: 484, endPoint y: 165, distance: 56.9
click at [484, 165] on span "dough stuffed with white or yellow cheese, baked in the oven" at bounding box center [444, 168] width 135 height 21
copy span "white or yellow cheese"
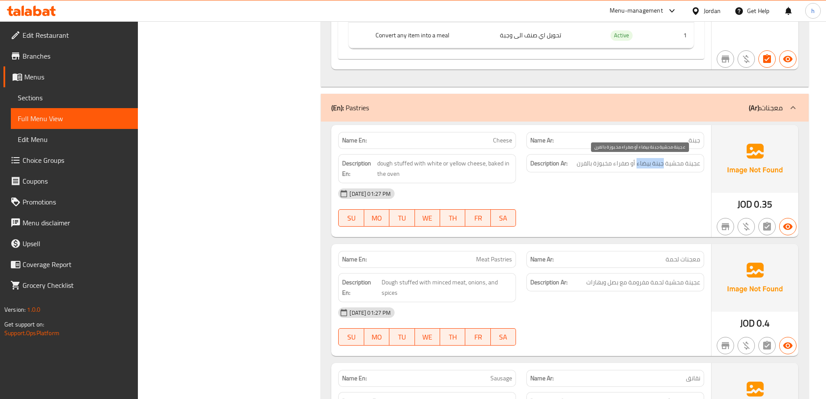
drag, startPoint x: 663, startPoint y: 164, endPoint x: 637, endPoint y: 167, distance: 26.6
click at [637, 167] on span "عجينة محشية جبنة بيضاء أو صفراء مخبوزة بالفرن" at bounding box center [639, 163] width 124 height 11
copy span "جبنة بيضاء"
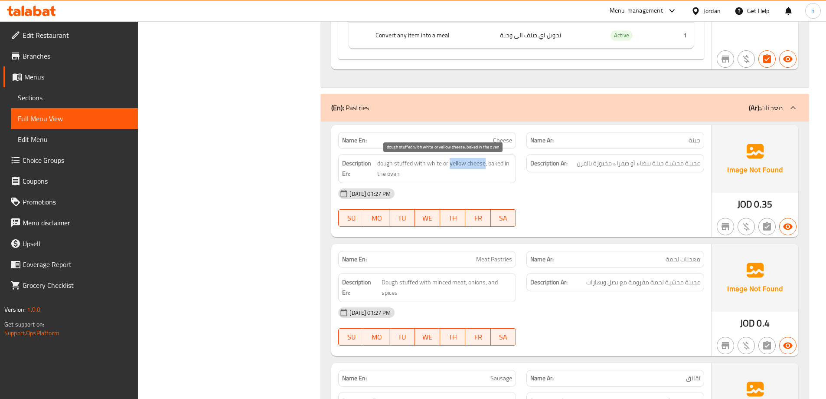
drag, startPoint x: 449, startPoint y: 162, endPoint x: 484, endPoint y: 164, distance: 35.2
click at [484, 164] on span "dough stuffed with white or yellow cheese, baked in the oven" at bounding box center [444, 168] width 135 height 21
copy span "yellow cheese"
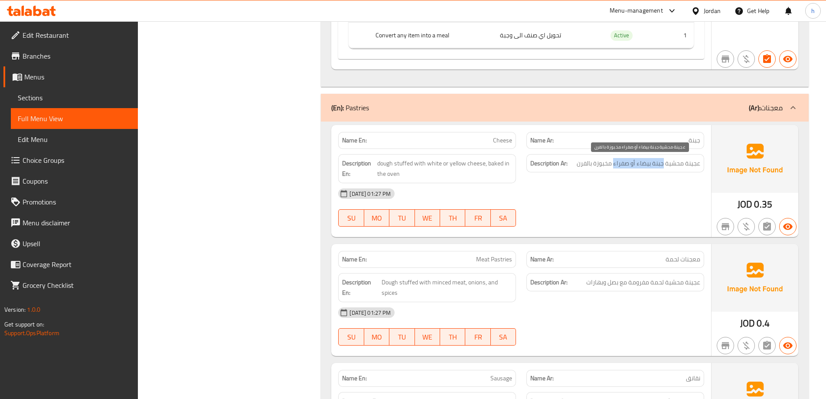
drag, startPoint x: 663, startPoint y: 165, endPoint x: 614, endPoint y: 165, distance: 49.0
click at [614, 165] on span "عجينة محشية جبنة بيضاء أو صفراء مخبوزة بالفرن" at bounding box center [639, 163] width 124 height 11
copy span "جبنة بيضاء أو صفراء"
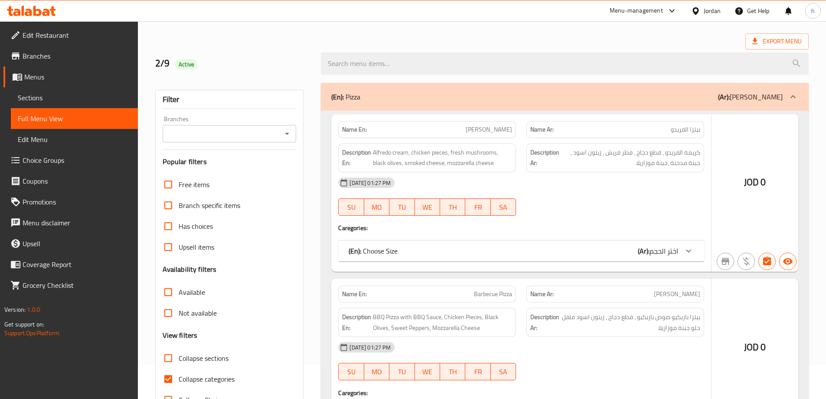
scroll to position [63, 0]
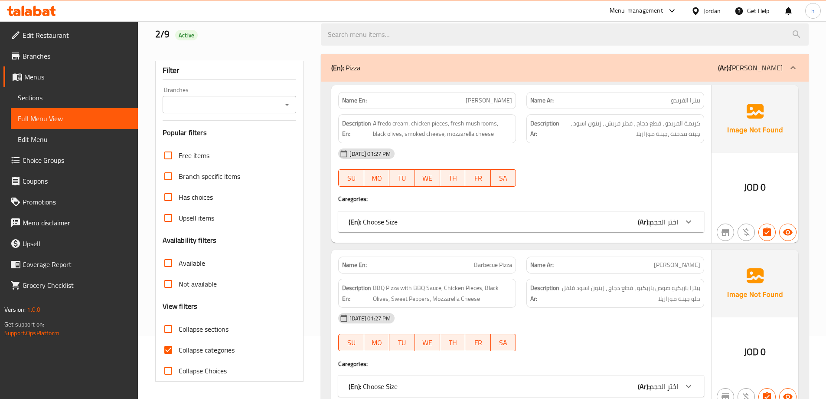
click at [167, 324] on input "Collapse sections" at bounding box center [168, 328] width 21 height 21
checkbox input "true"
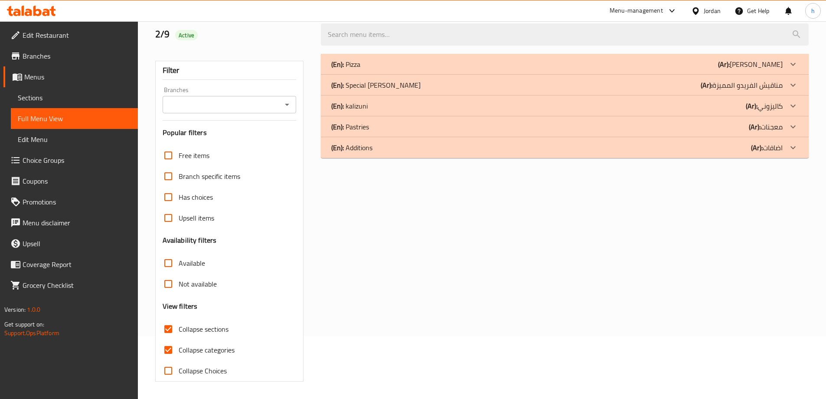
click at [170, 350] on input "Collapse categories" at bounding box center [168, 349] width 21 height 21
checkbox input "false"
click at [740, 69] on div "(En): Additions (Ar): اضافات" at bounding box center [556, 64] width 451 height 10
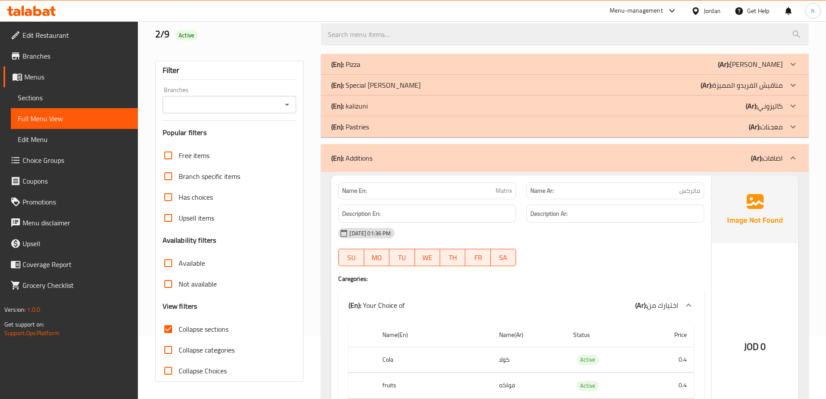
click at [730, 71] on b "(Ar):" at bounding box center [724, 64] width 12 height 13
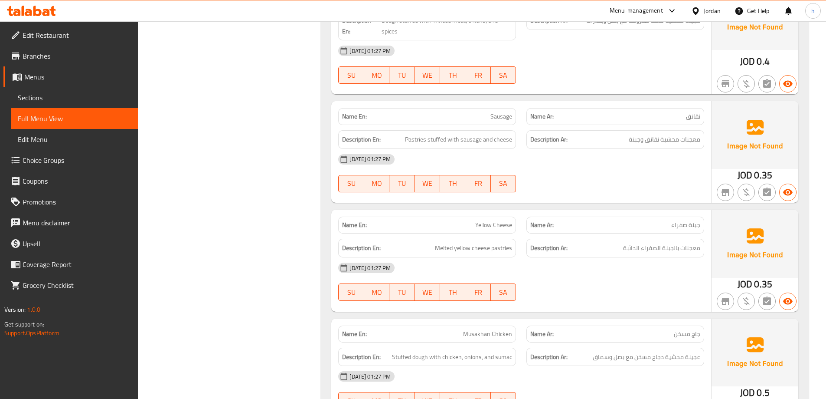
scroll to position [540, 0]
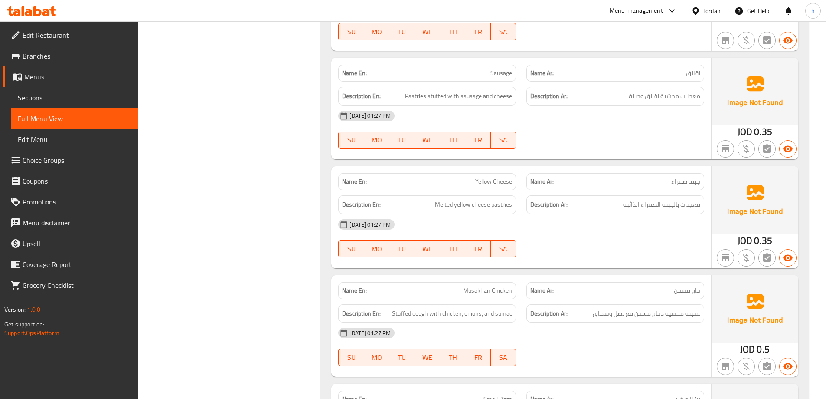
drag, startPoint x: 411, startPoint y: 205, endPoint x: 540, endPoint y: 221, distance: 130.6
click at [540, 221] on div "Name En: Yellow Cheese Name Ar: جبنة صفراء Description En: Melted yellow cheese…" at bounding box center [521, 216] width 380 height 101
click at [577, 231] on div "[DATE] 01:27 PM" at bounding box center [521, 224] width 376 height 21
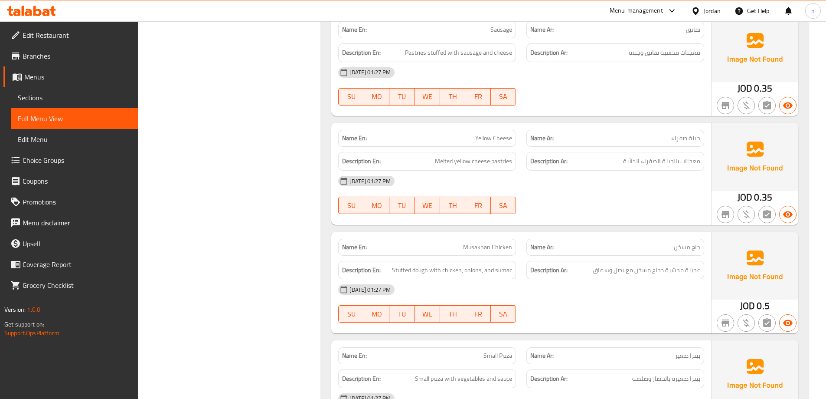
scroll to position [627, 0]
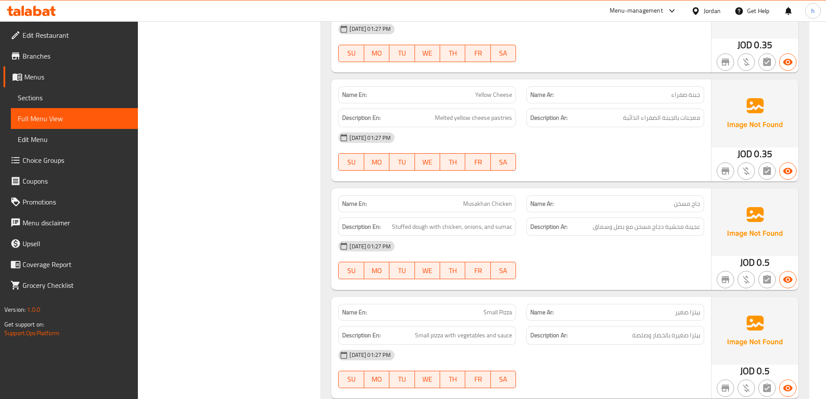
click at [676, 204] on span "جاج مسخن" at bounding box center [687, 203] width 26 height 9
copy span "جاج مسخن"
drag, startPoint x: 465, startPoint y: 202, endPoint x: 514, endPoint y: 204, distance: 49.0
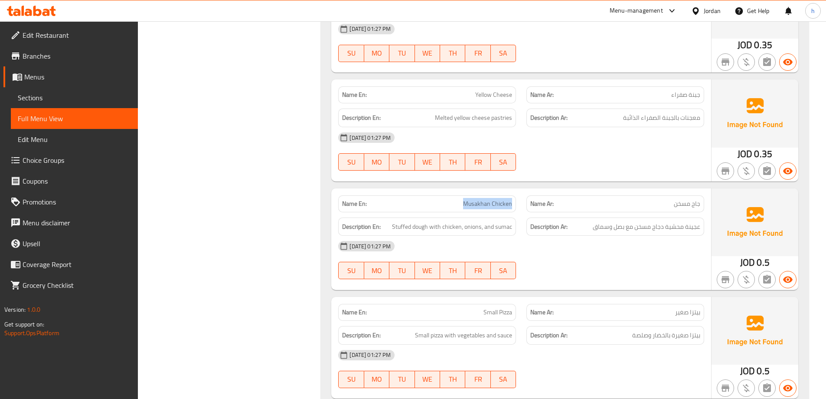
click at [514, 204] on div "Name En: Musakhan Chicken" at bounding box center [427, 203] width 178 height 17
copy span "Musakhan Chicken"
click at [473, 229] on span "Stuffed dough with chicken, onions, and sumac" at bounding box center [452, 226] width 120 height 11
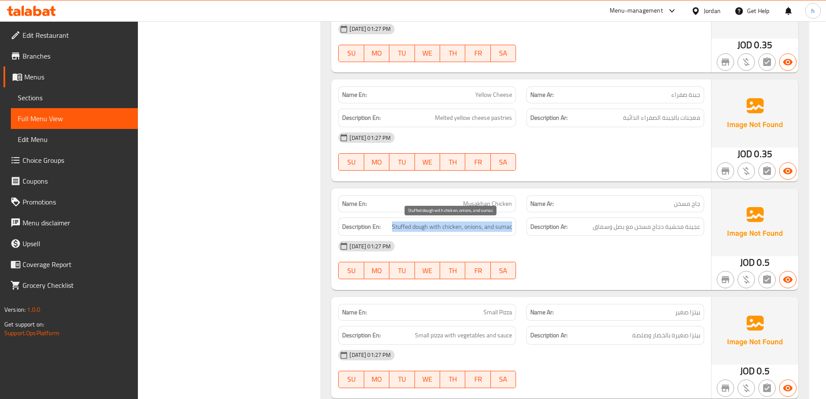
click at [474, 231] on span "Stuffed dough with chicken, onions, and sumac" at bounding box center [452, 226] width 120 height 11
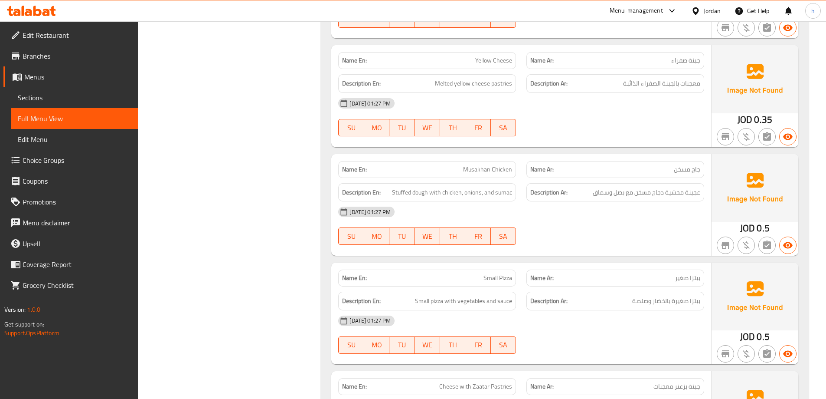
scroll to position [757, 0]
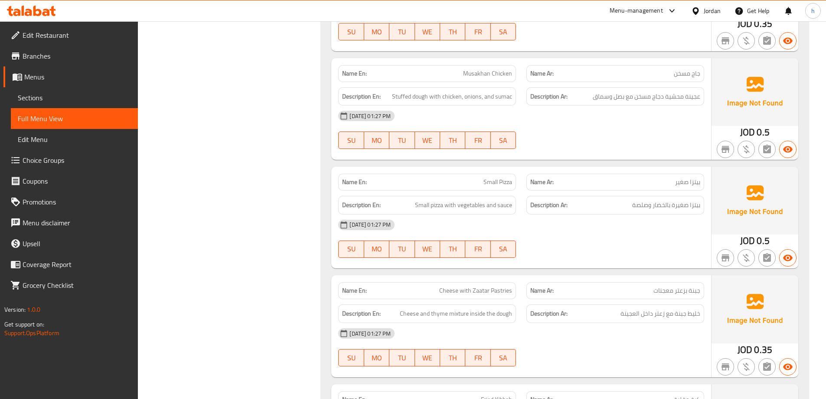
click at [486, 189] on div "Name En: Small Pizza" at bounding box center [427, 181] width 178 height 17
drag, startPoint x: 416, startPoint y: 205, endPoint x: 451, endPoint y: 207, distance: 34.8
click at [451, 207] on span "Small pizza with vegetables and sauce" at bounding box center [463, 204] width 97 height 11
drag, startPoint x: 471, startPoint y: 209, endPoint x: 540, endPoint y: 217, distance: 69.9
click at [540, 217] on div "Name En: Small Pizza Name Ar: بيتزا صغير Description En: Small pizza with veget…" at bounding box center [521, 217] width 380 height 101
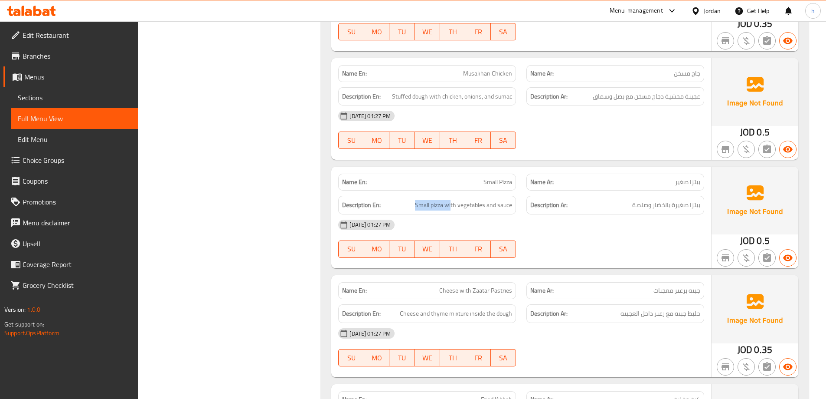
click at [569, 212] on div "Description Ar: بيتزا صغيرة بالخضار وصلصة" at bounding box center [615, 205] width 178 height 19
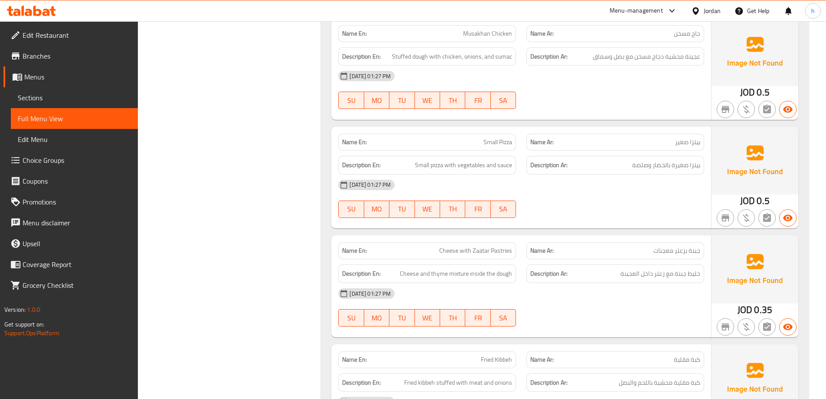
scroll to position [843, 0]
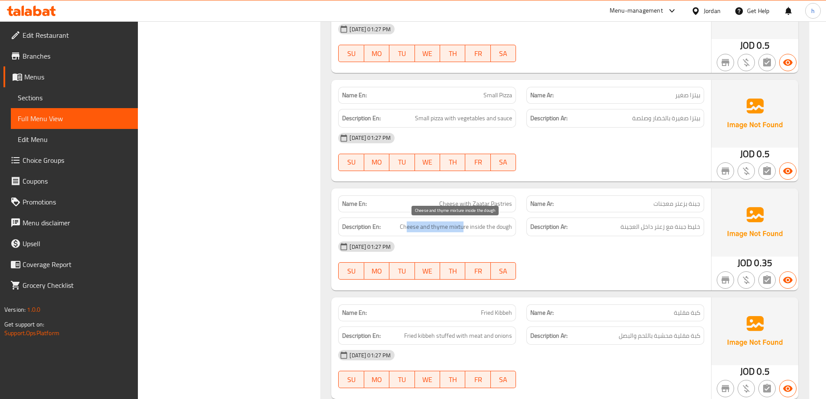
drag, startPoint x: 407, startPoint y: 227, endPoint x: 463, endPoint y: 231, distance: 56.5
click at [463, 231] on span "Cheese and thyme mixture inside the dough" at bounding box center [456, 226] width 112 height 11
drag, startPoint x: 471, startPoint y: 230, endPoint x: 524, endPoint y: 238, distance: 54.0
click at [524, 238] on div "Name En: Cheese with Zaatar Pastries Name Ar: جبنة بزعتر معجنات Description En:…" at bounding box center [521, 238] width 380 height 101
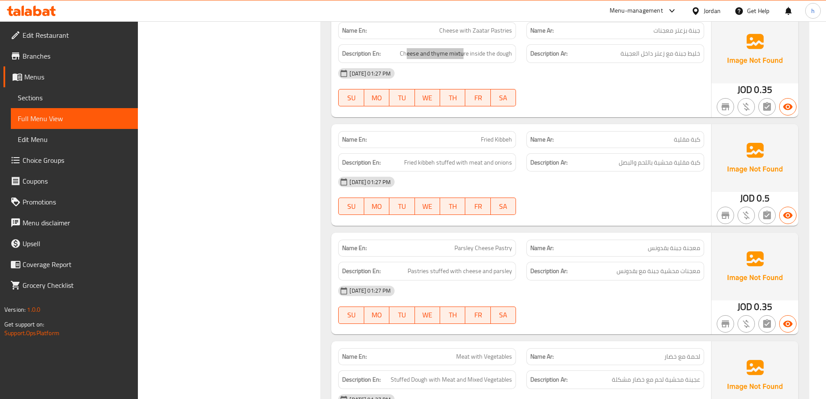
scroll to position [1017, 0]
drag, startPoint x: 468, startPoint y: 137, endPoint x: 518, endPoint y: 141, distance: 50.1
click at [518, 141] on div "Name En: [PERSON_NAME]" at bounding box center [427, 138] width 188 height 27
drag, startPoint x: 405, startPoint y: 160, endPoint x: 433, endPoint y: 160, distance: 27.3
click at [433, 160] on span "Fried kibbeh stuffed with meat and onions" at bounding box center [458, 162] width 108 height 11
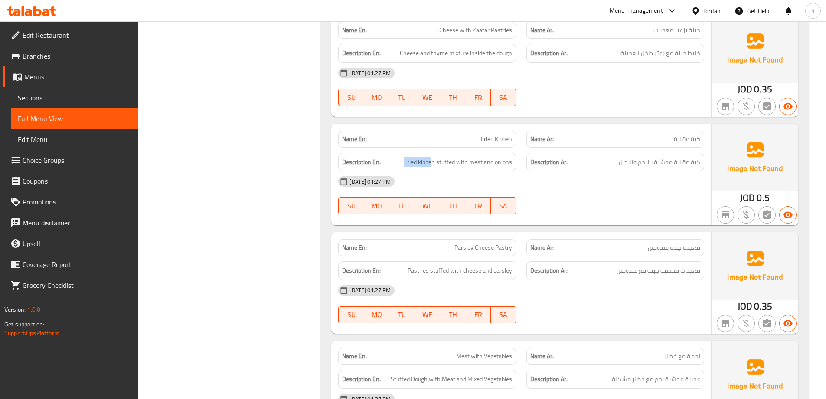
drag, startPoint x: 457, startPoint y: 161, endPoint x: 512, endPoint y: 172, distance: 56.6
click at [512, 172] on div "Name En: Fried Kibbeh Name Ar: كبة مقلية Description En: Fried kibbeh stuffed w…" at bounding box center [521, 174] width 380 height 101
click at [581, 163] on h6 "Description Ar: كبة مقلية محشية باللحم والبصل" at bounding box center [615, 162] width 170 height 11
click at [620, 162] on span "كبة مقلية محشية باللحم والبصل" at bounding box center [660, 162] width 82 height 11
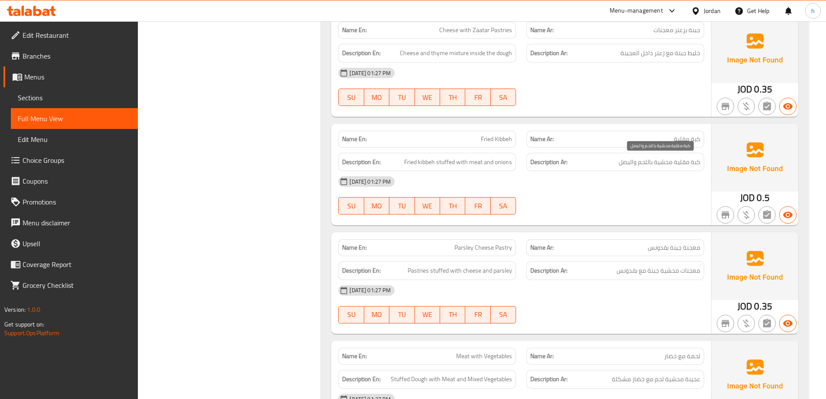
click at [620, 162] on span "كبة مقلية محشية باللحم والبصل" at bounding box center [660, 162] width 82 height 11
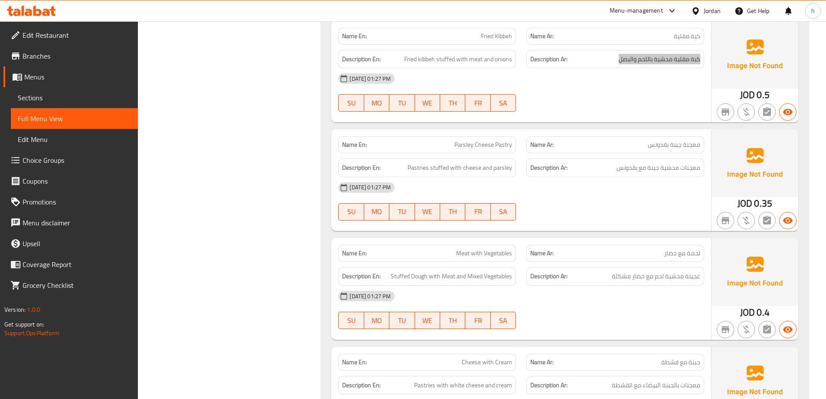
scroll to position [1147, 0]
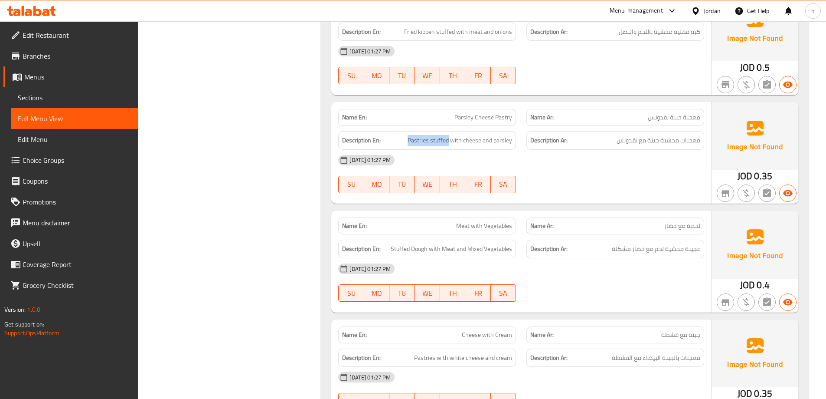
drag, startPoint x: 408, startPoint y: 136, endPoint x: 449, endPoint y: 147, distance: 42.1
click at [449, 147] on div "Description En: Pastries stuffed with cheese and parsley" at bounding box center [427, 140] width 178 height 19
click at [490, 232] on div "Name En: Meat with Vegetables" at bounding box center [427, 225] width 178 height 17
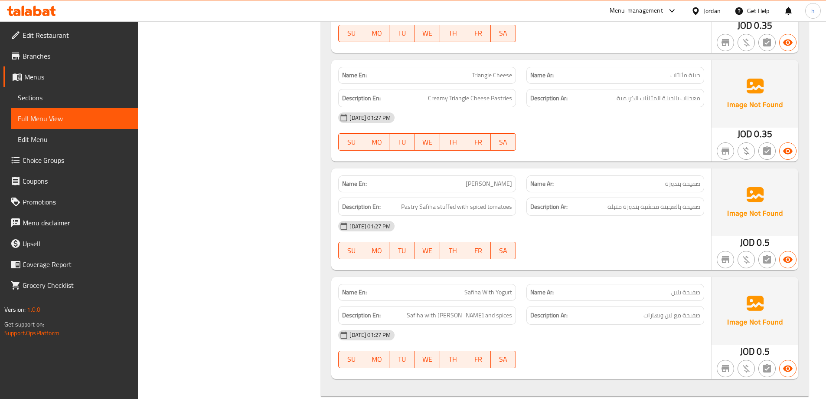
scroll to position [1624, 0]
click at [601, 259] on div at bounding box center [615, 258] width 188 height 10
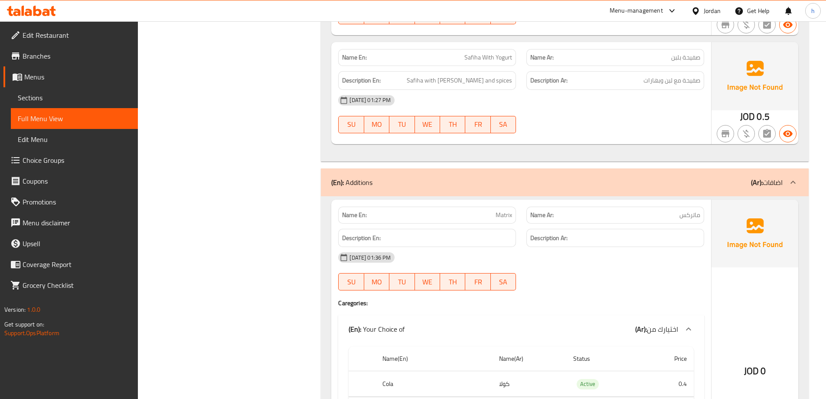
scroll to position [1798, 0]
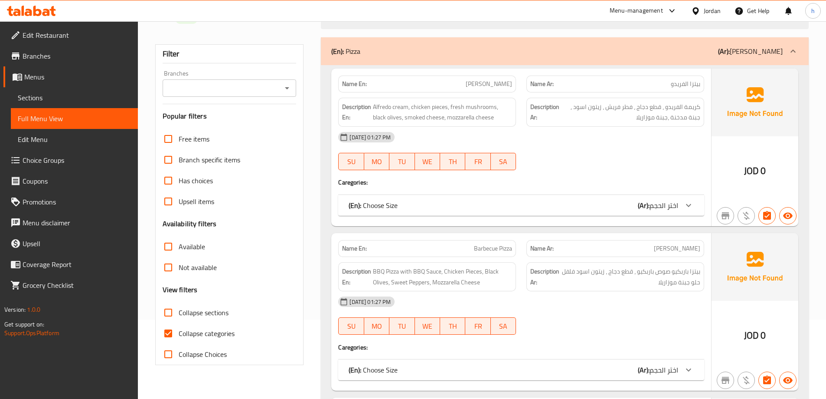
scroll to position [87, 0]
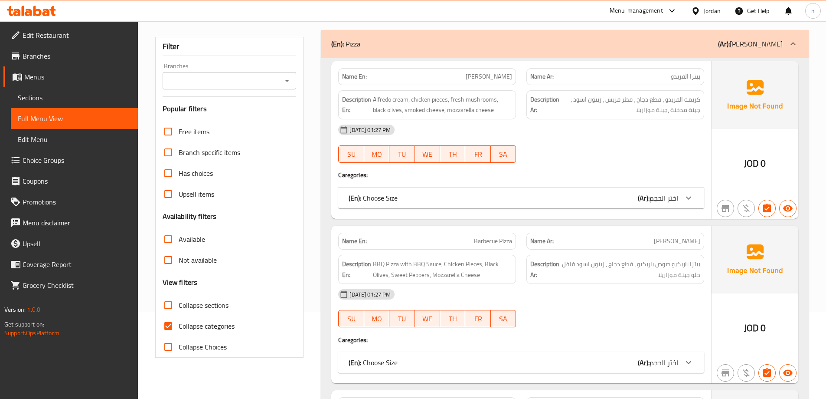
click at [177, 327] on input "Collapse categories" at bounding box center [168, 325] width 21 height 21
checkbox input "false"
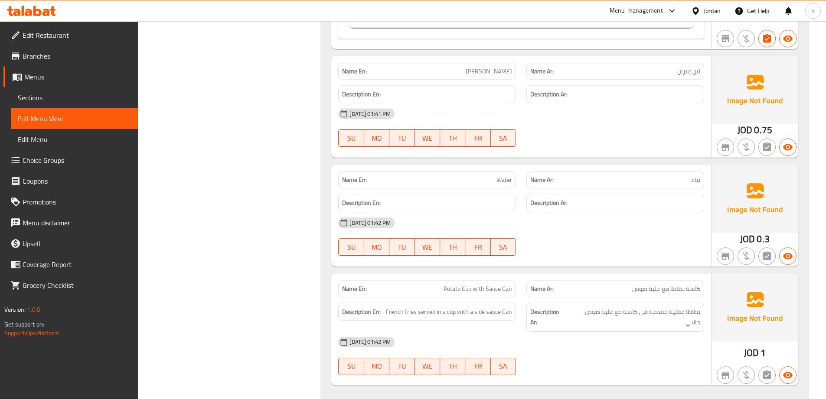
scroll to position [10169, 0]
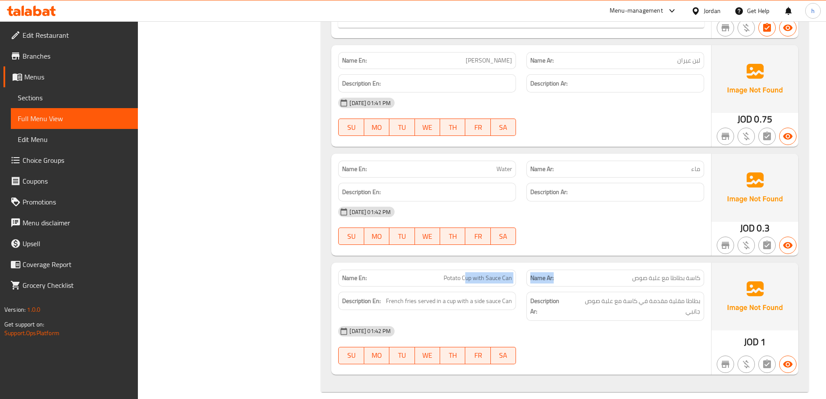
drag, startPoint x: 467, startPoint y: 275, endPoint x: 560, endPoint y: 284, distance: 93.7
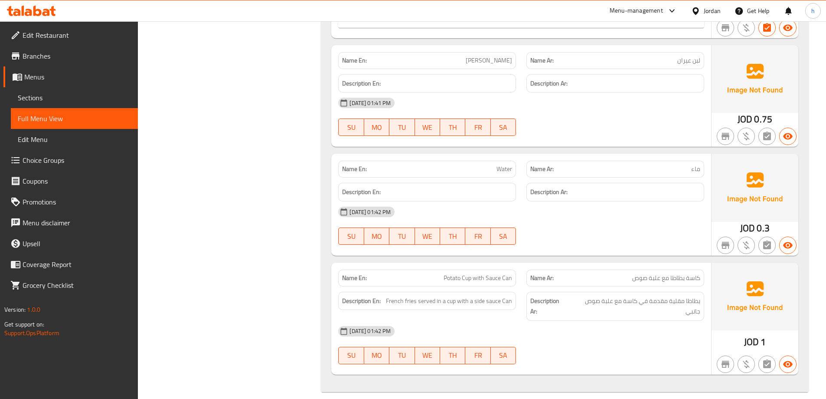
drag, startPoint x: 474, startPoint y: 278, endPoint x: 421, endPoint y: 279, distance: 53.3
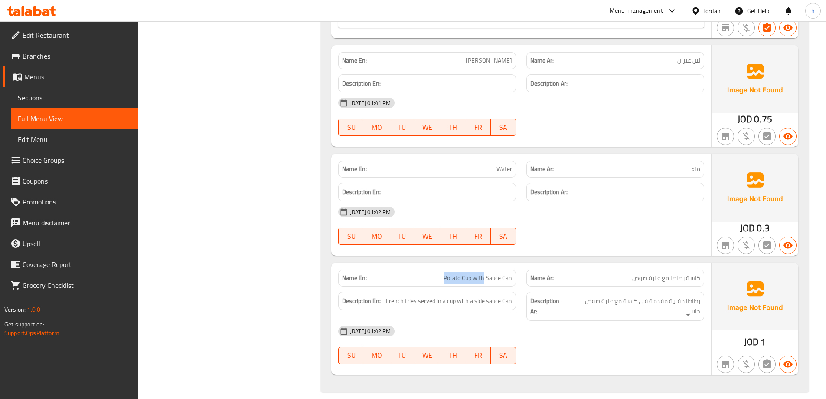
drag, startPoint x: 471, startPoint y: 278, endPoint x: 441, endPoint y: 277, distance: 30.0
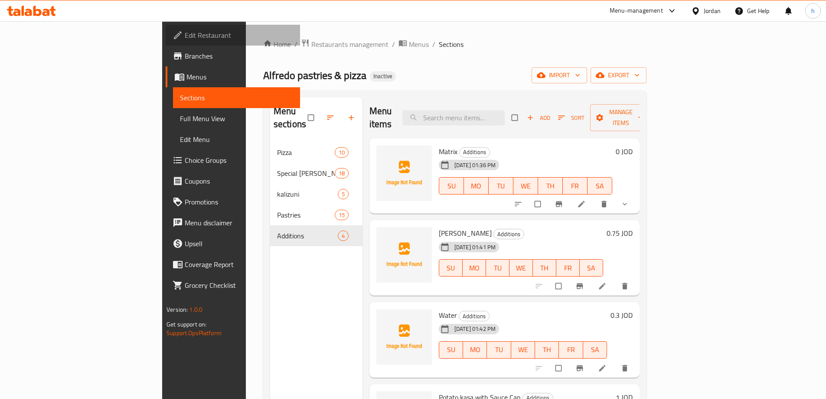
click at [166, 42] on link "Edit Restaurant" at bounding box center [233, 35] width 134 height 21
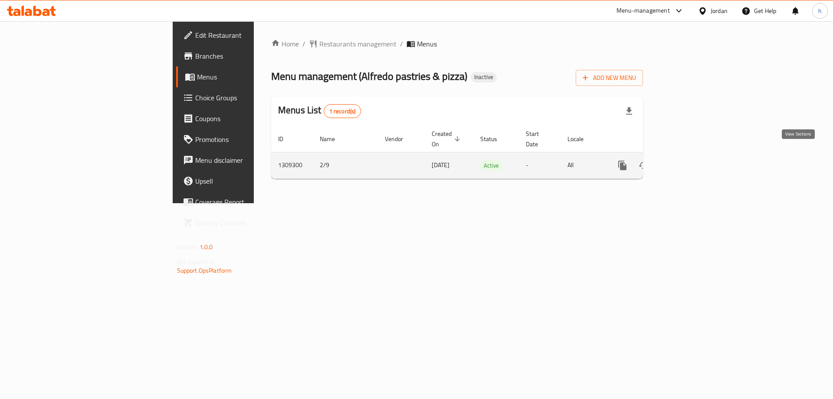
click at [695, 157] on link "enhanced table" at bounding box center [684, 165] width 21 height 21
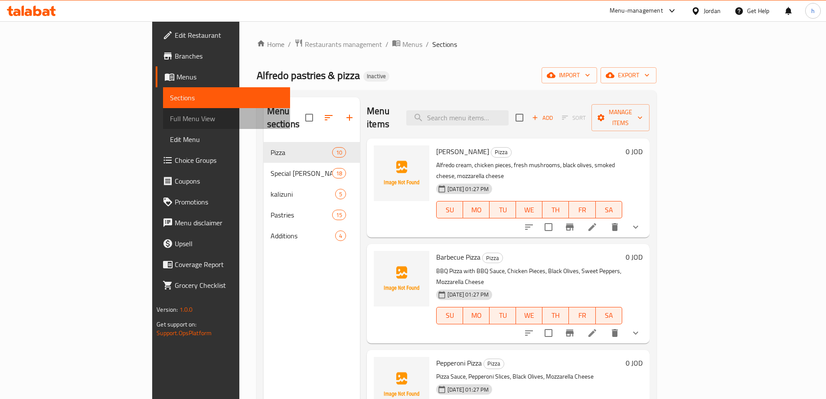
click at [170, 123] on span "Full Menu View" at bounding box center [226, 118] width 113 height 10
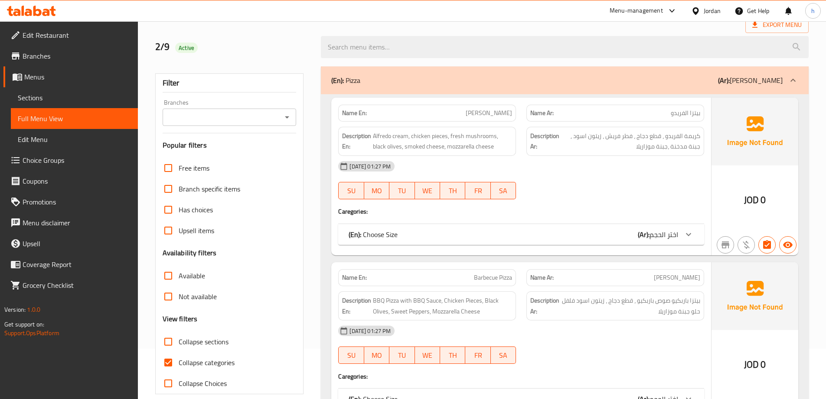
scroll to position [173, 0]
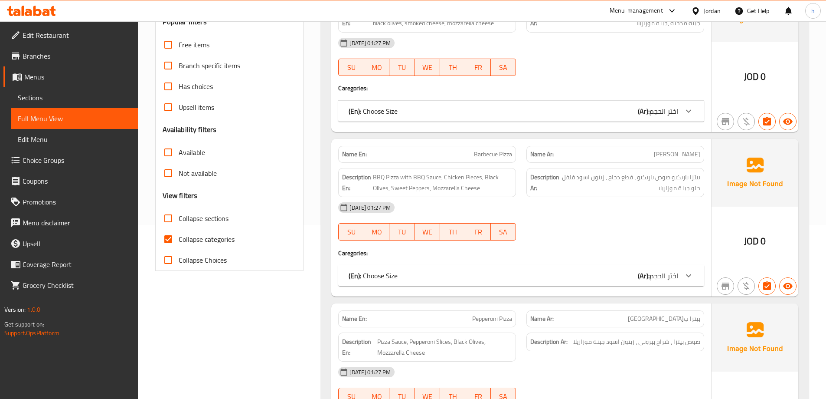
click at [165, 238] on input "Collapse categories" at bounding box center [168, 239] width 21 height 21
checkbox input "false"
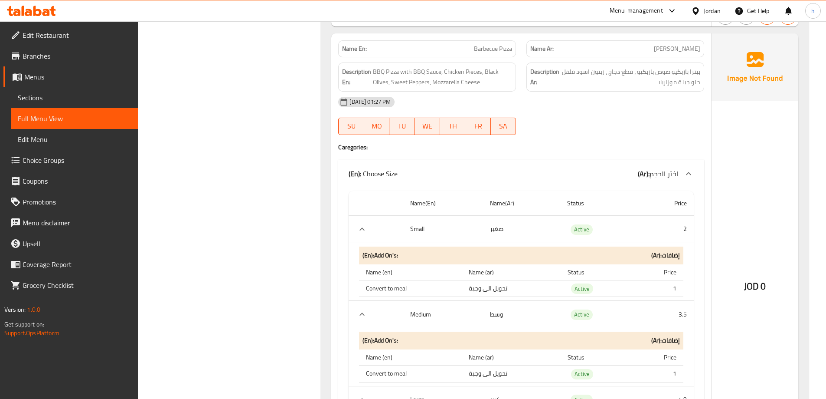
scroll to position [0, 0]
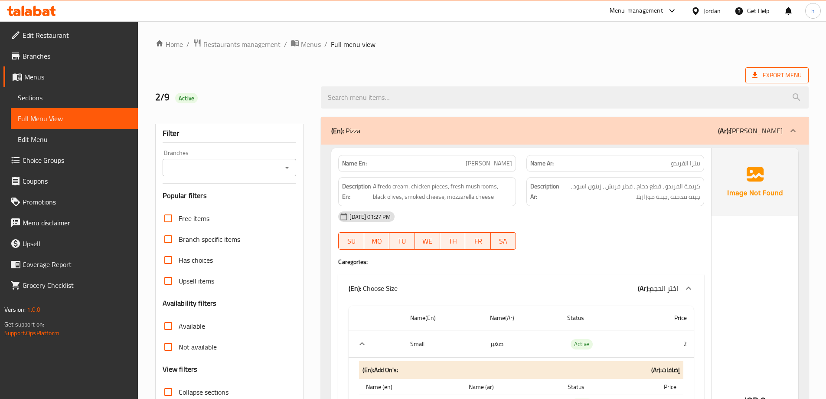
click at [747, 75] on span "Export Menu" at bounding box center [776, 75] width 63 height 16
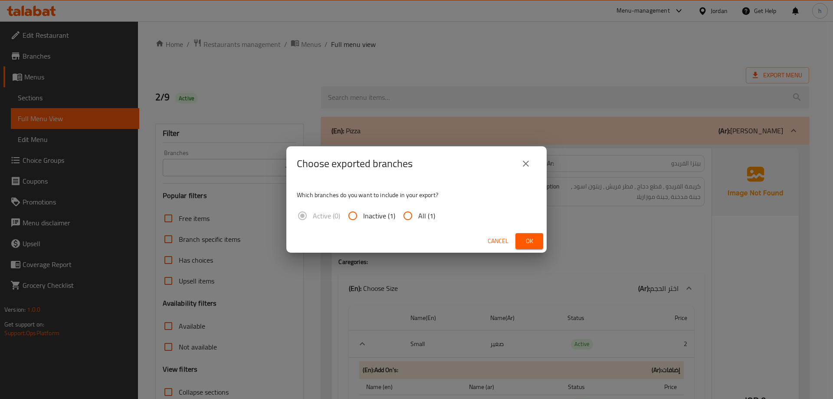
click at [409, 219] on input "All (1)" at bounding box center [407, 215] width 21 height 21
radio input "true"
click at [534, 242] on span "Ok" at bounding box center [529, 240] width 14 height 11
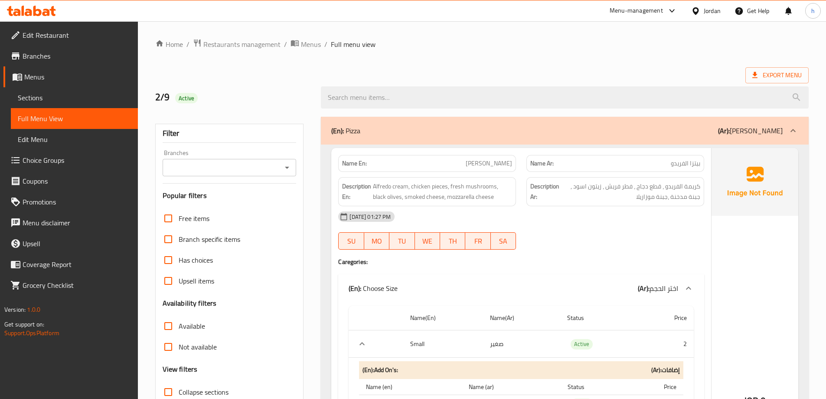
click at [556, 49] on ol "Home / Restaurants management / Menus / Full menu view" at bounding box center [482, 44] width 654 height 11
click at [714, 14] on div "Jordan" at bounding box center [712, 11] width 17 height 10
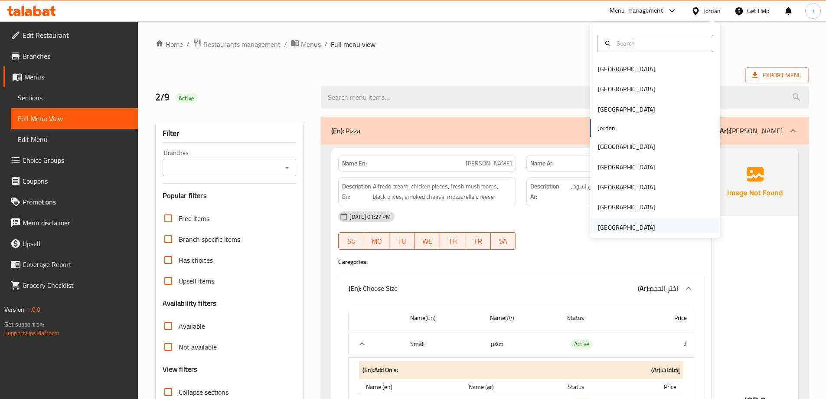
click at [636, 226] on div "[GEOGRAPHIC_DATA]" at bounding box center [626, 227] width 57 height 10
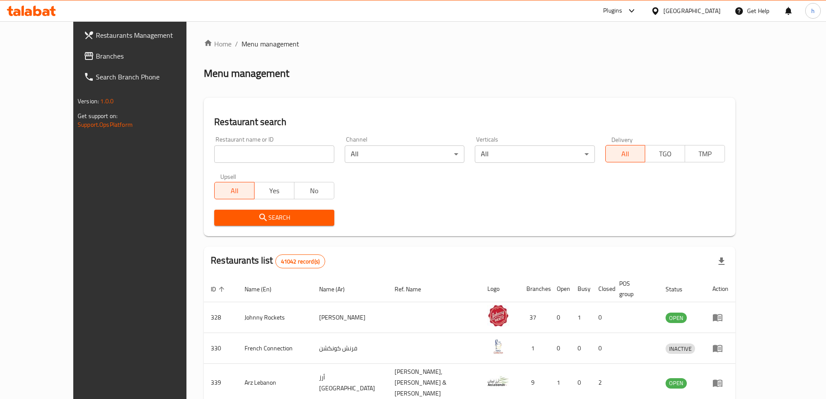
click at [96, 52] on span "Branches" at bounding box center [150, 56] width 108 height 10
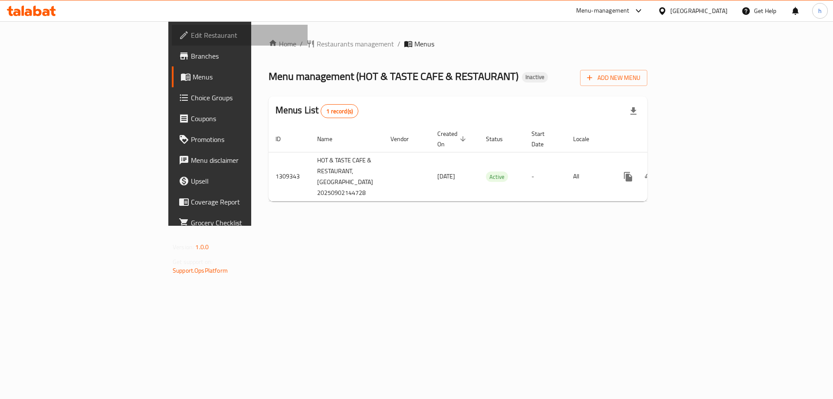
click at [191, 39] on span "Edit Restaurant" at bounding box center [246, 35] width 110 height 10
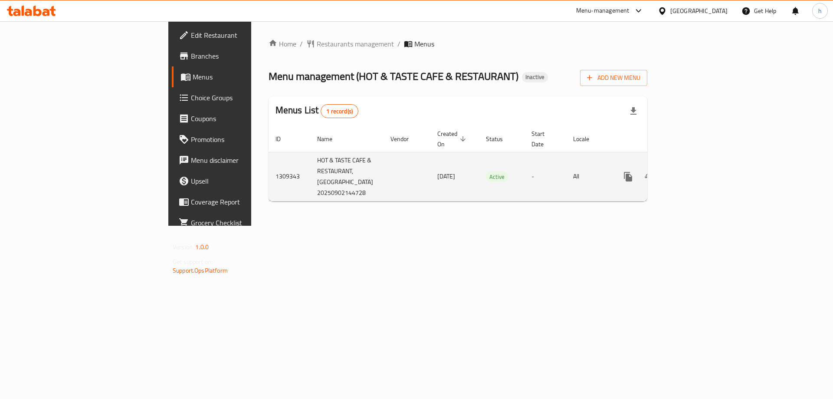
click at [696, 173] on icon "enhanced table" at bounding box center [690, 176] width 10 height 10
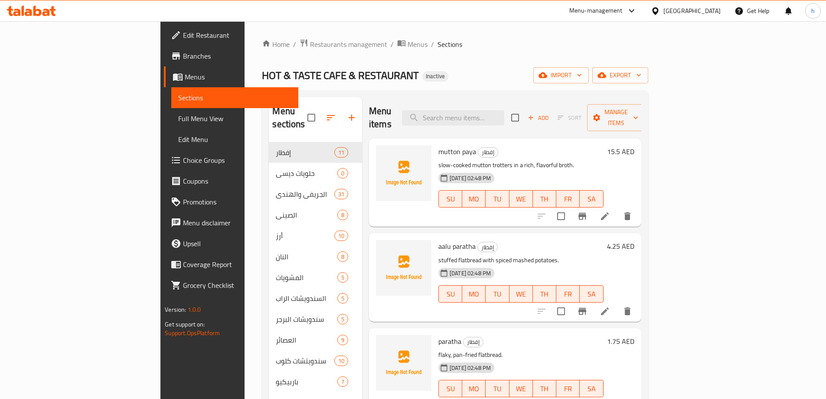
click at [311, 37] on div "Home / Restaurants management / Menus / Sections HOT & TASTE CAFE & RESTAURANT …" at bounding box center [455, 270] width 421 height 499
click at [408, 48] on span "Menus" at bounding box center [418, 44] width 20 height 10
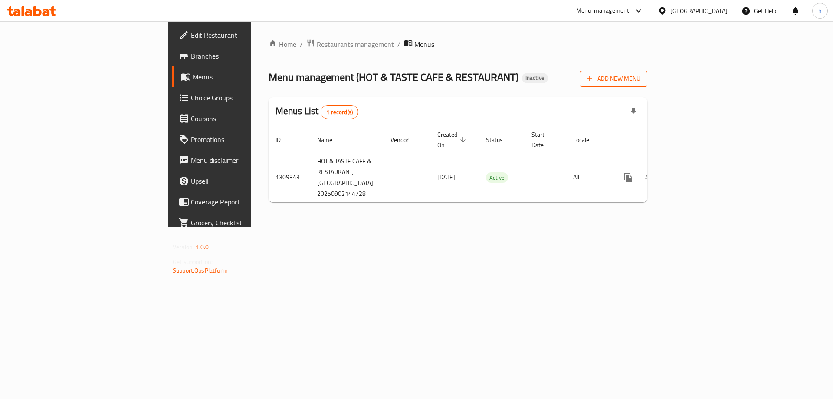
click at [640, 78] on span "Add New Menu" at bounding box center [613, 78] width 53 height 11
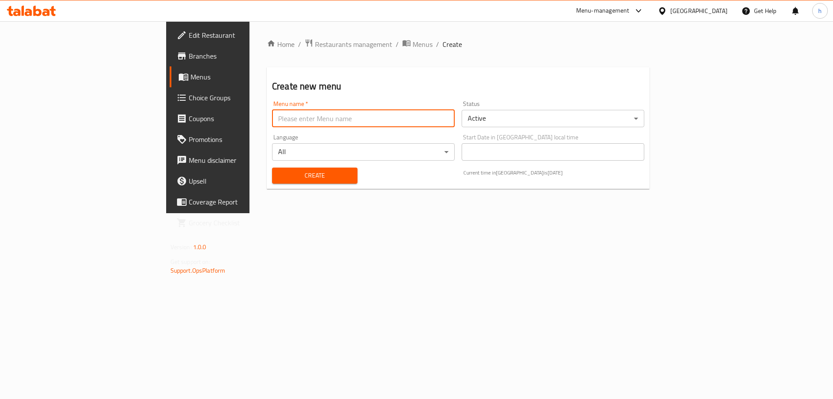
click at [415, 124] on input "text" at bounding box center [363, 118] width 183 height 17
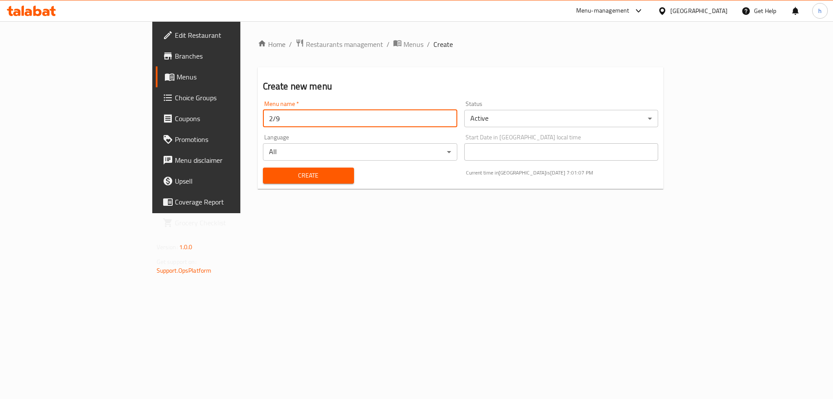
type input "2/9"
click at [263, 181] on button "Create" at bounding box center [308, 175] width 91 height 16
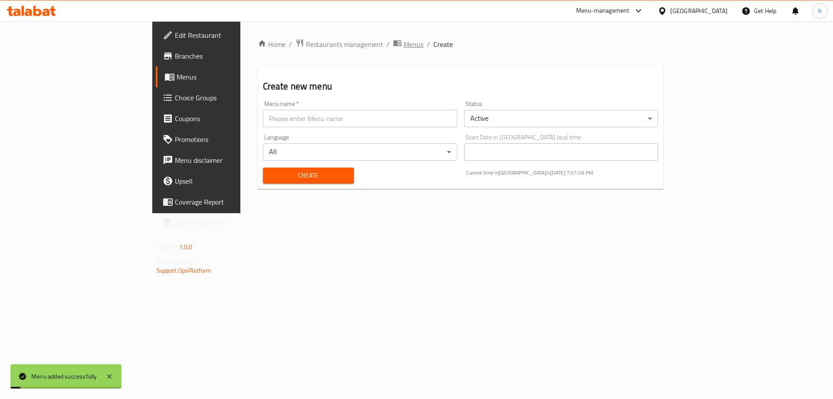
click at [403, 43] on span "Menus" at bounding box center [413, 44] width 20 height 10
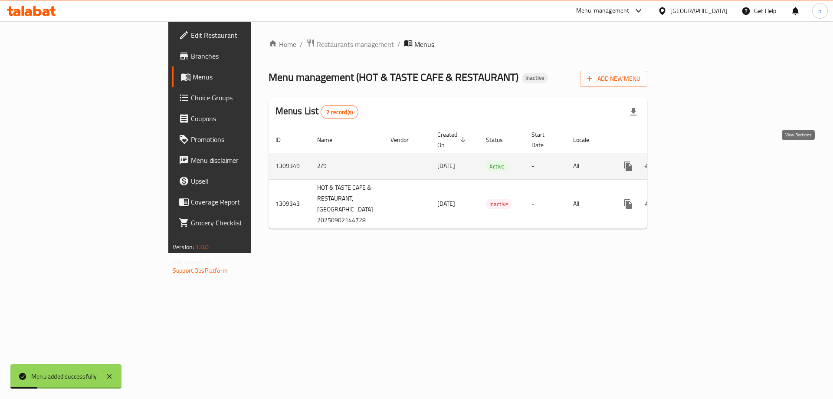
click at [694, 162] on icon "enhanced table" at bounding box center [690, 166] width 8 height 8
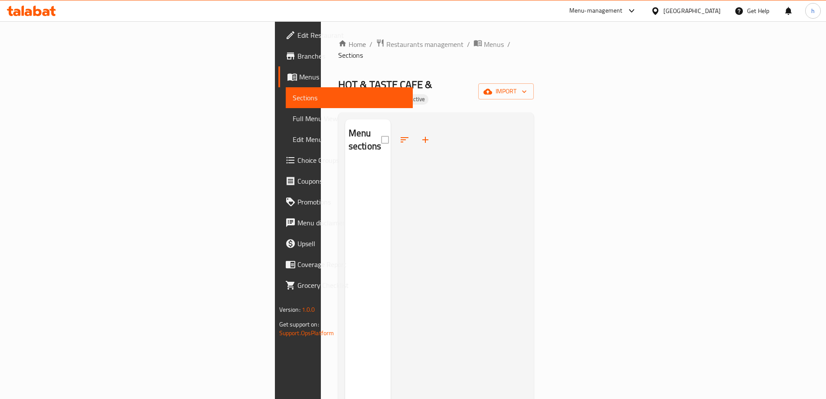
click at [297, 59] on span "Branches" at bounding box center [351, 56] width 108 height 10
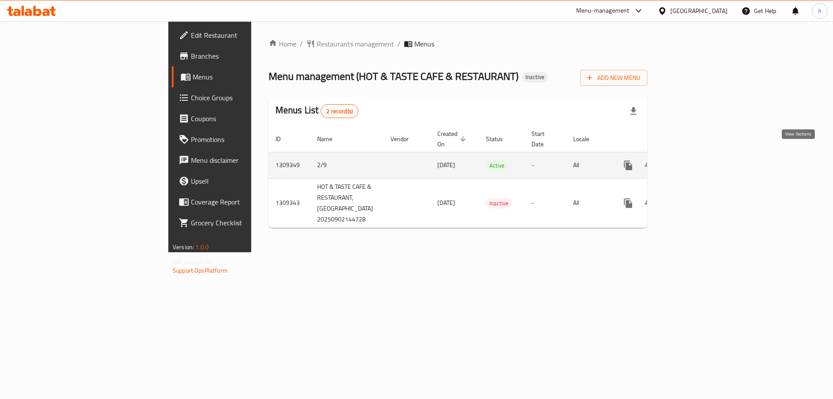
click at [701, 155] on link "enhanced table" at bounding box center [690, 165] width 21 height 21
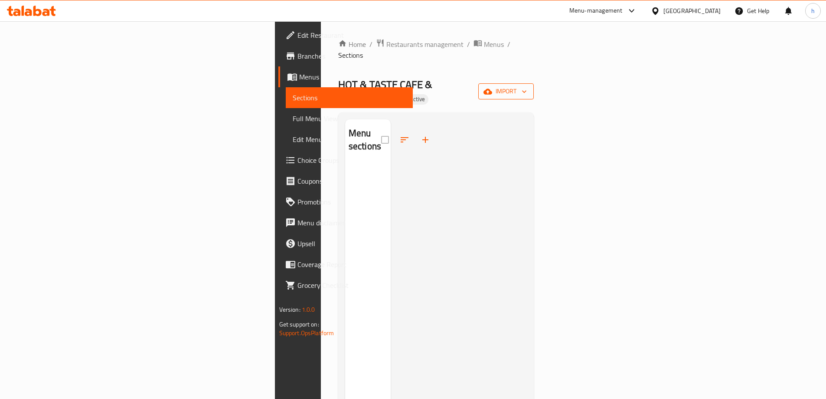
click at [527, 86] on span "import" at bounding box center [506, 91] width 42 height 11
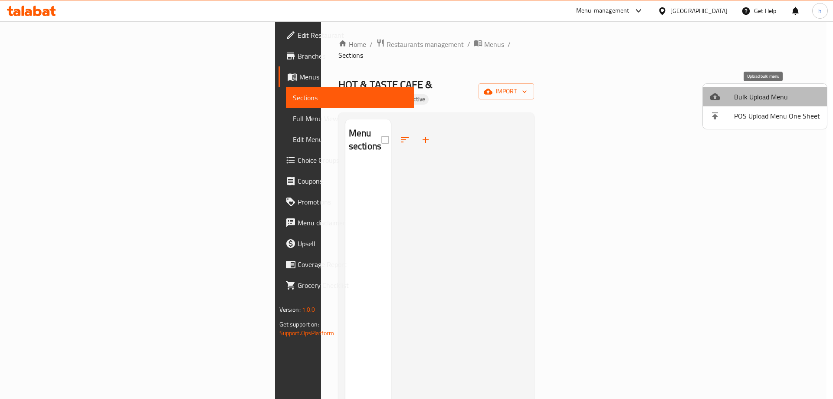
click at [766, 95] on span "Bulk Upload Menu" at bounding box center [777, 97] width 86 height 10
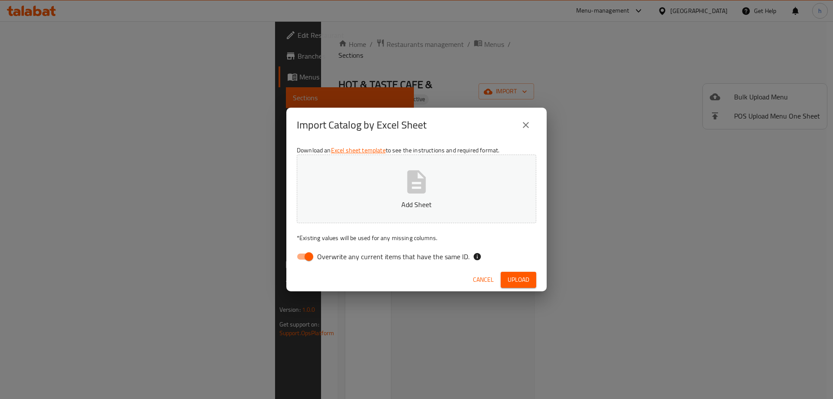
click at [320, 259] on span "Overwrite any current items that have the same ID." at bounding box center [393, 256] width 152 height 10
click at [320, 259] on input "Overwrite any current items that have the same ID." at bounding box center [308, 256] width 49 height 16
checkbox input "false"
click at [431, 217] on button "Add Sheet" at bounding box center [416, 188] width 239 height 69
click at [503, 275] on button "Upload" at bounding box center [518, 279] width 36 height 16
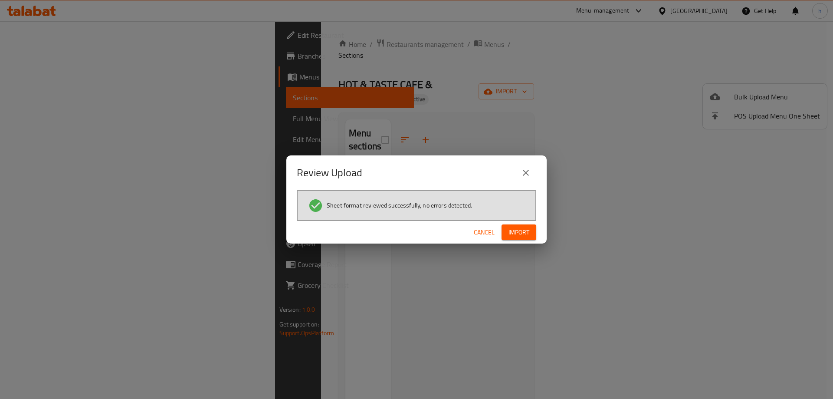
click at [516, 235] on span "Import" at bounding box center [518, 232] width 21 height 11
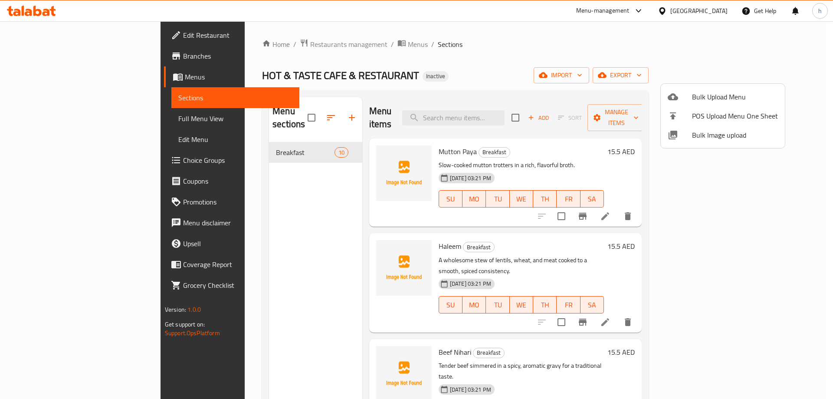
click at [360, 62] on div at bounding box center [416, 199] width 833 height 399
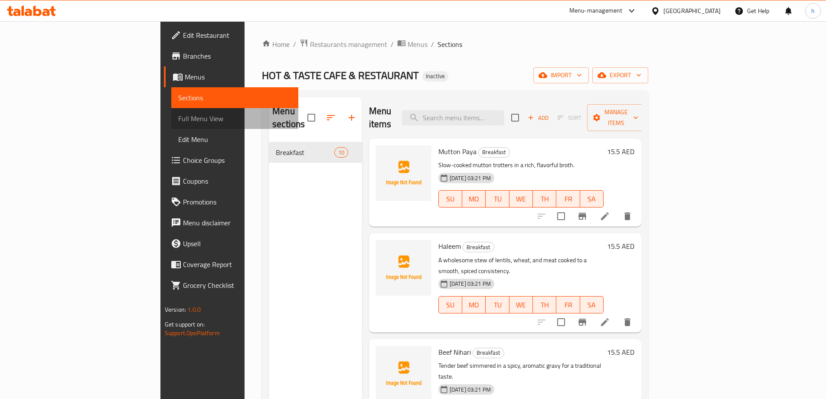
click at [171, 128] on link "Full Menu View" at bounding box center [234, 118] width 127 height 21
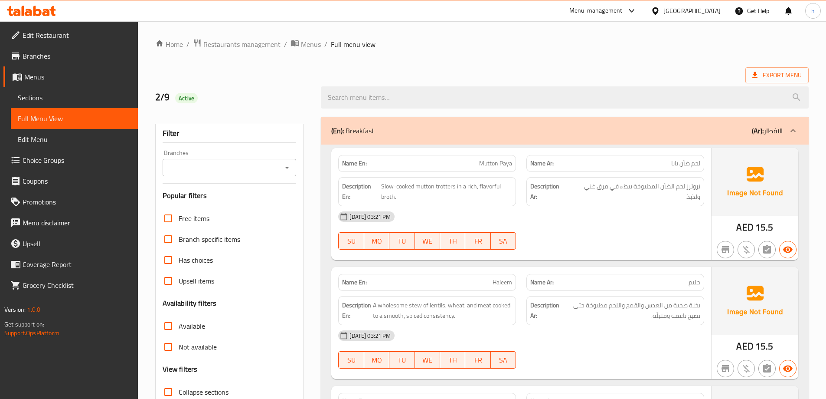
scroll to position [43, 0]
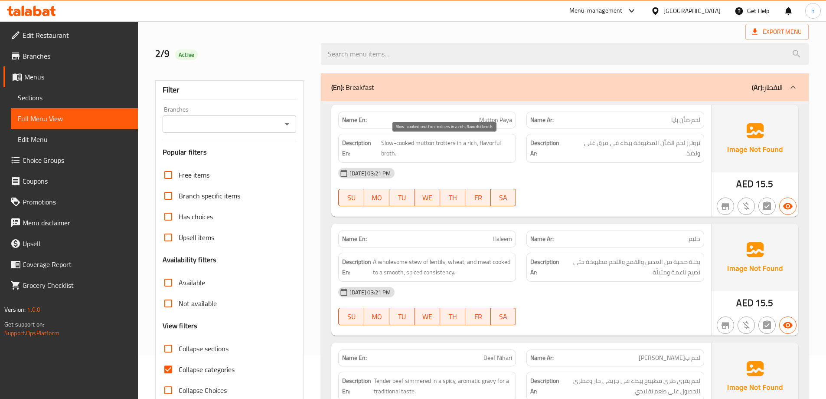
click at [386, 154] on span "Slow-cooked mutton trotters in a rich, flavorful broth." at bounding box center [446, 147] width 131 height 21
copy span "broth"
click at [597, 192] on div "02-09-2025 03:21 PM SU MO TU WE TH FR SA" at bounding box center [521, 187] width 376 height 49
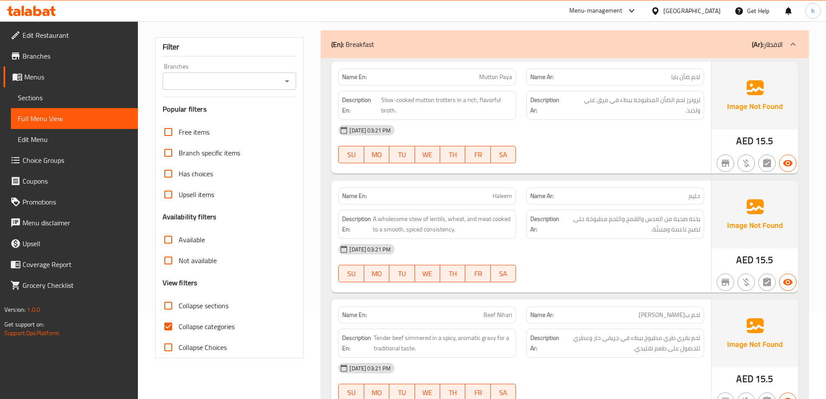
scroll to position [87, 0]
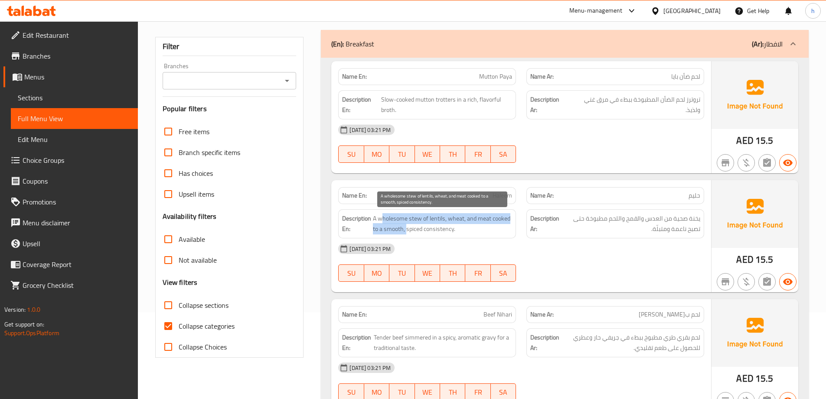
drag, startPoint x: 380, startPoint y: 219, endPoint x: 407, endPoint y: 224, distance: 26.9
click at [407, 224] on span "A wholesome stew of lentils, wheat, and meat cooked to a smooth, spiced consist…" at bounding box center [442, 223] width 139 height 21
click at [394, 219] on span "A wholesome stew of lentils, wheat, and meat cooked to a smooth, spiced consist…" at bounding box center [442, 223] width 139 height 21
drag, startPoint x: 378, startPoint y: 216, endPoint x: 405, endPoint y: 219, distance: 27.5
click at [405, 219] on span "A wholesome stew of lentils, wheat, and meat cooked to a smooth, spiced consist…" at bounding box center [442, 223] width 139 height 21
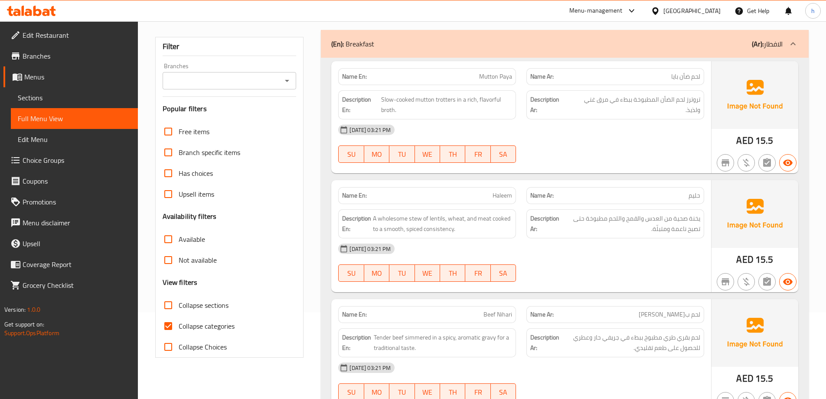
click at [373, 217] on h6 "Description En: A wholesome stew of lentils, wheat, and meat cooked to a smooth…" at bounding box center [427, 223] width 170 height 21
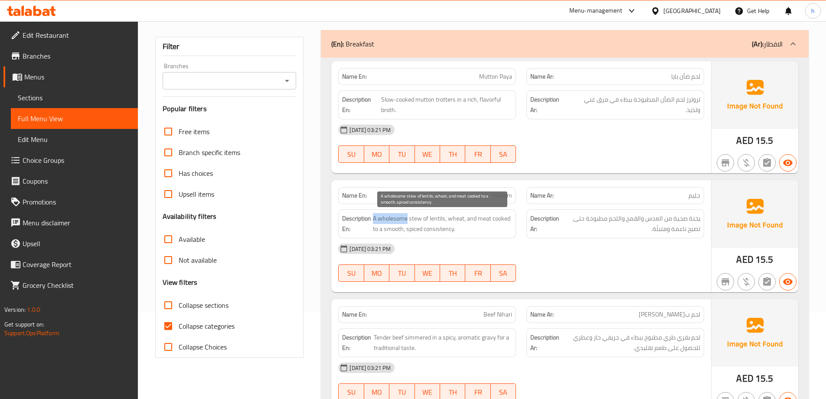
drag, startPoint x: 374, startPoint y: 217, endPoint x: 407, endPoint y: 222, distance: 32.9
click at [407, 222] on span "A wholesome stew of lentils, wheat, and meat cooked to a smooth, spiced consist…" at bounding box center [442, 223] width 139 height 21
copy span "A wholesome"
drag, startPoint x: 425, startPoint y: 219, endPoint x: 446, endPoint y: 219, distance: 21.2
click at [446, 219] on span "A wholesome stew of lentils, wheat, and meat cooked to a smooth, spiced consist…" at bounding box center [442, 223] width 139 height 21
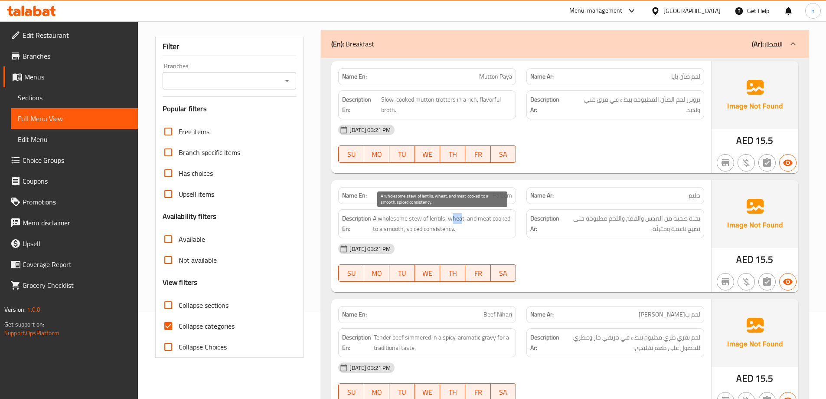
drag, startPoint x: 452, startPoint y: 219, endPoint x: 462, endPoint y: 220, distance: 9.6
click at [462, 220] on span "A wholesome stew of lentils, wheat, and meat cooked to a smooth, spiced consist…" at bounding box center [442, 223] width 139 height 21
drag, startPoint x: 471, startPoint y: 217, endPoint x: 484, endPoint y: 217, distance: 13.4
click at [484, 217] on span "A wholesome stew of lentils, wheat, and meat cooked to a smooth, spiced consist…" at bounding box center [442, 223] width 139 height 21
drag, startPoint x: 490, startPoint y: 218, endPoint x: 497, endPoint y: 219, distance: 7.5
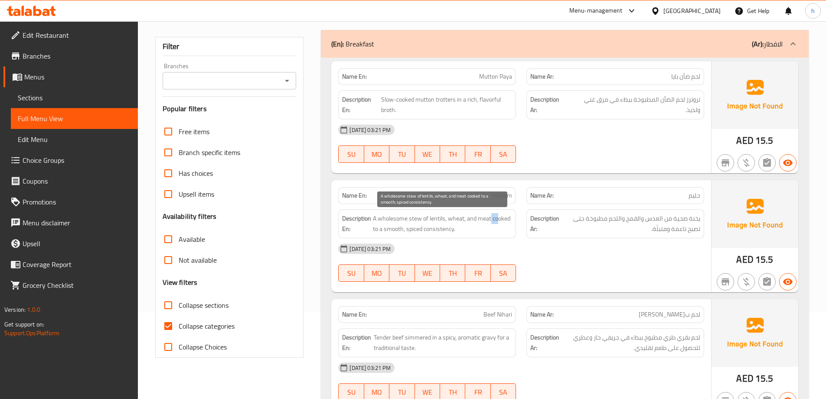
click at [497, 219] on span "A wholesome stew of lentils, wheat, and meat cooked to a smooth, spiced consist…" at bounding box center [442, 223] width 139 height 21
drag, startPoint x: 387, startPoint y: 231, endPoint x: 455, endPoint y: 233, distance: 68.1
click at [455, 233] on span "A wholesome stew of lentils, wheat, and meat cooked to a smooth, spiced consist…" at bounding box center [442, 223] width 139 height 21
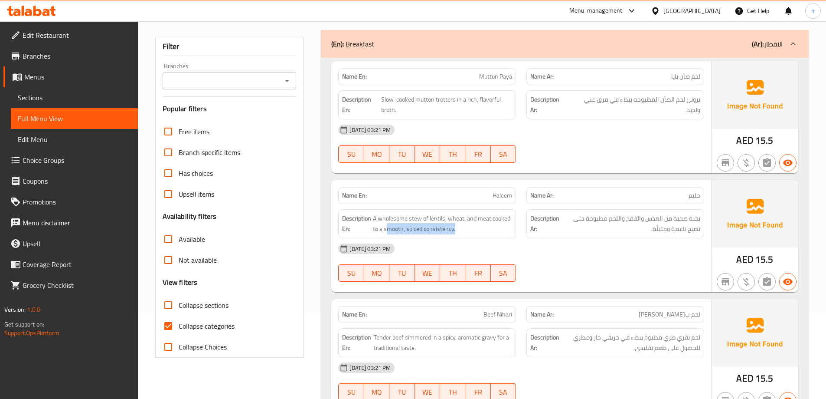
click at [415, 233] on span "A wholesome stew of lentils, wheat, and meat cooked to a smooth, spiced consist…" at bounding box center [442, 223] width 139 height 21
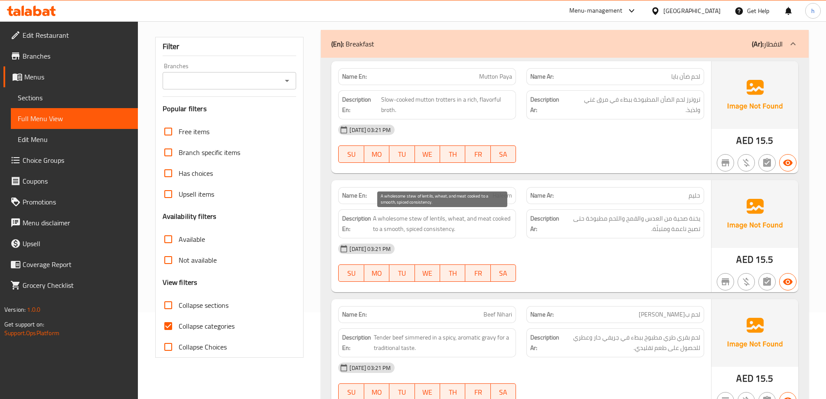
click at [382, 228] on span "A wholesome stew of lentils, wheat, and meat cooked to a smooth, spiced consist…" at bounding box center [442, 223] width 139 height 21
drag, startPoint x: 492, startPoint y: 218, endPoint x: 510, endPoint y: 225, distance: 19.9
click at [510, 225] on span "A wholesome stew of lentils, wheat, and meat cooked to a smooth, spiced consist…" at bounding box center [442, 223] width 139 height 21
copy span "cooked to a smooth, spiced consistency."
click at [577, 262] on div "02-09-2025 03:21 PM SU MO TU WE TH FR SA" at bounding box center [521, 262] width 376 height 49
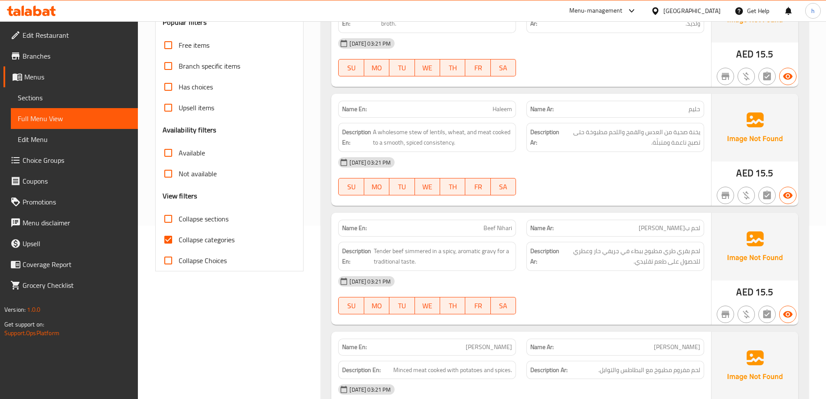
scroll to position [173, 0]
drag, startPoint x: 478, startPoint y: 232, endPoint x: 514, endPoint y: 235, distance: 36.5
click at [514, 235] on div "Name En: Beef Nihari" at bounding box center [427, 227] width 178 height 17
click at [173, 242] on input "Collapse categories" at bounding box center [168, 239] width 21 height 21
checkbox input "false"
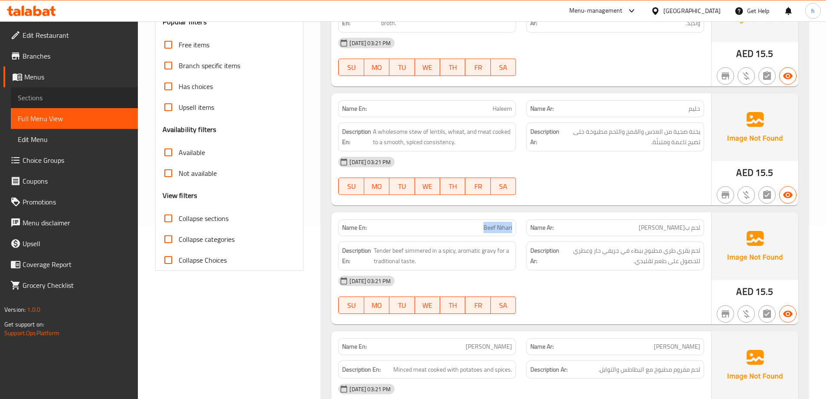
click at [79, 103] on link "Sections" at bounding box center [74, 97] width 127 height 21
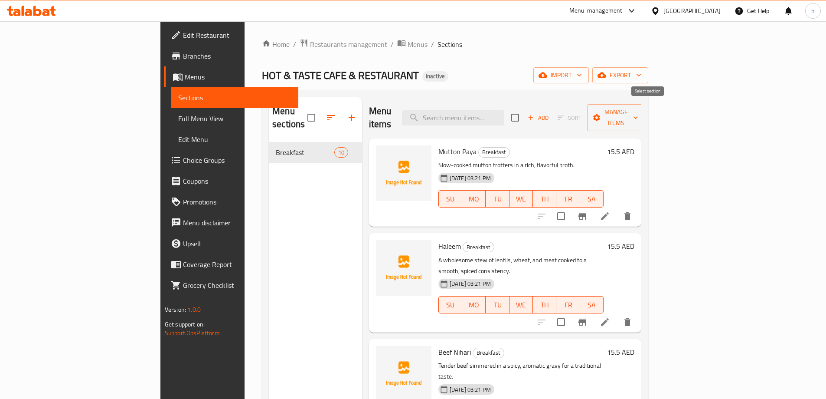
click at [524, 110] on input "checkbox" at bounding box center [515, 117] width 18 height 18
checkbox input "true"
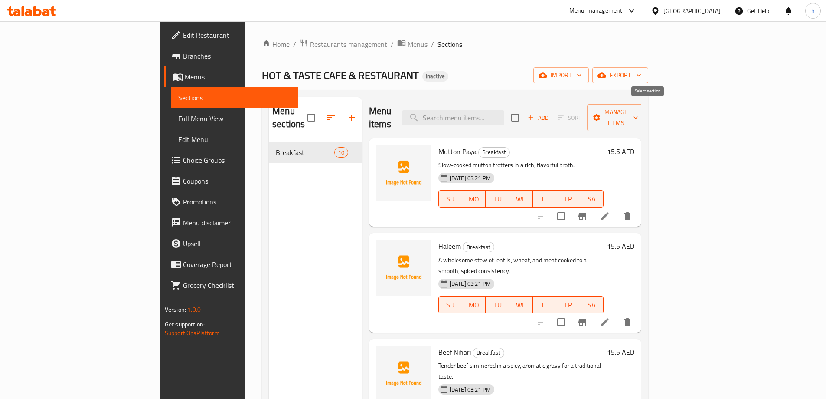
checkbox input "true"
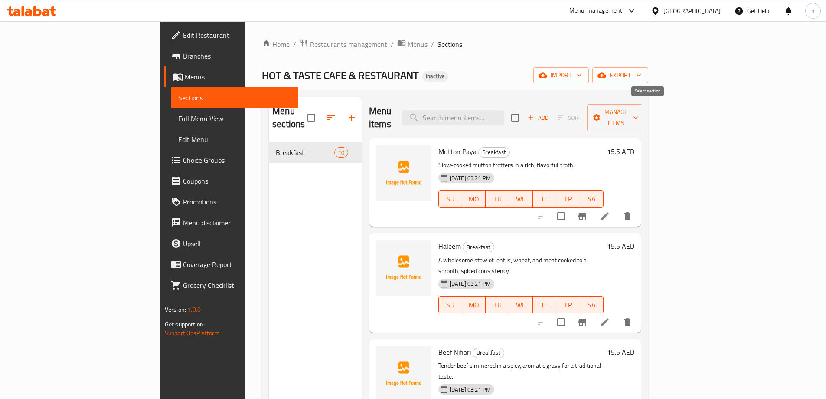
checkbox input "true"
click at [550, 113] on span "Add" at bounding box center [537, 118] width 23 height 10
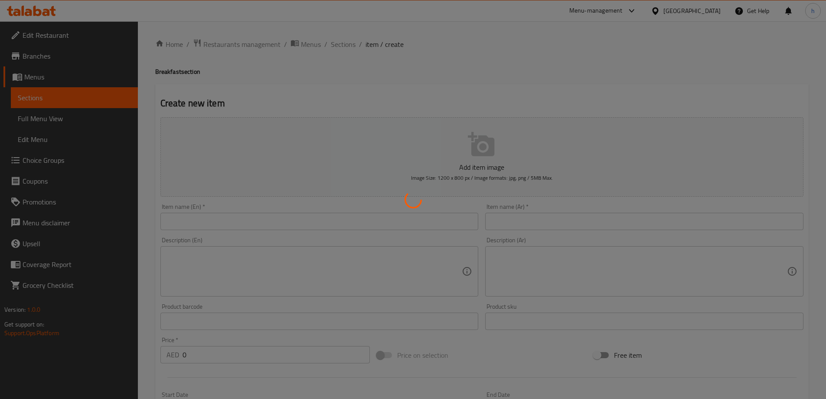
click at [343, 47] on div at bounding box center [413, 199] width 826 height 399
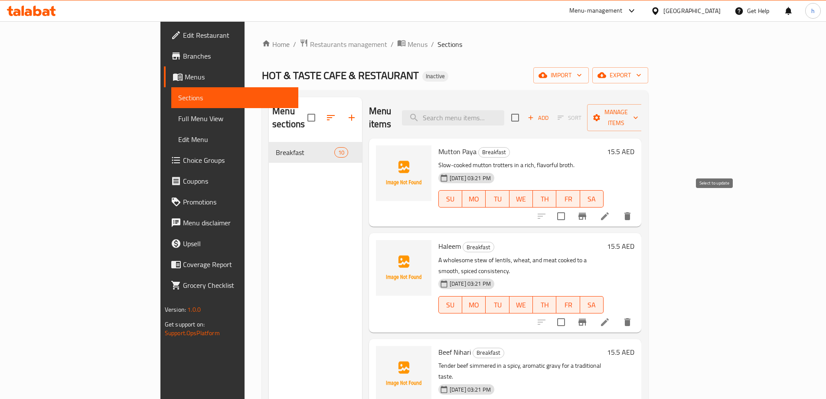
click at [570, 207] on input "checkbox" at bounding box center [561, 216] width 18 height 18
checkbox input "true"
click at [524, 113] on input "checkbox" at bounding box center [515, 117] width 18 height 18
checkbox input "true"
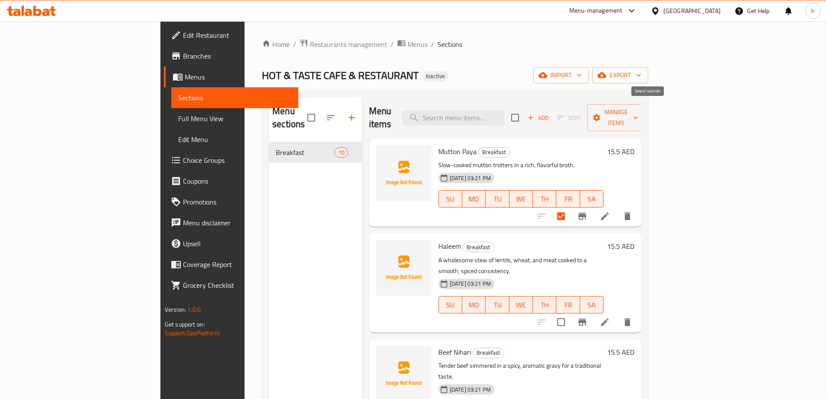
checkbox input "true"
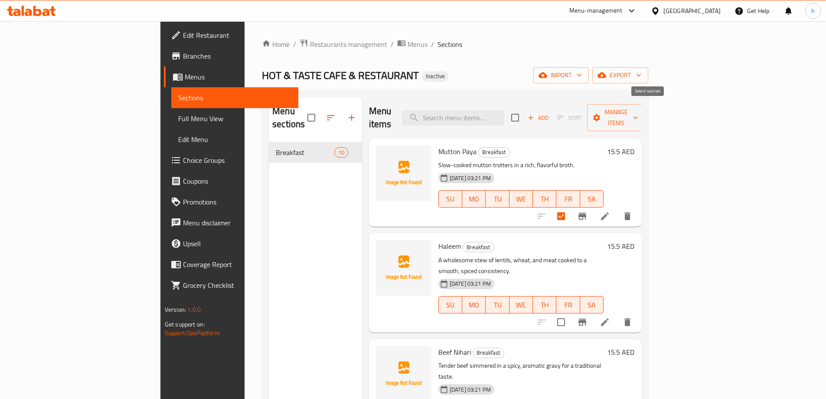
checkbox input "true"
click at [645, 117] on button "Manage items" at bounding box center [616, 117] width 58 height 27
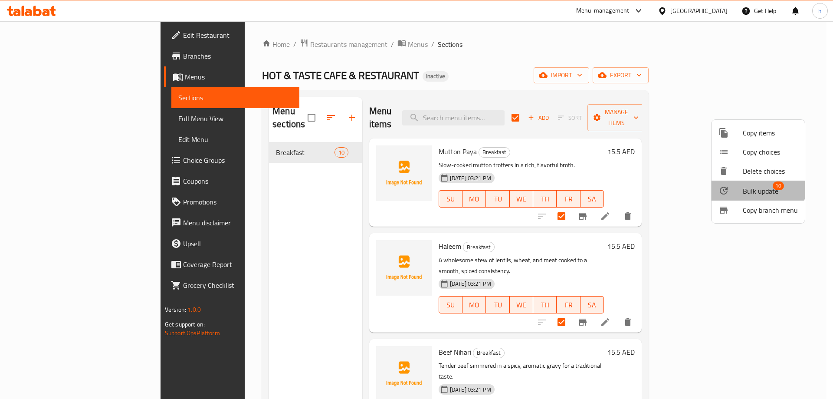
click at [755, 187] on span "Bulk update" at bounding box center [760, 191] width 36 height 10
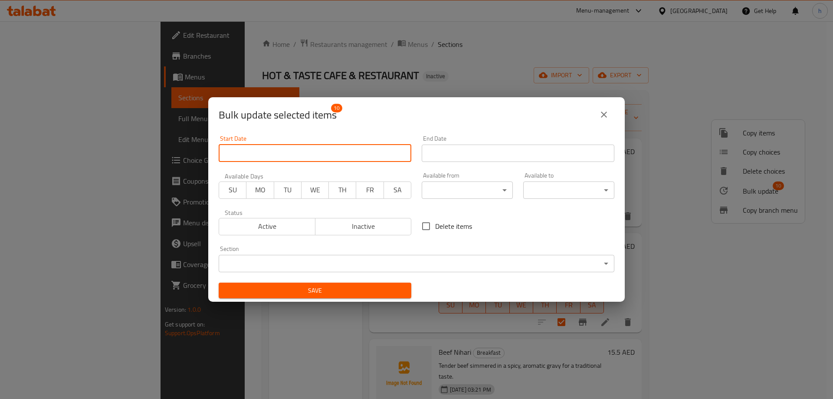
click at [351, 154] on input "Start Date" at bounding box center [315, 152] width 193 height 17
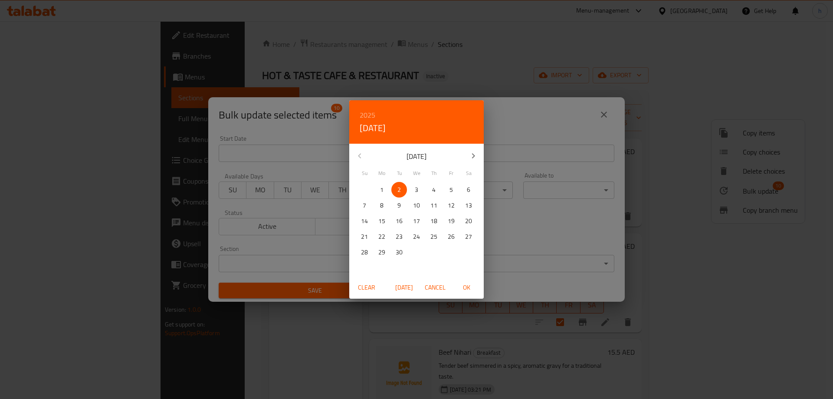
click at [510, 220] on div "2025 Tue, Sep [DATE] Mo Tu We Th Fr Sa 31 1 2 3 4 5 6 7 8 9 10 11 12 13 14 15 1…" at bounding box center [416, 199] width 833 height 399
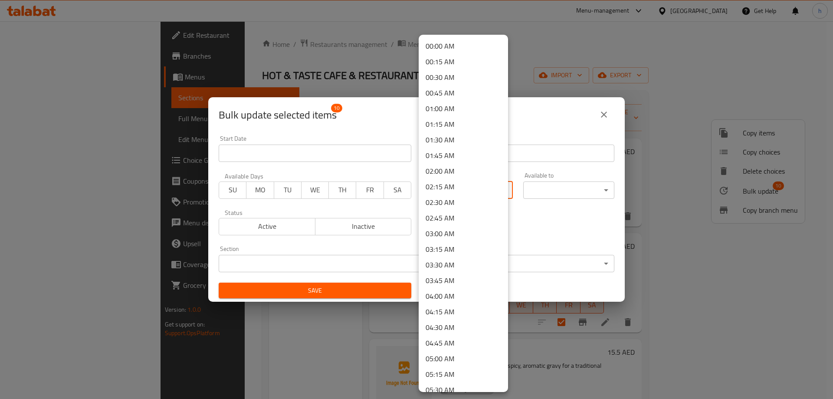
click at [461, 191] on body "​ Menu-management [GEOGRAPHIC_DATA] Get Help h Edit Restaurant Branches Menus S…" at bounding box center [416, 209] width 833 height 377
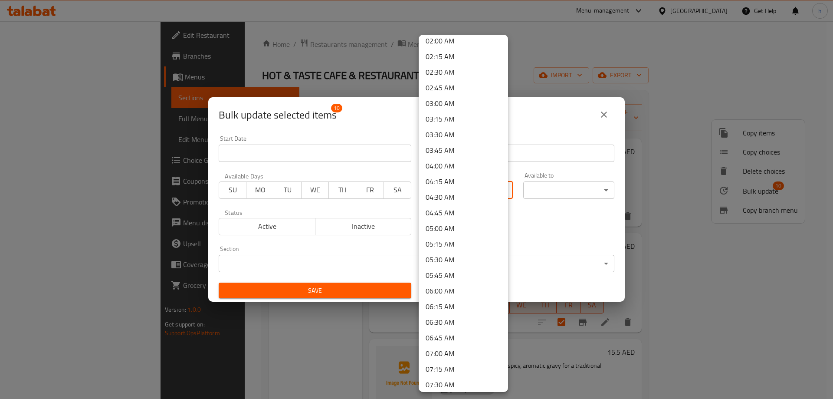
scroll to position [173, 0]
click at [477, 274] on li "06:30 AM" at bounding box center [462, 279] width 89 height 16
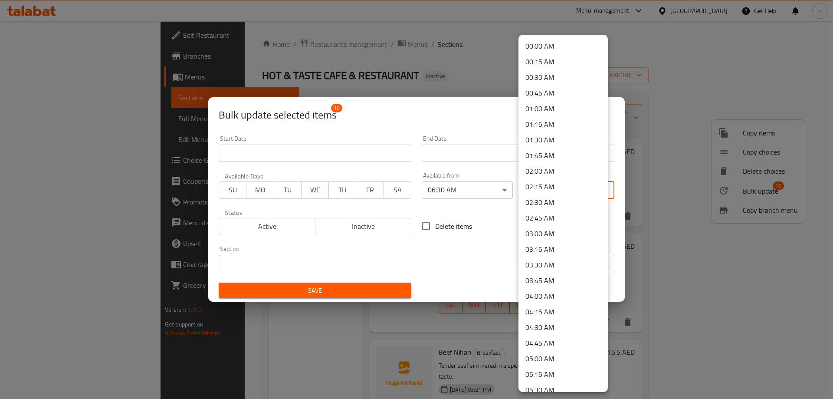
click at [587, 197] on body "​ Menu-management [GEOGRAPHIC_DATA] Get Help h Edit Restaurant Branches Menus S…" at bounding box center [416, 209] width 833 height 377
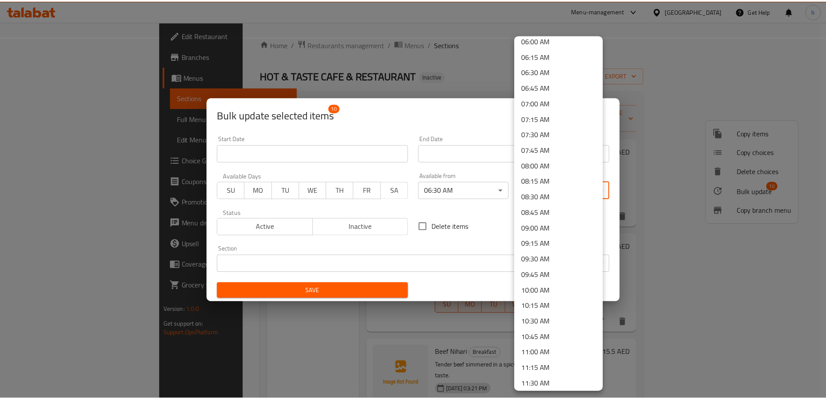
scroll to position [434, 0]
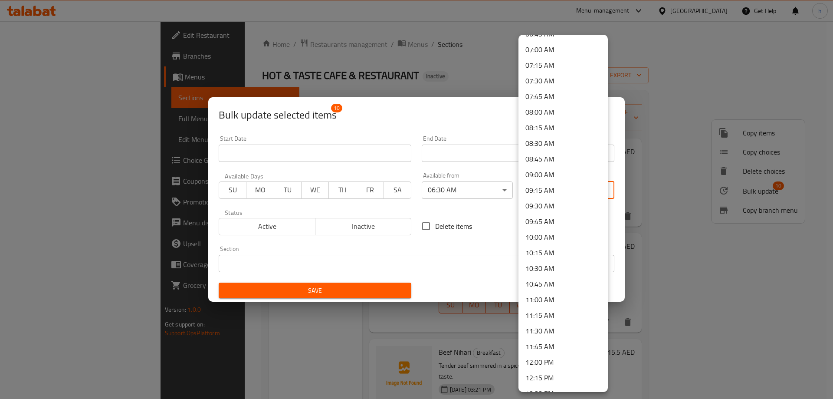
click at [564, 299] on li "11:00 AM" at bounding box center [562, 299] width 89 height 16
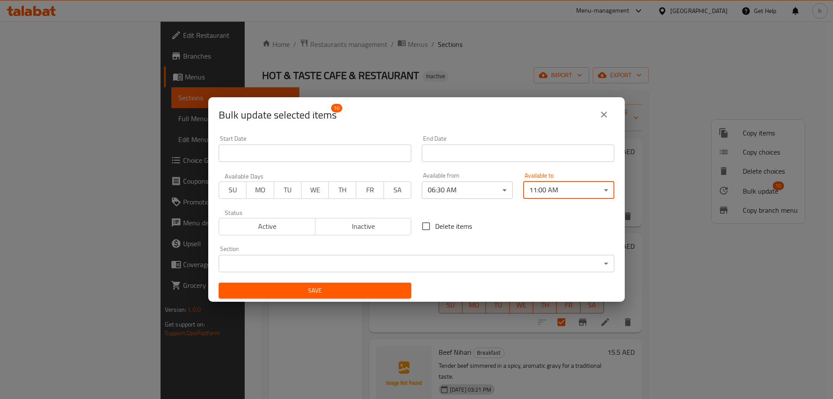
click at [421, 268] on body "​ Menu-management [GEOGRAPHIC_DATA] Get Help h Edit Restaurant Branches Menus S…" at bounding box center [416, 209] width 833 height 377
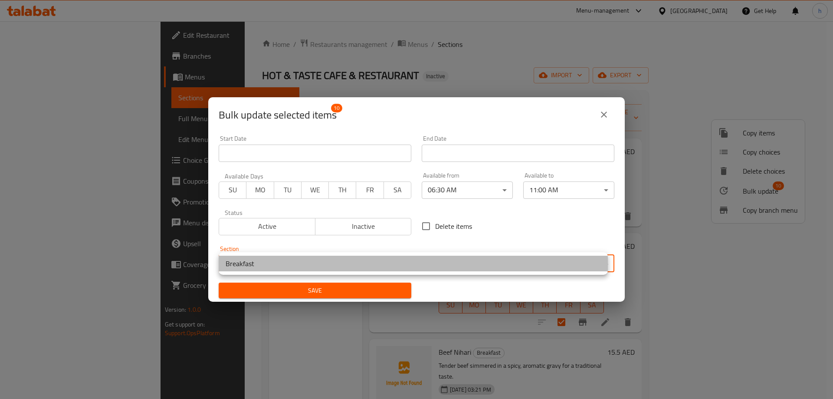
click at [421, 268] on li "Breakfast" at bounding box center [413, 263] width 389 height 16
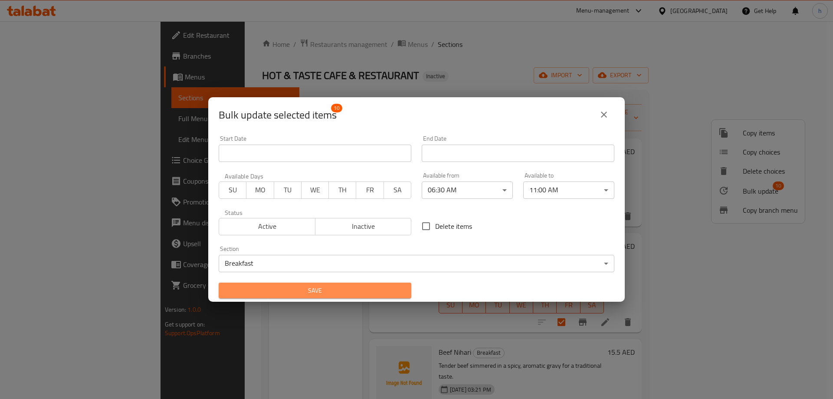
click at [382, 288] on span "Save" at bounding box center [315, 290] width 179 height 11
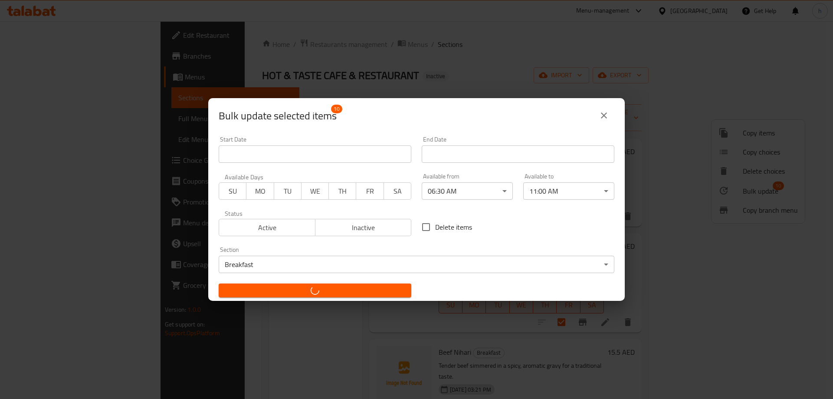
checkbox input "false"
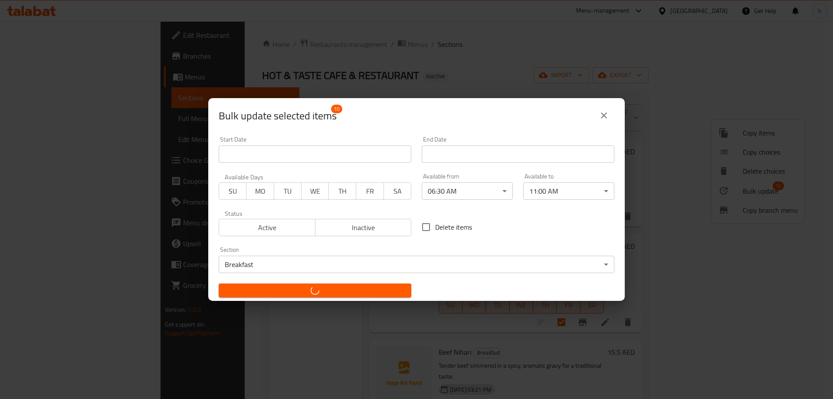
checkbox input "false"
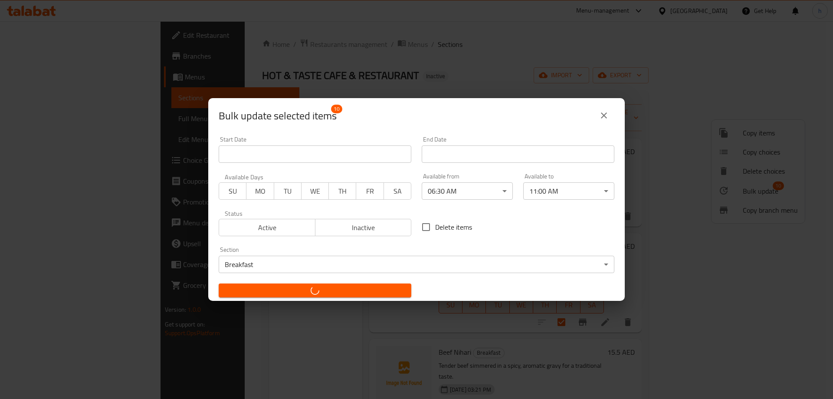
checkbox input "false"
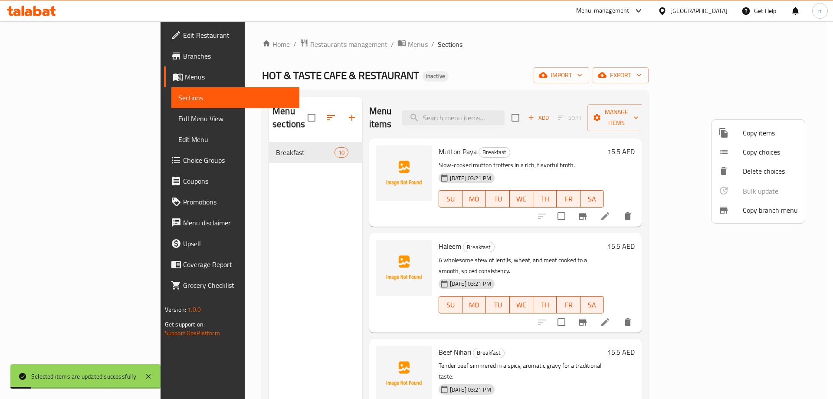
click at [67, 124] on div at bounding box center [416, 199] width 833 height 399
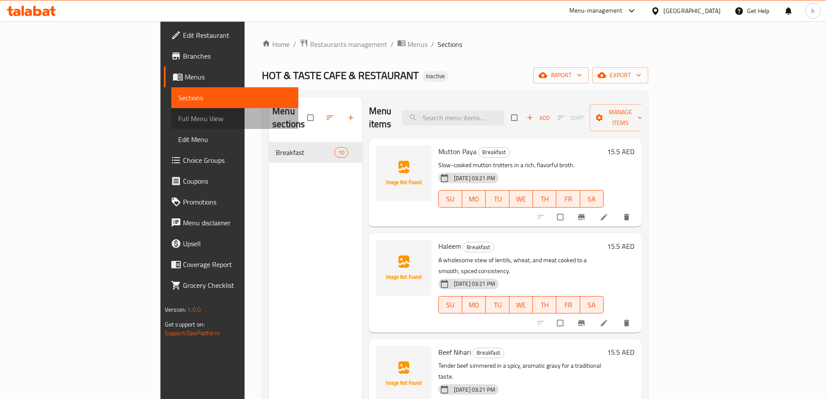
click at [178, 118] on span "Full Menu View" at bounding box center [234, 118] width 113 height 10
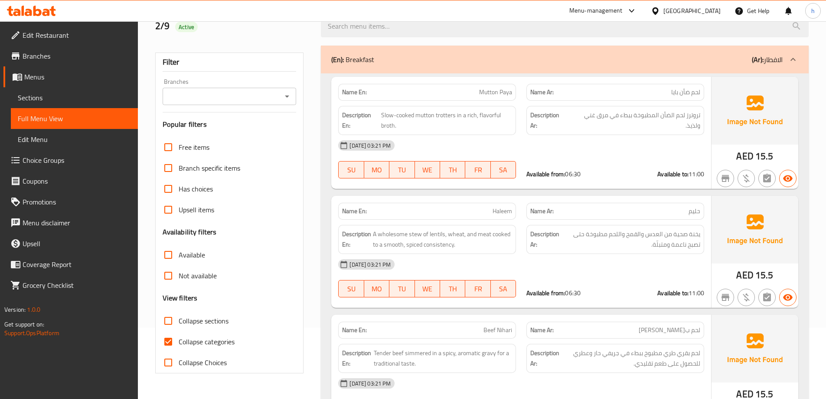
scroll to position [87, 0]
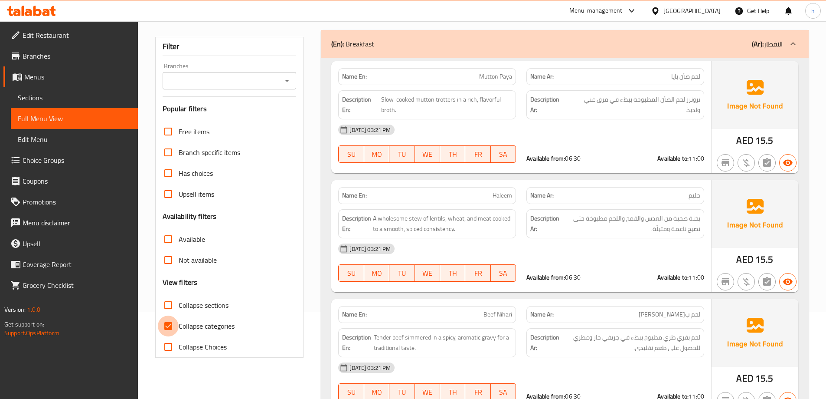
drag, startPoint x: 170, startPoint y: 322, endPoint x: 264, endPoint y: 305, distance: 95.7
click at [170, 323] on input "Collapse categories" at bounding box center [168, 325] width 21 height 21
checkbox input "false"
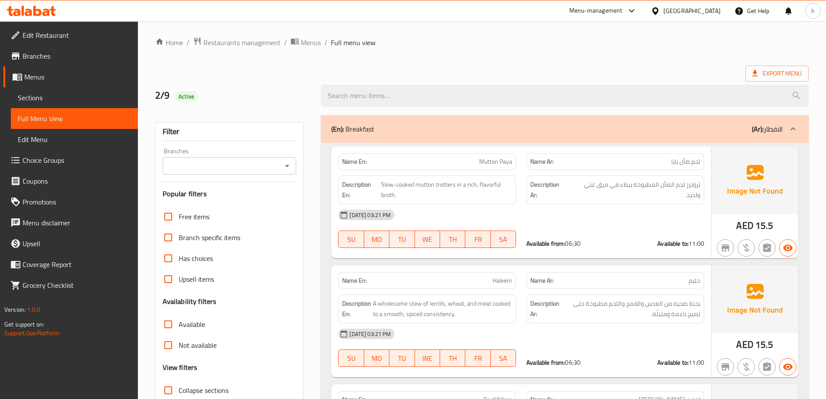
scroll to position [0, 0]
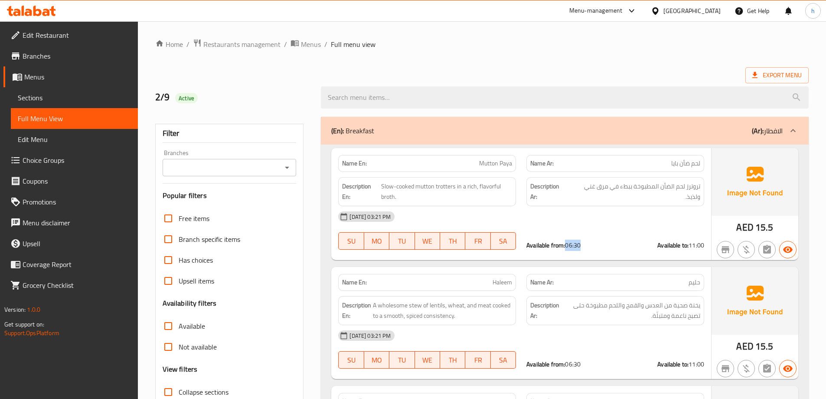
drag, startPoint x: 566, startPoint y: 245, endPoint x: 583, endPoint y: 247, distance: 17.0
click at [583, 247] on div "Available from: 06:30 Available to: 11:00" at bounding box center [615, 245] width 178 height 9
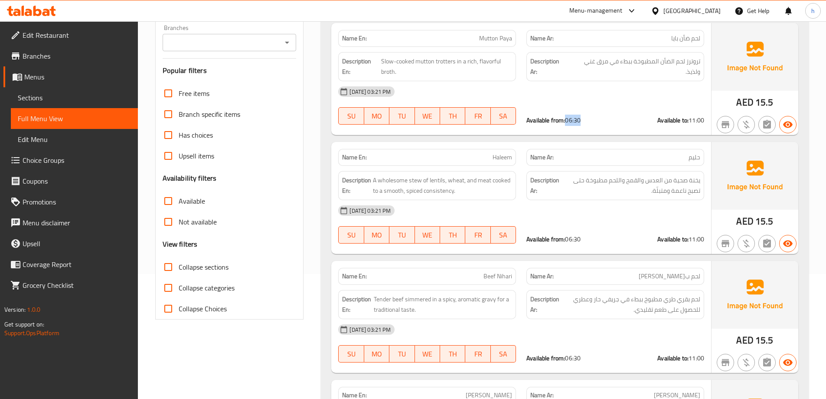
scroll to position [130, 0]
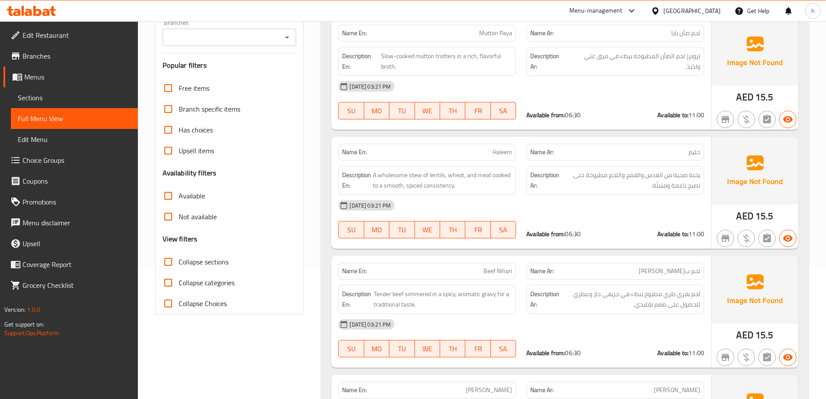
click at [628, 243] on div "Available from: 06:30 Available to: 11:00" at bounding box center [615, 233] width 188 height 19
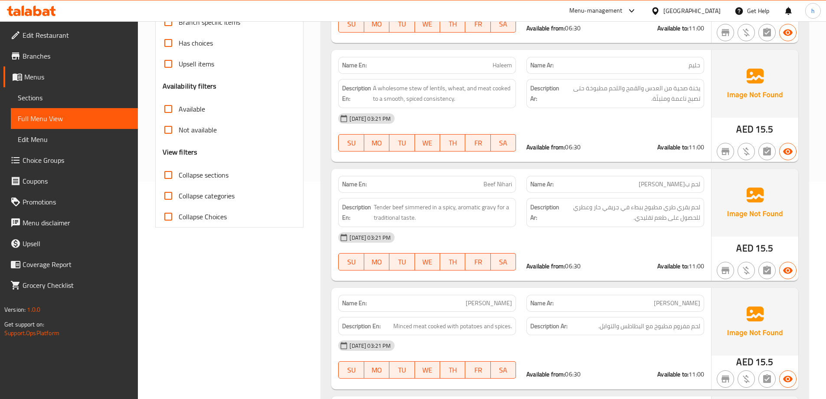
scroll to position [260, 0]
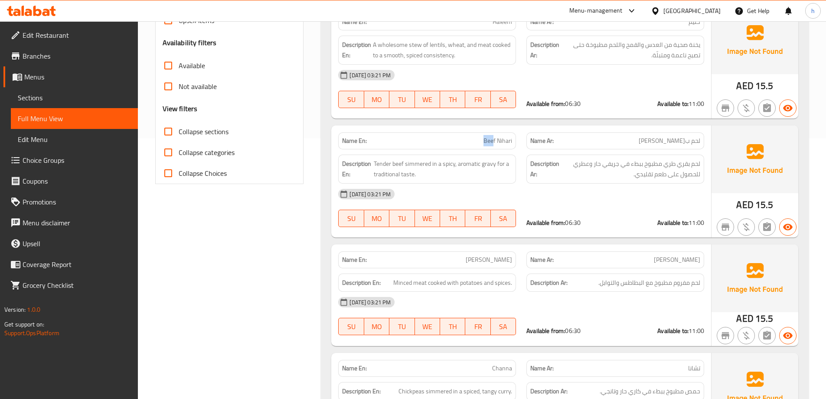
drag, startPoint x: 486, startPoint y: 141, endPoint x: 494, endPoint y: 143, distance: 8.3
click at [494, 143] on span "Beef Nihari" at bounding box center [498, 140] width 29 height 9
drag, startPoint x: 497, startPoint y: 141, endPoint x: 509, endPoint y: 147, distance: 13.2
click at [509, 147] on div "Name En: Beef Nihari" at bounding box center [427, 140] width 178 height 17
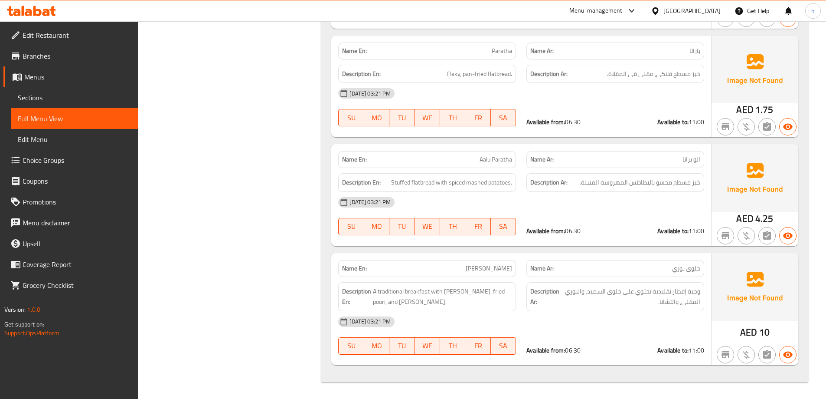
scroll to position [914, 0]
click at [436, 180] on span "Stuffed flatbread with spiced mashed potatoes." at bounding box center [451, 181] width 121 height 11
click at [412, 180] on span "Stuffed flatbread with spiced mashed potatoes." at bounding box center [451, 181] width 121 height 11
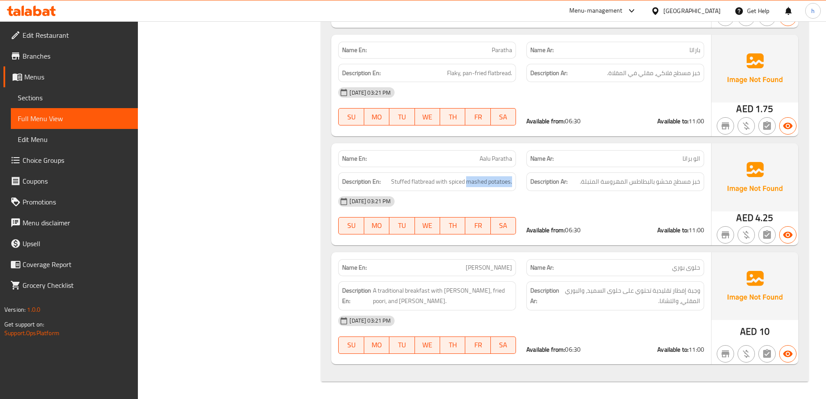
drag, startPoint x: 468, startPoint y: 183, endPoint x: 524, endPoint y: 188, distance: 55.8
click at [524, 188] on div "Description En: Stuffed flatbread with spiced mashed potatoes. Description Ar: …" at bounding box center [521, 181] width 376 height 29
click at [649, 186] on span "خبز مسطح محشو بالبطاطس المهروسة المتبلة." at bounding box center [640, 181] width 121 height 11
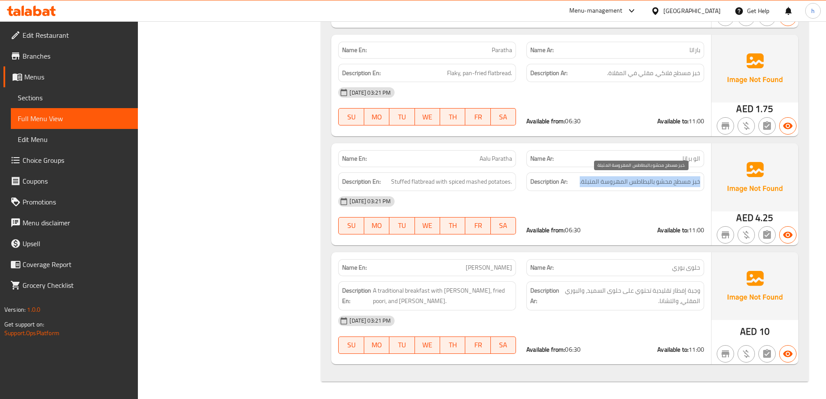
click at [649, 186] on span "خبز مسطح محشو بالبطاطس المهروسة المتبلة." at bounding box center [640, 181] width 121 height 11
click at [679, 272] on span "حلوى بوري" at bounding box center [686, 267] width 28 height 9
click at [491, 268] on span "[PERSON_NAME]" at bounding box center [489, 267] width 46 height 9
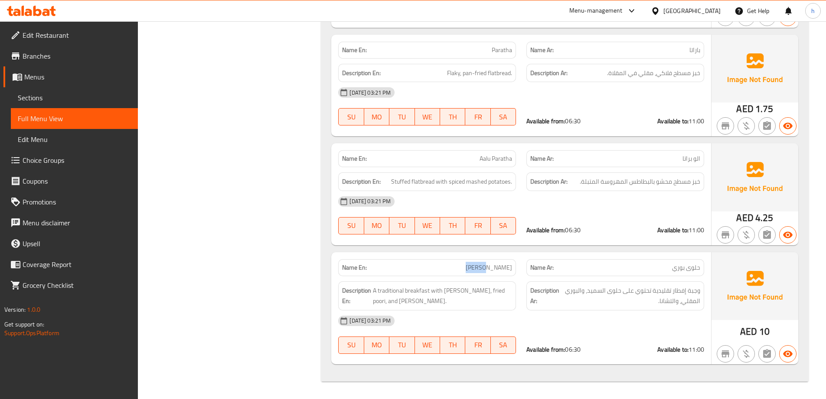
click at [491, 268] on span "[PERSON_NAME]" at bounding box center [489, 267] width 46 height 9
drag, startPoint x: 376, startPoint y: 291, endPoint x: 429, endPoint y: 295, distance: 53.1
click at [429, 295] on span "A traditional breakfast with [PERSON_NAME], fried poori, and [PERSON_NAME]." at bounding box center [442, 295] width 139 height 21
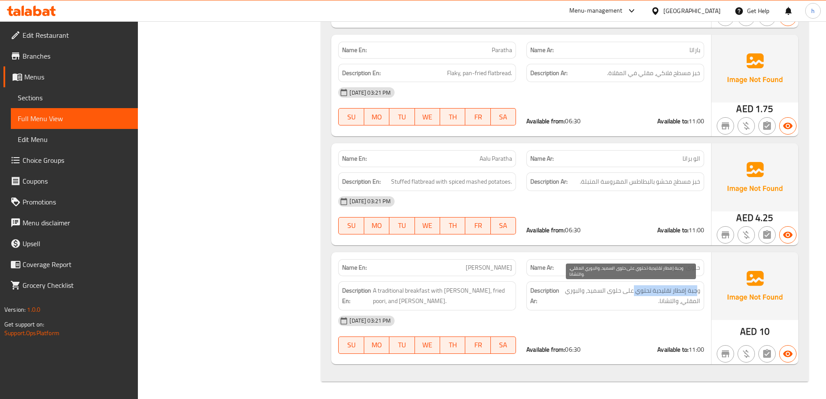
drag, startPoint x: 698, startPoint y: 292, endPoint x: 634, endPoint y: 294, distance: 64.2
click at [634, 294] on span "وجبة إفطار تقليدية تحتوي على حلوى السميد، والبوري المقلي، والتشانا." at bounding box center [630, 295] width 139 height 21
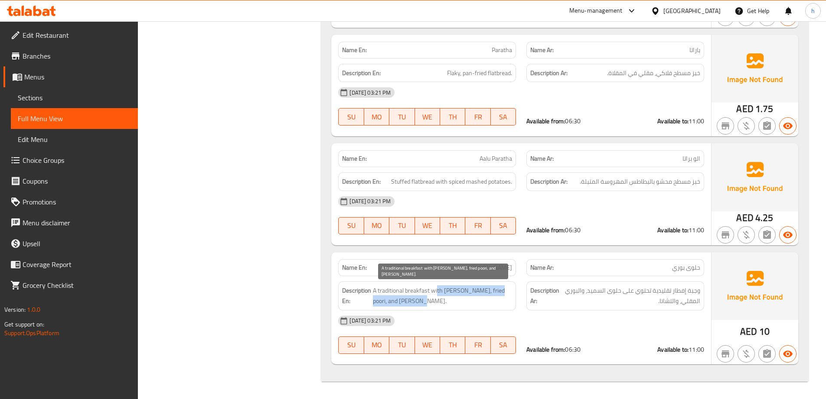
drag, startPoint x: 438, startPoint y: 291, endPoint x: 482, endPoint y: 301, distance: 45.3
click at [482, 301] on span "A traditional breakfast with [PERSON_NAME], fried poori, and [PERSON_NAME]." at bounding box center [442, 295] width 139 height 21
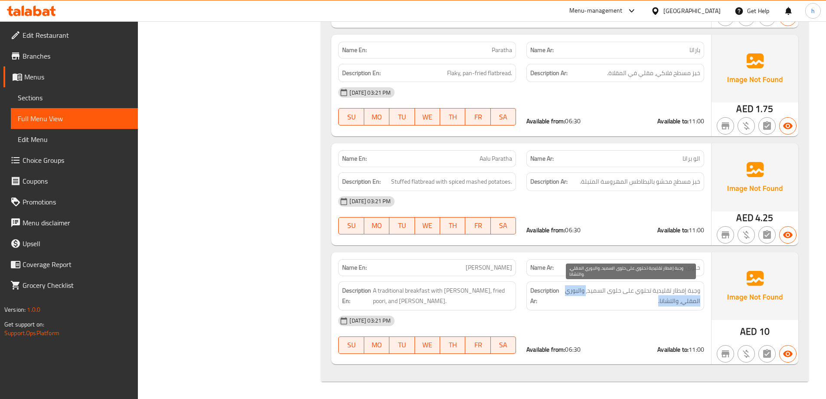
drag, startPoint x: 587, startPoint y: 292, endPoint x: 568, endPoint y: 299, distance: 20.3
click at [568, 299] on span "وجبة إفطار تقليدية تحتوي على حلوى السميد، والبوري المقلي، والتشانا." at bounding box center [630, 295] width 139 height 21
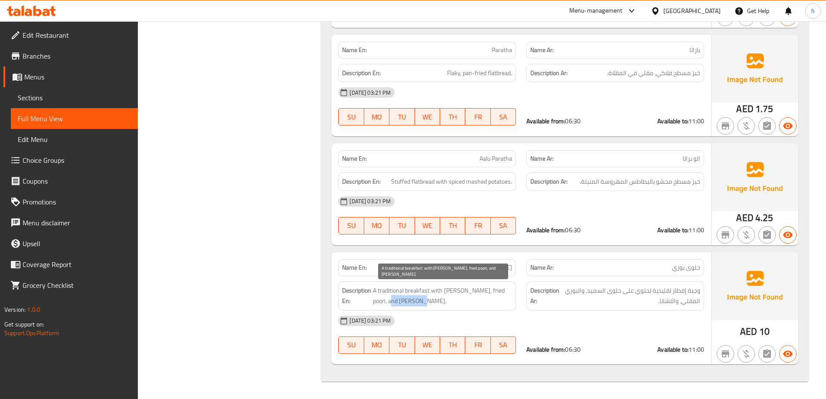
drag, startPoint x: 390, startPoint y: 302, endPoint x: 422, endPoint y: 302, distance: 31.7
click at [422, 302] on span "A traditional breakfast with [PERSON_NAME], fried poori, and [PERSON_NAME]." at bounding box center [442, 295] width 139 height 21
drag, startPoint x: 448, startPoint y: 293, endPoint x: 495, endPoint y: 305, distance: 48.0
click at [495, 305] on span "A traditional breakfast with [PERSON_NAME], fried poori, and [PERSON_NAME]." at bounding box center [442, 295] width 139 height 21
click at [578, 309] on div "Description Ar: وجبة إفطار تقليدية تحتوي على حلوى السميد، والبوري المقلي، والتش…" at bounding box center [615, 295] width 178 height 29
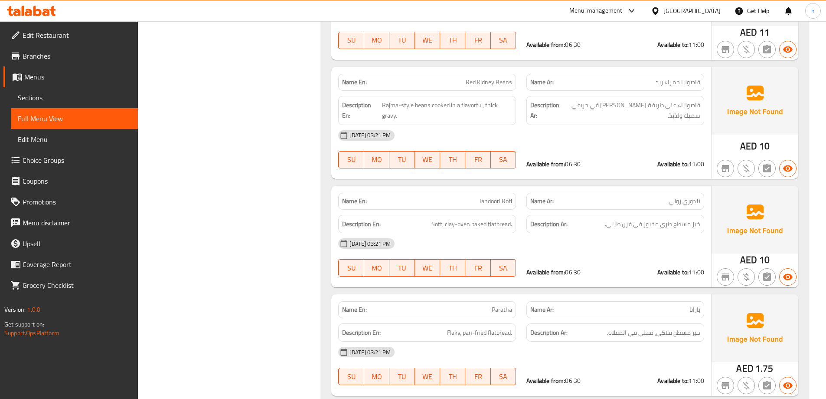
scroll to position [611, 0]
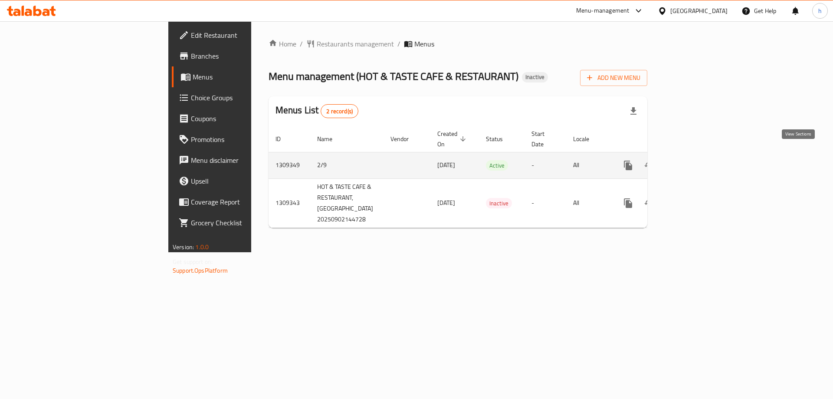
click at [701, 155] on link "enhanced table" at bounding box center [690, 165] width 21 height 21
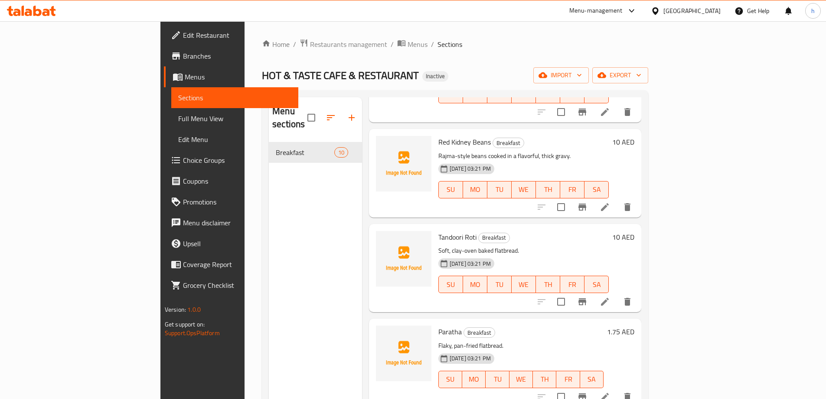
scroll to position [520, 0]
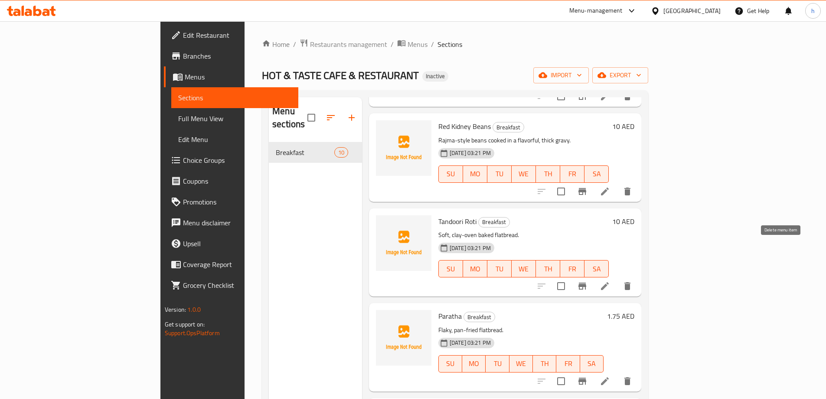
click at [633, 281] on icon "delete" at bounding box center [627, 286] width 10 height 10
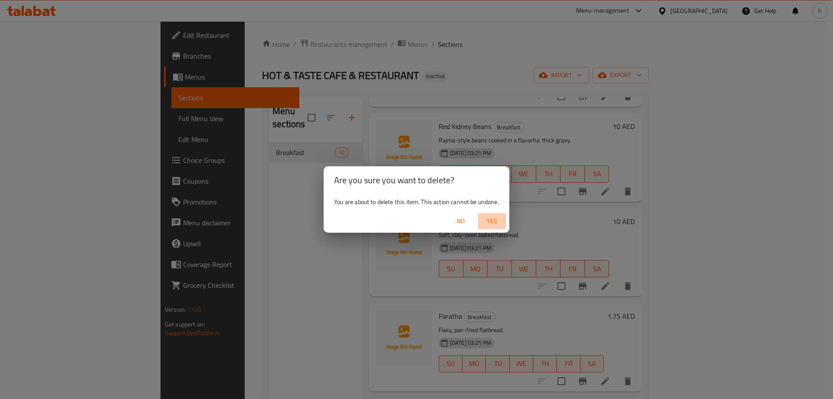
click at [487, 219] on span "Yes" at bounding box center [491, 221] width 21 height 11
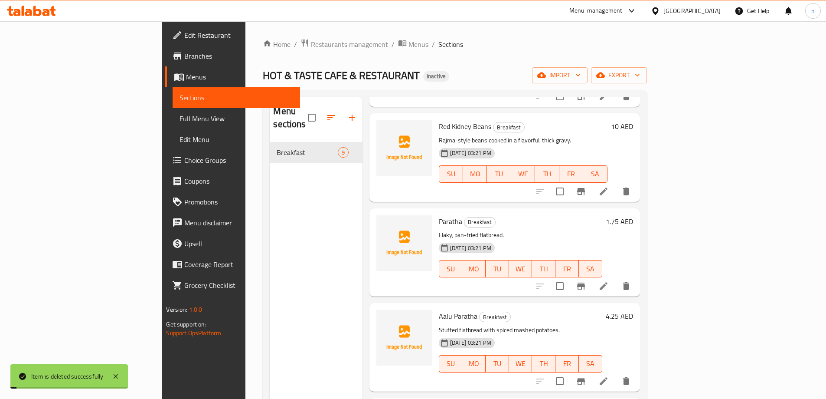
scroll to position [476, 0]
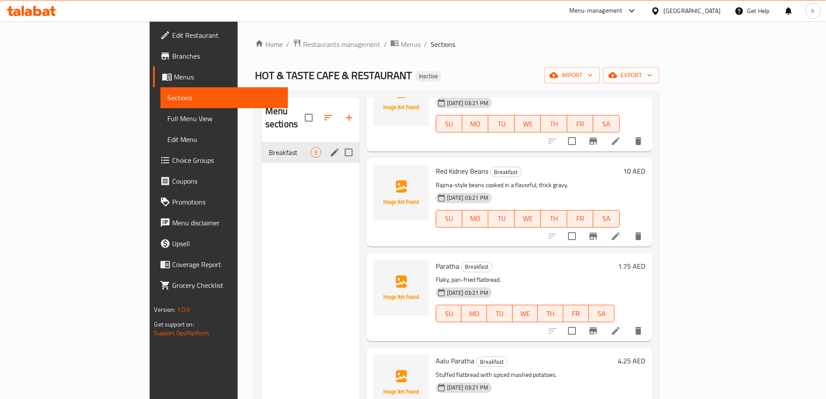
click at [330, 147] on icon "edit" at bounding box center [335, 152] width 10 height 10
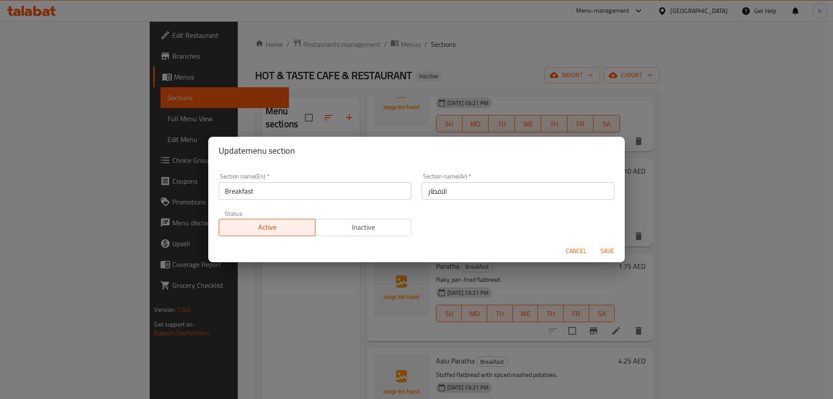
click at [307, 188] on input "Breakfast" at bounding box center [315, 190] width 193 height 17
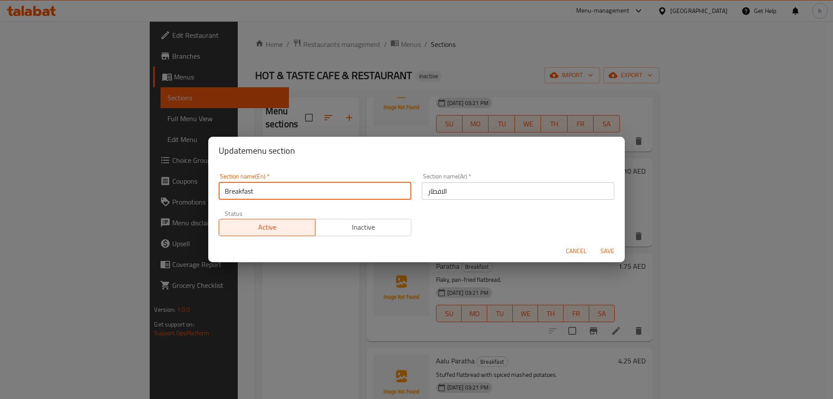
click at [307, 188] on input "Breakfast" at bounding box center [315, 190] width 193 height 17
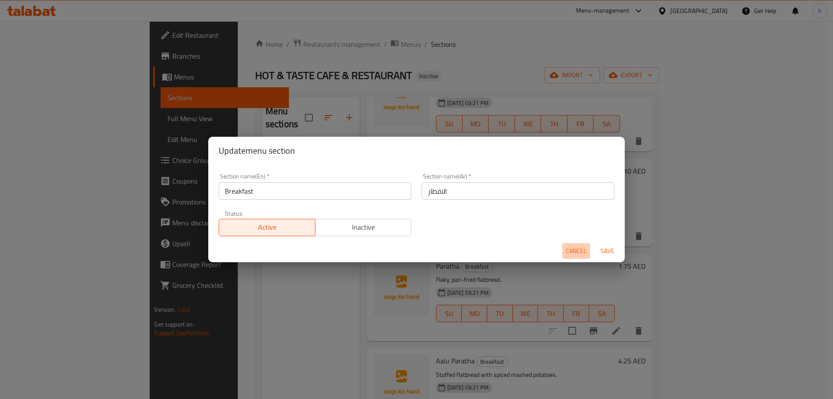
click at [572, 249] on span "Cancel" at bounding box center [575, 250] width 21 height 11
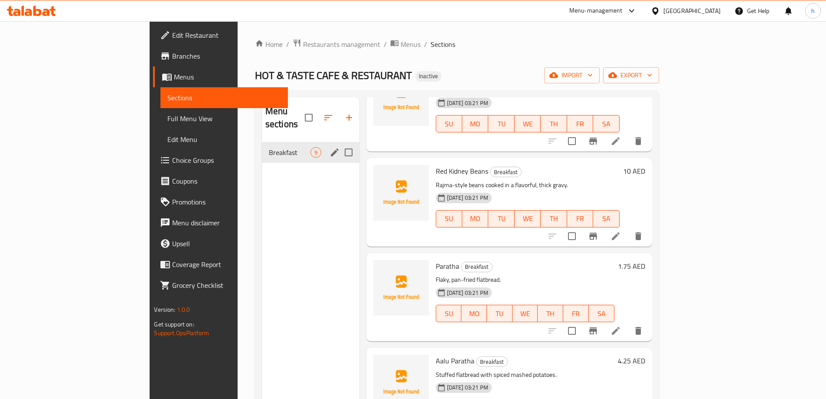
click at [274, 228] on div "Menu sections Breakfast 9" at bounding box center [311, 296] width 98 height 399
click at [167, 123] on span "Full Menu View" at bounding box center [223, 118] width 113 height 10
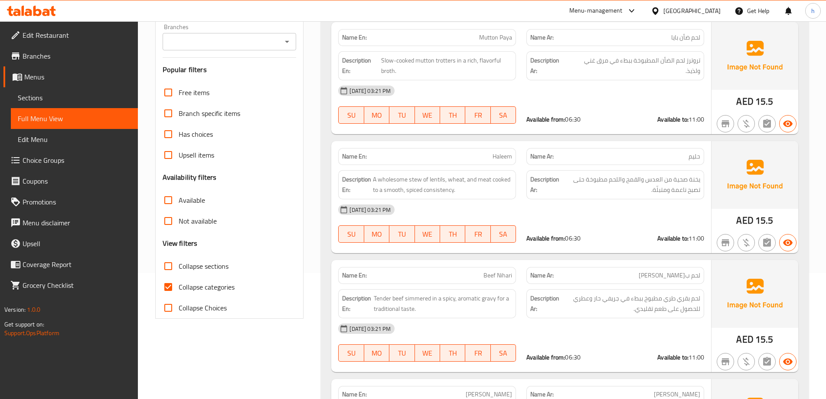
scroll to position [130, 0]
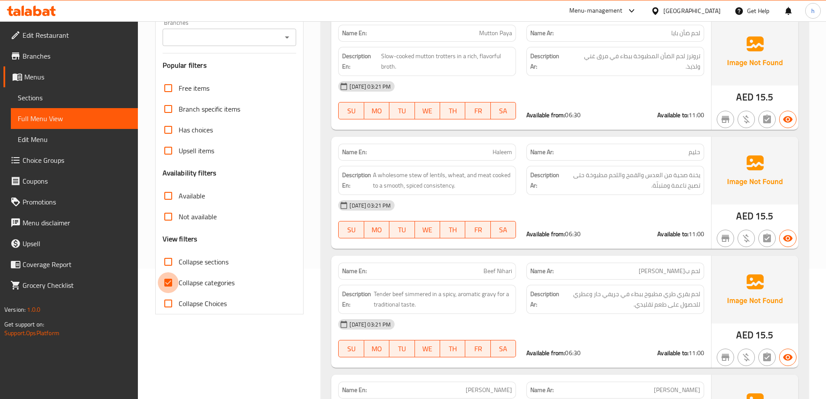
click at [163, 290] on input "Collapse categories" at bounding box center [168, 282] width 21 height 21
checkbox input "false"
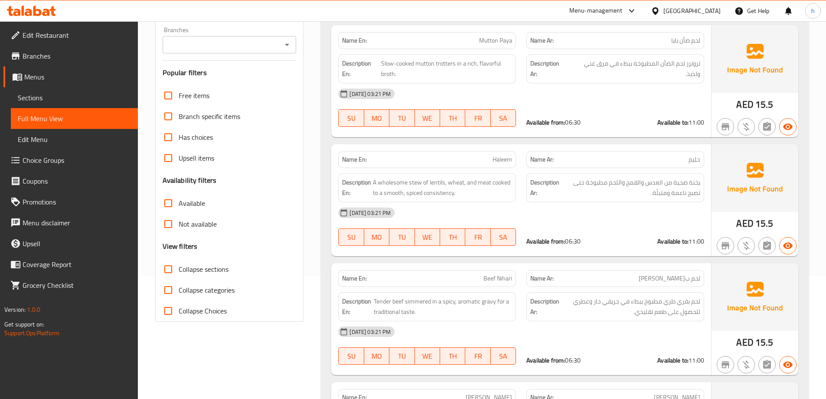
scroll to position [0, 0]
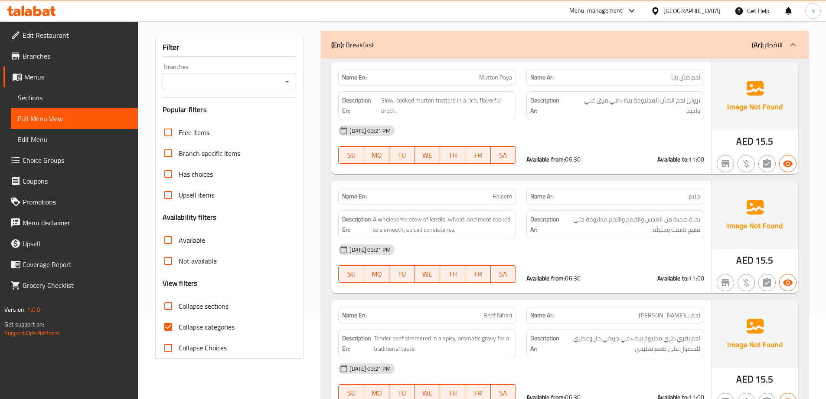
scroll to position [87, 0]
click at [167, 327] on input "Collapse categories" at bounding box center [168, 325] width 21 height 21
checkbox input "false"
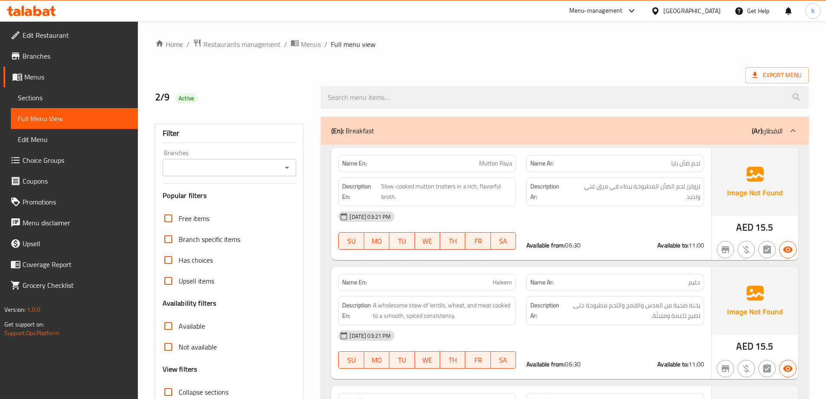
scroll to position [130, 0]
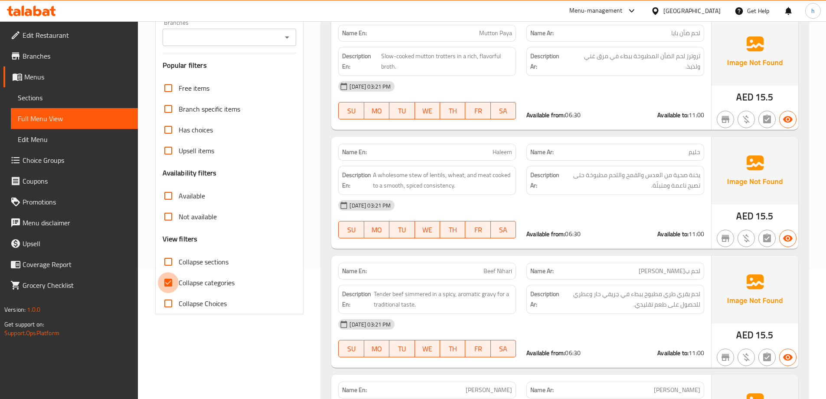
click at [167, 281] on input "Collapse categories" at bounding box center [168, 282] width 21 height 21
checkbox input "false"
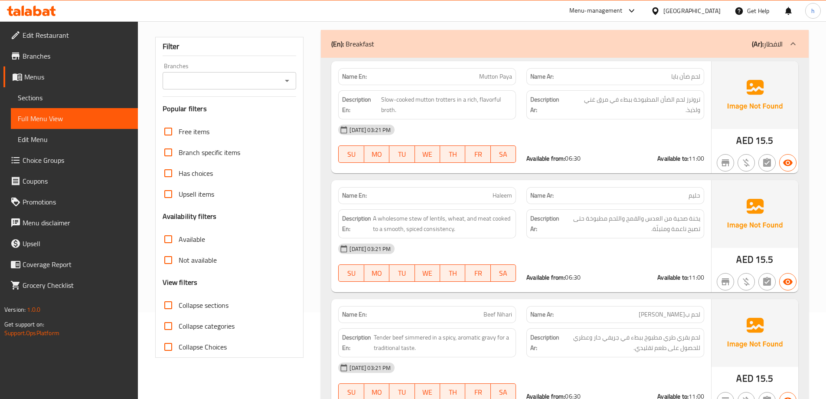
scroll to position [0, 0]
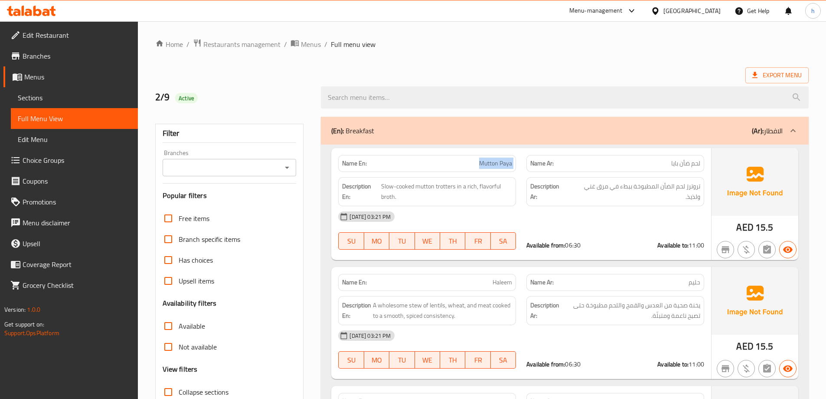
drag, startPoint x: 467, startPoint y: 165, endPoint x: 531, endPoint y: 161, distance: 64.3
click at [531, 161] on div "Name En: Mutton Paya Name Ar: لحم ضأن بايا" at bounding box center [521, 163] width 376 height 27
drag, startPoint x: 385, startPoint y: 189, endPoint x: 464, endPoint y: 190, distance: 79.8
click at [464, 190] on span "Slow-cooked mutton trotters in a rich, flavorful broth." at bounding box center [446, 191] width 131 height 21
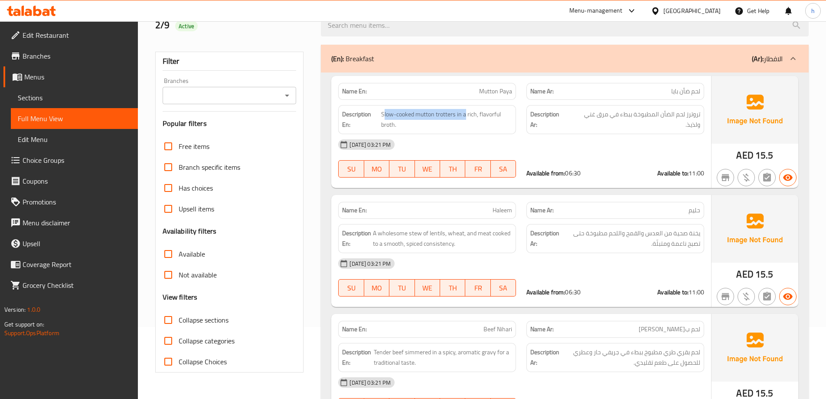
scroll to position [130, 0]
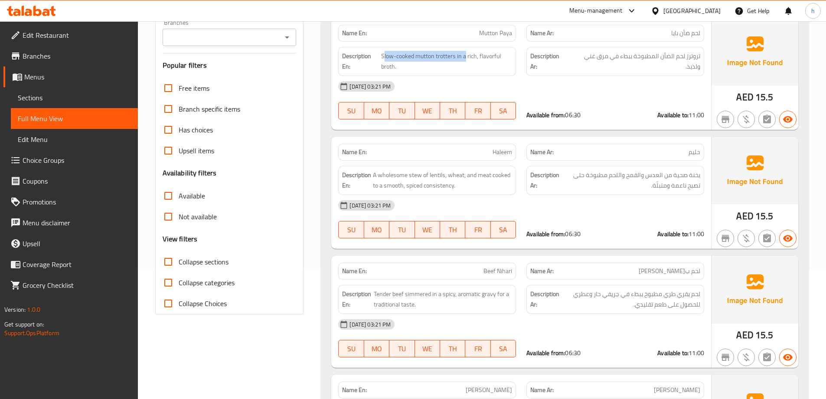
click at [105, 102] on span "Sections" at bounding box center [74, 97] width 113 height 10
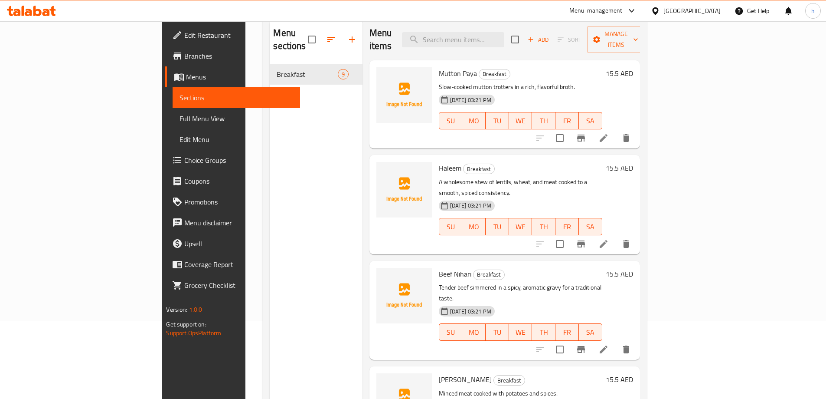
scroll to position [121, 0]
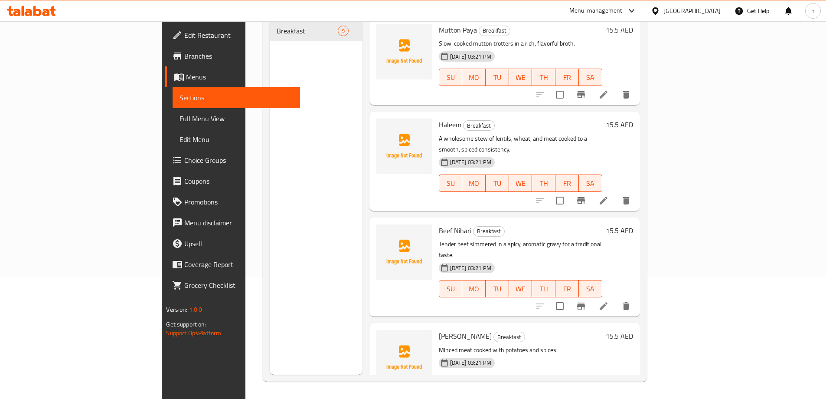
click at [180, 113] on span "Full Menu View" at bounding box center [236, 118] width 113 height 10
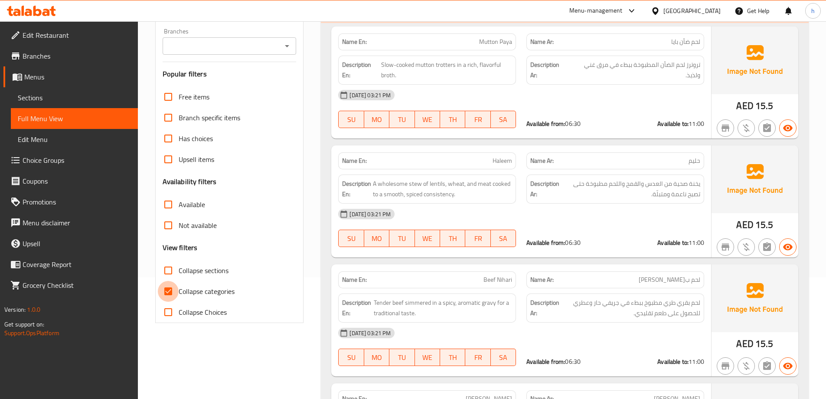
click at [171, 294] on input "Collapse categories" at bounding box center [168, 291] width 21 height 21
checkbox input "false"
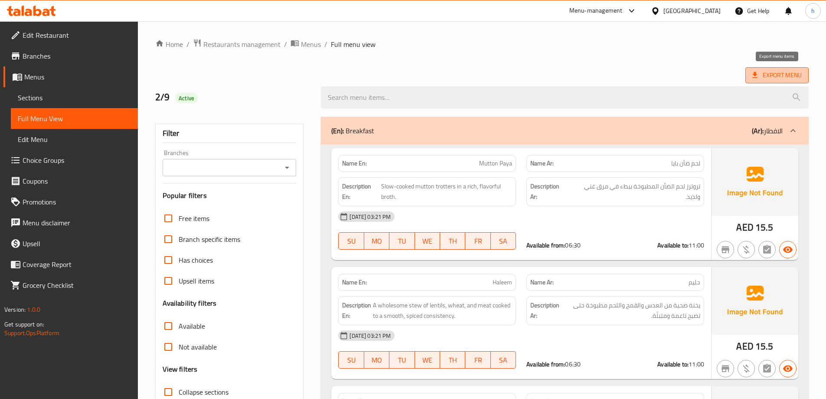
click at [765, 79] on span "Export Menu" at bounding box center [776, 75] width 49 height 11
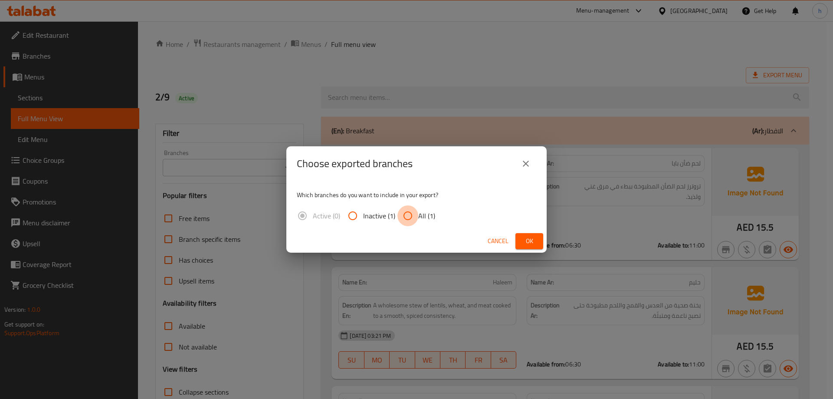
click at [401, 216] on input "All (1)" at bounding box center [407, 215] width 21 height 21
radio input "true"
click at [537, 244] on button "Ok" at bounding box center [529, 241] width 28 height 16
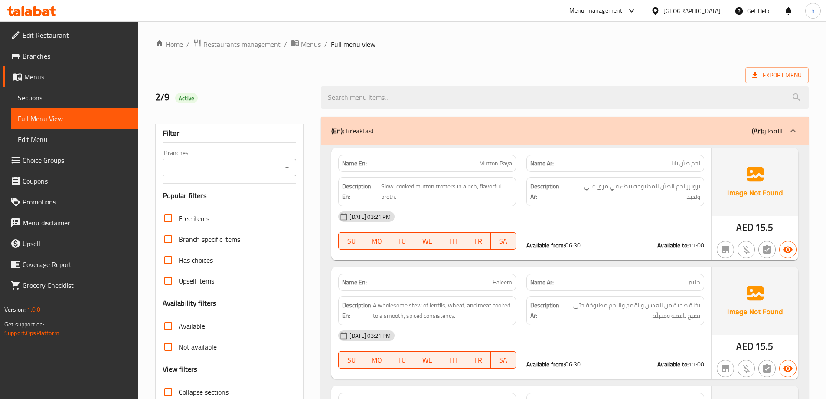
click at [533, 71] on div "Export Menu" at bounding box center [482, 75] width 654 height 16
click at [79, 37] on span "Edit Restaurant" at bounding box center [77, 35] width 108 height 10
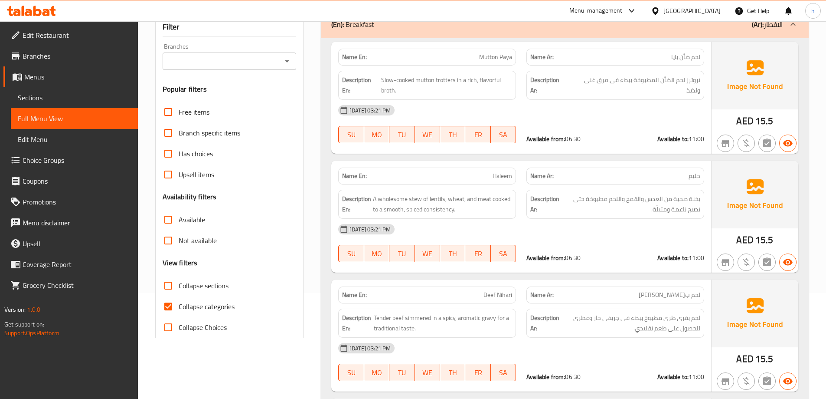
scroll to position [130, 0]
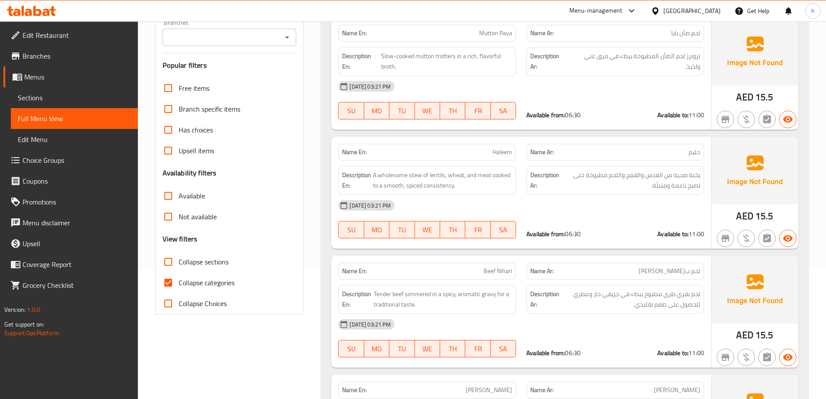
click at [174, 281] on input "Collapse categories" at bounding box center [168, 282] width 21 height 21
checkbox input "false"
